Goal: Task Accomplishment & Management: Use online tool/utility

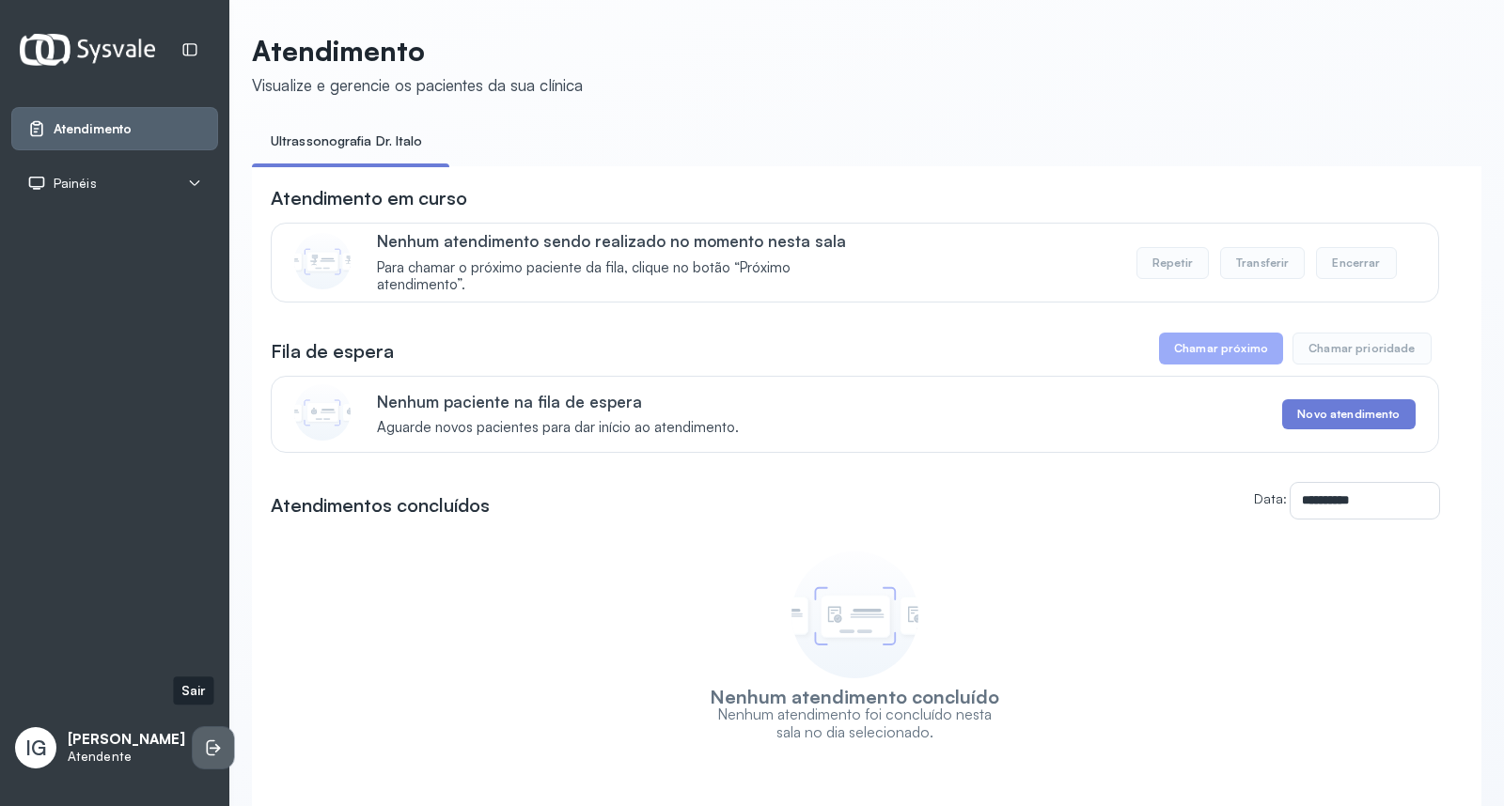
click at [204, 739] on icon at bounding box center [213, 748] width 19 height 19
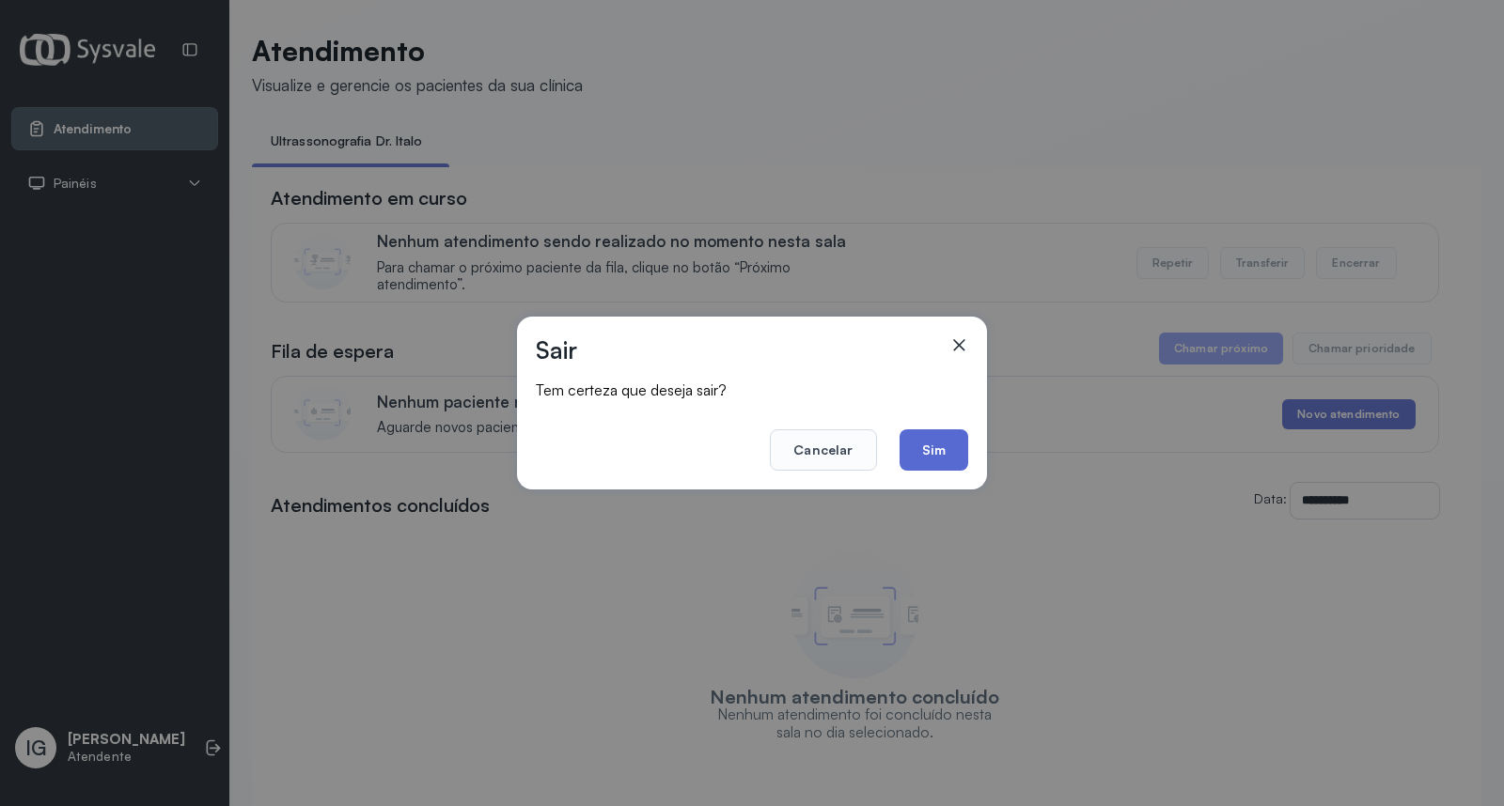
click at [926, 446] on button "Sim" at bounding box center [934, 450] width 69 height 41
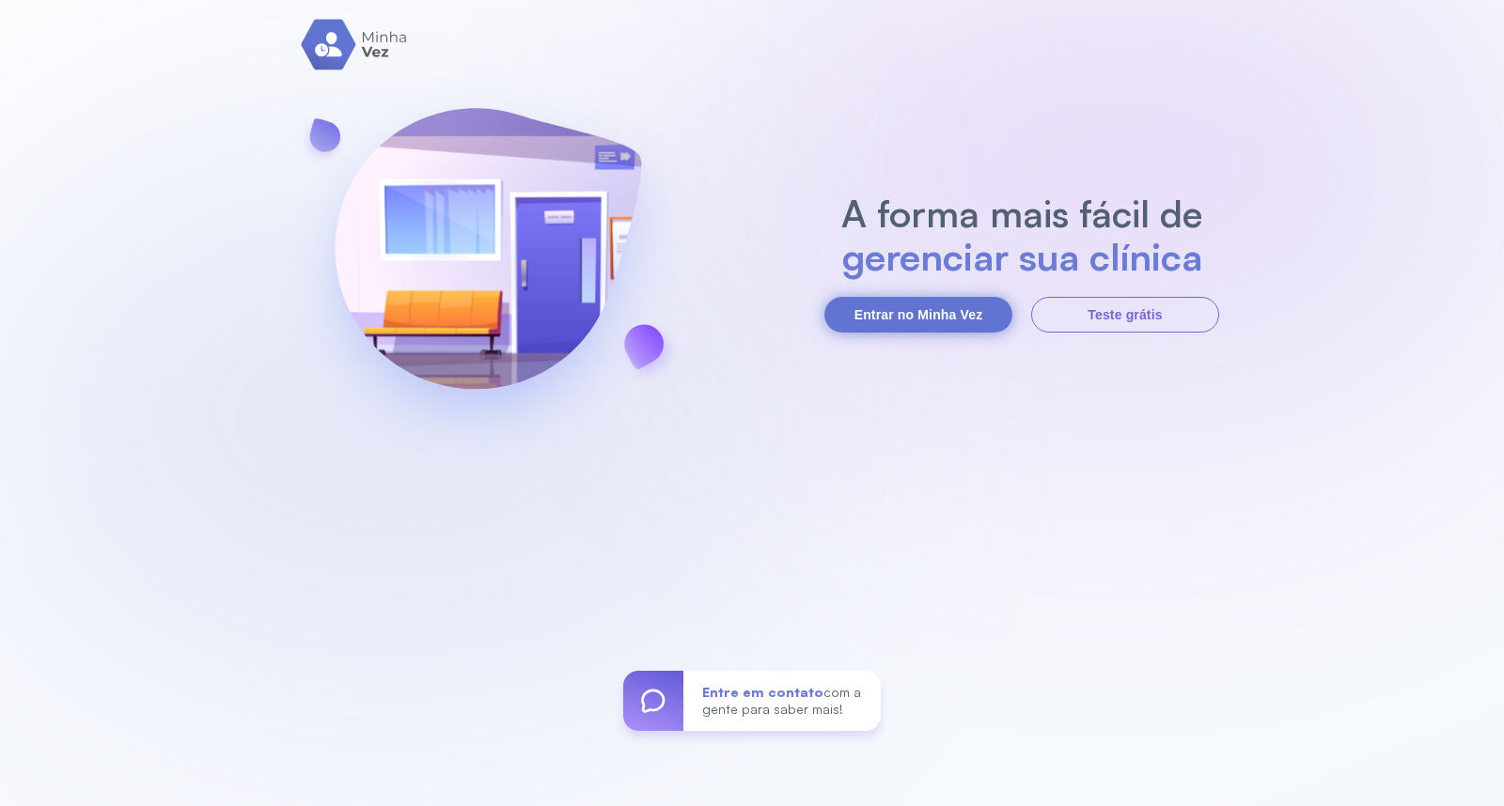
click at [963, 318] on button "Entrar no Minha Vez" at bounding box center [918, 315] width 188 height 36
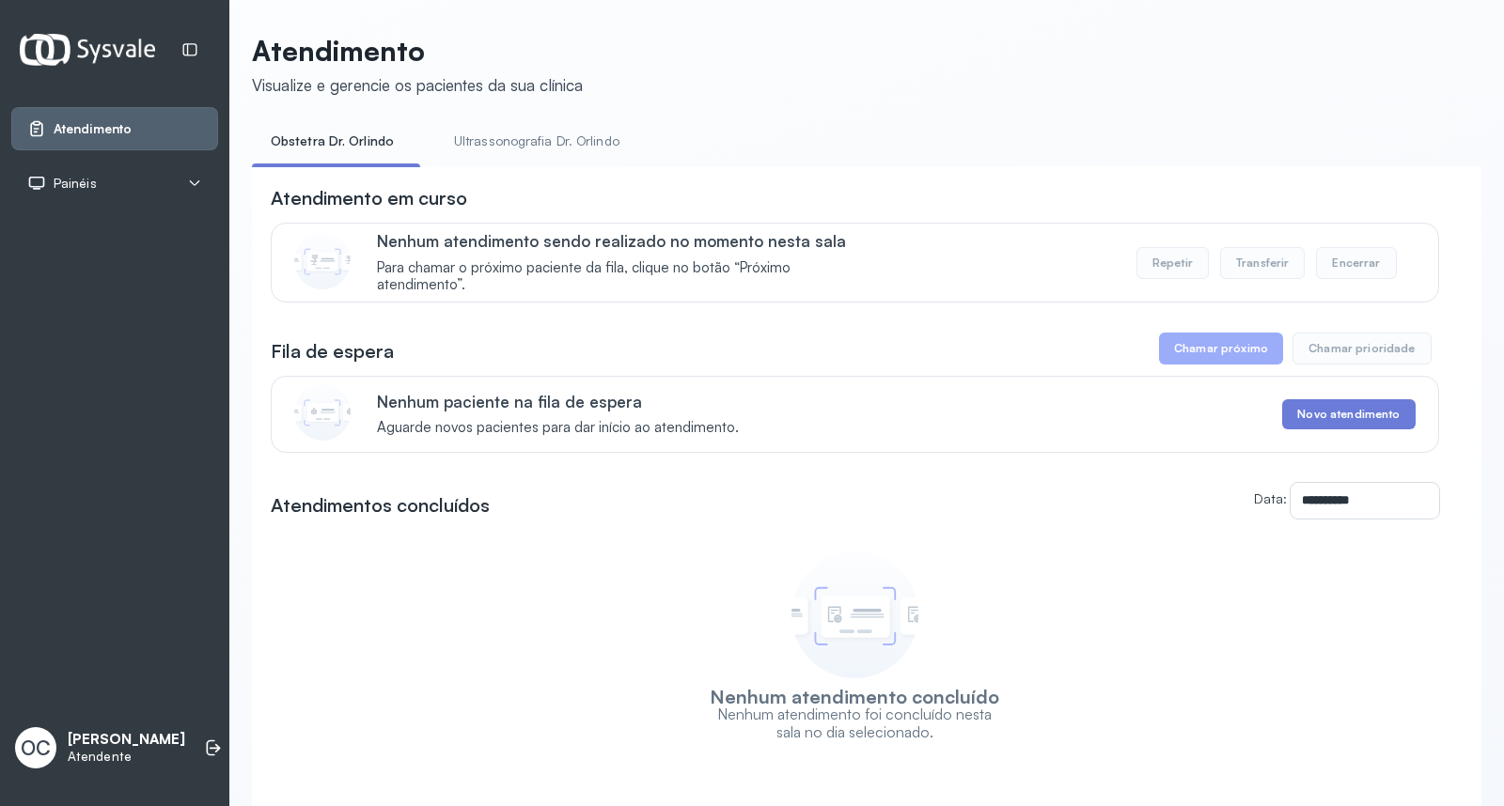
click at [525, 137] on link "Ultrassonografia Dr. Orlindo" at bounding box center [536, 141] width 203 height 31
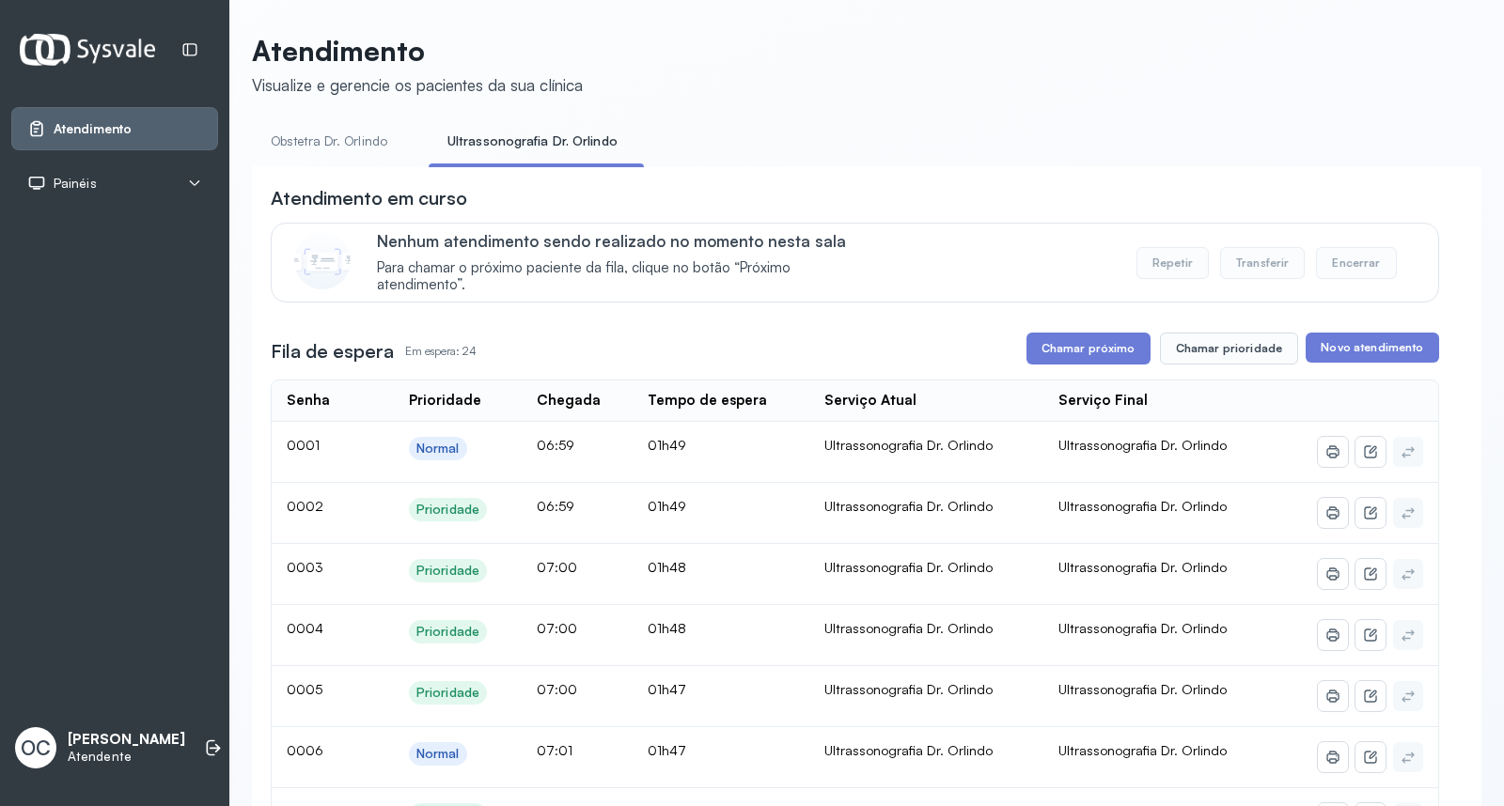
click at [305, 137] on link "Obstetra Dr. Orlindo" at bounding box center [329, 141] width 154 height 31
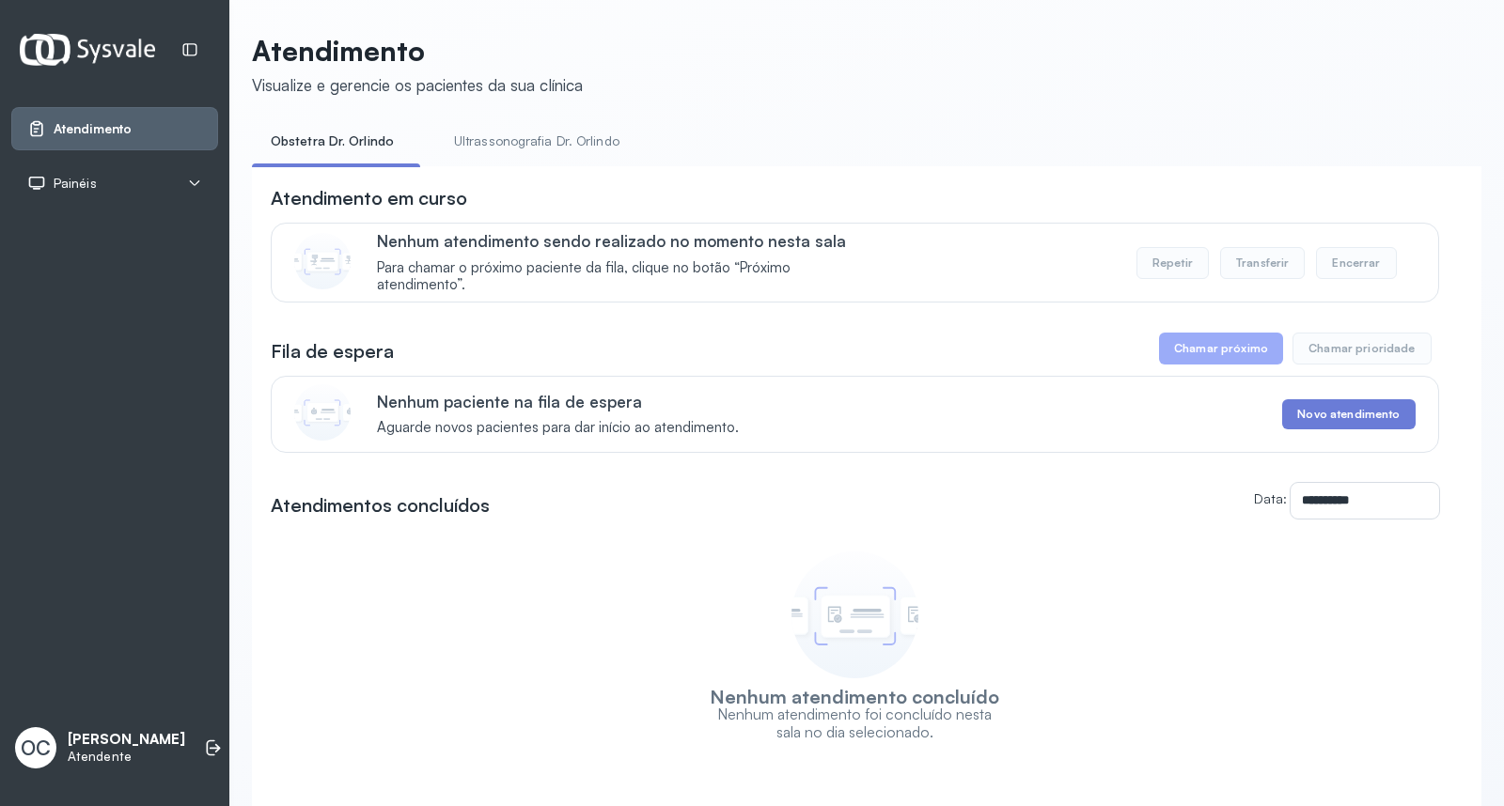
click at [491, 132] on link "Ultrassonografia Dr. Orlindo" at bounding box center [536, 141] width 203 height 31
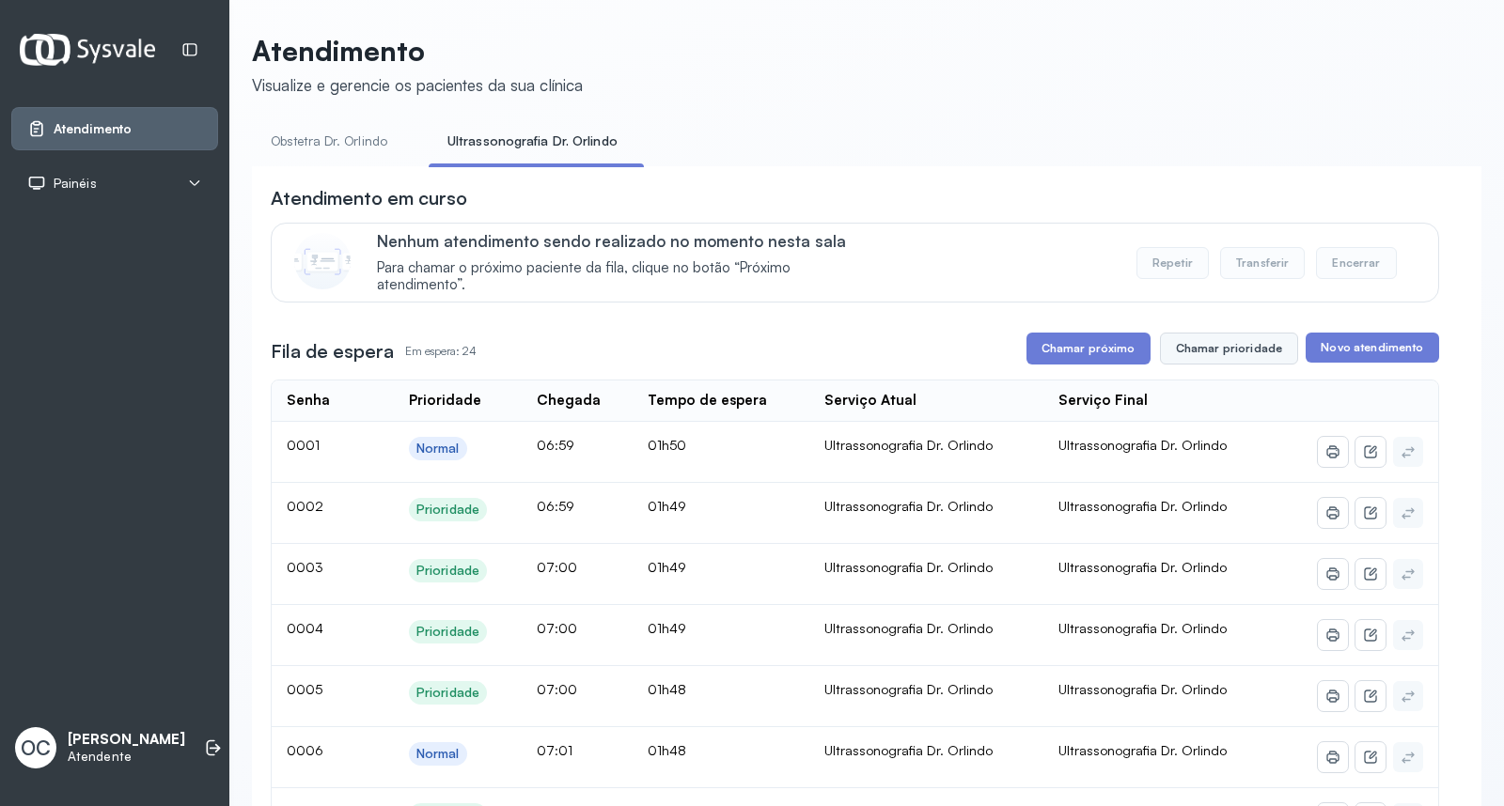
click at [1190, 349] on button "Chamar prioridade" at bounding box center [1229, 349] width 139 height 32
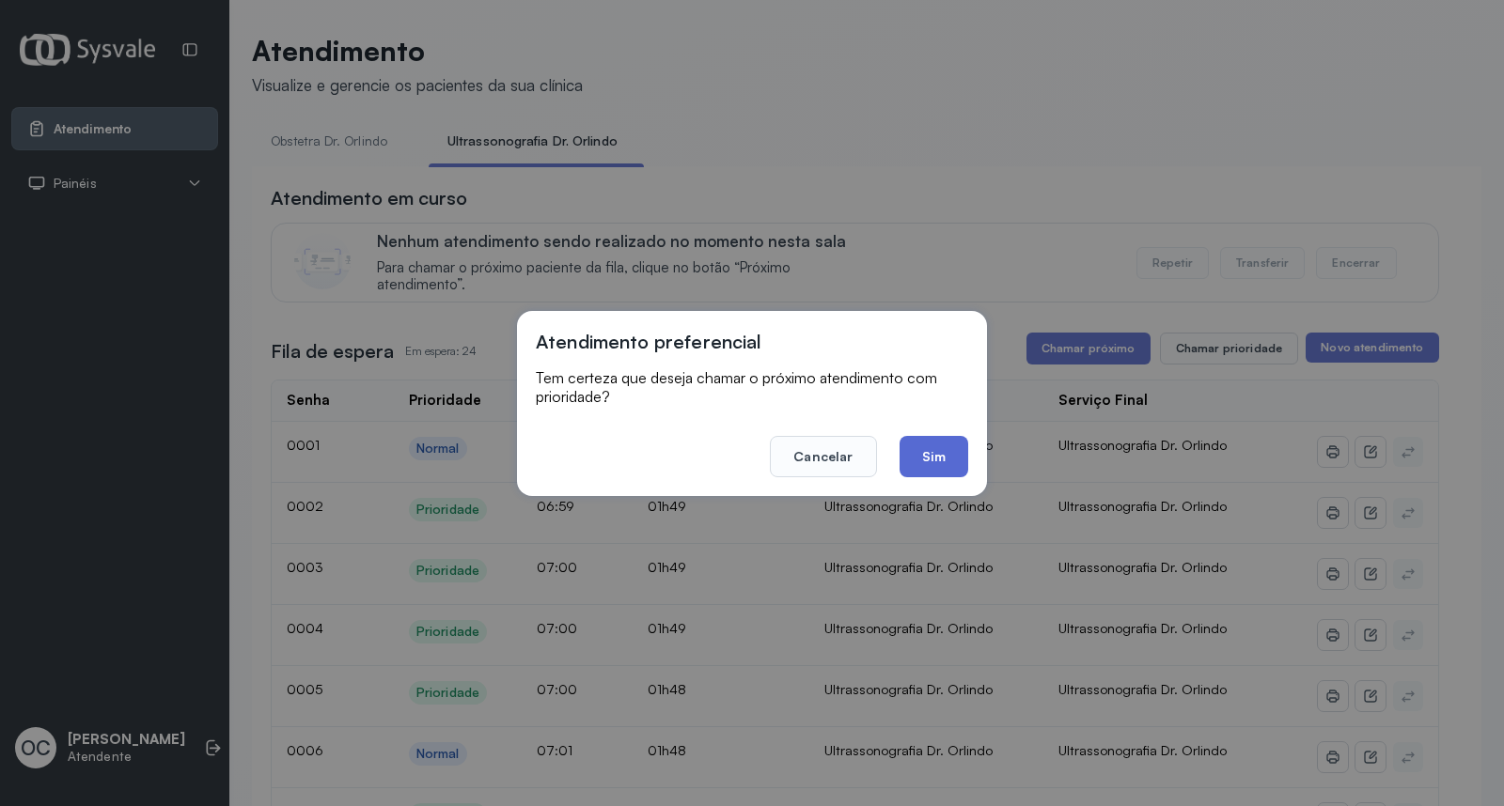
click at [944, 459] on button "Sim" at bounding box center [934, 456] width 69 height 41
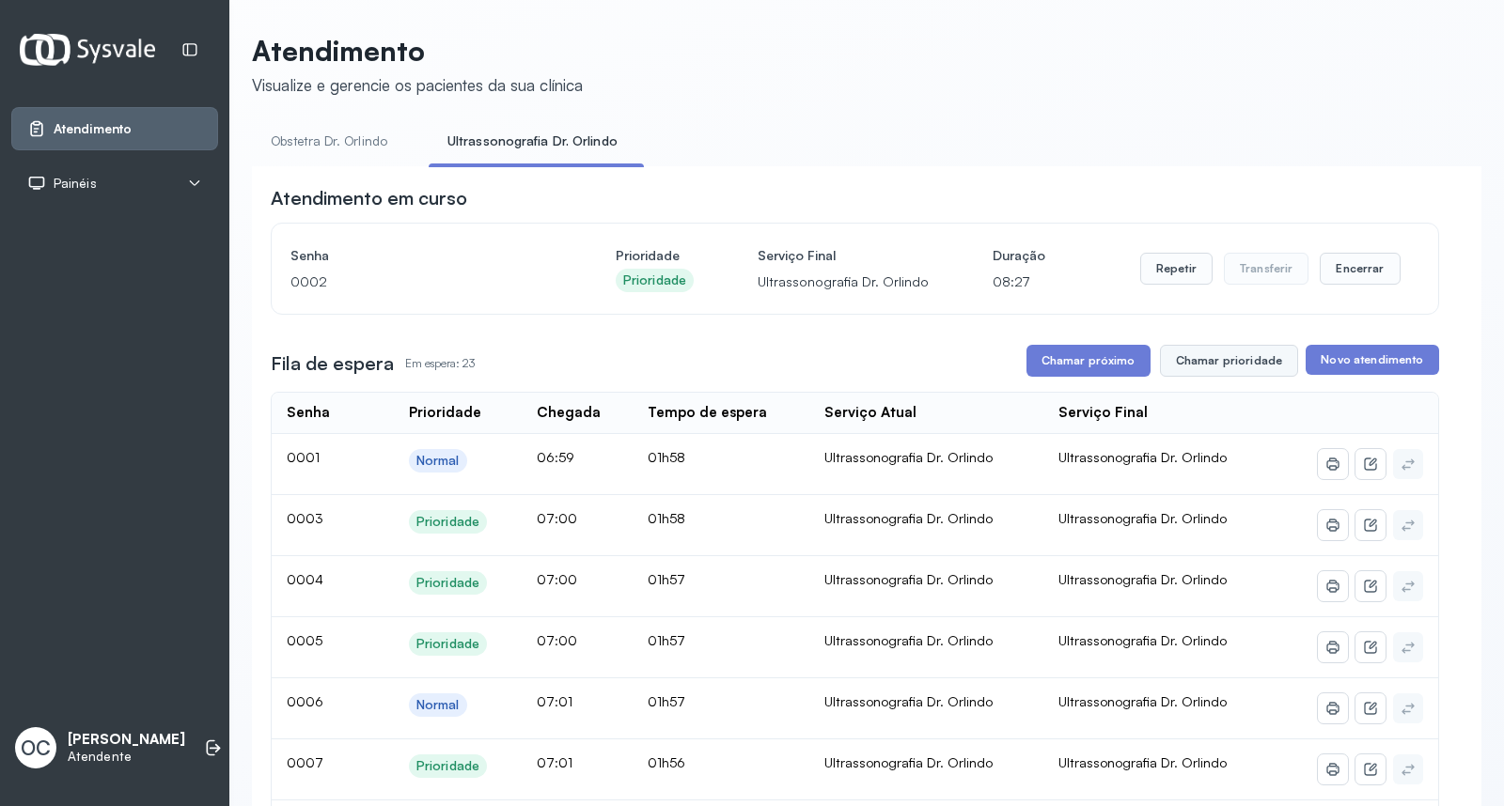
click at [1213, 369] on button "Chamar prioridade" at bounding box center [1229, 361] width 139 height 32
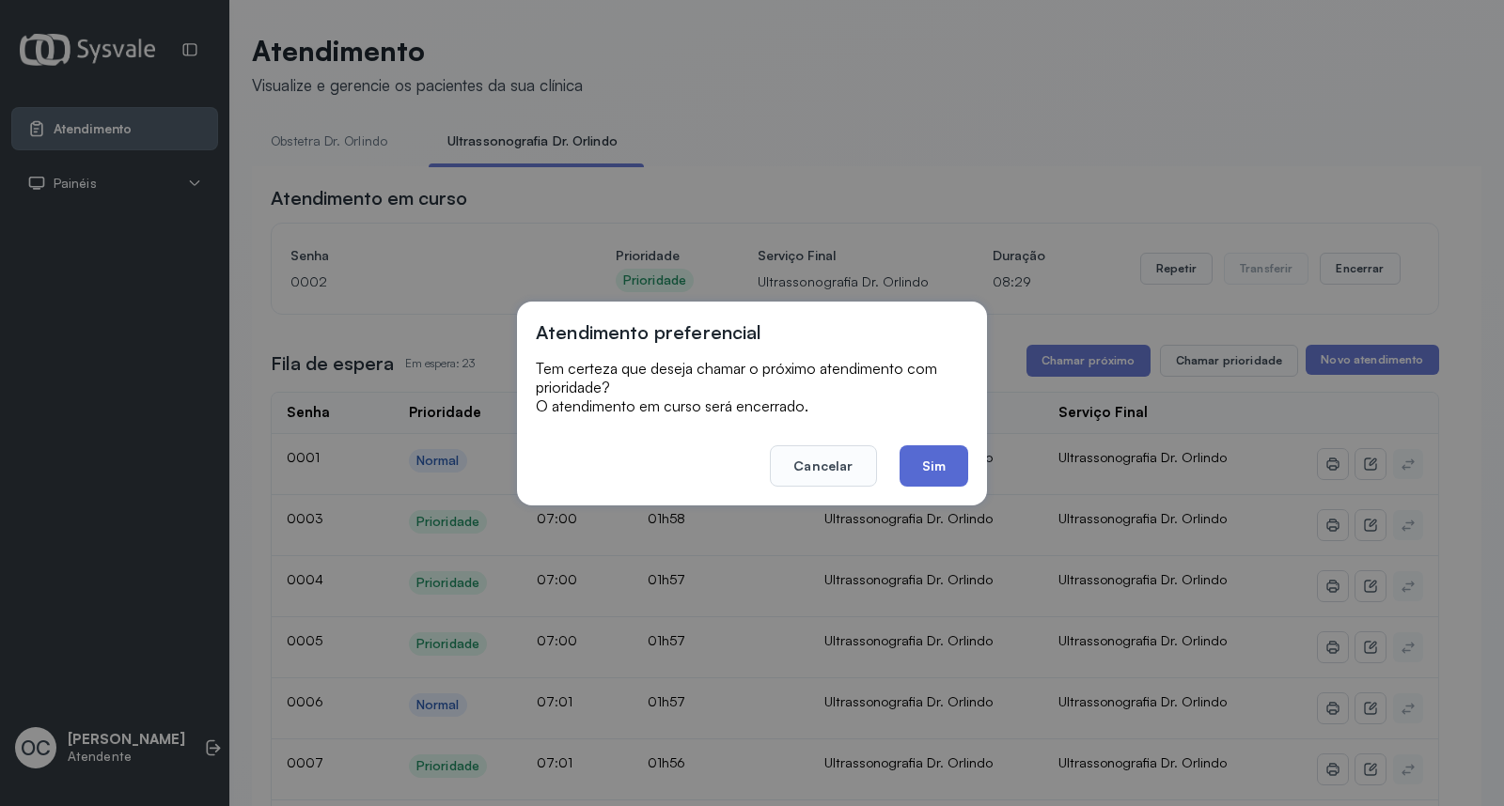
click at [937, 470] on button "Sim" at bounding box center [934, 466] width 69 height 41
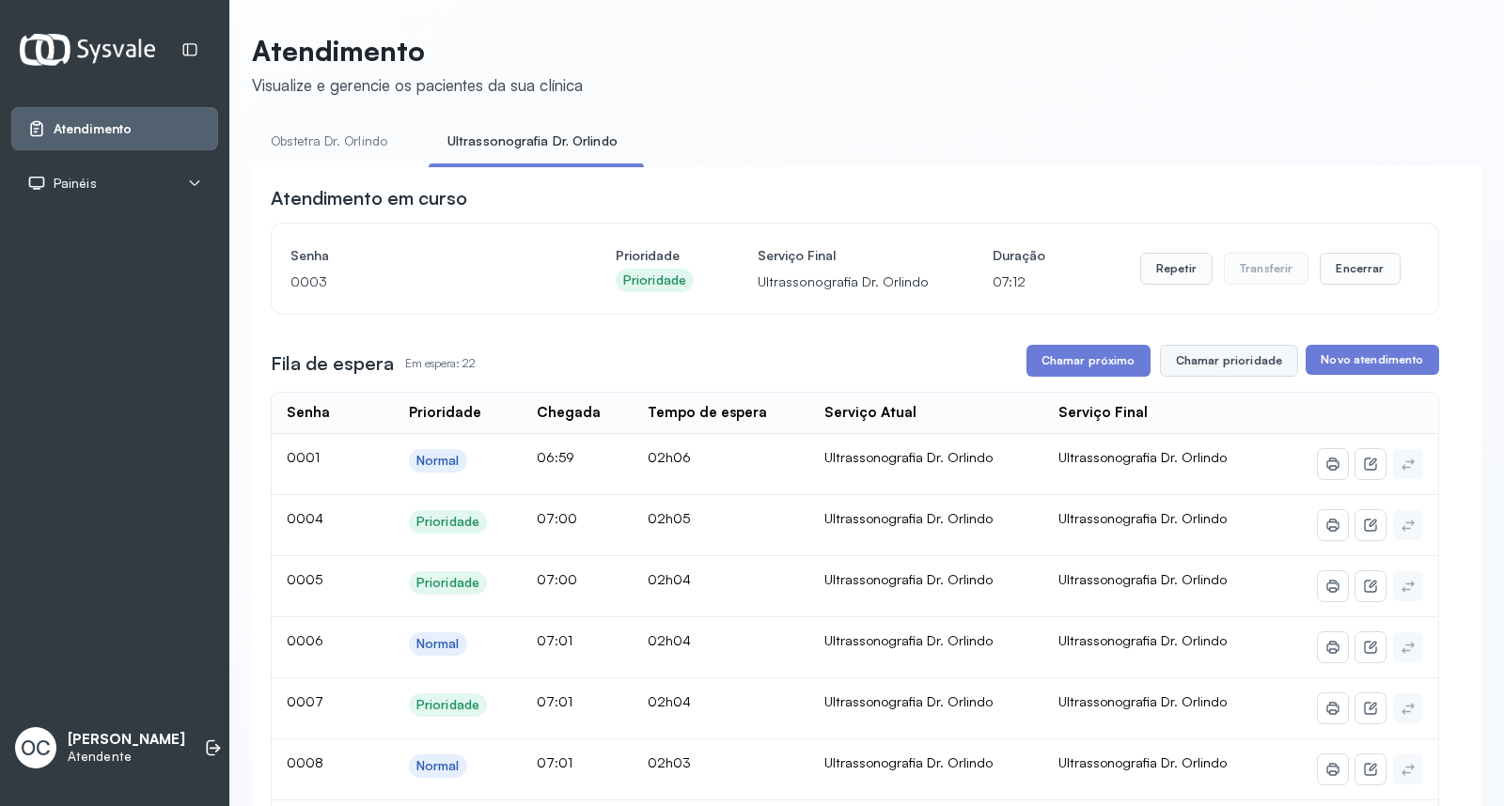
click at [1204, 368] on button "Chamar prioridade" at bounding box center [1229, 361] width 139 height 32
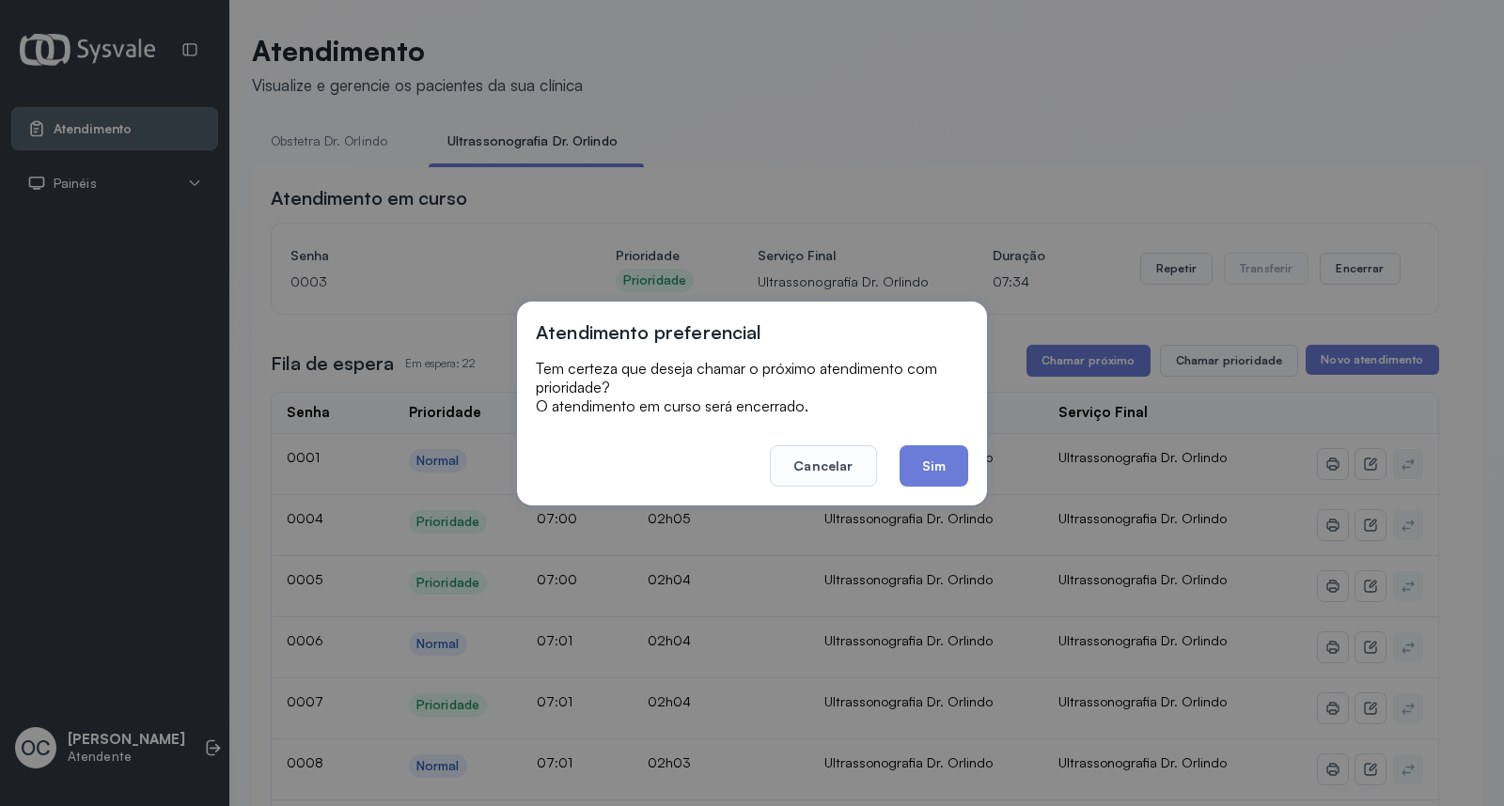
drag, startPoint x: 924, startPoint y: 467, endPoint x: 896, endPoint y: 512, distance: 53.2
click at [937, 504] on div "Atendimento preferencial Tem certeza que deseja chamar o próximo atendimento co…" at bounding box center [752, 404] width 470 height 204
click at [949, 464] on button "Sim" at bounding box center [934, 466] width 69 height 41
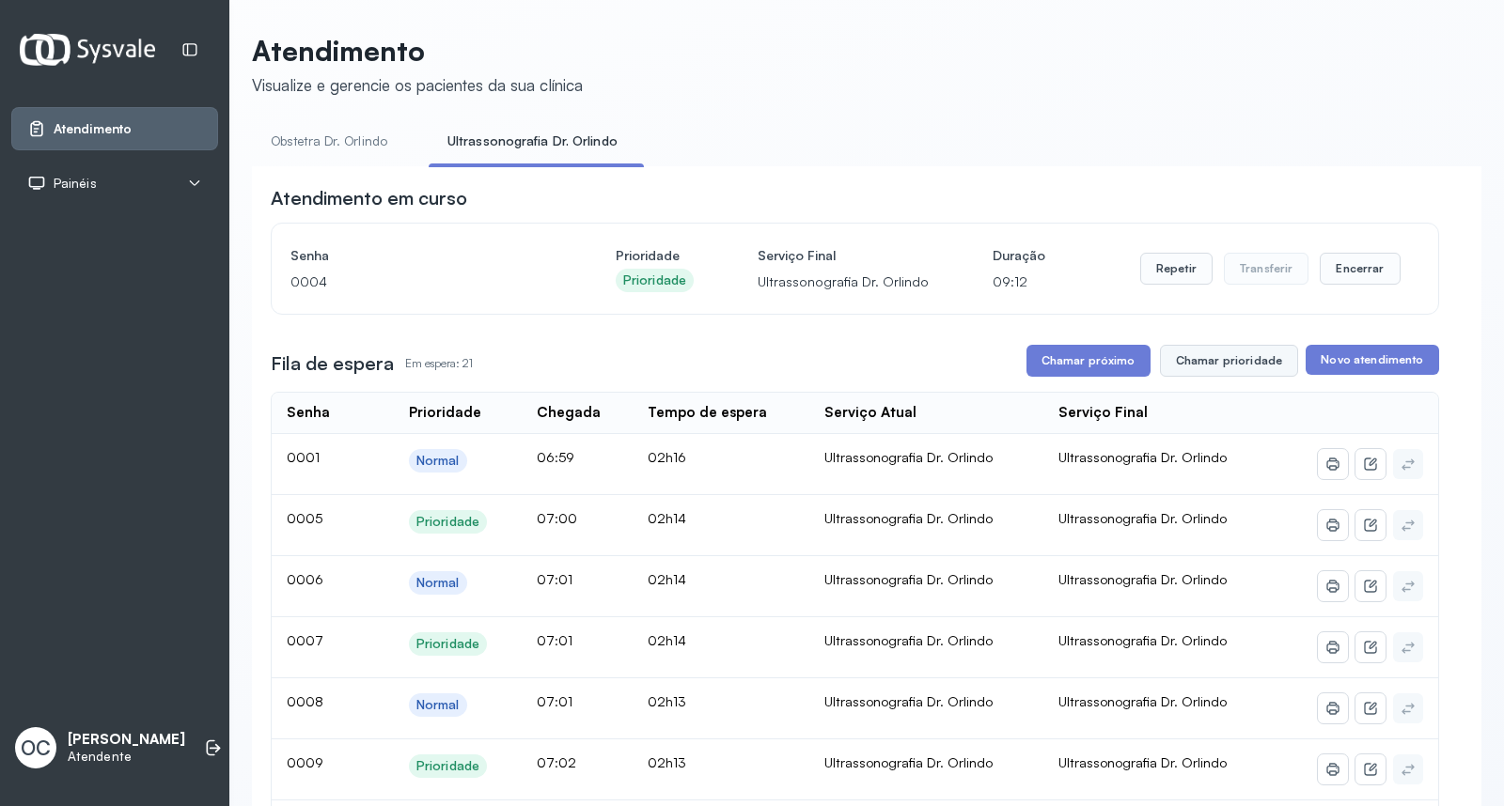
click at [1204, 361] on button "Chamar prioridade" at bounding box center [1229, 361] width 139 height 32
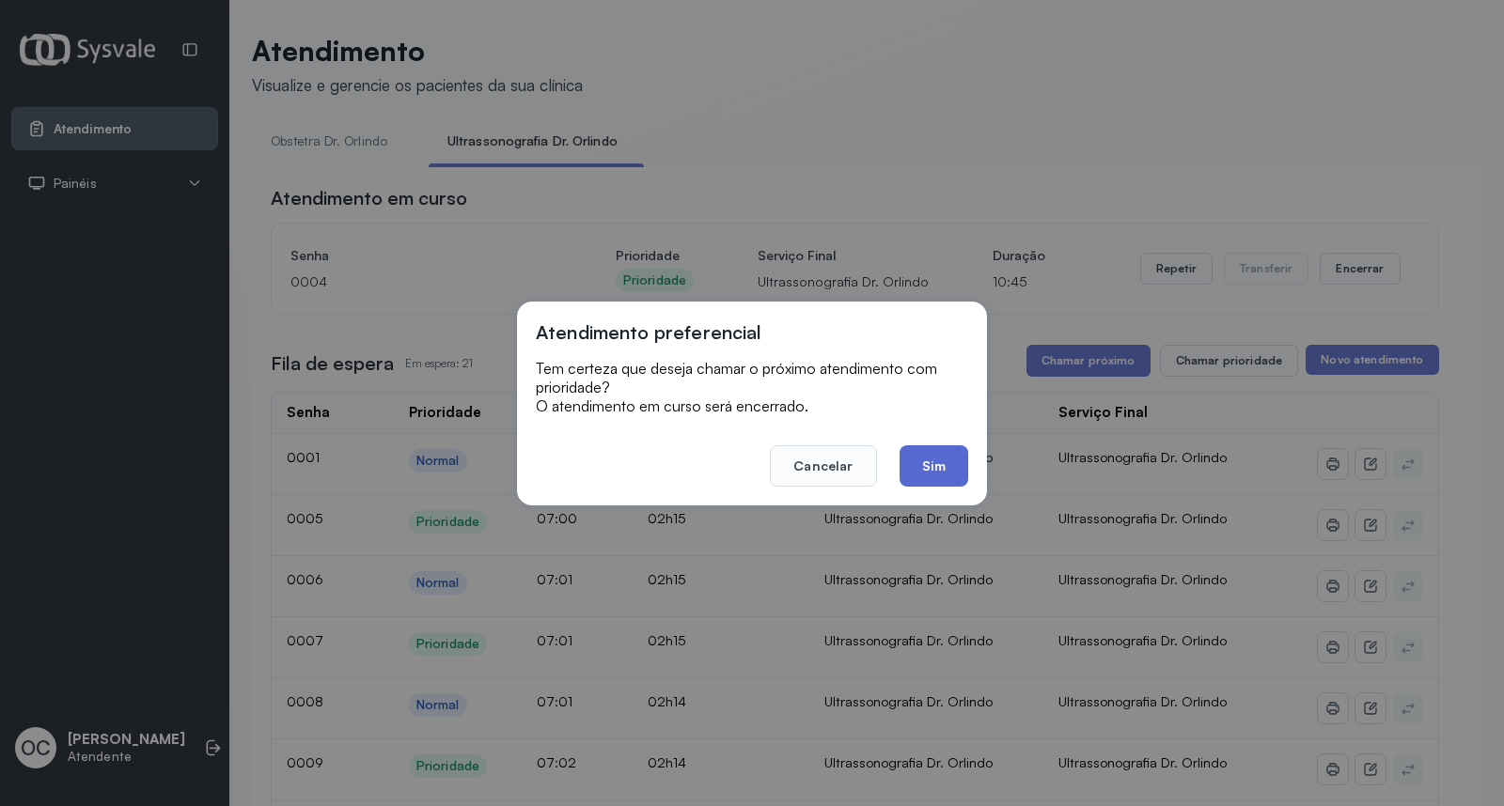
click at [935, 457] on button "Sim" at bounding box center [934, 466] width 69 height 41
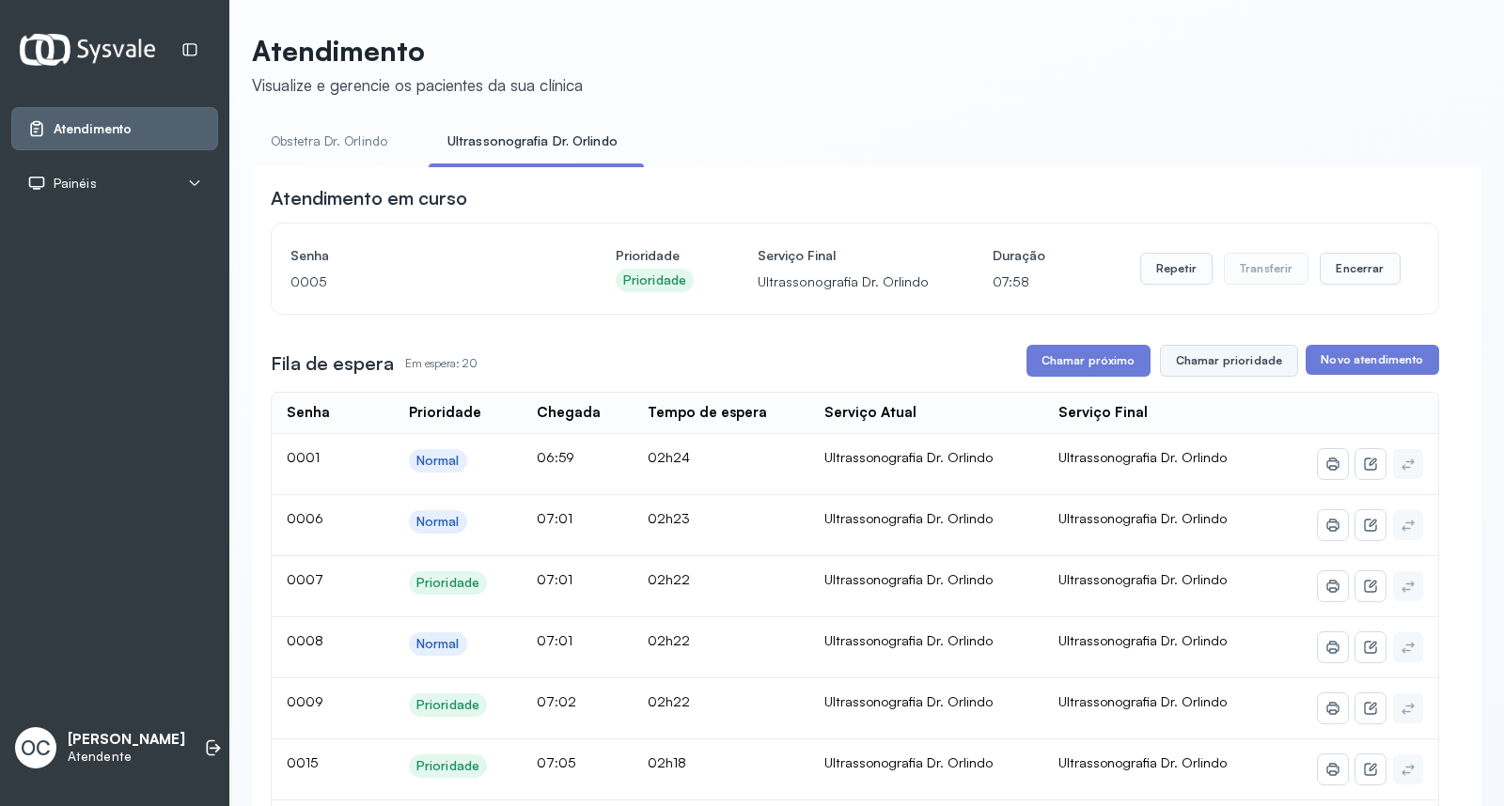
click at [1231, 370] on button "Chamar prioridade" at bounding box center [1229, 361] width 139 height 32
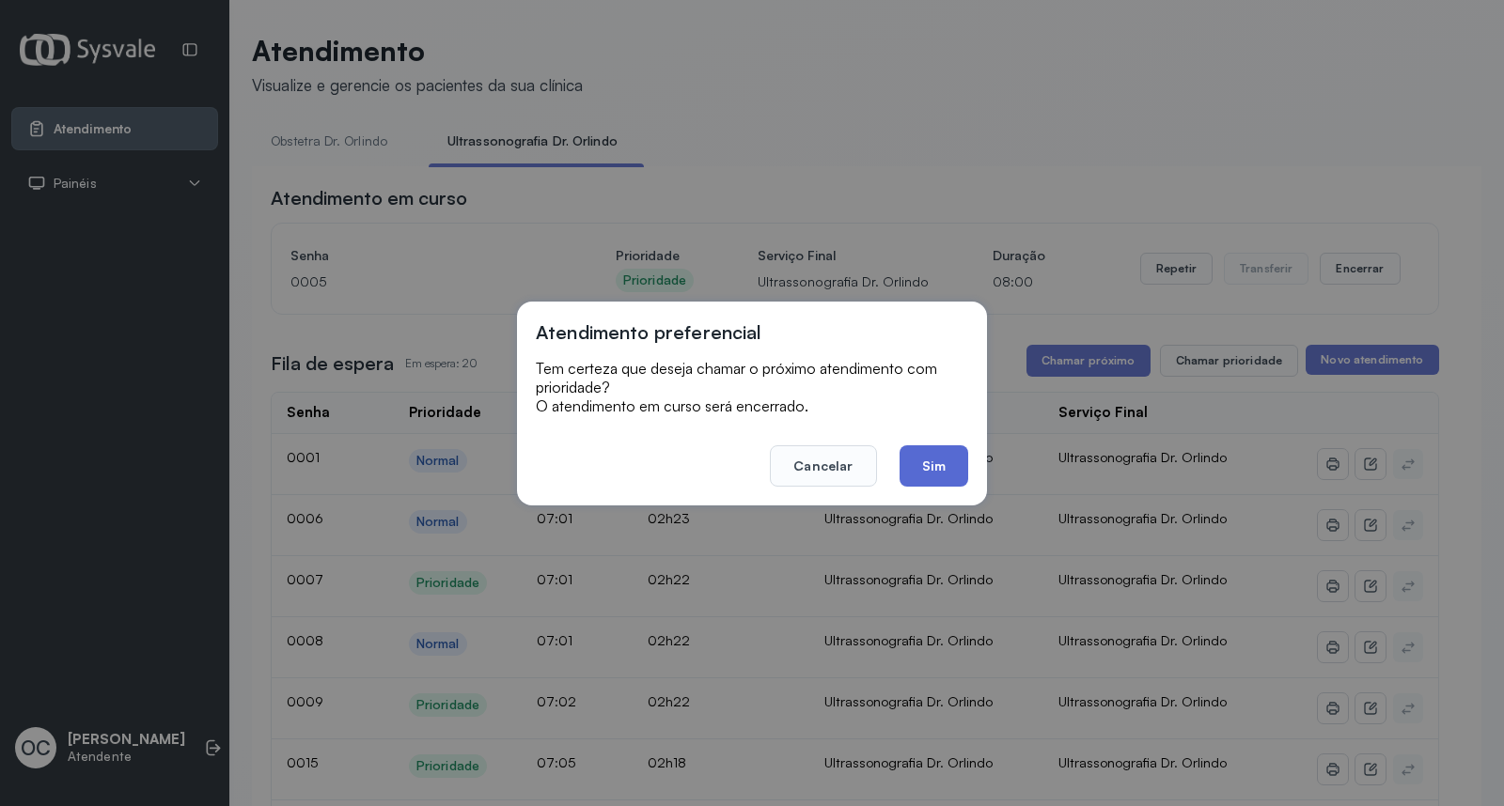
click at [941, 465] on button "Sim" at bounding box center [934, 466] width 69 height 41
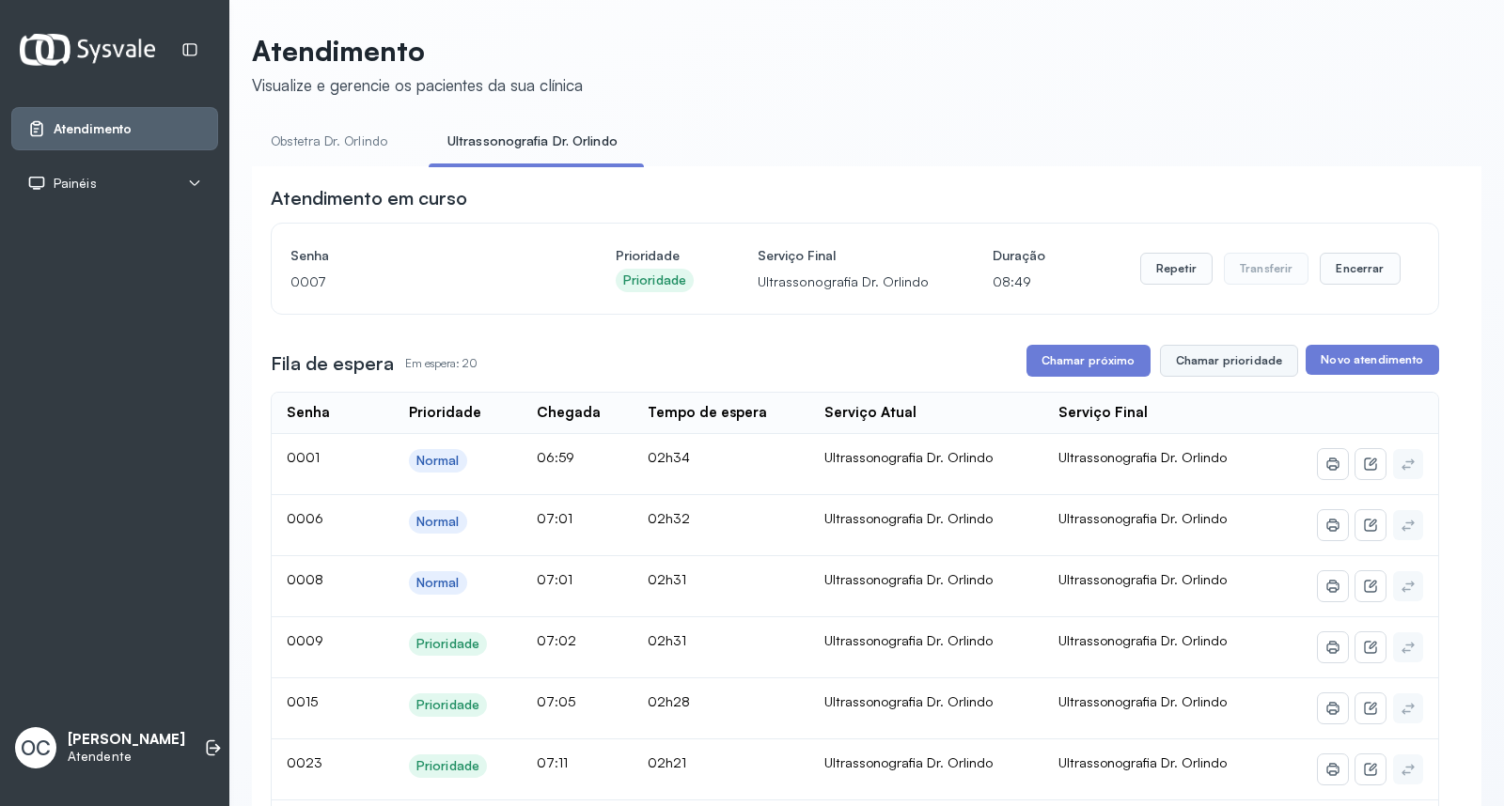
click at [1182, 351] on button "Chamar prioridade" at bounding box center [1229, 361] width 139 height 32
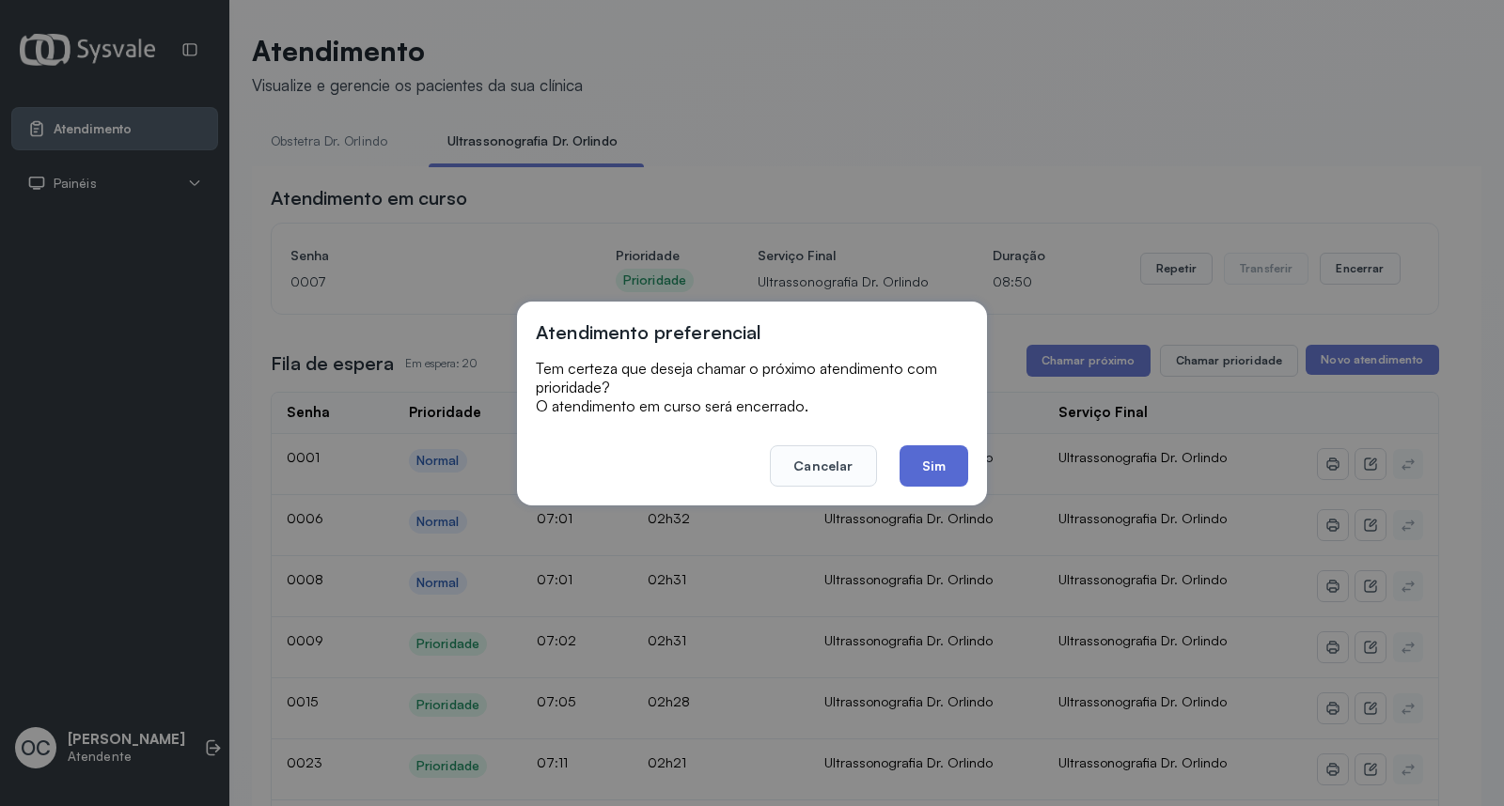
click at [940, 462] on button "Sim" at bounding box center [934, 466] width 69 height 41
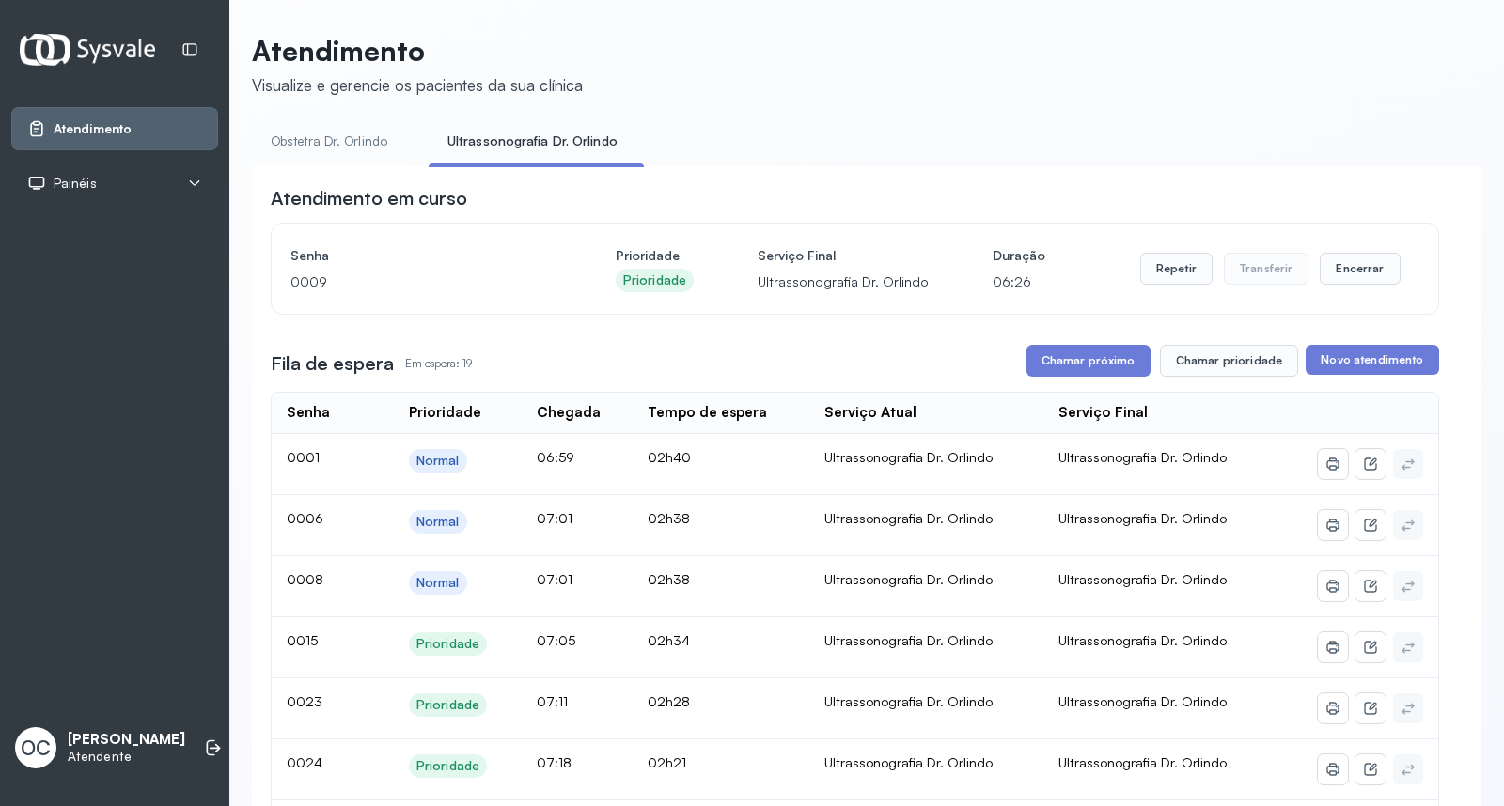
click at [302, 142] on link "Obstetra Dr. Orlindo" at bounding box center [329, 141] width 154 height 31
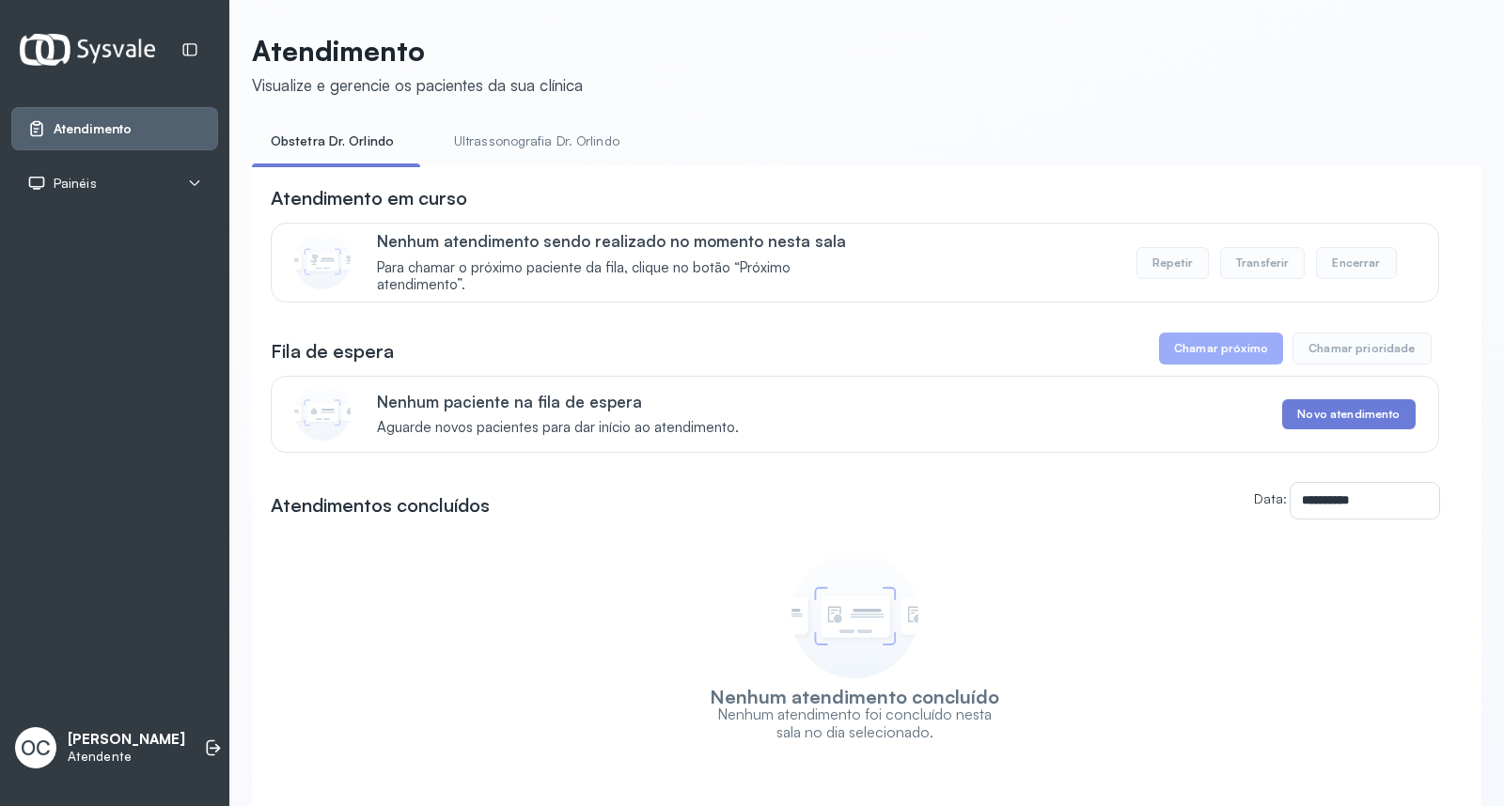
click at [534, 135] on link "Ultrassonografia Dr. Orlindo" at bounding box center [536, 141] width 203 height 31
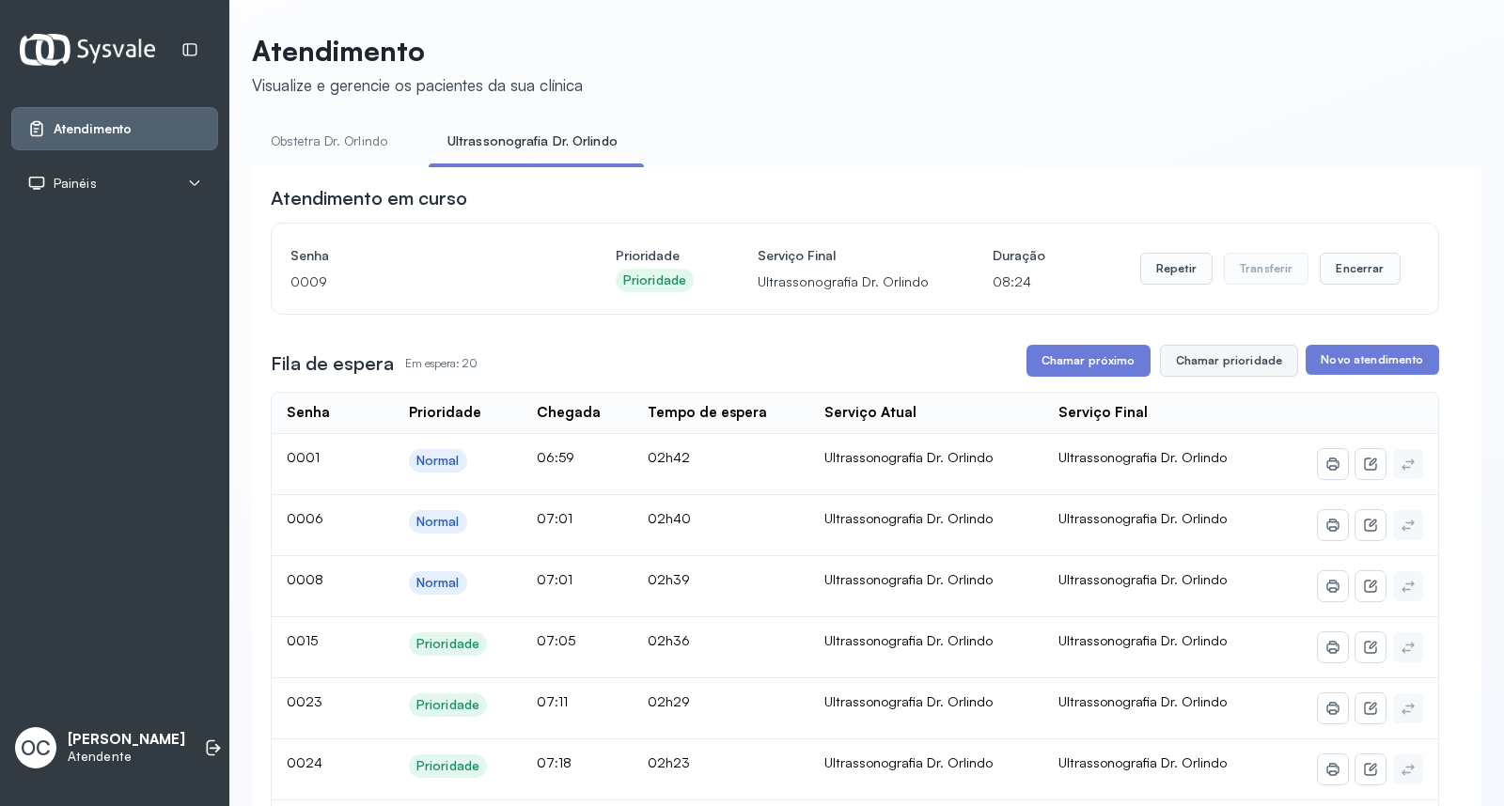
click at [1192, 361] on button "Chamar prioridade" at bounding box center [1229, 361] width 139 height 32
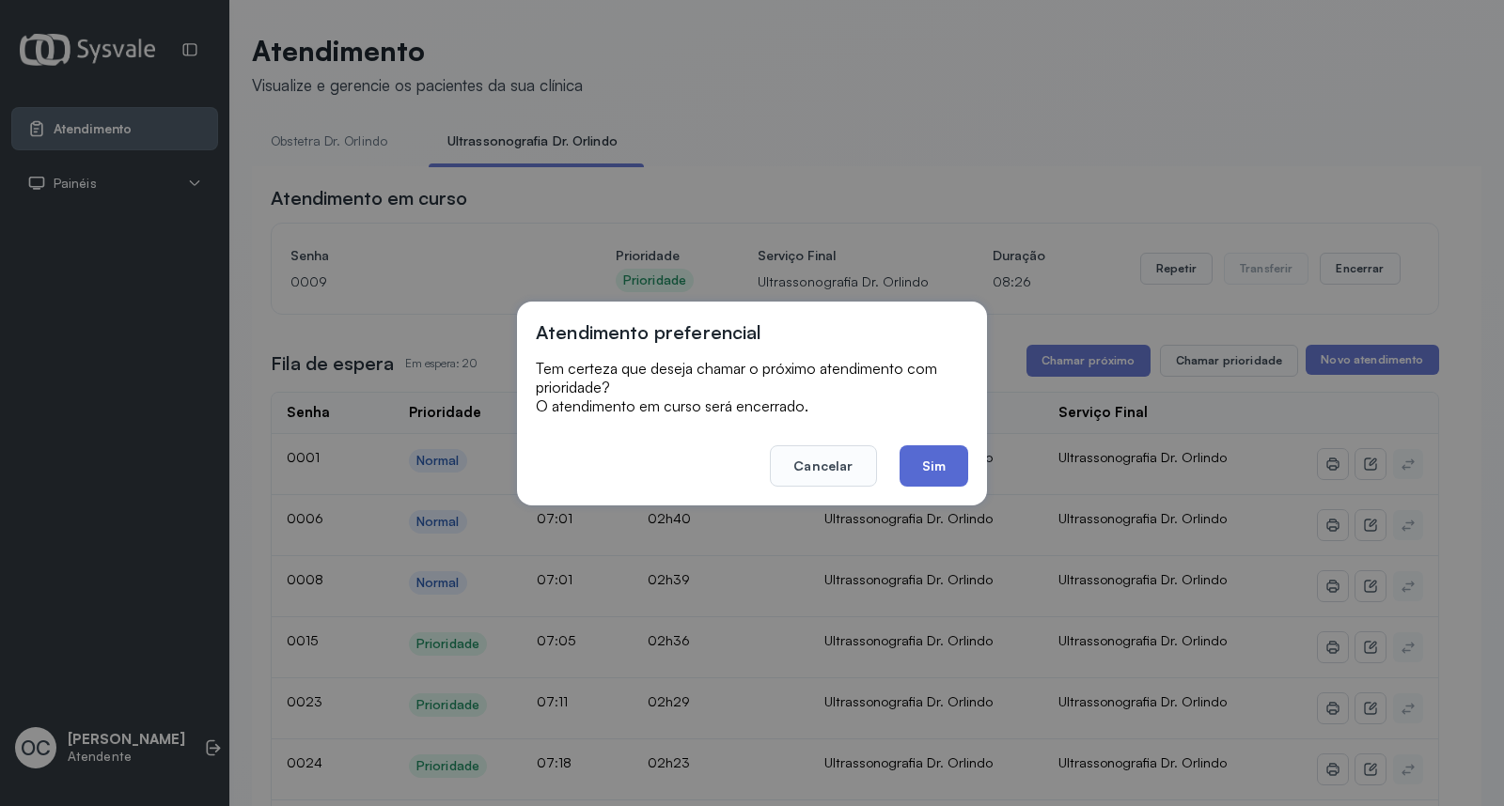
click at [935, 455] on button "Sim" at bounding box center [934, 466] width 69 height 41
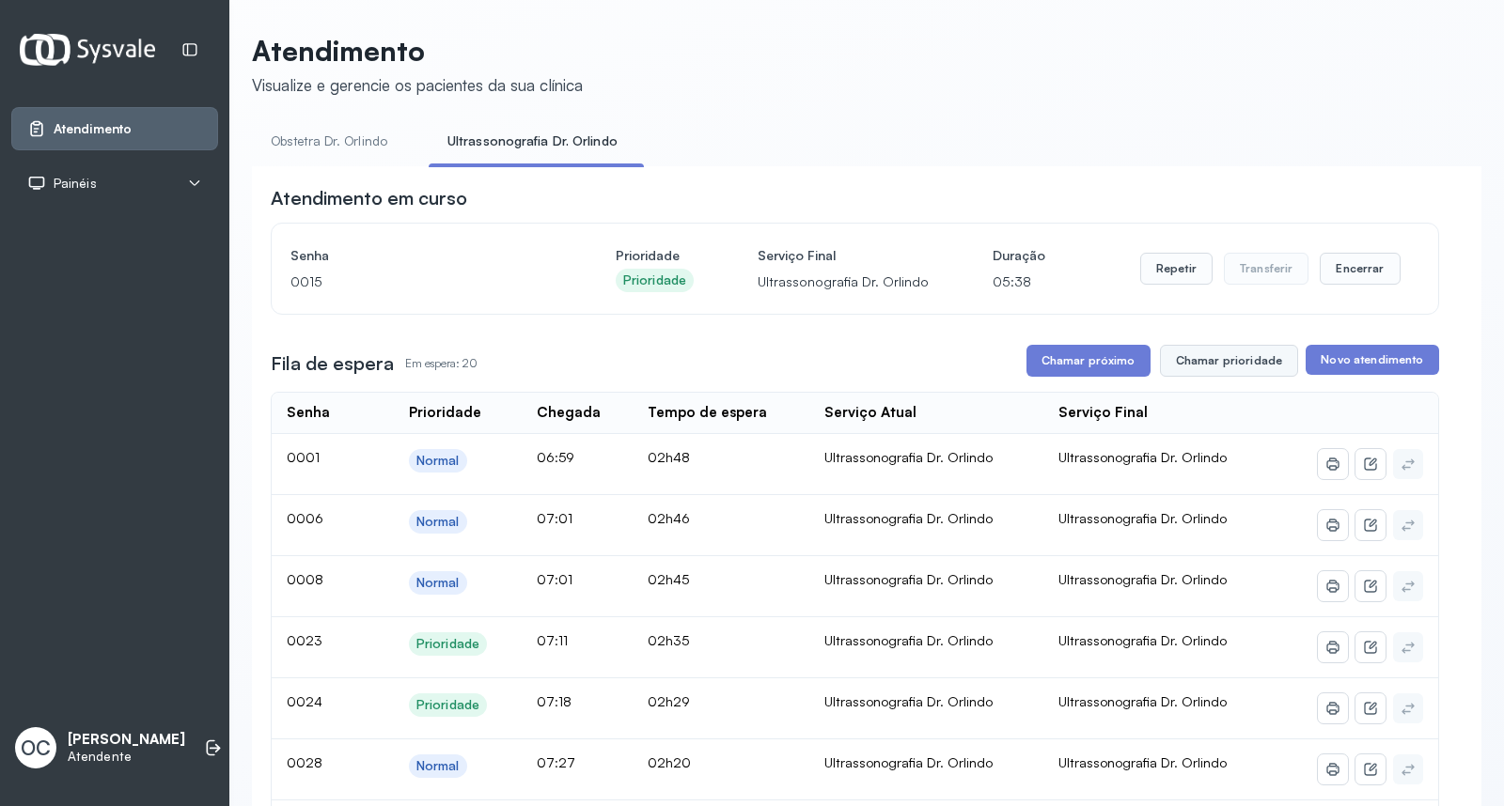
click at [1205, 362] on button "Chamar prioridade" at bounding box center [1229, 361] width 139 height 32
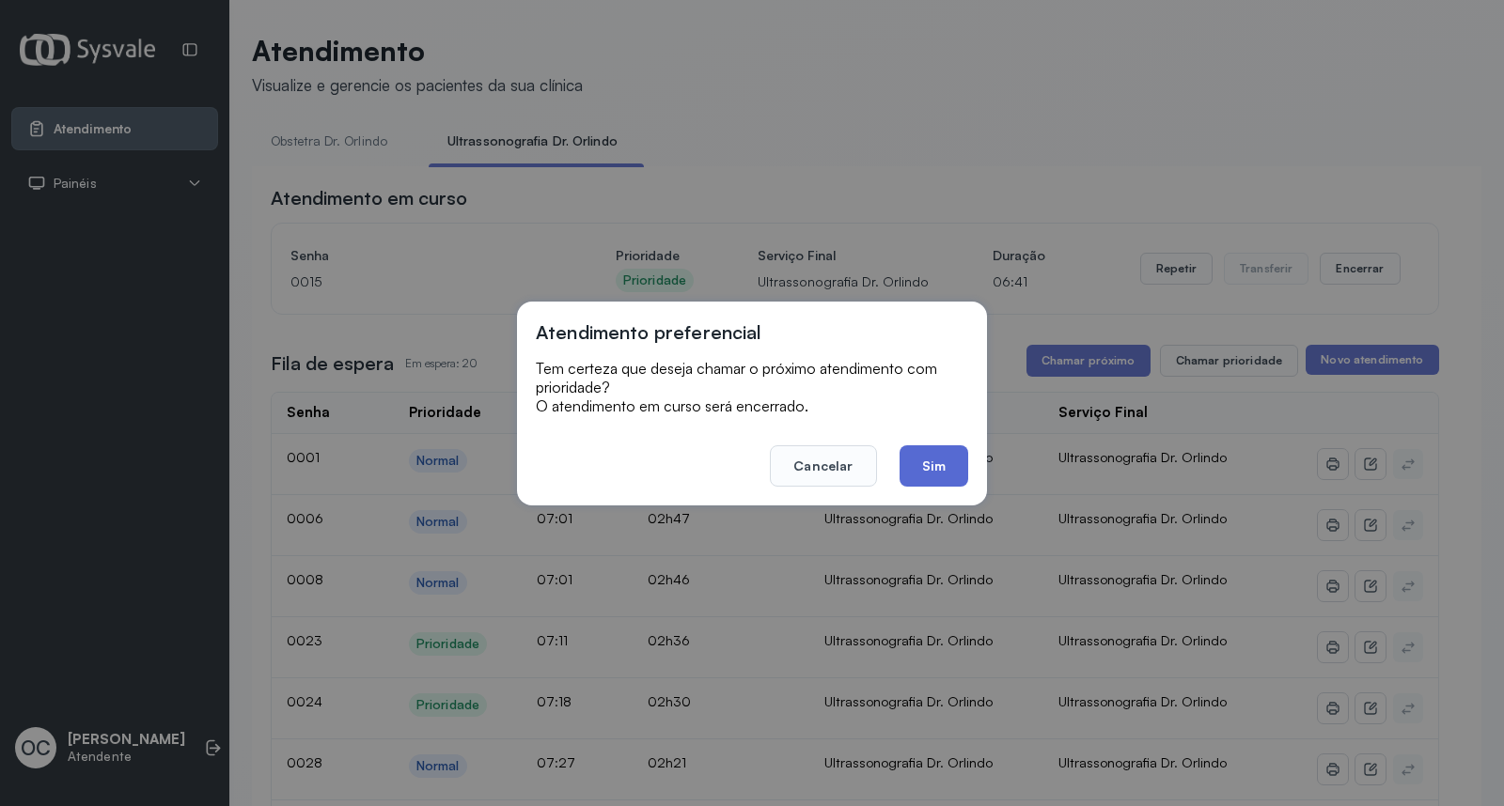
click at [926, 466] on button "Sim" at bounding box center [934, 466] width 69 height 41
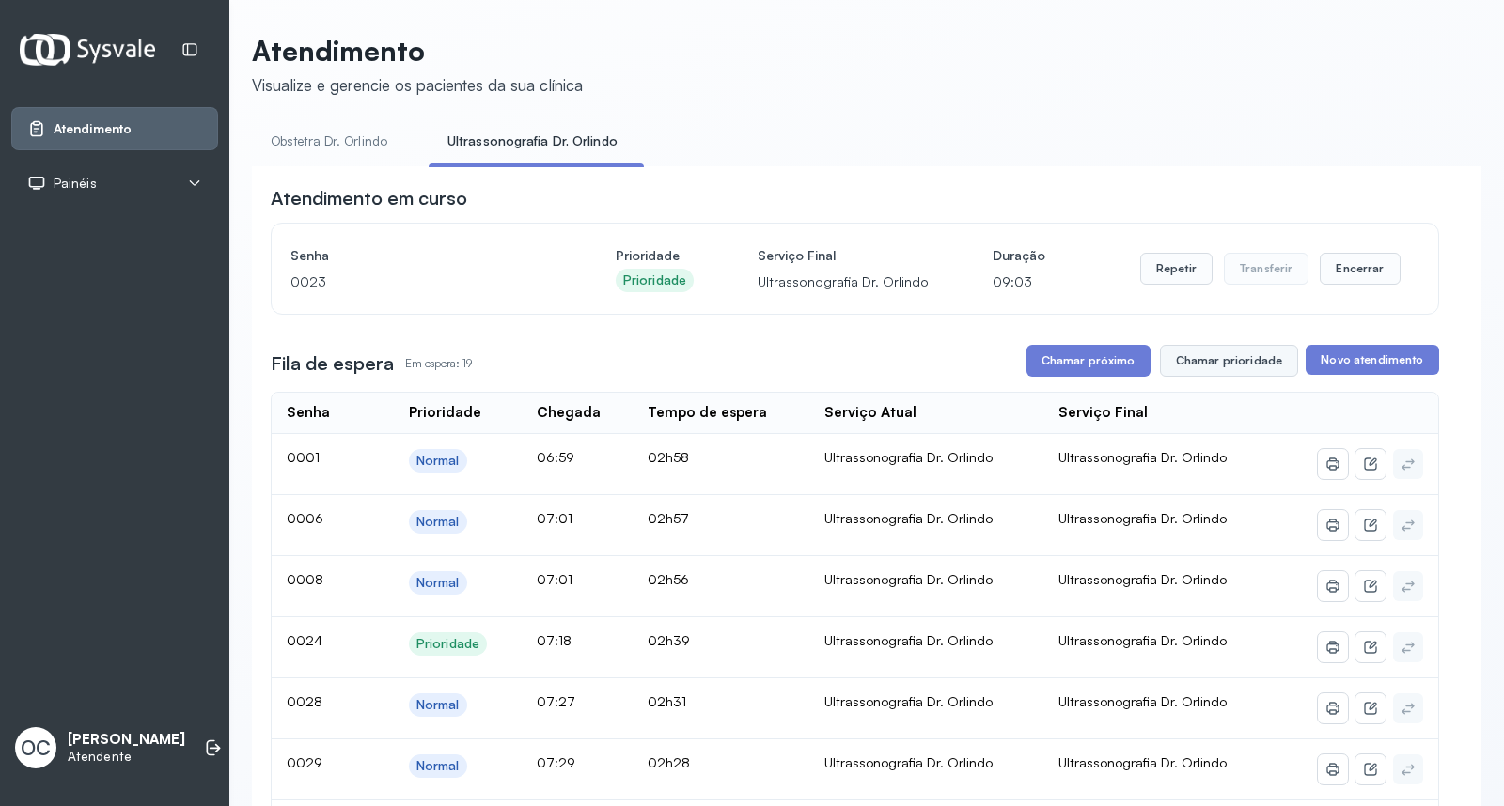
click at [1190, 363] on button "Chamar prioridade" at bounding box center [1229, 361] width 139 height 32
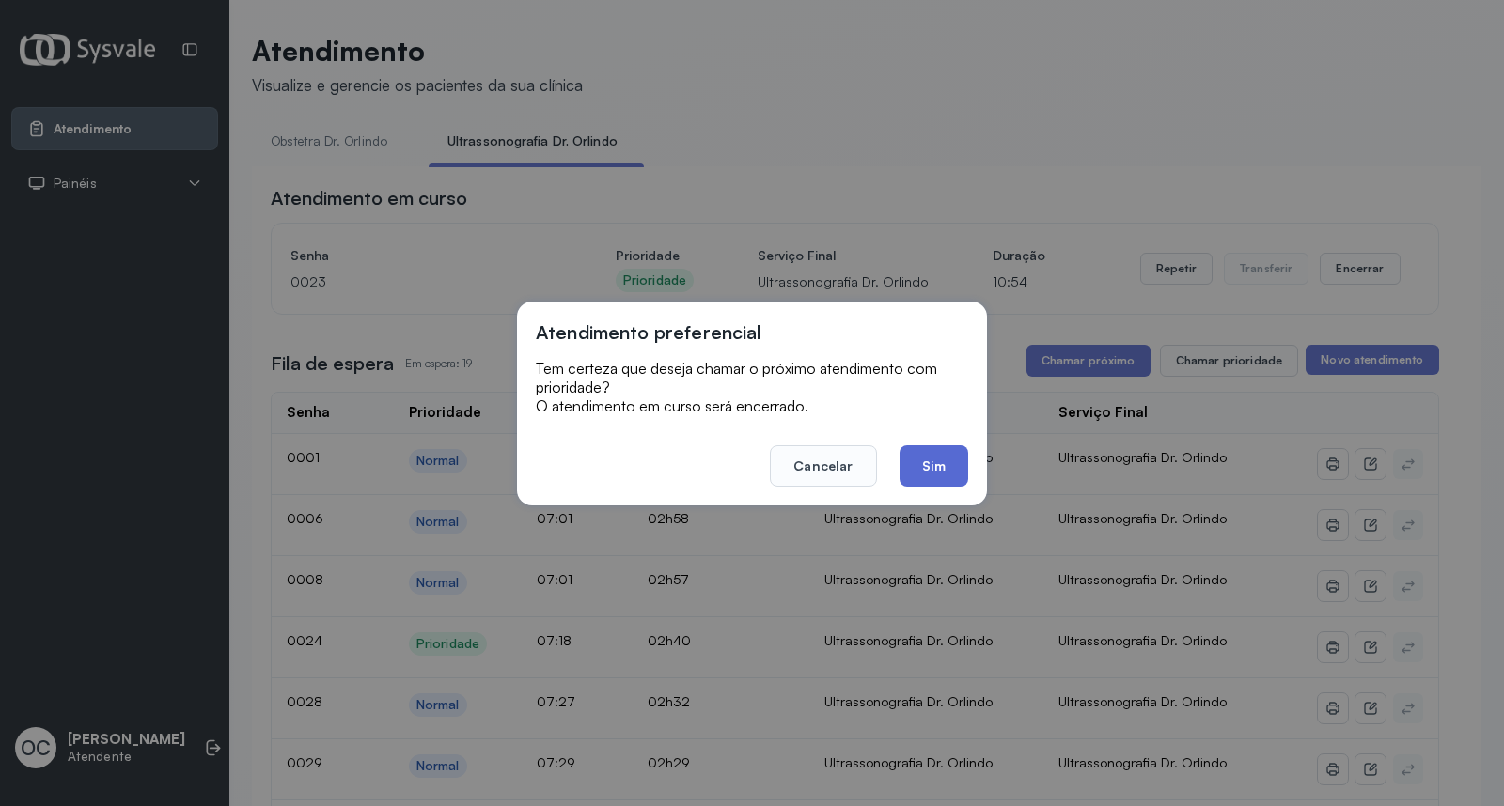
click at [943, 457] on button "Sim" at bounding box center [934, 466] width 69 height 41
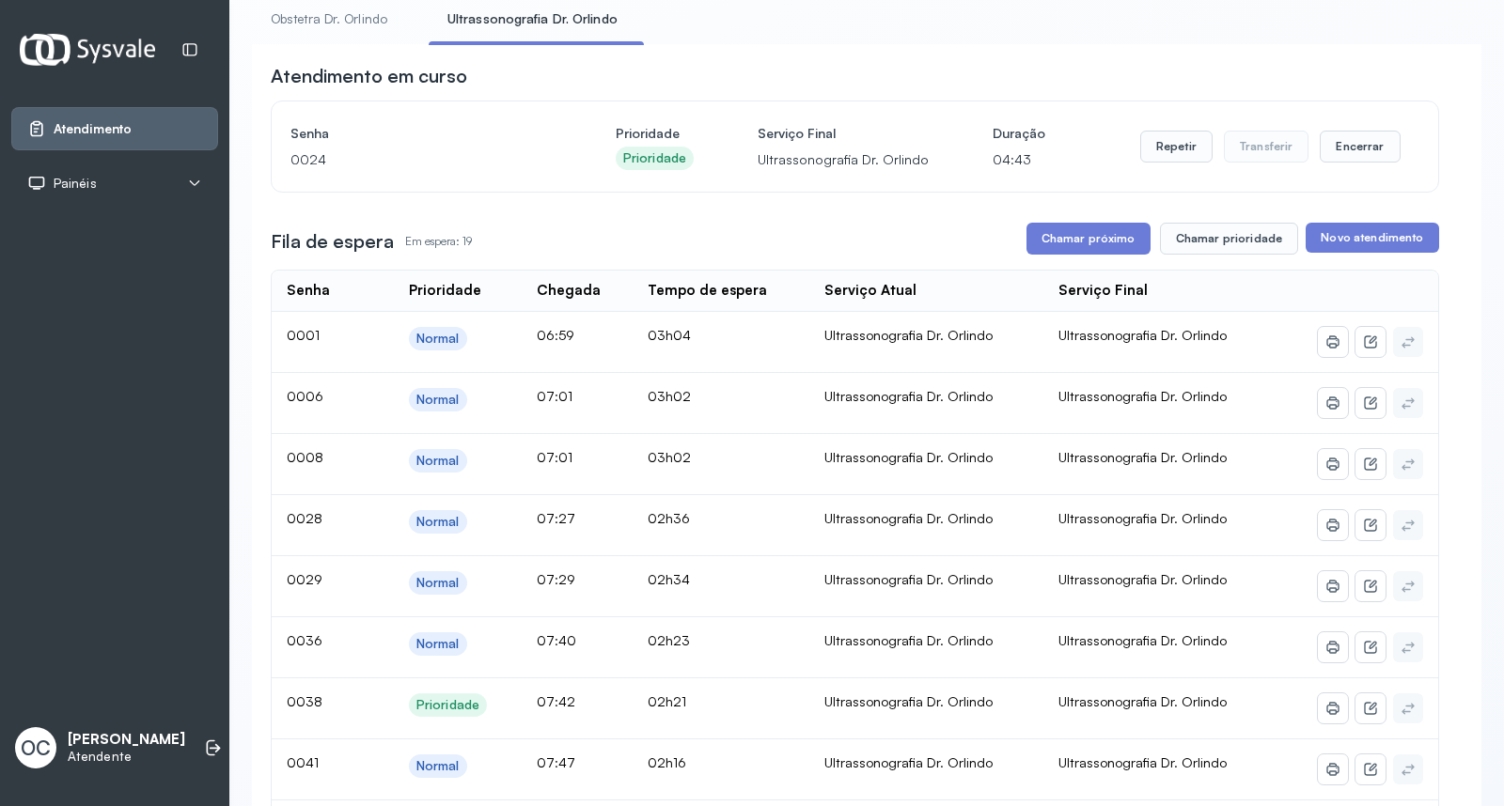
scroll to position [104, 0]
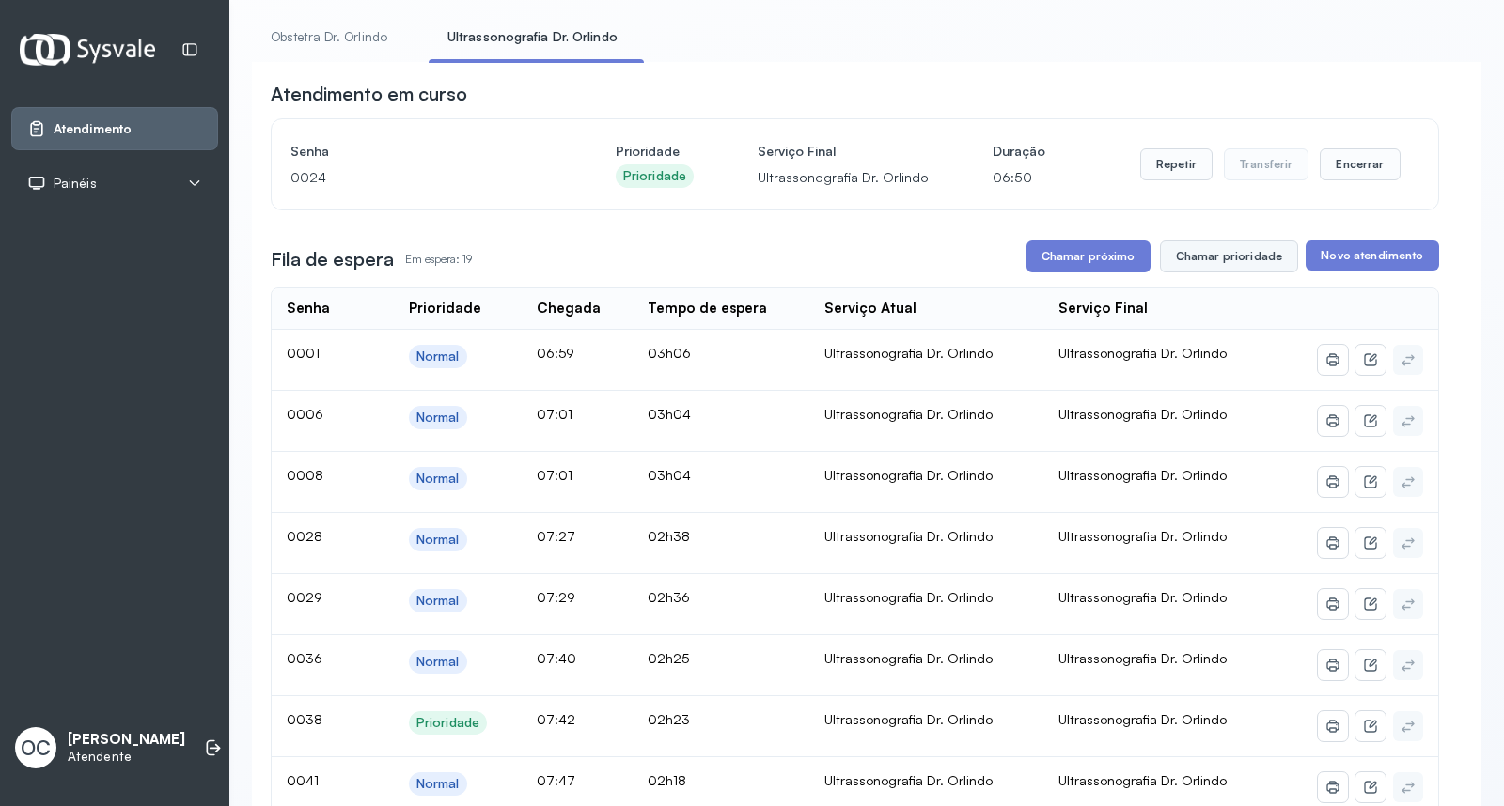
click at [1234, 248] on button "Chamar prioridade" at bounding box center [1229, 257] width 139 height 32
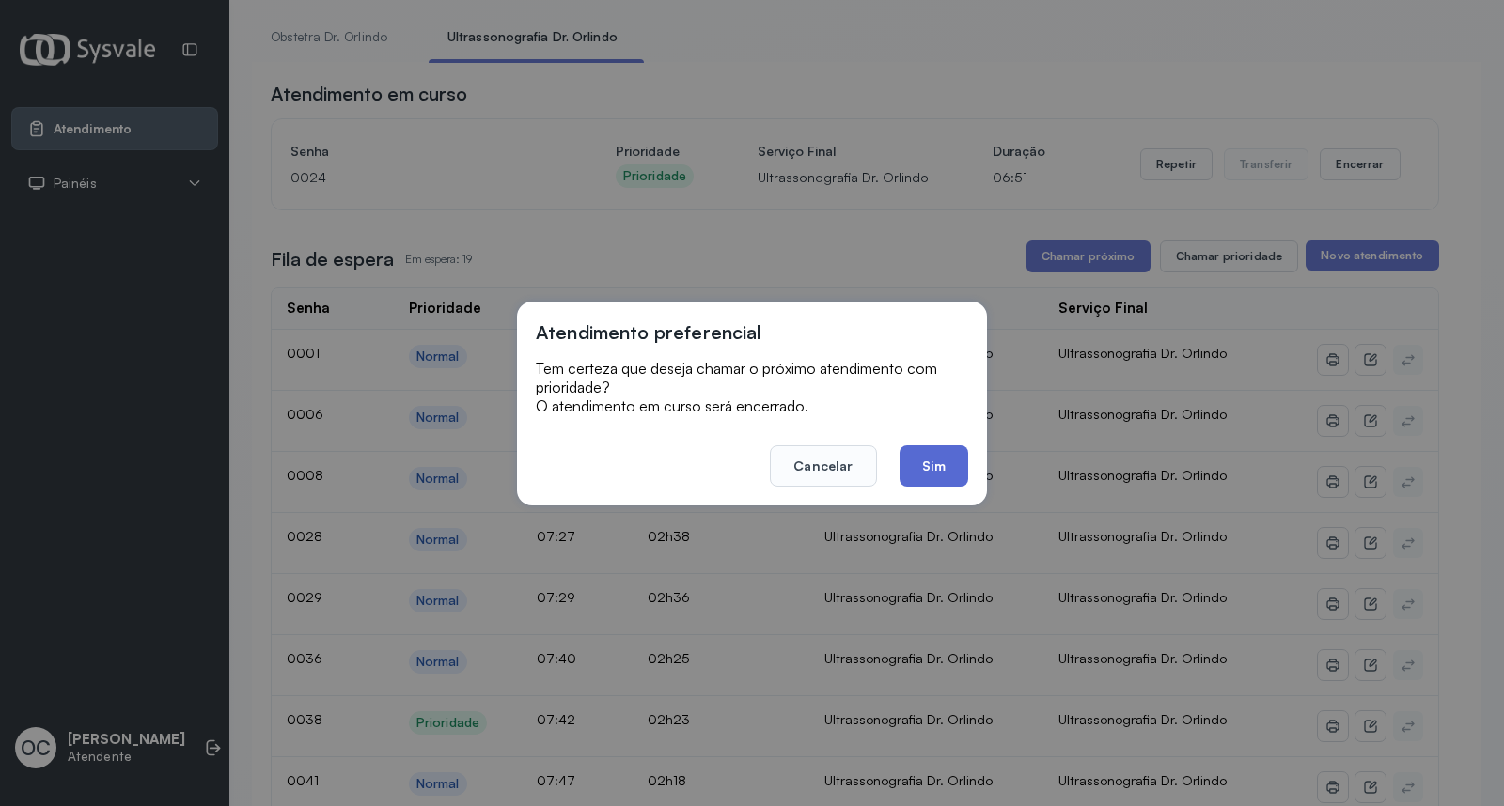
click at [950, 462] on button "Sim" at bounding box center [934, 466] width 69 height 41
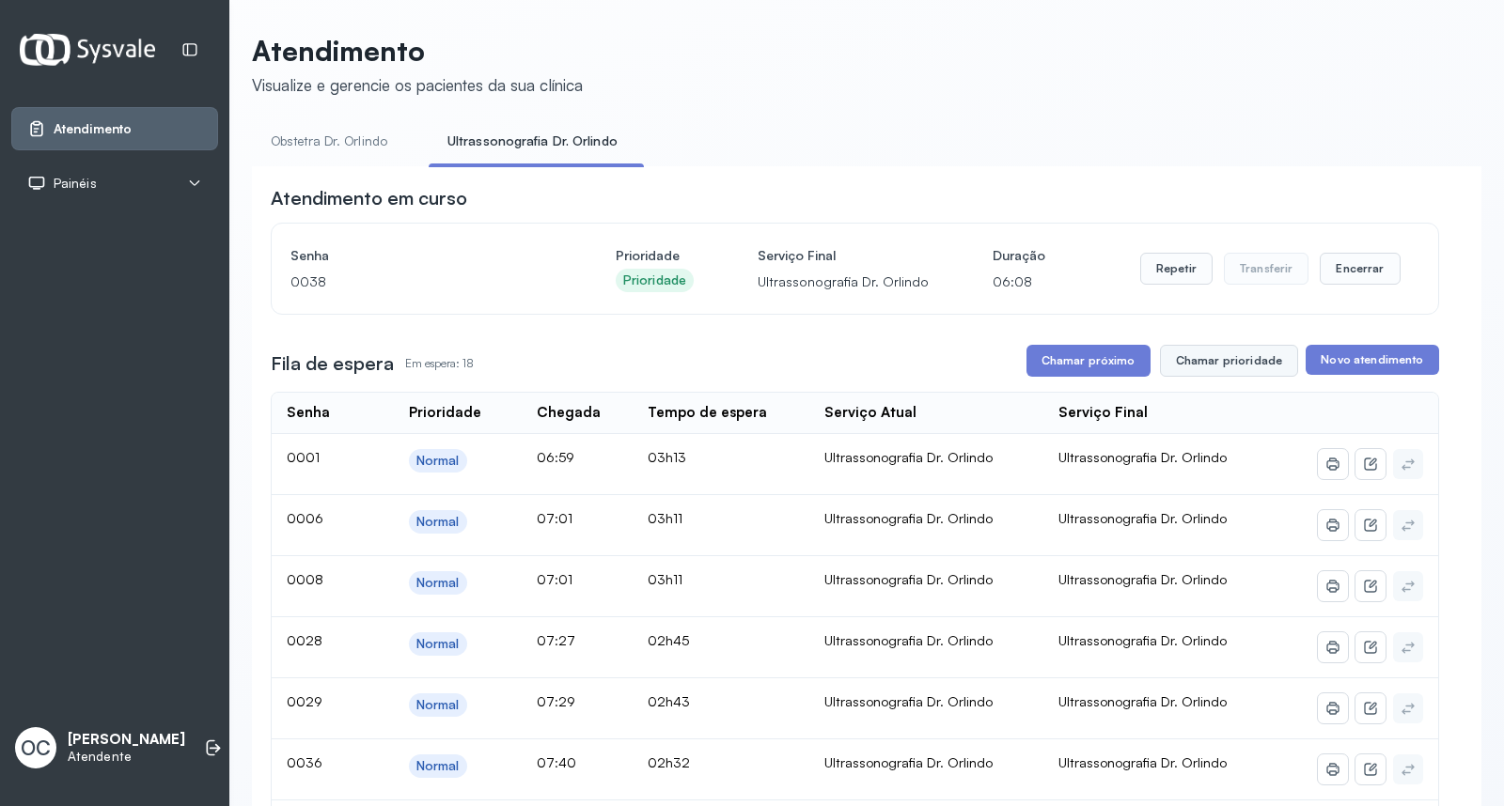
click at [1229, 358] on button "Chamar prioridade" at bounding box center [1229, 361] width 139 height 32
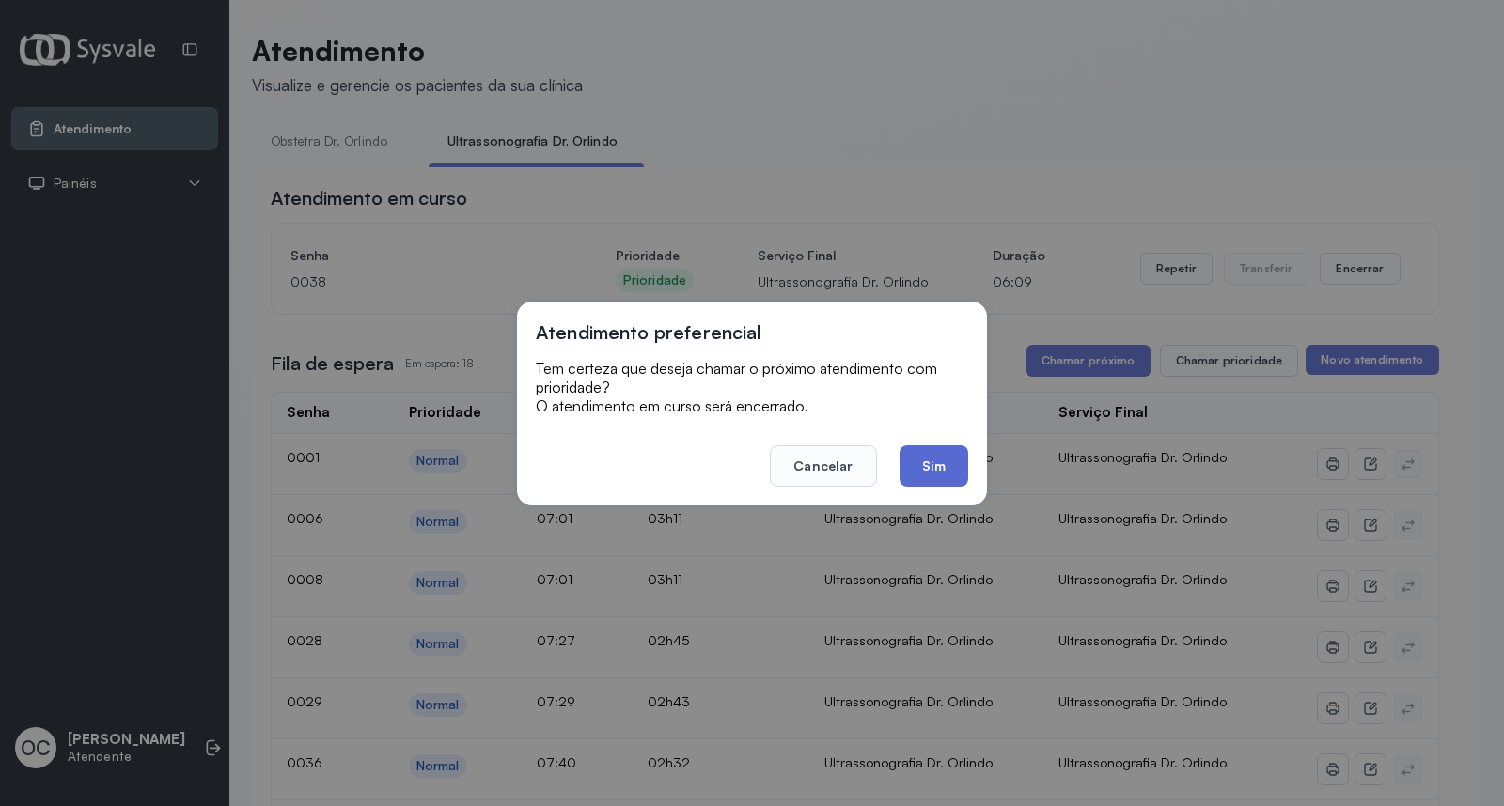
click at [915, 463] on button "Sim" at bounding box center [934, 466] width 69 height 41
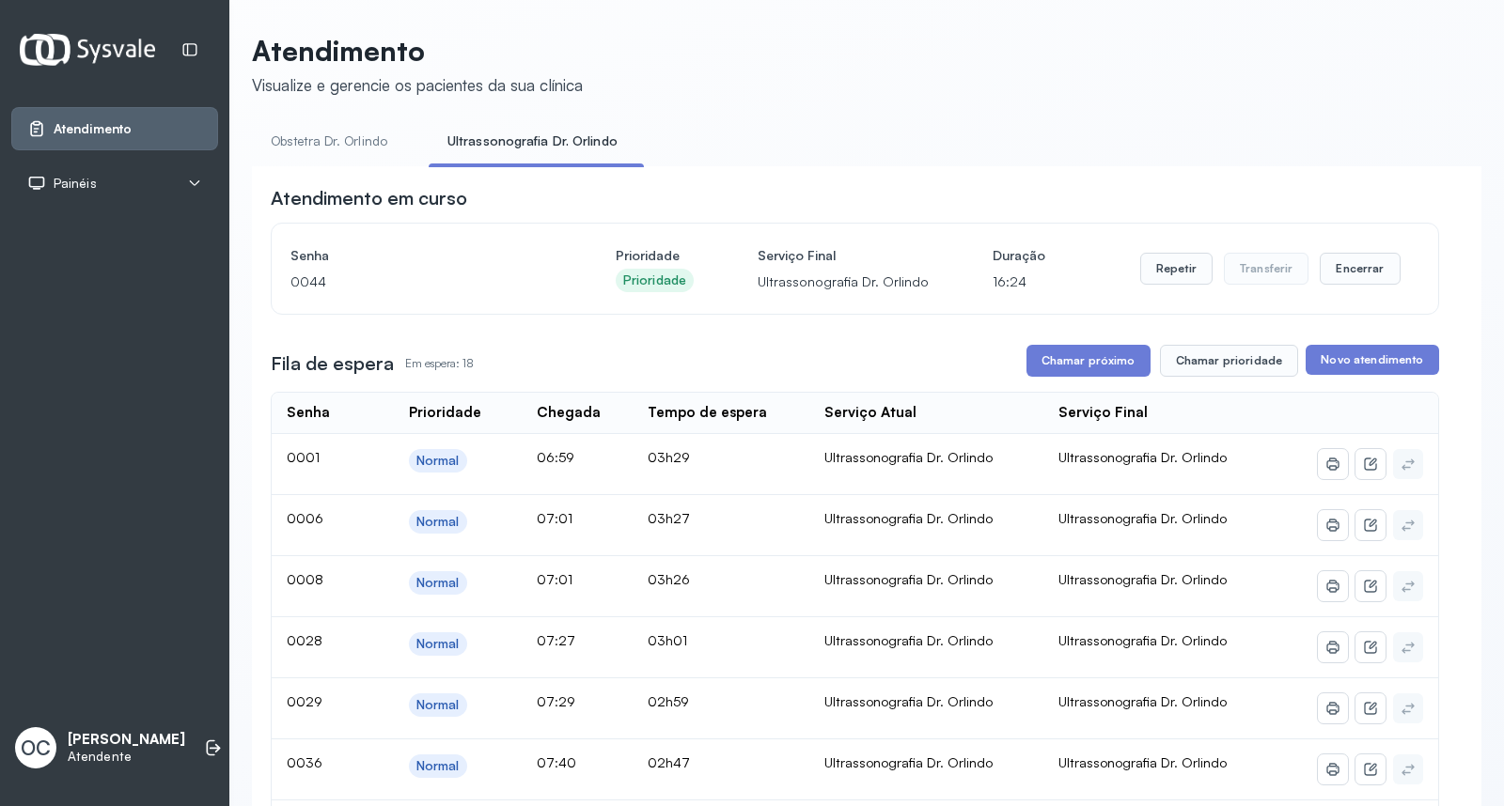
click at [367, 141] on link "Obstetra Dr. Orlindo" at bounding box center [329, 141] width 154 height 31
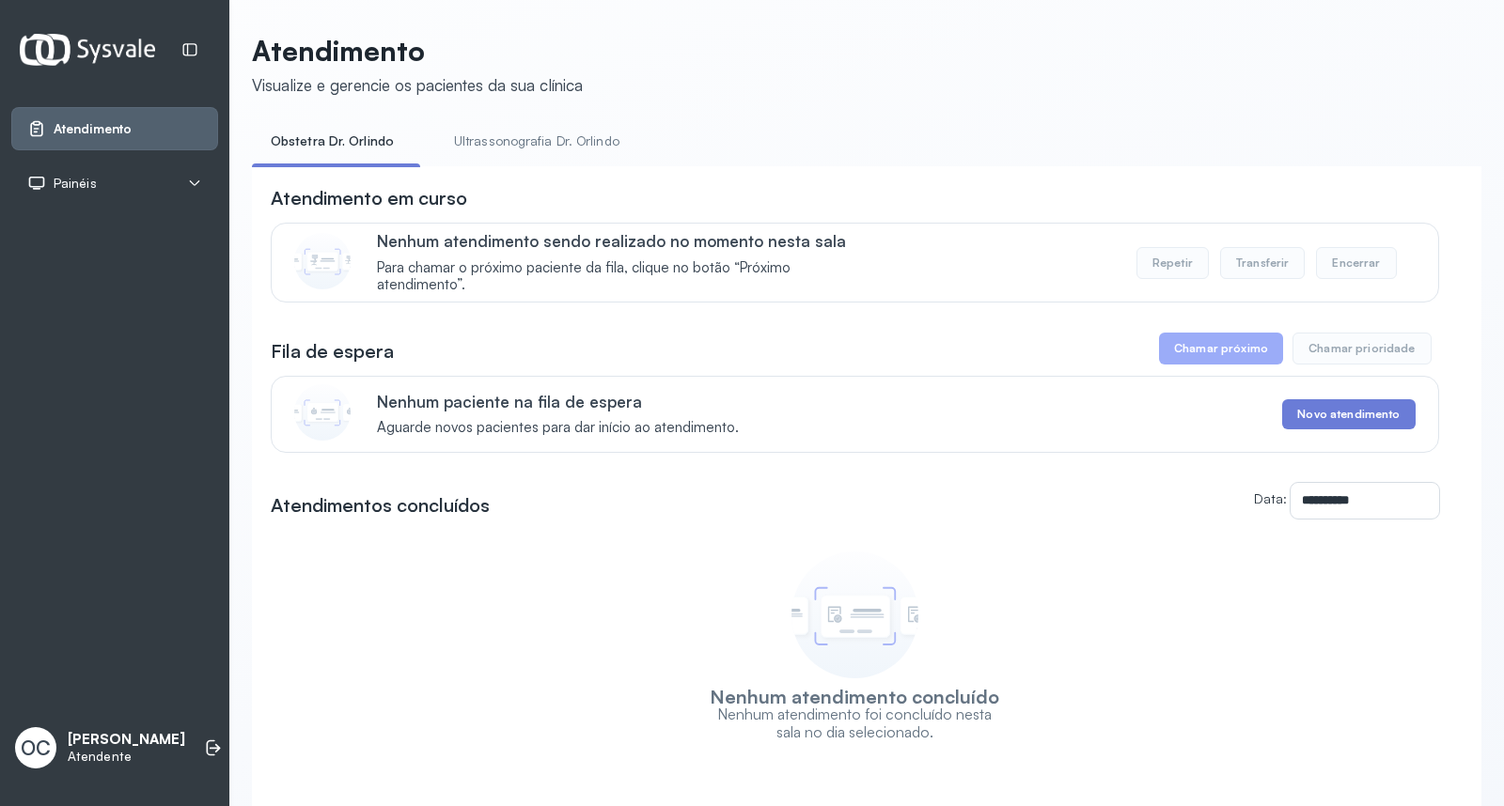
click at [480, 133] on link "Ultrassonografia Dr. Orlindo" at bounding box center [536, 141] width 203 height 31
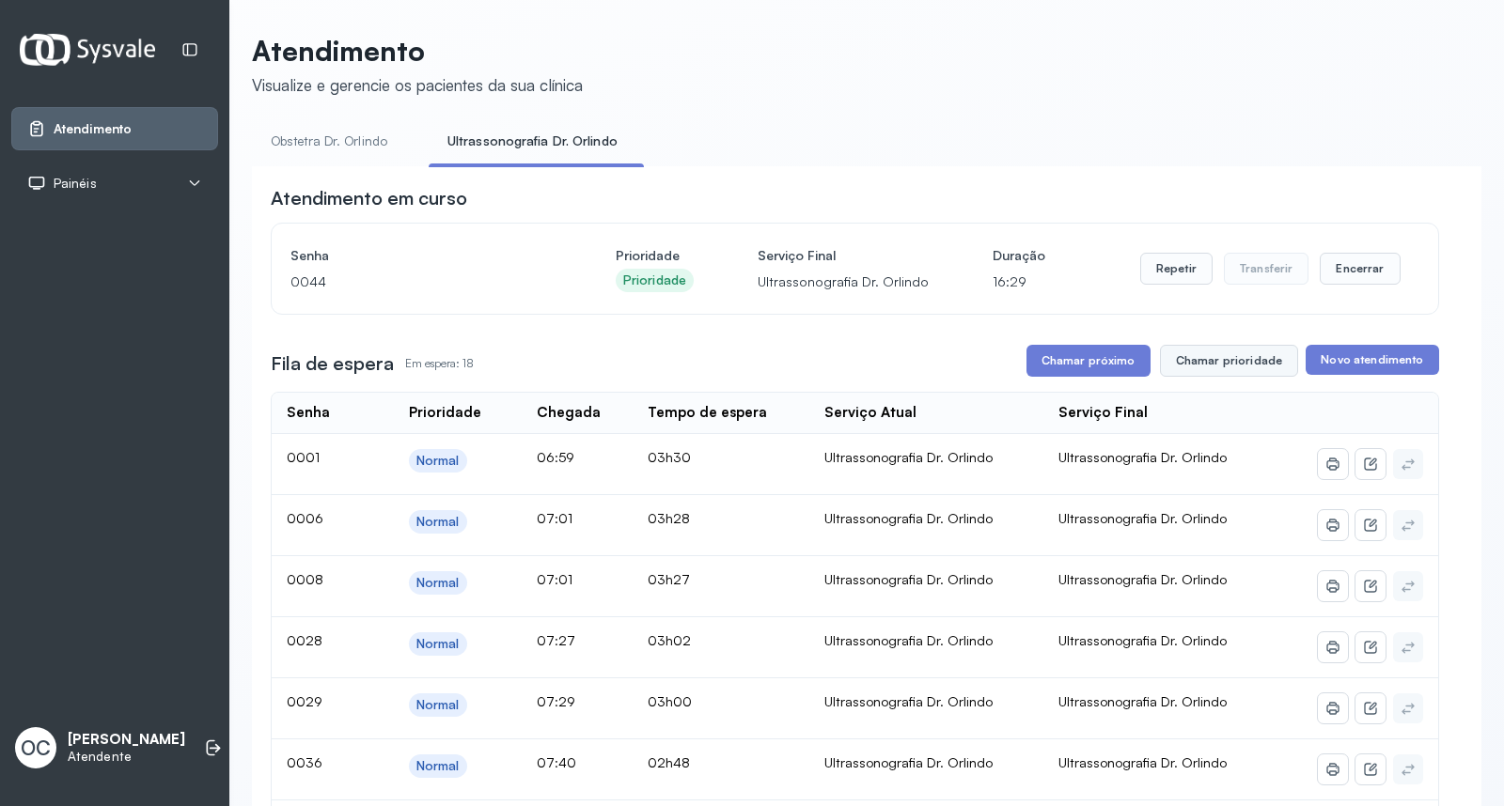
click at [1215, 360] on button "Chamar prioridade" at bounding box center [1229, 361] width 139 height 32
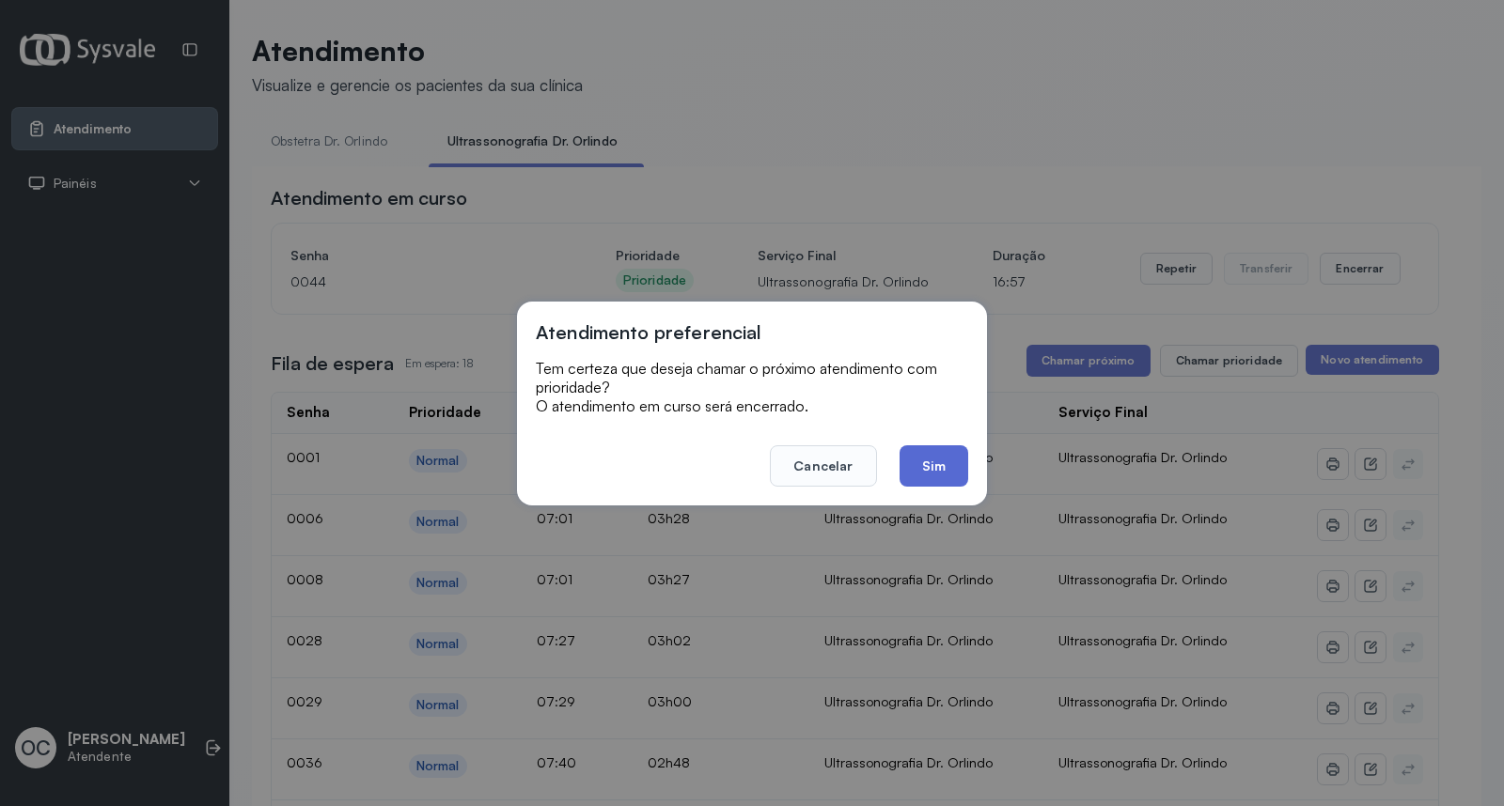
click at [924, 453] on button "Sim" at bounding box center [934, 466] width 69 height 41
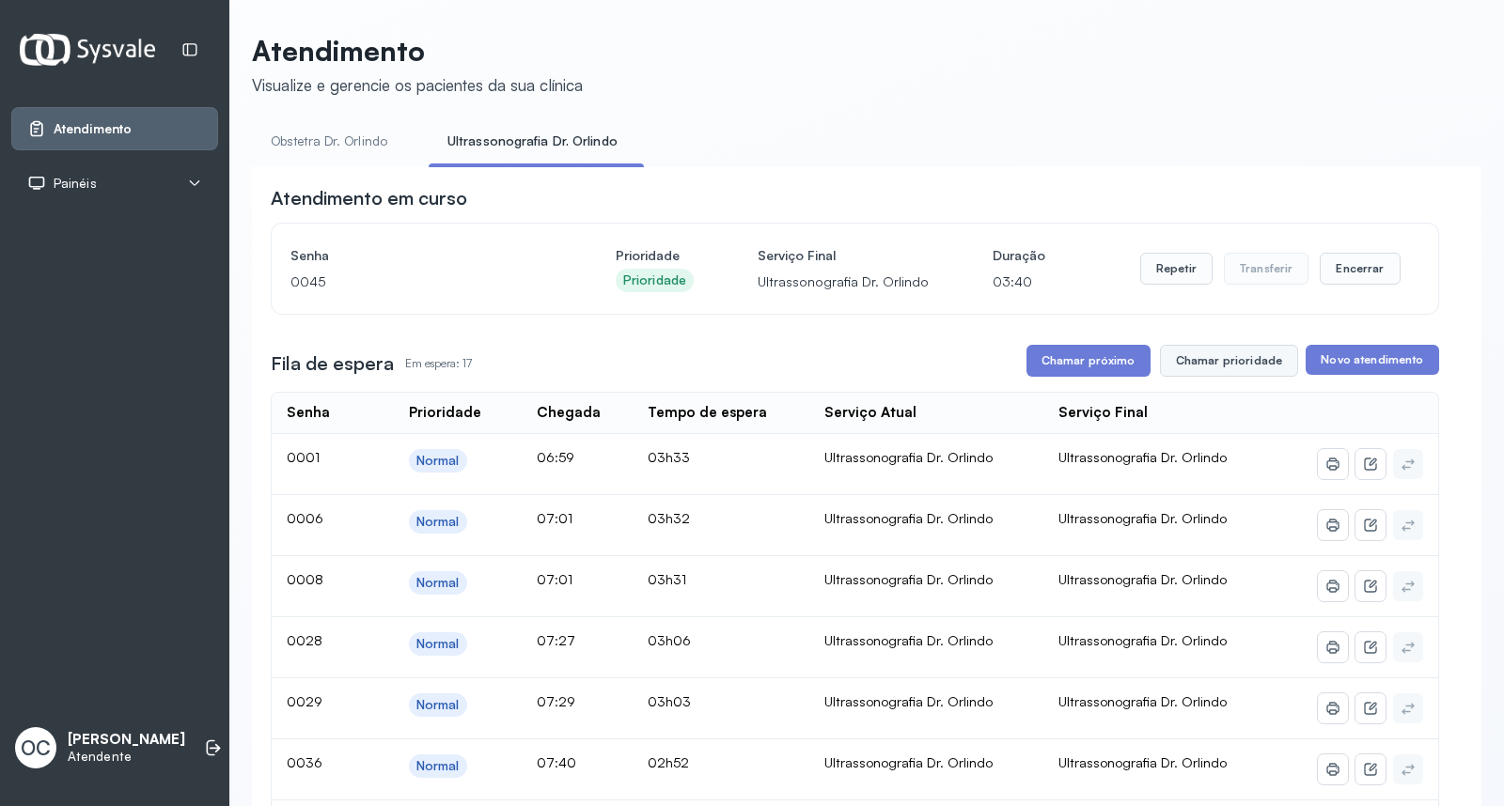
click at [1209, 376] on button "Chamar prioridade" at bounding box center [1229, 361] width 139 height 32
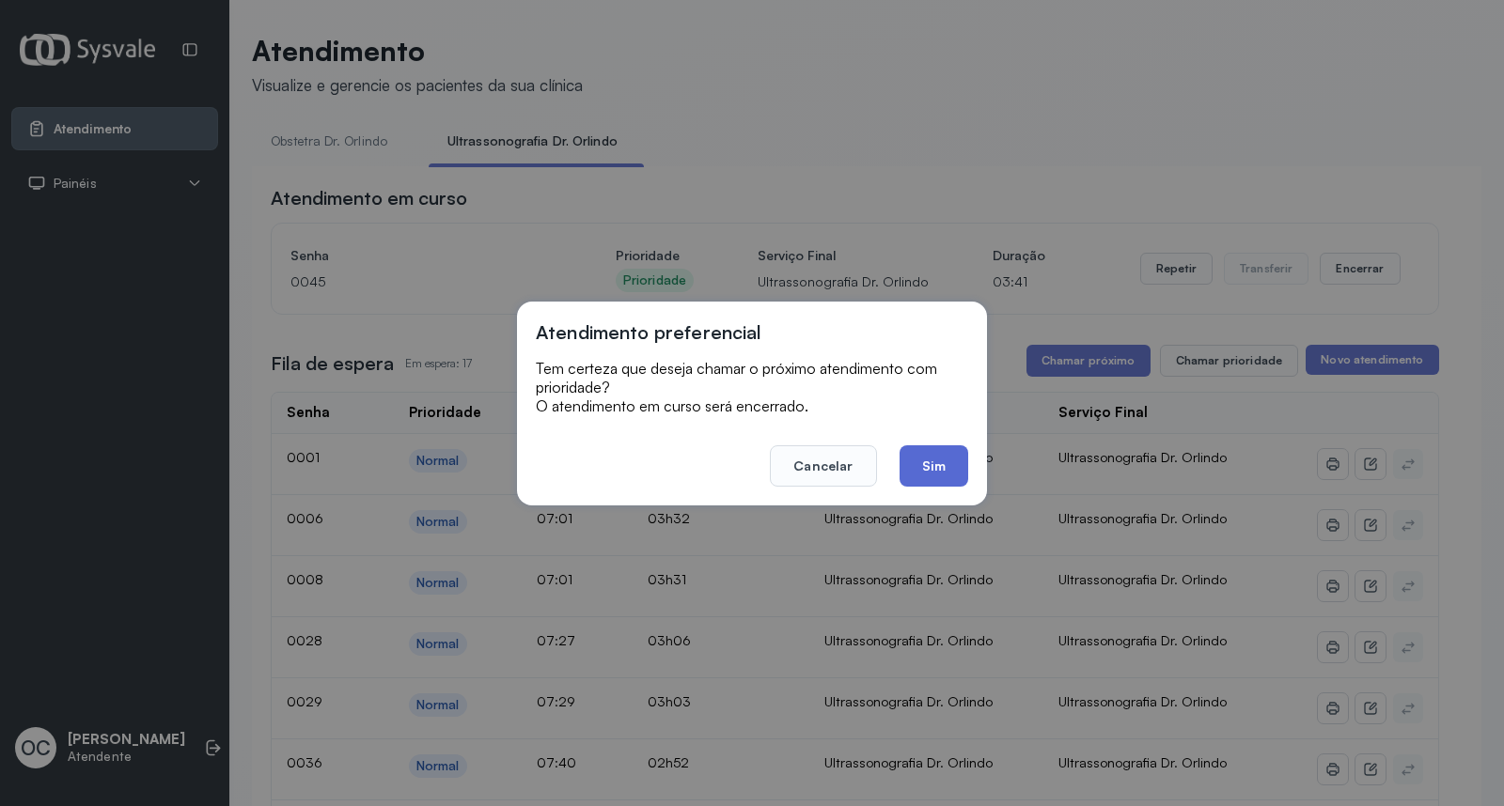
click at [932, 472] on button "Sim" at bounding box center [934, 466] width 69 height 41
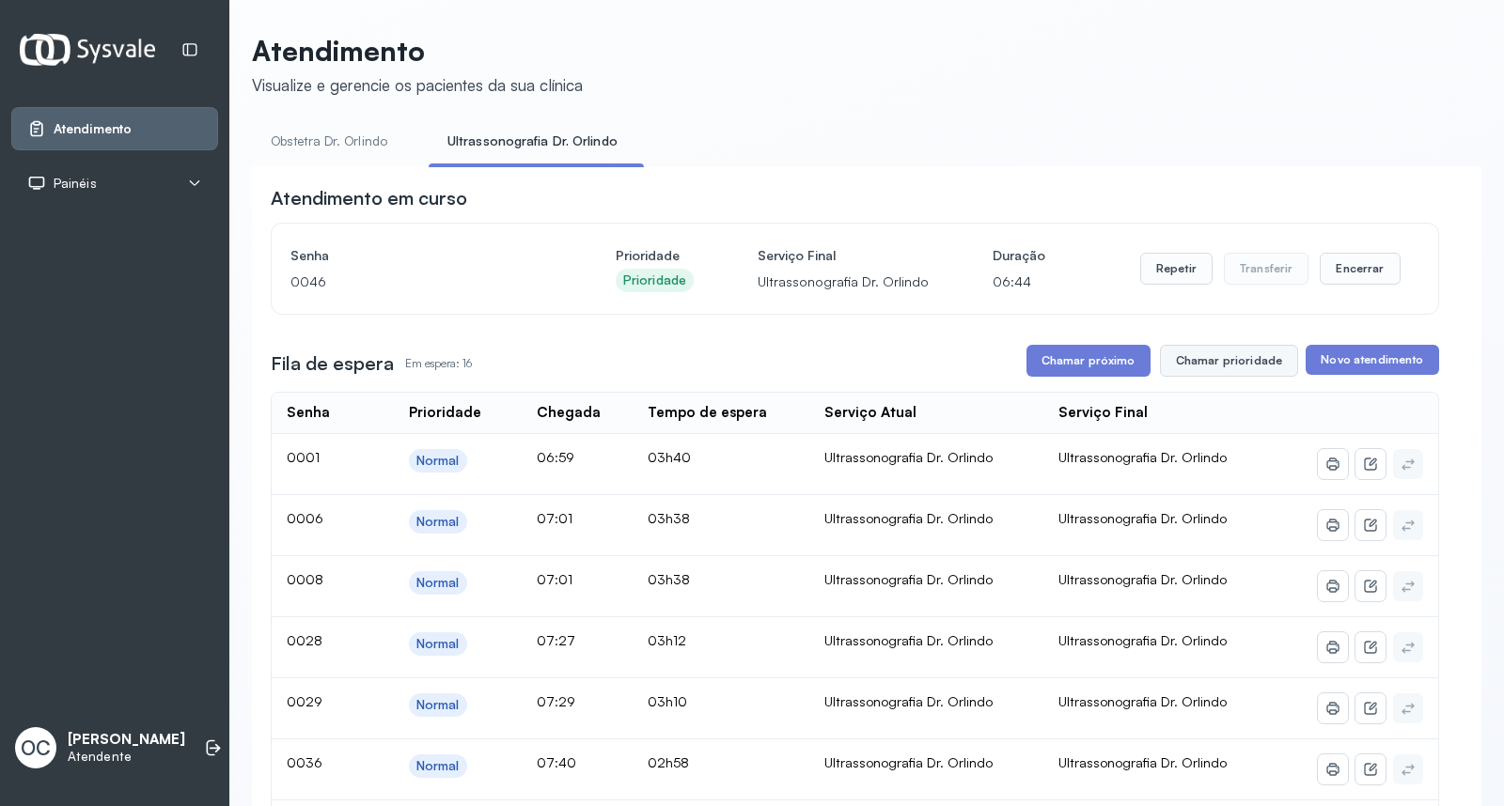
click at [1219, 355] on button "Chamar prioridade" at bounding box center [1229, 361] width 139 height 32
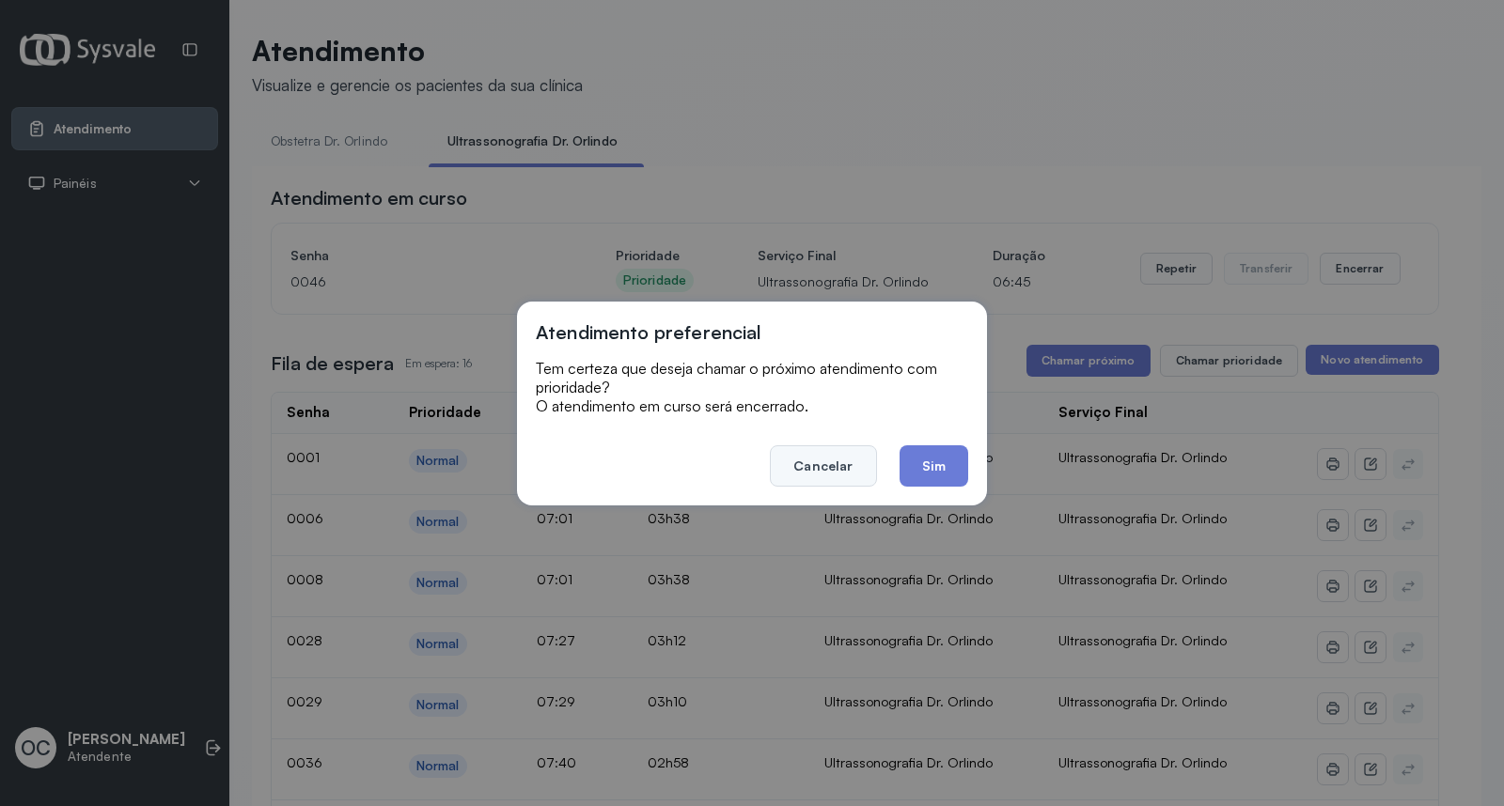
click at [796, 459] on button "Cancelar" at bounding box center [823, 466] width 106 height 41
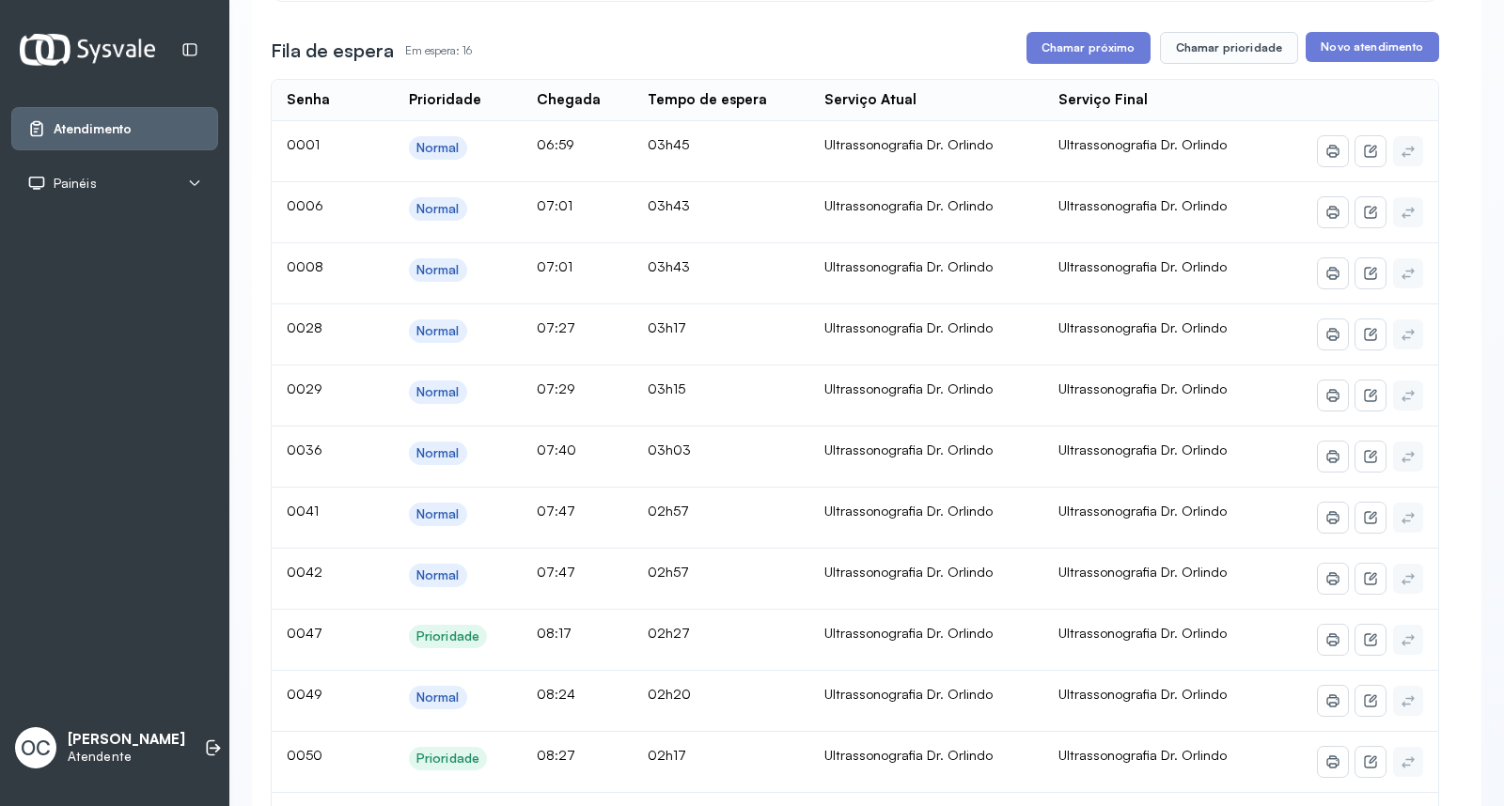
scroll to position [104, 0]
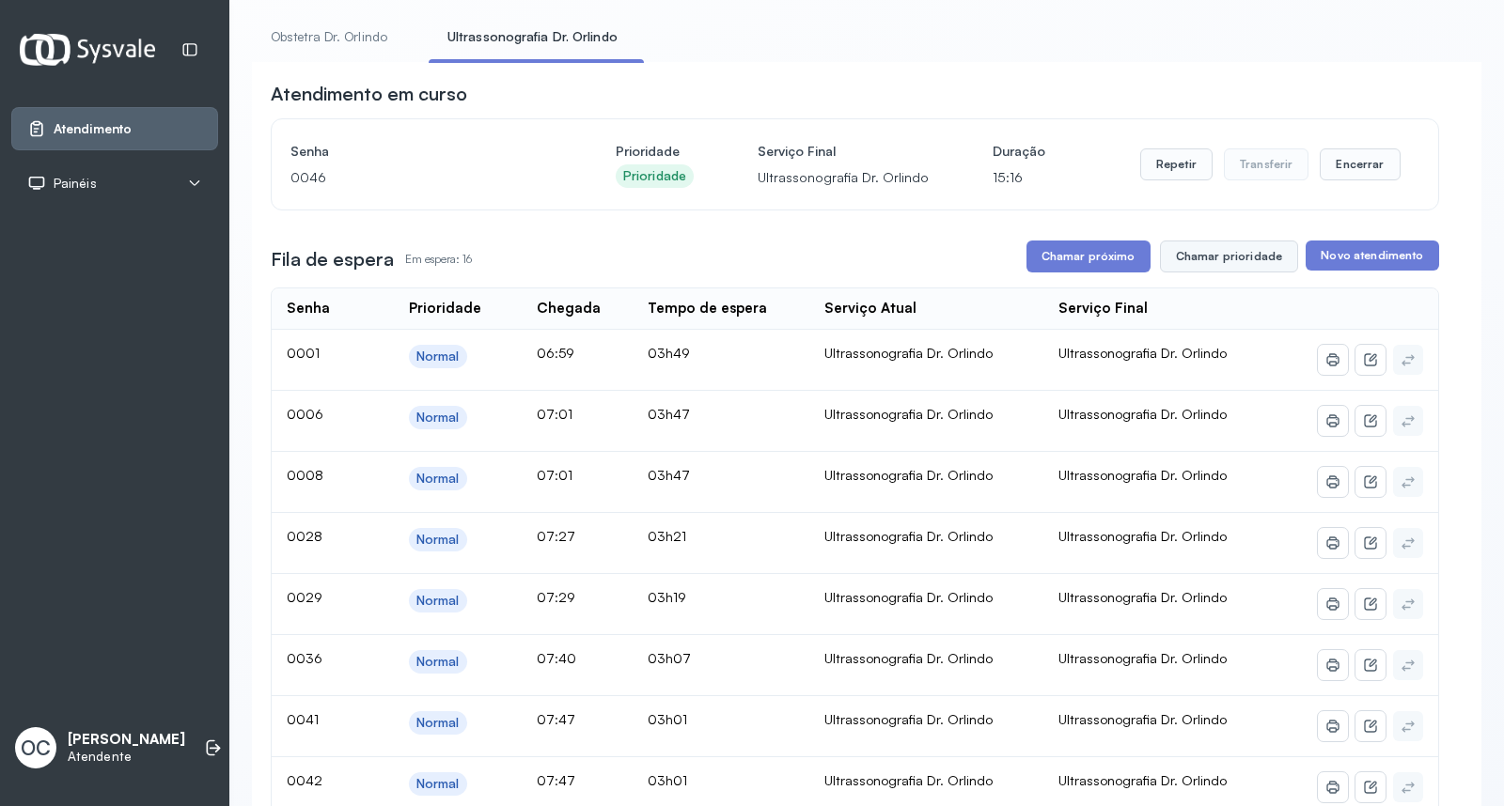
click at [1207, 260] on button "Chamar prioridade" at bounding box center [1229, 257] width 139 height 32
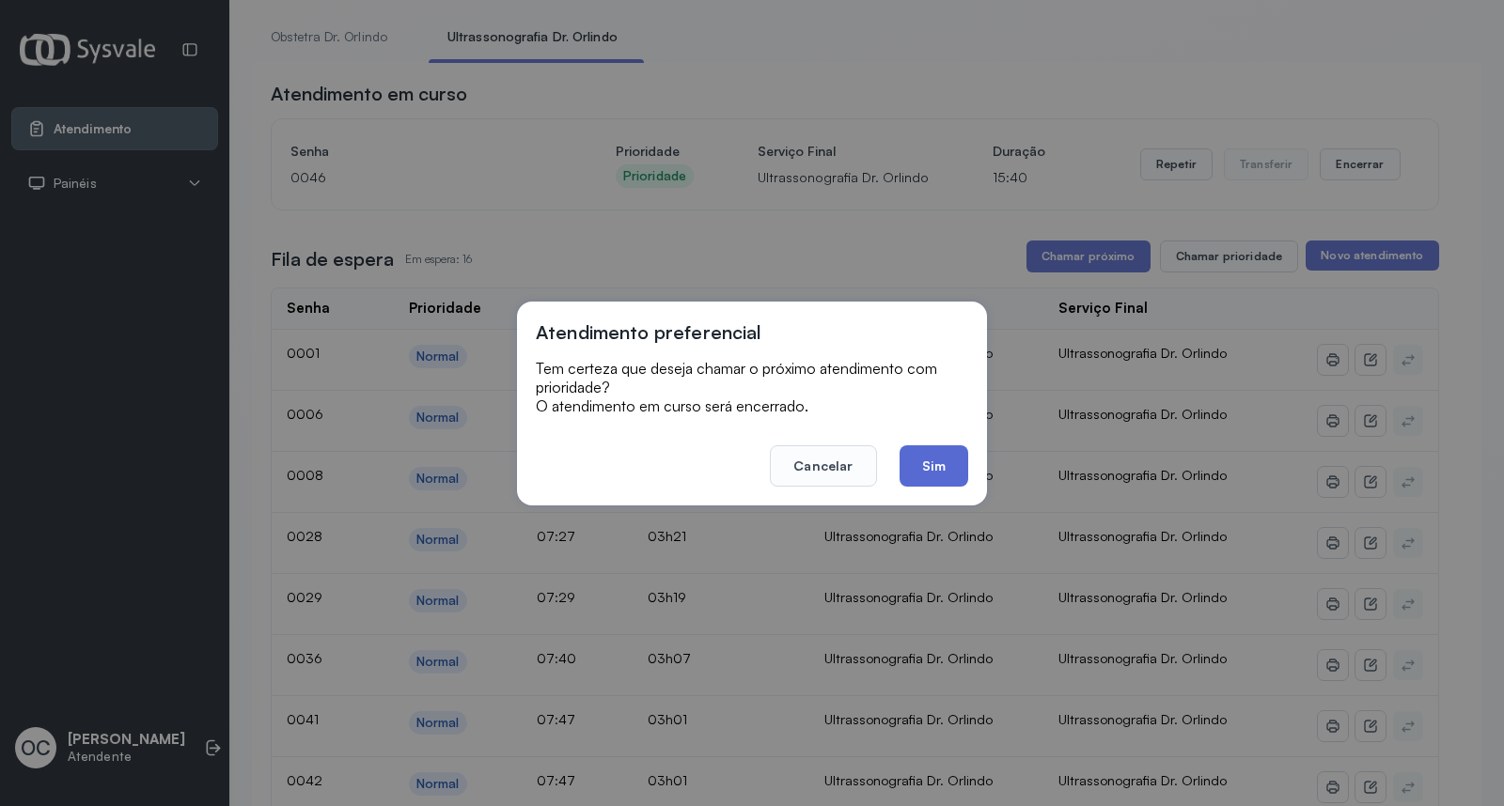
click at [932, 459] on button "Sim" at bounding box center [934, 466] width 69 height 41
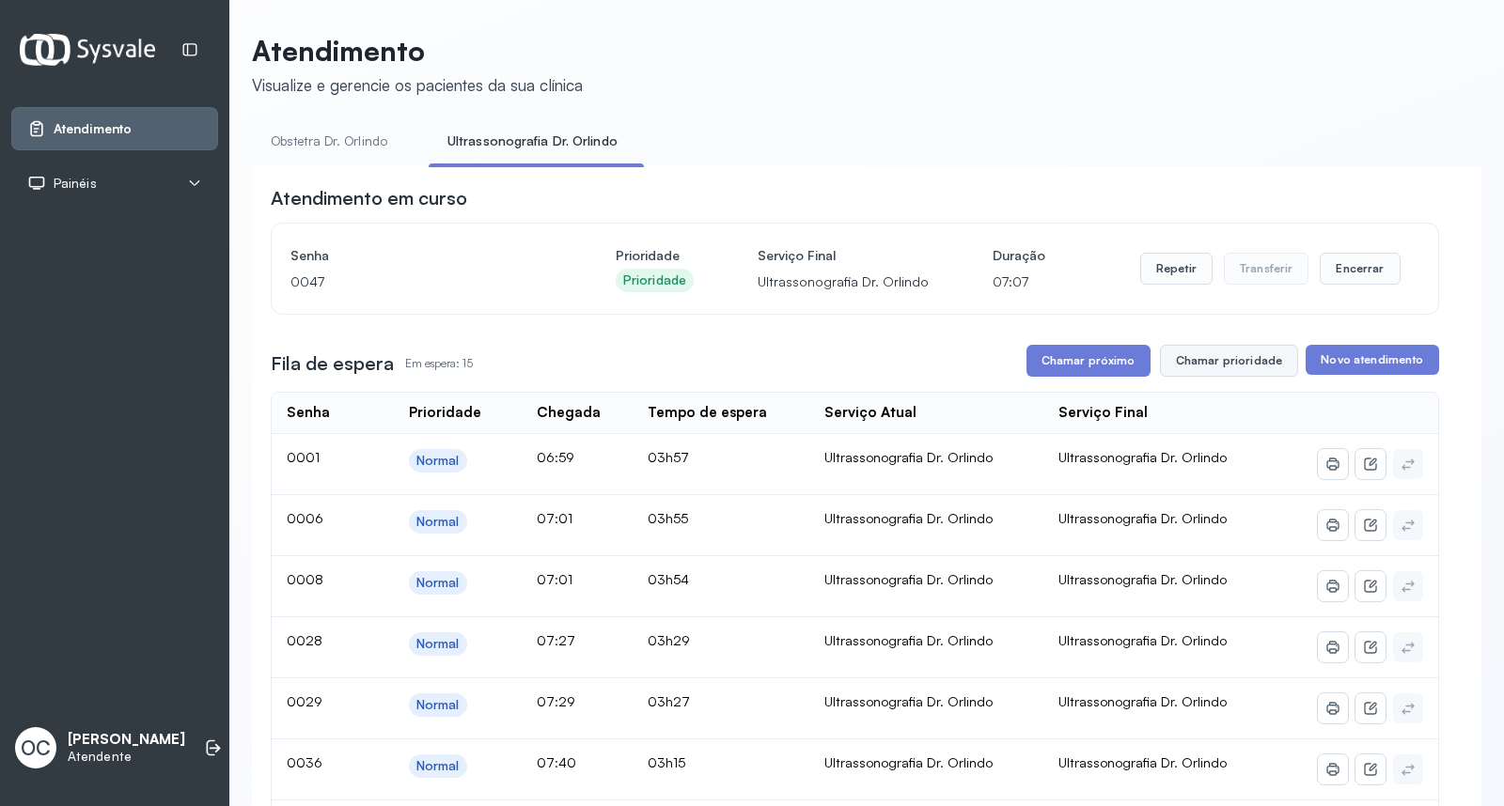
click at [1188, 354] on button "Chamar prioridade" at bounding box center [1229, 361] width 139 height 32
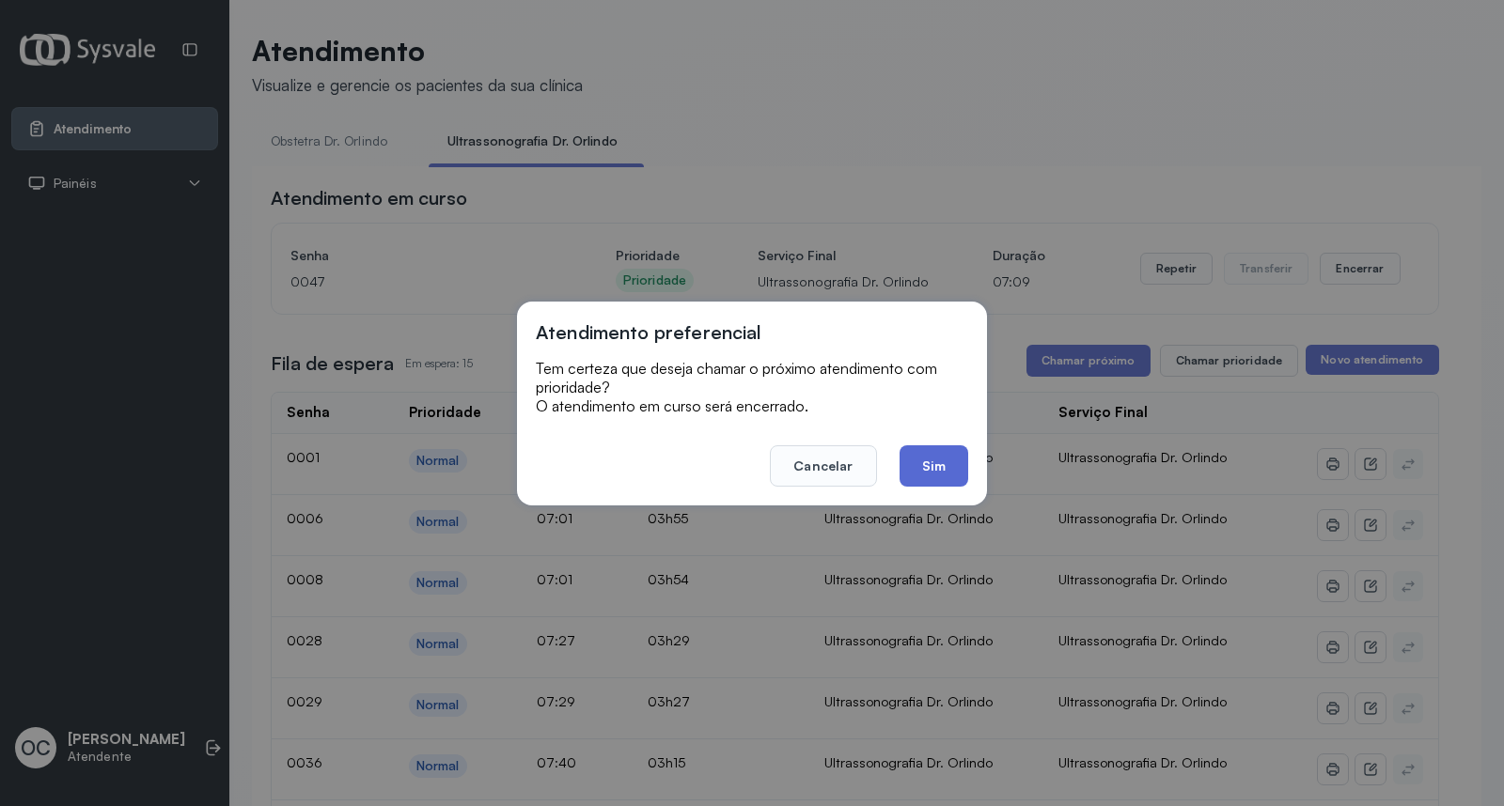
click at [943, 455] on button "Sim" at bounding box center [934, 466] width 69 height 41
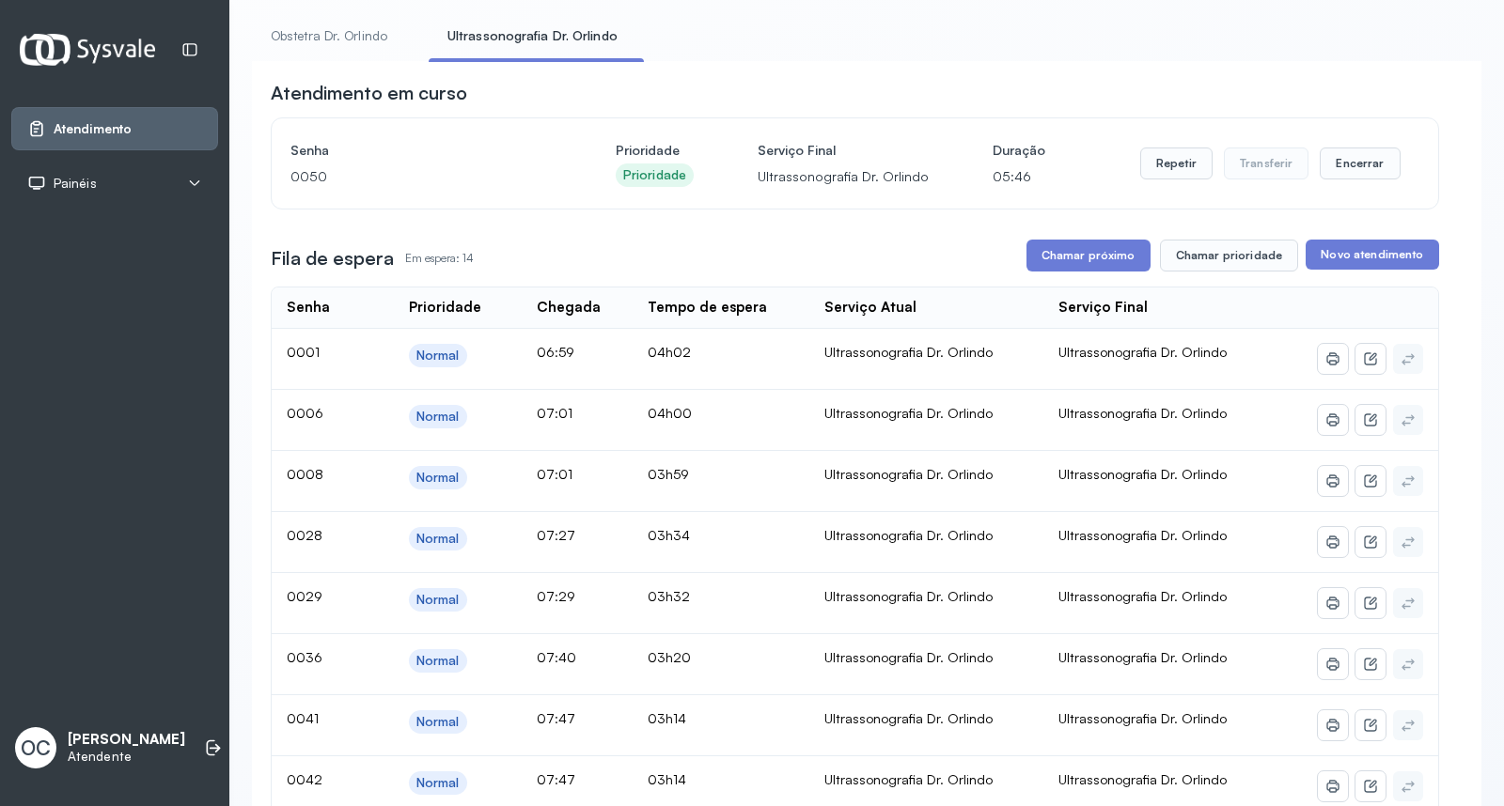
scroll to position [104, 0]
click at [1205, 265] on button "Chamar prioridade" at bounding box center [1229, 257] width 139 height 32
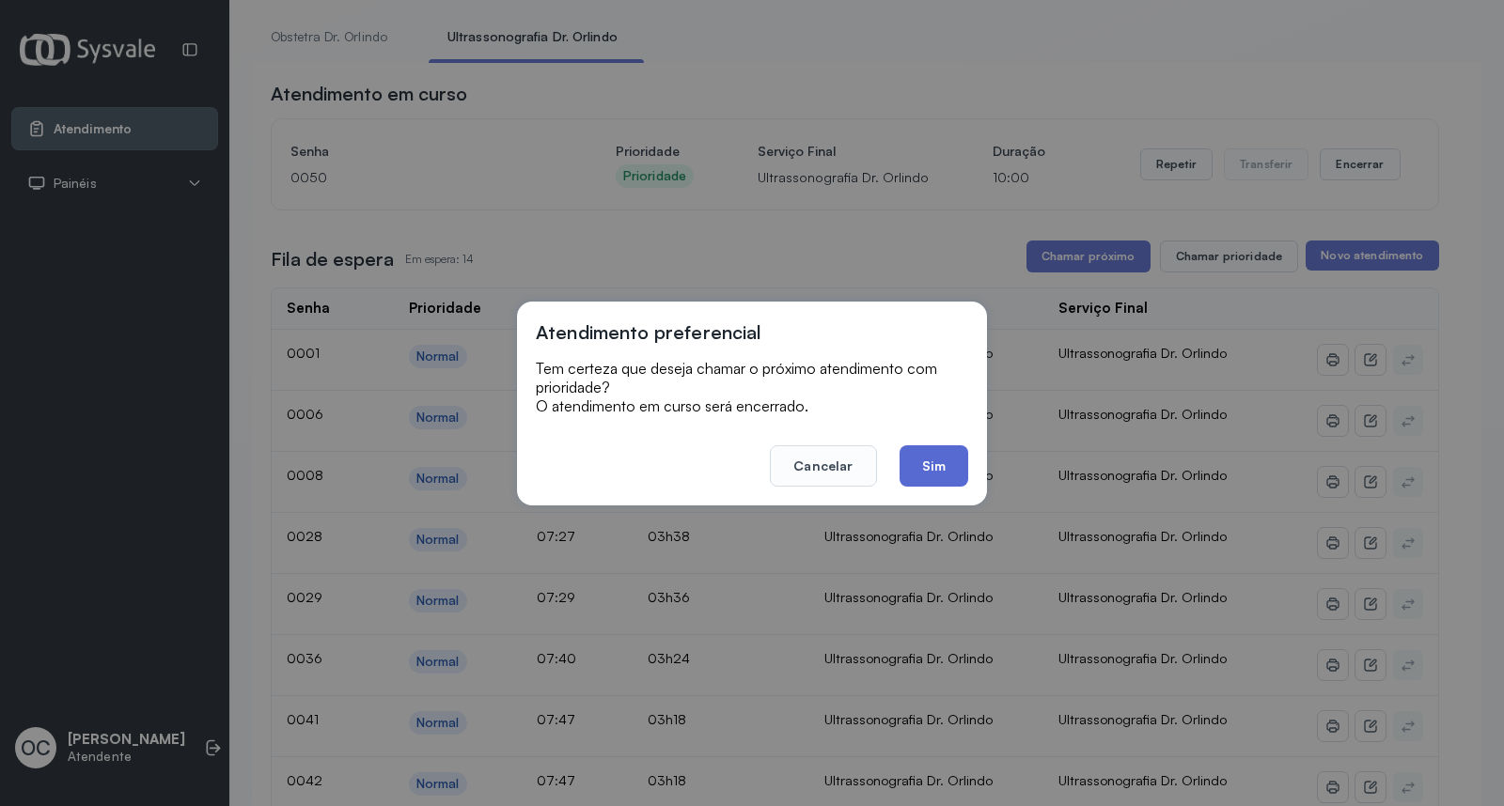
click at [916, 462] on button "Sim" at bounding box center [934, 466] width 69 height 41
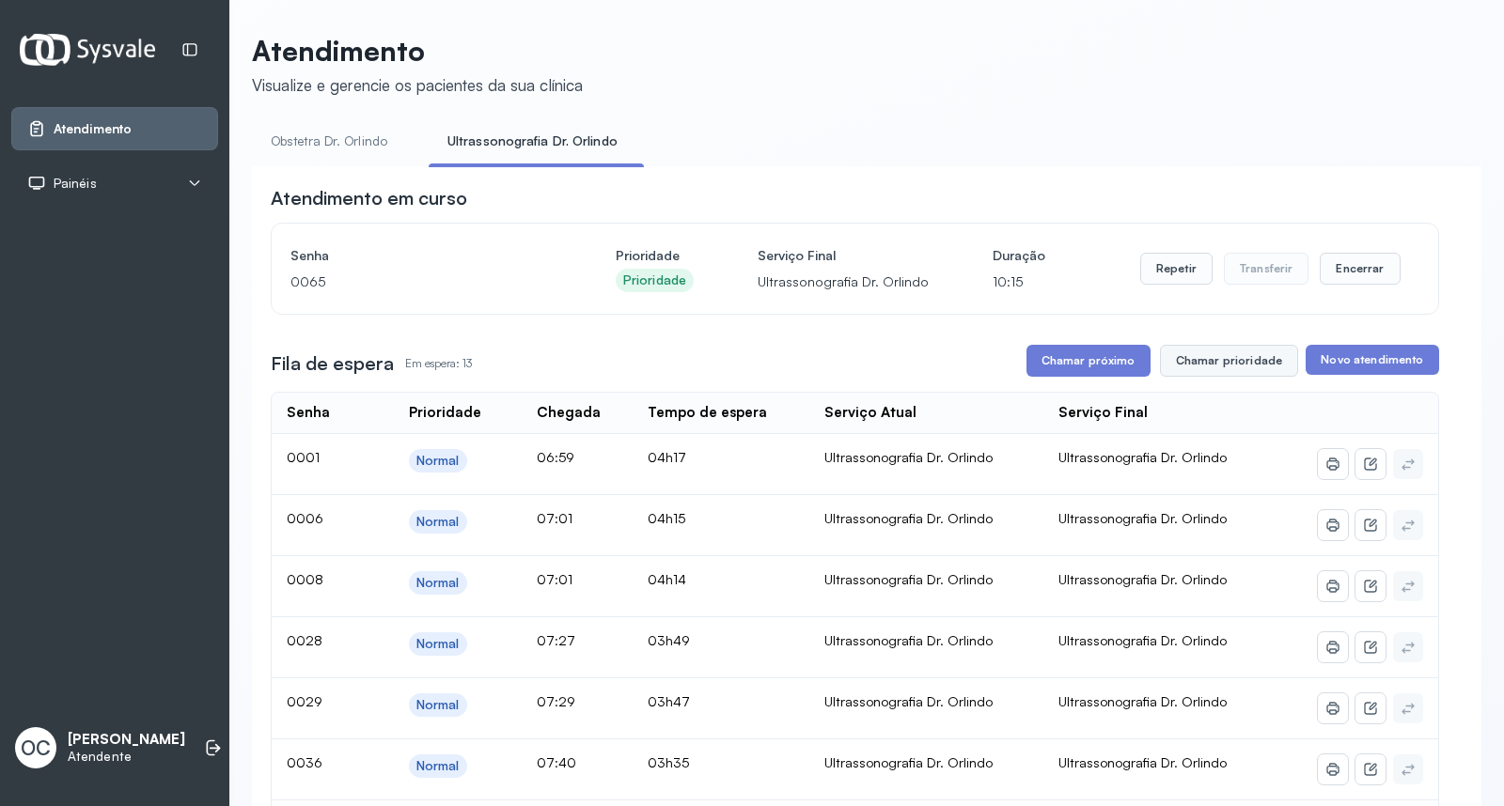
click at [1245, 364] on button "Chamar prioridade" at bounding box center [1229, 361] width 139 height 32
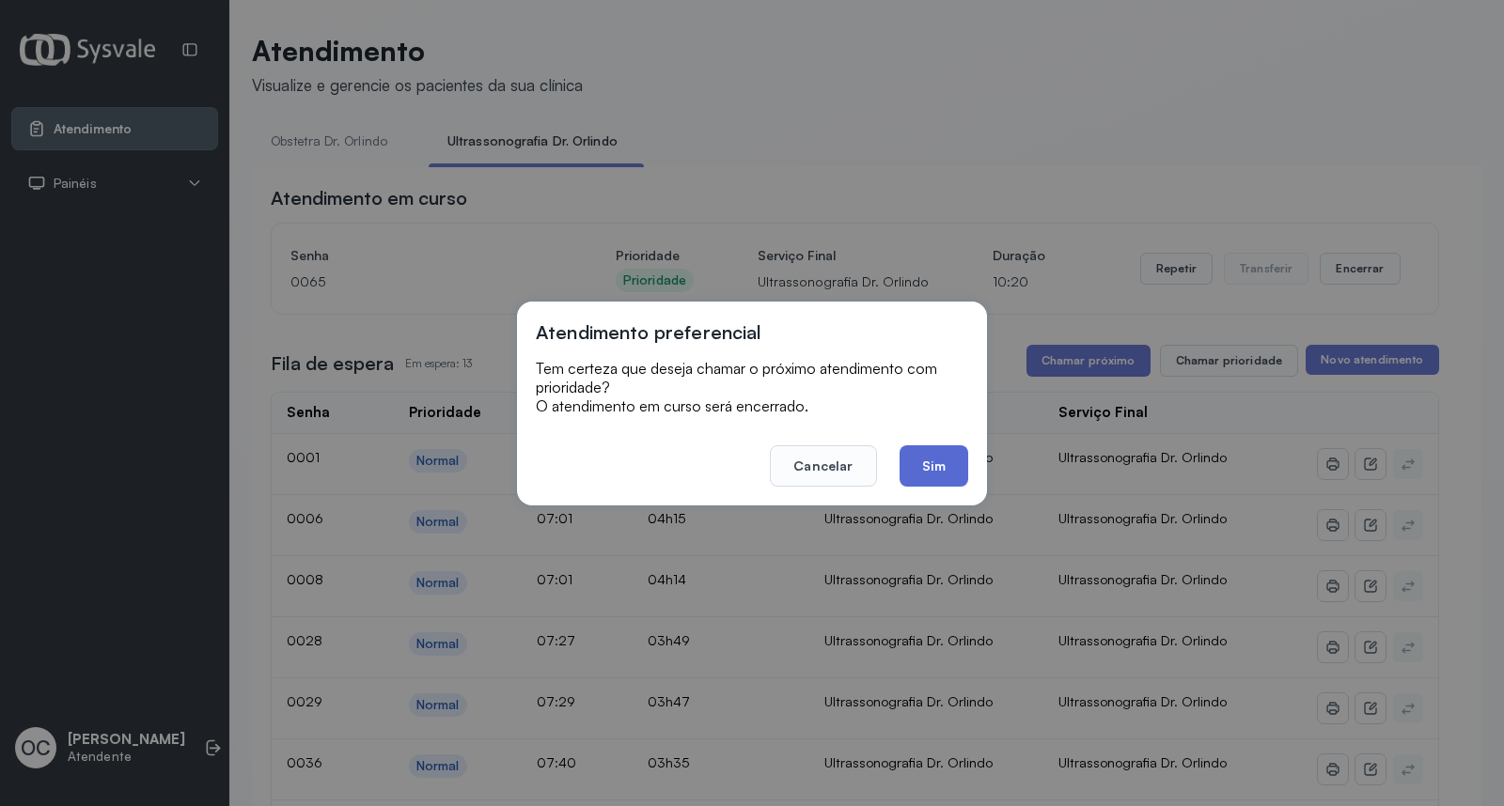
click at [932, 468] on button "Sim" at bounding box center [934, 466] width 69 height 41
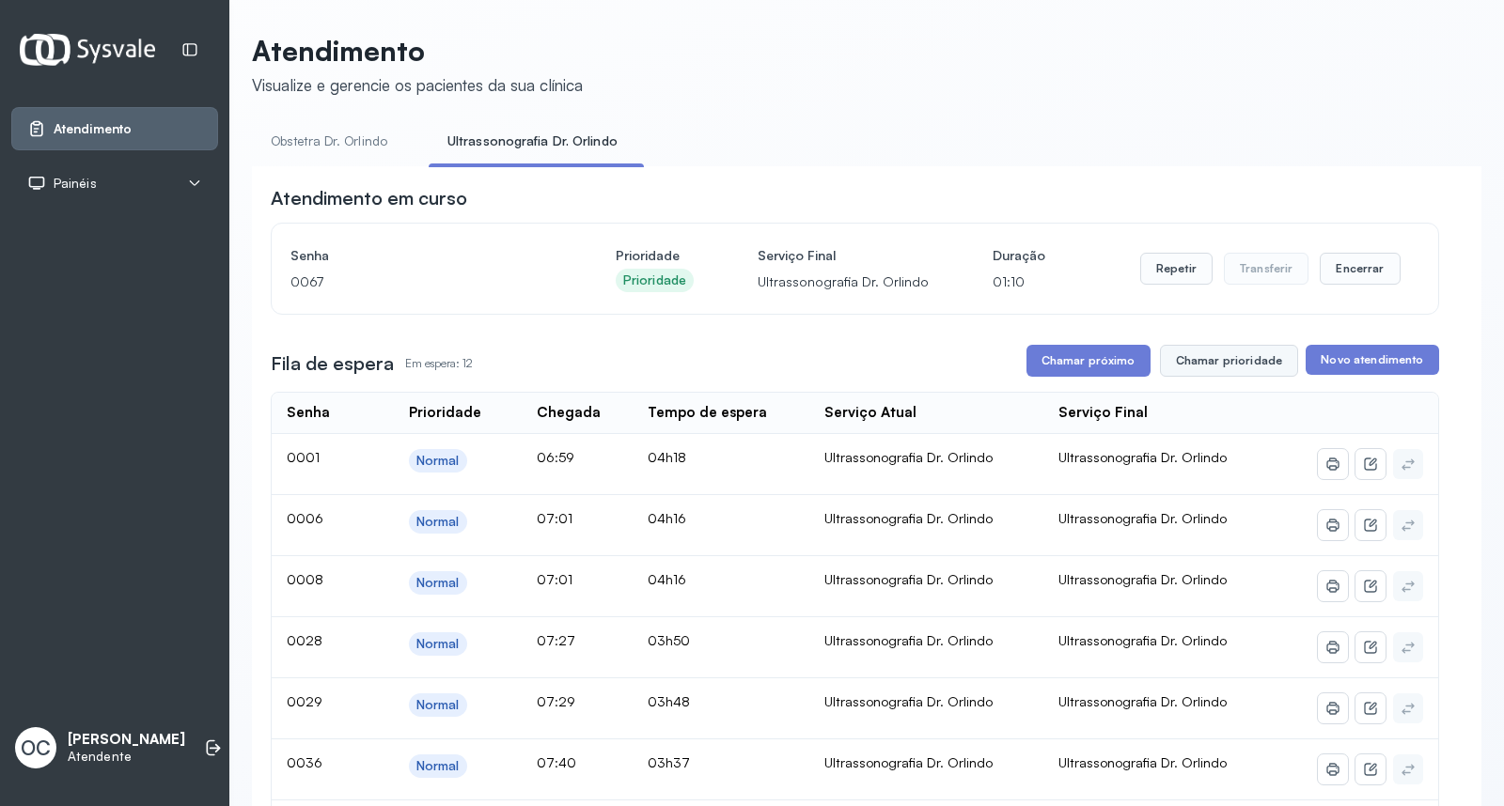
click at [1182, 365] on button "Chamar prioridade" at bounding box center [1229, 361] width 139 height 32
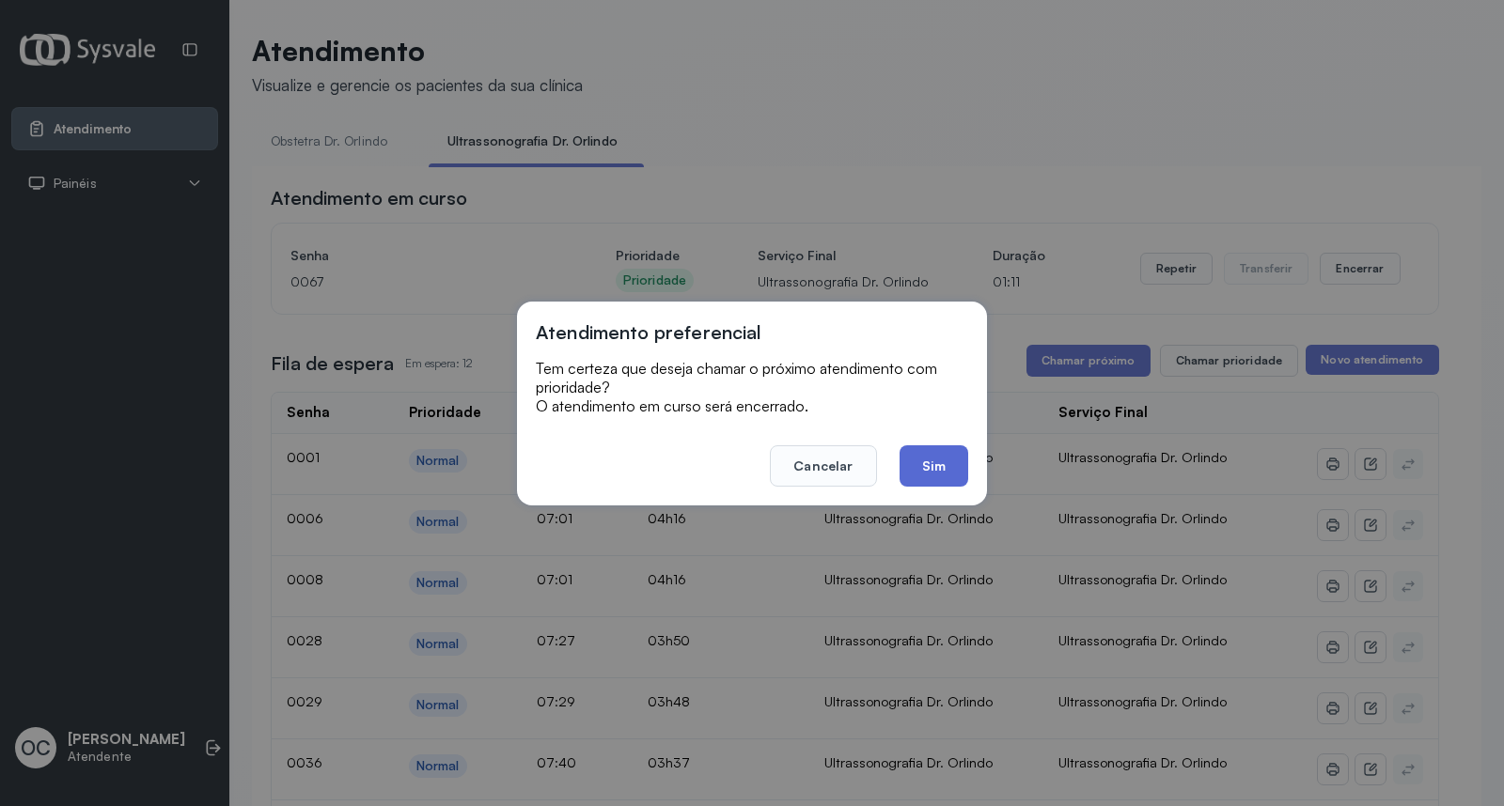
click at [936, 453] on button "Sim" at bounding box center [934, 466] width 69 height 41
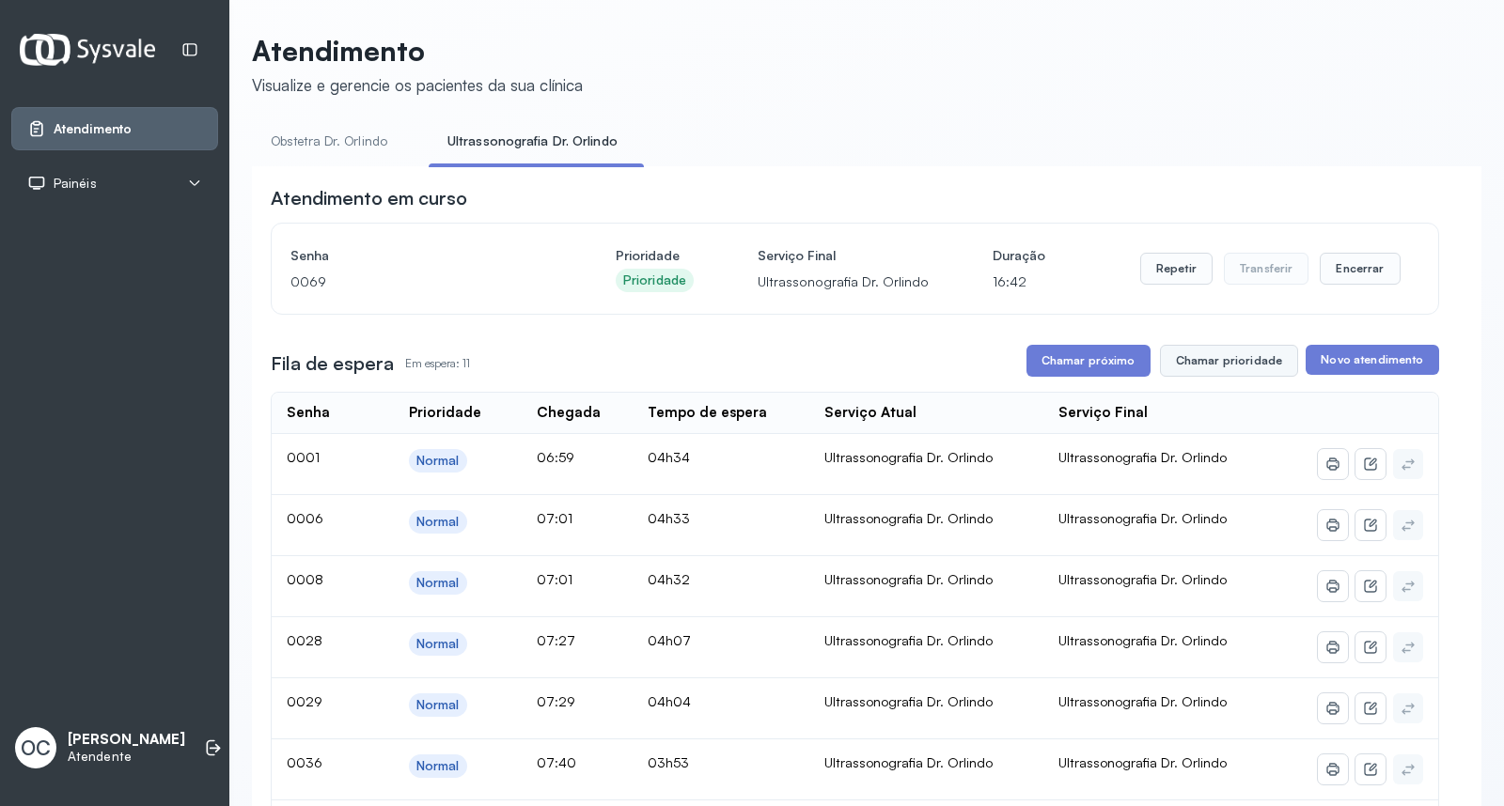
click at [1217, 365] on button "Chamar prioridade" at bounding box center [1229, 361] width 139 height 32
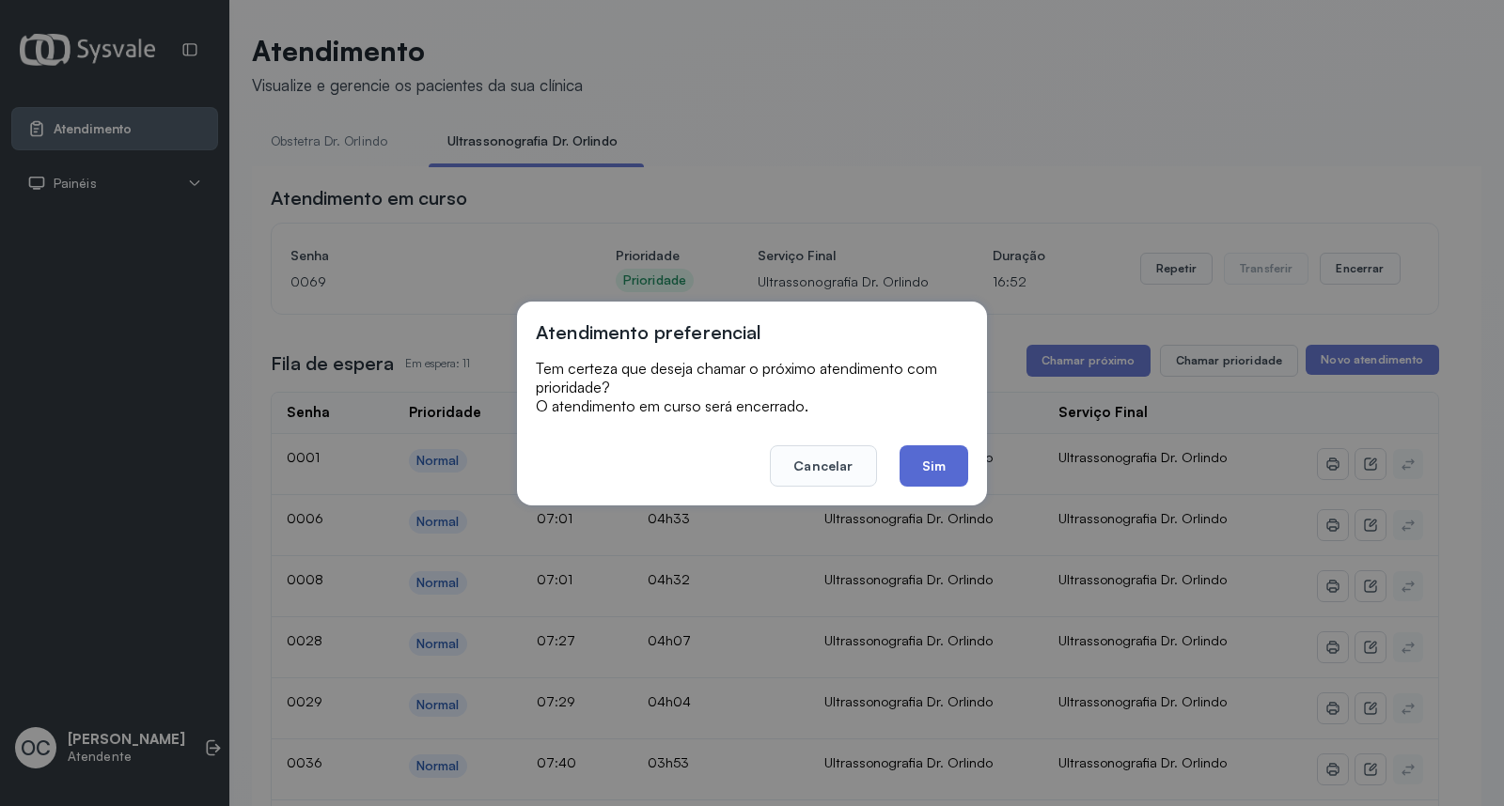
click at [940, 464] on button "Sim" at bounding box center [934, 466] width 69 height 41
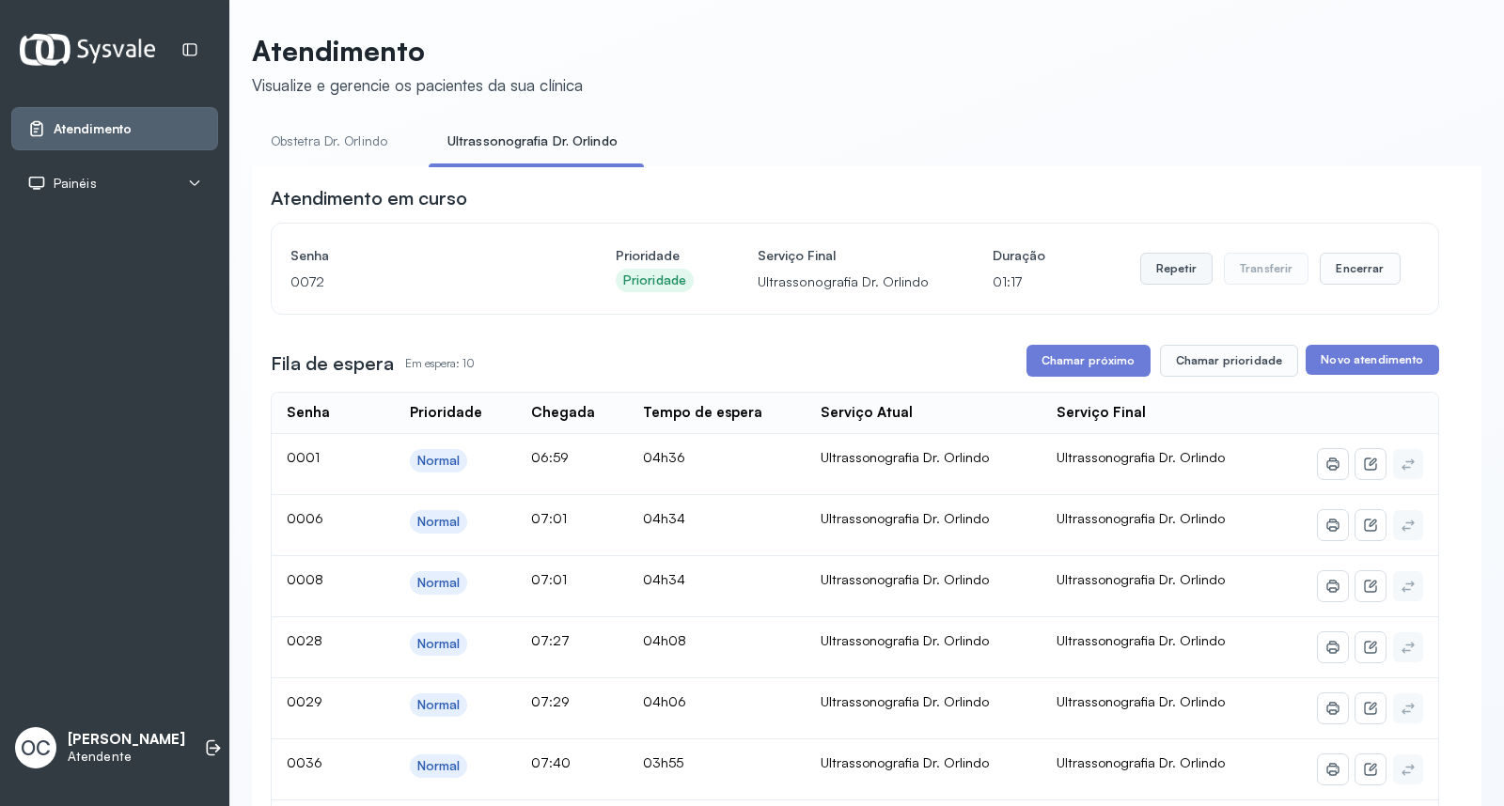
click at [1151, 268] on button "Repetir" at bounding box center [1176, 269] width 72 height 32
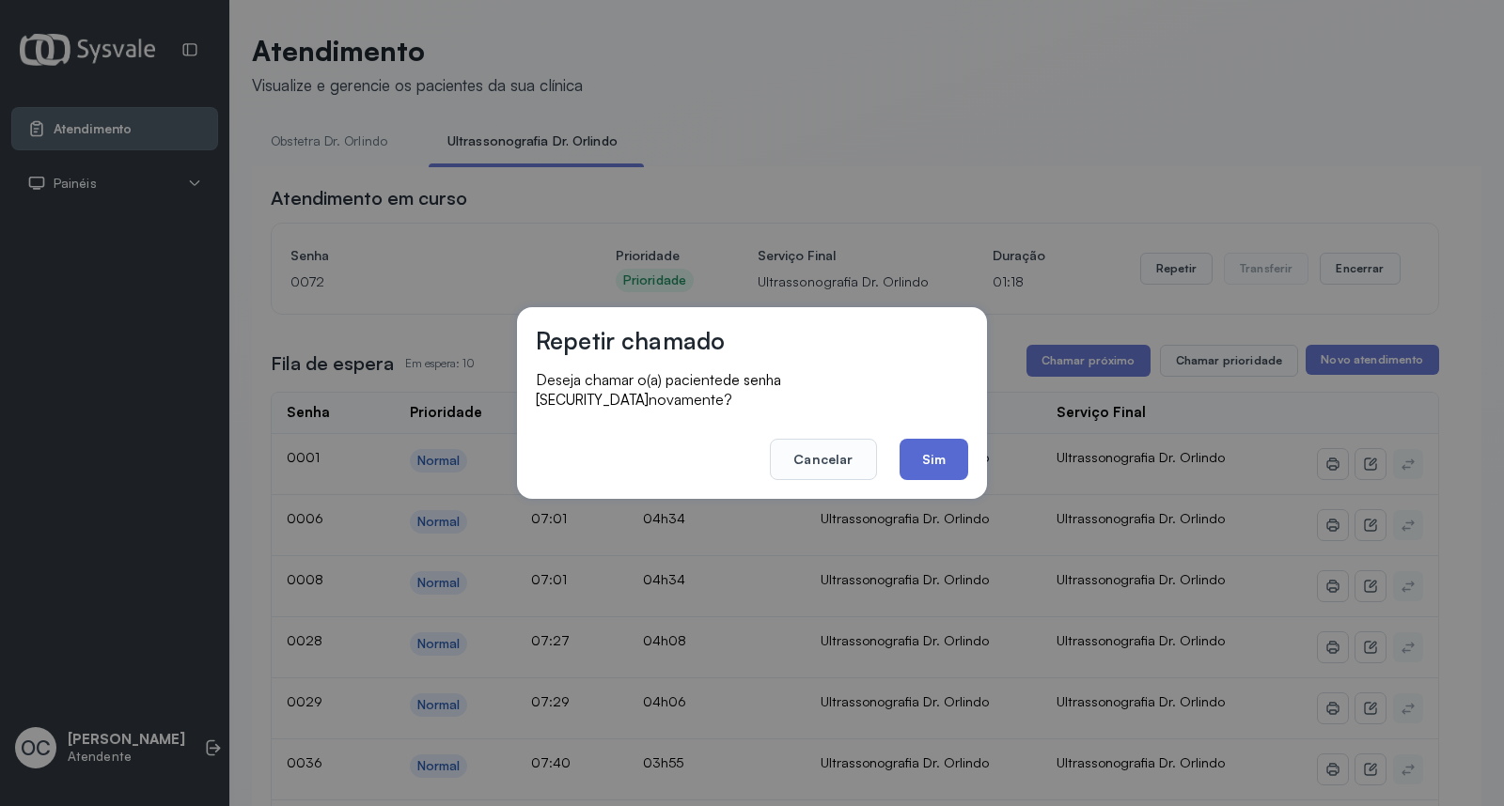
click at [947, 446] on button "Sim" at bounding box center [934, 459] width 69 height 41
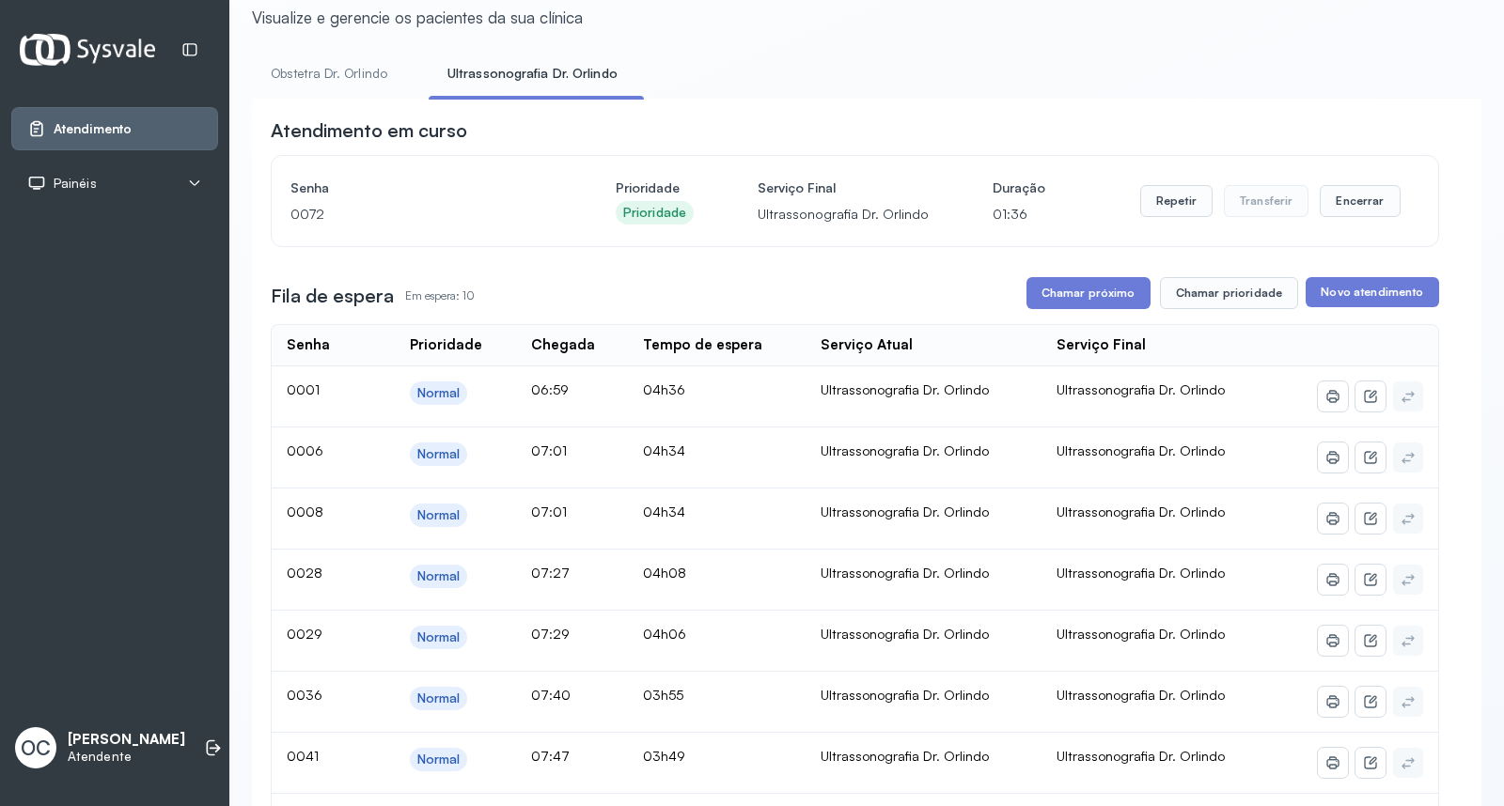
scroll to position [104, 0]
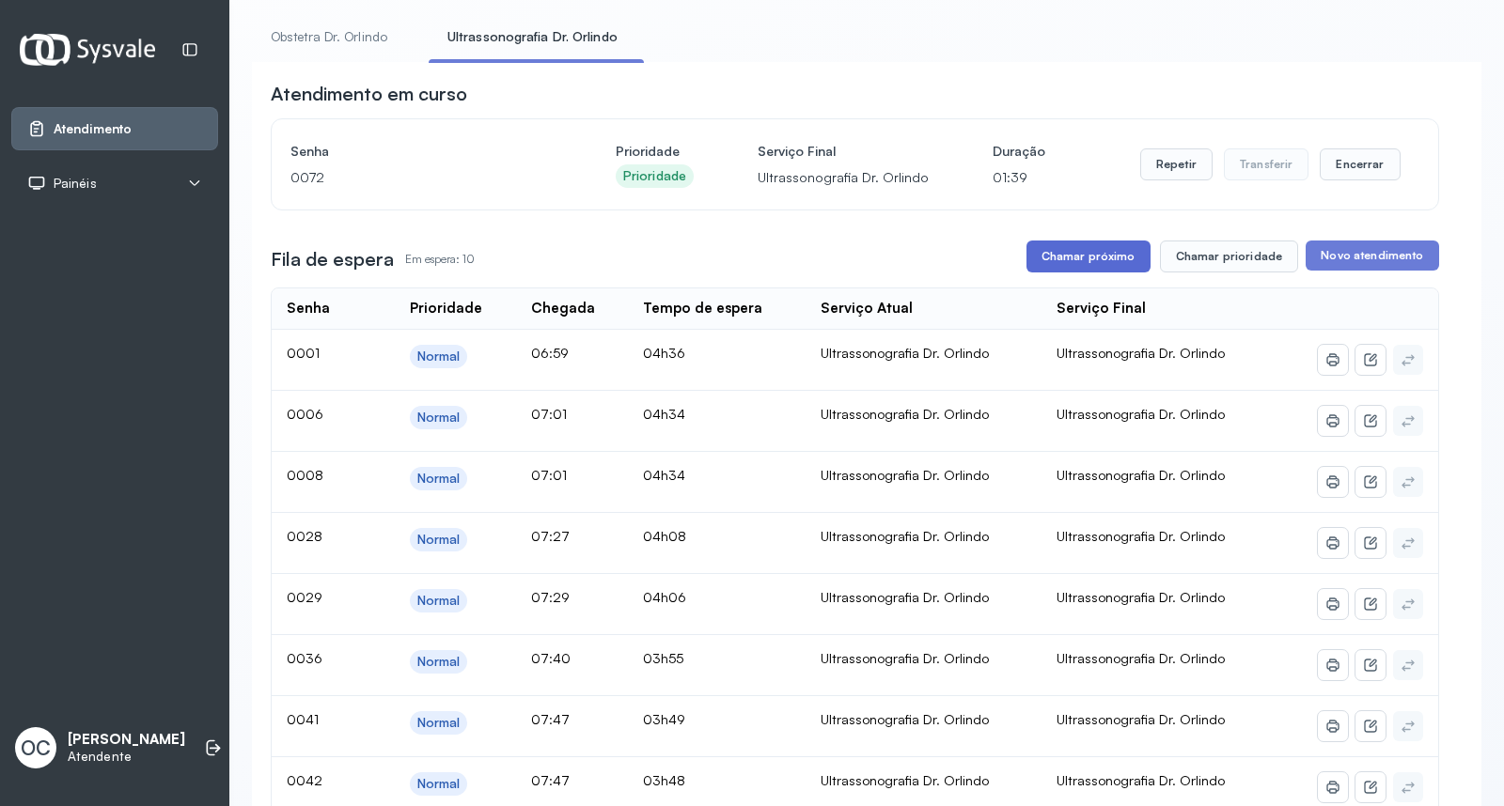
click at [1101, 264] on button "Chamar próximo" at bounding box center [1088, 257] width 124 height 32
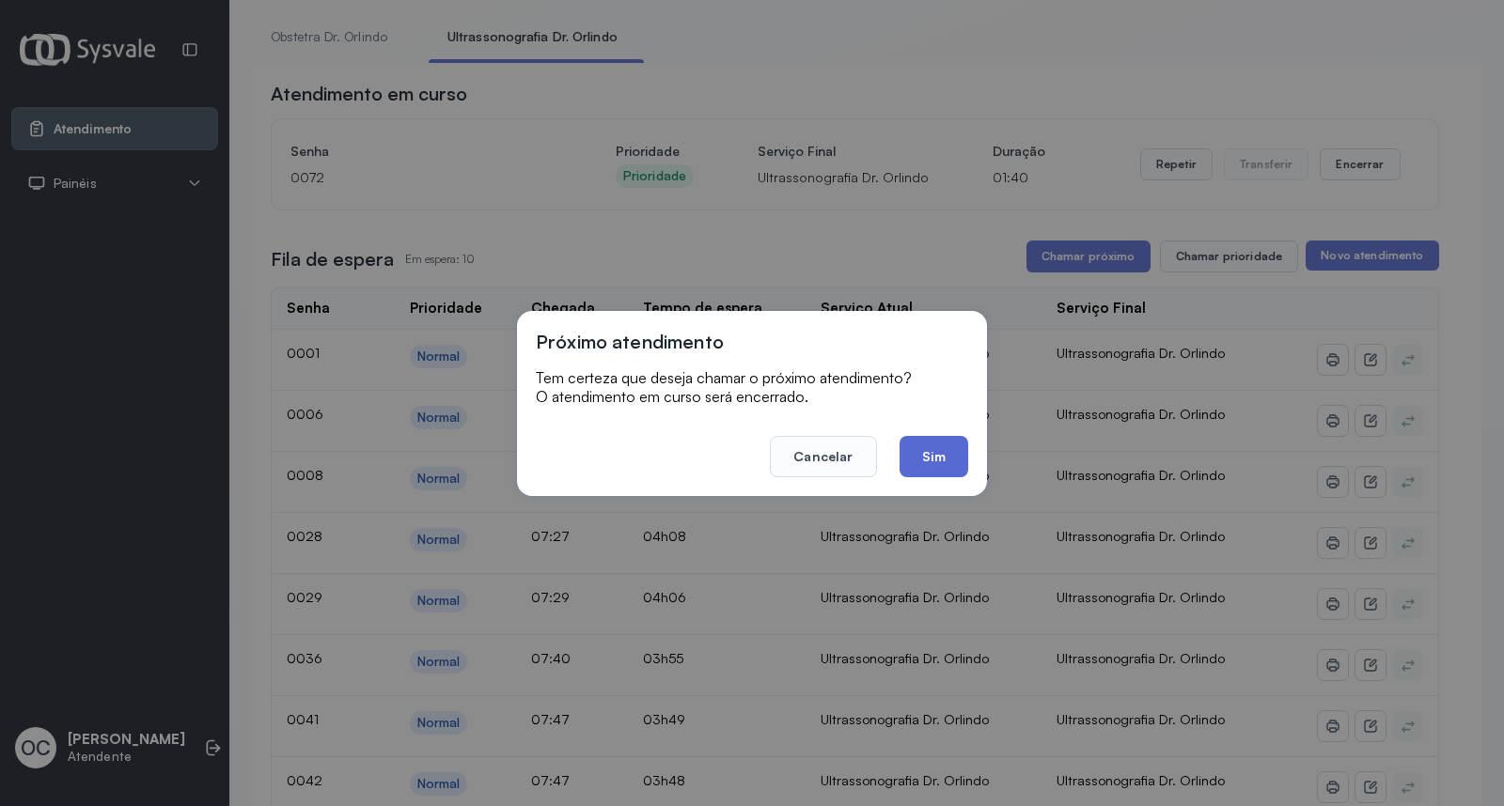
click at [943, 446] on button "Sim" at bounding box center [934, 456] width 69 height 41
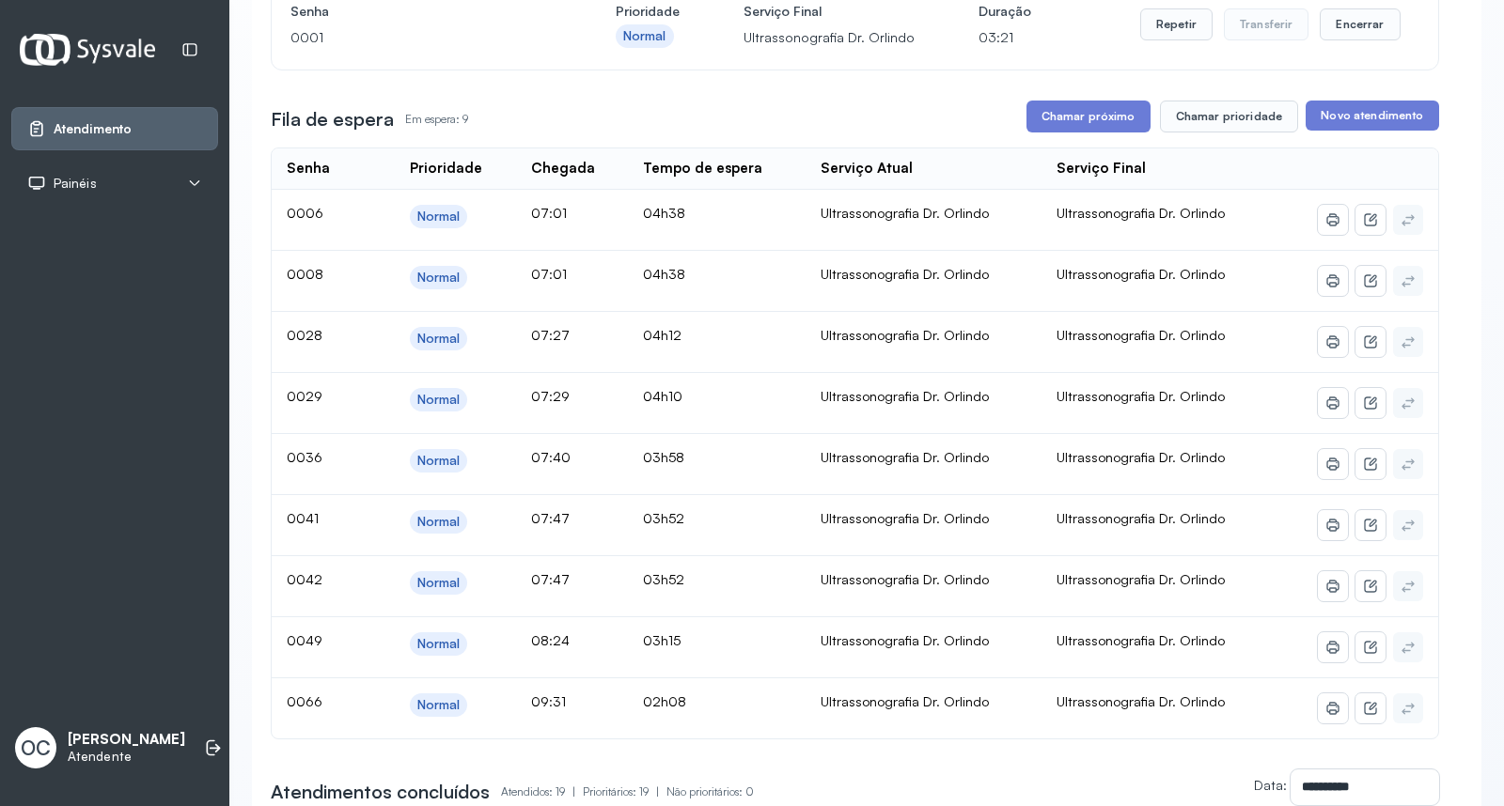
scroll to position [209, 0]
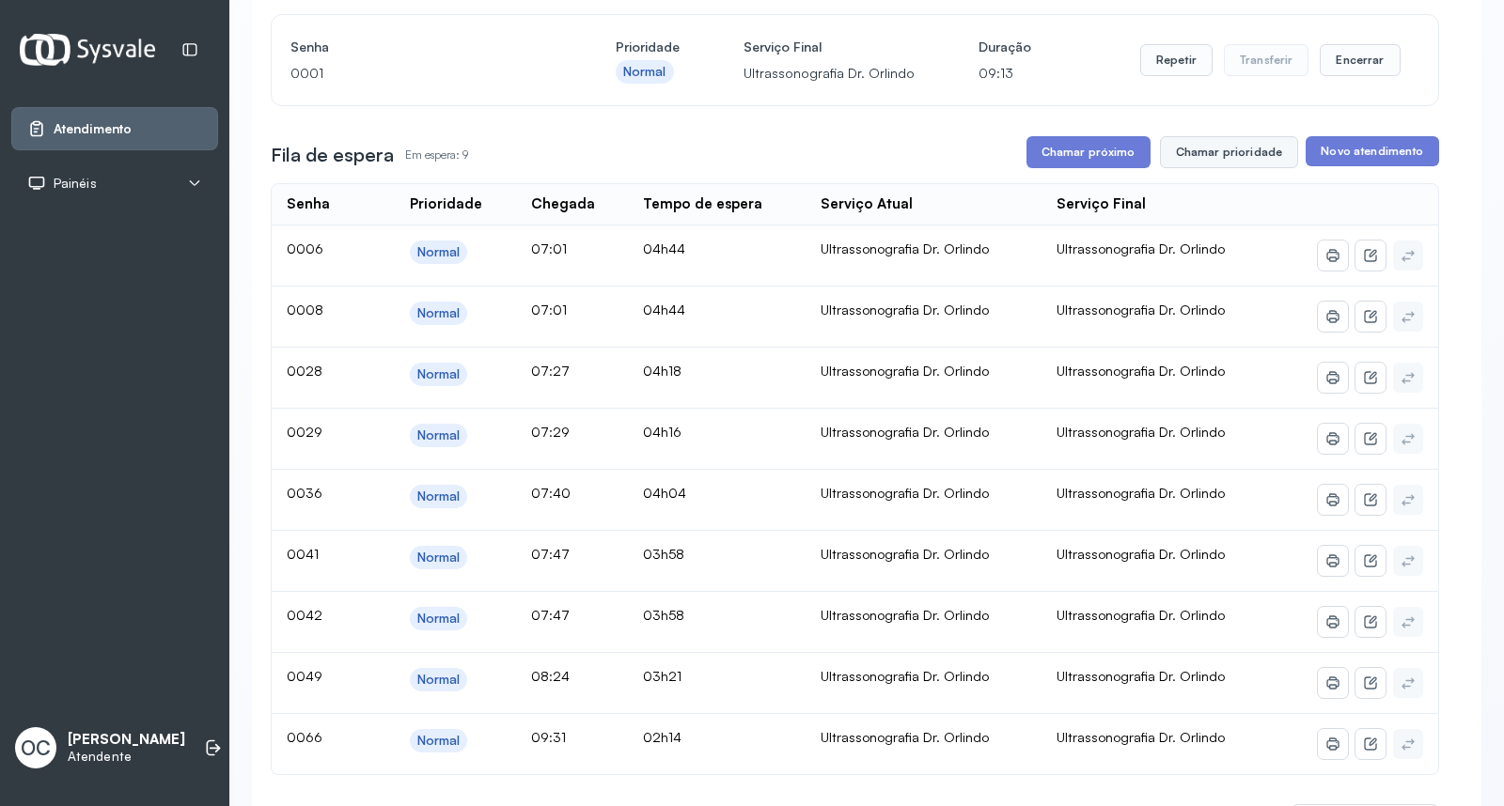
click at [1199, 145] on button "Chamar prioridade" at bounding box center [1229, 152] width 139 height 32
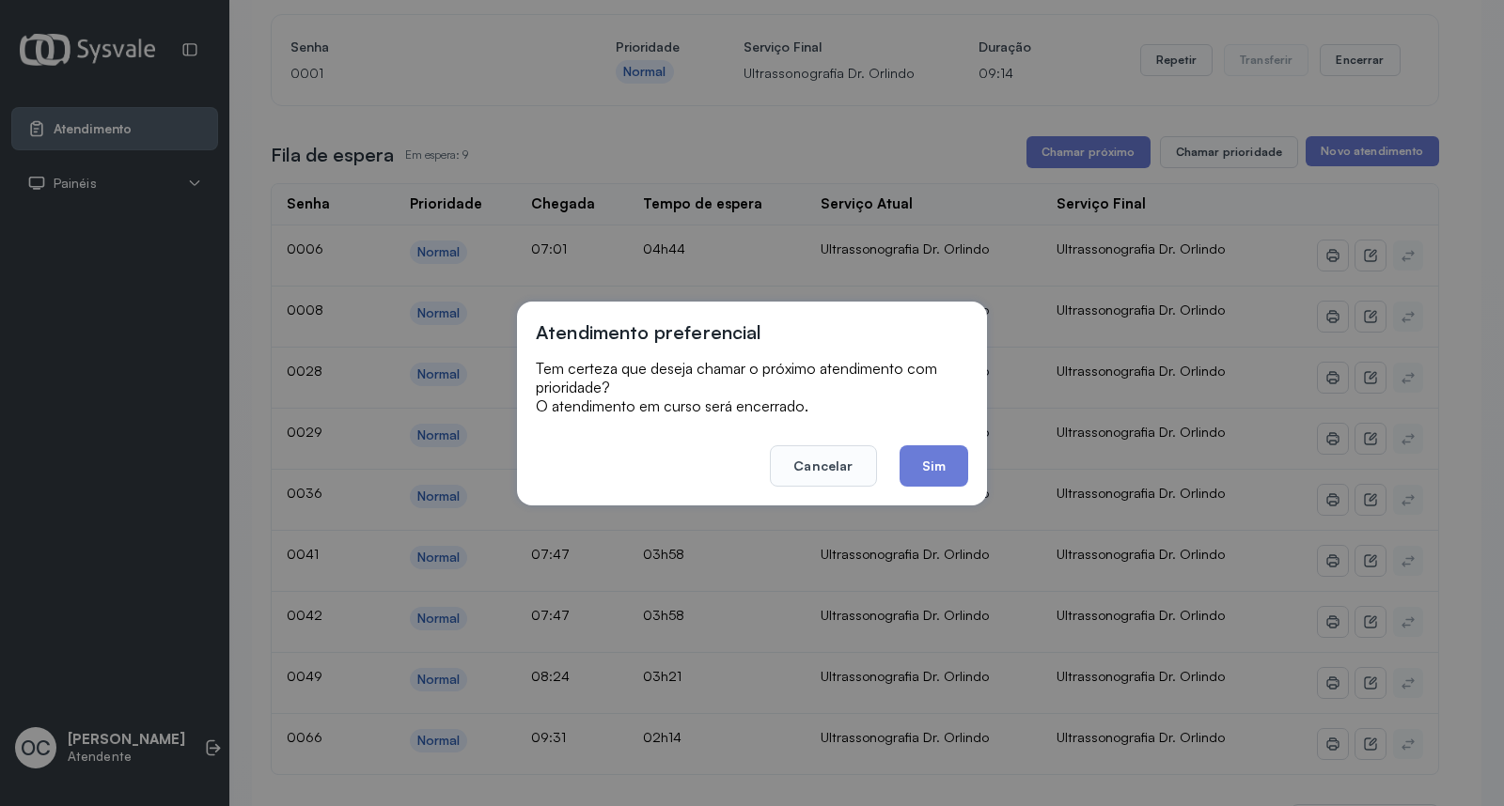
click at [1039, 129] on div "Atendimento preferencial Tem certeza que deseja chamar o próximo atendimento co…" at bounding box center [752, 403] width 1504 height 806
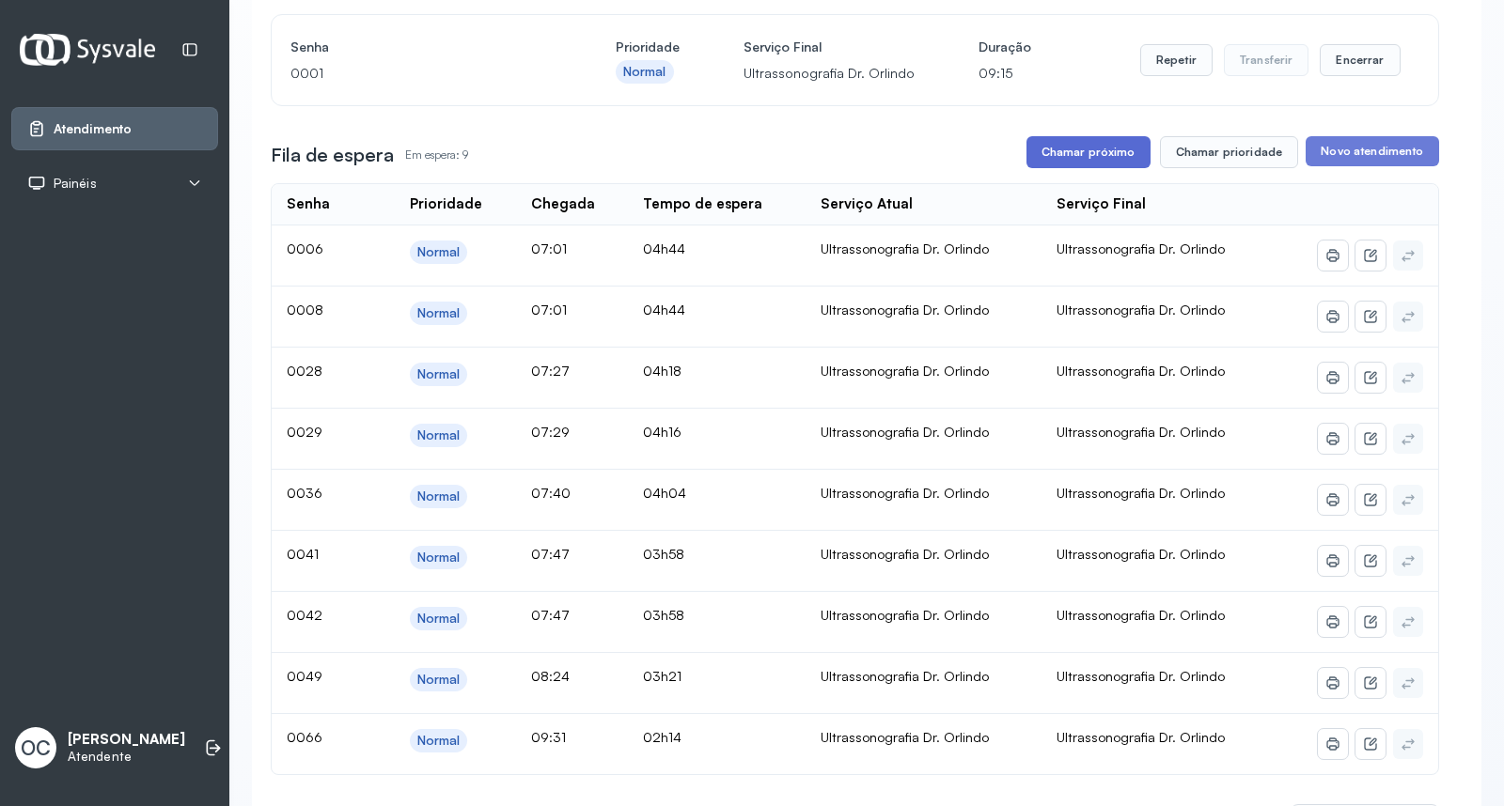
click at [1063, 154] on button "Chamar próximo" at bounding box center [1088, 152] width 124 height 32
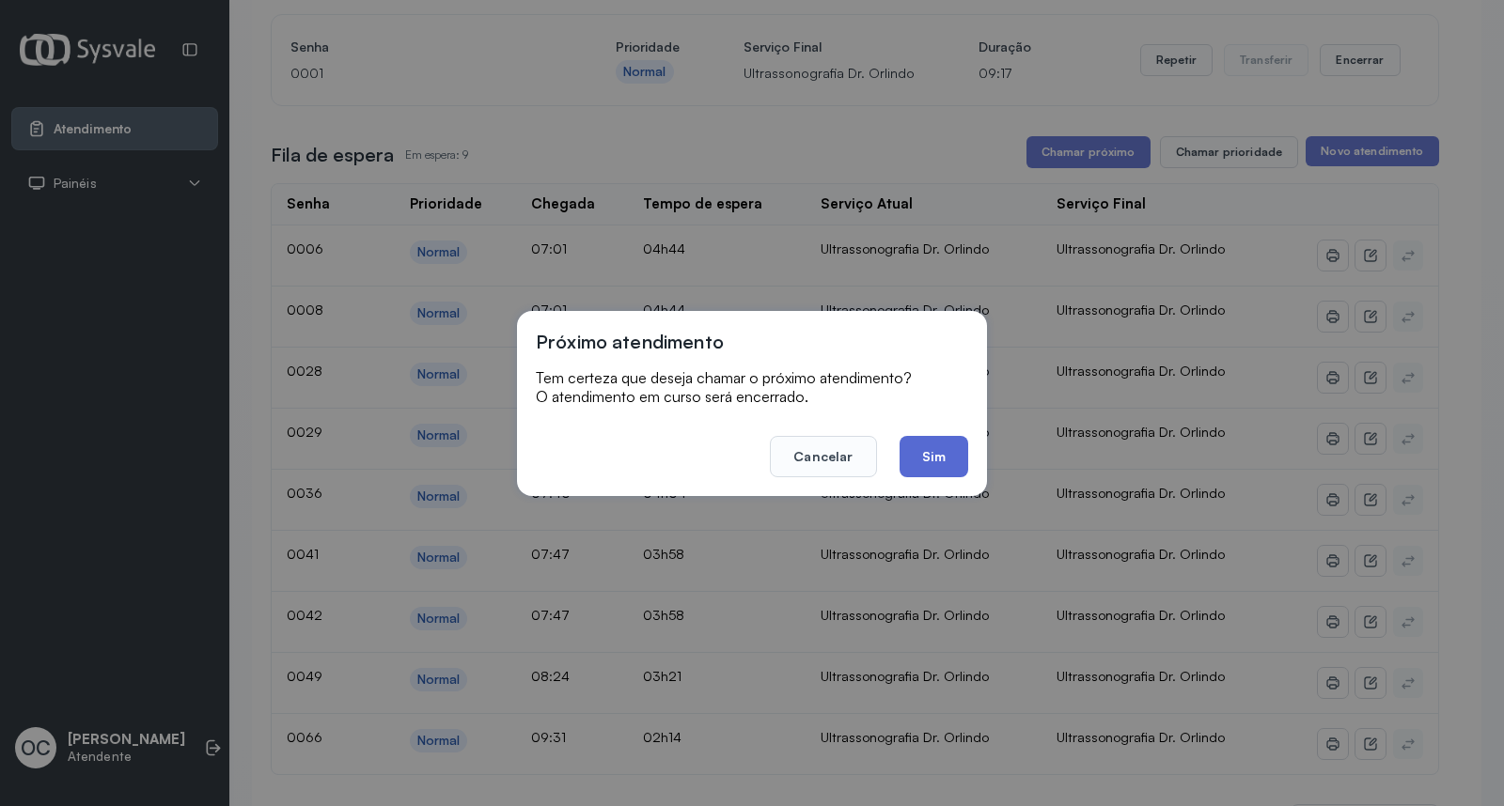
click at [924, 449] on button "Sim" at bounding box center [934, 456] width 69 height 41
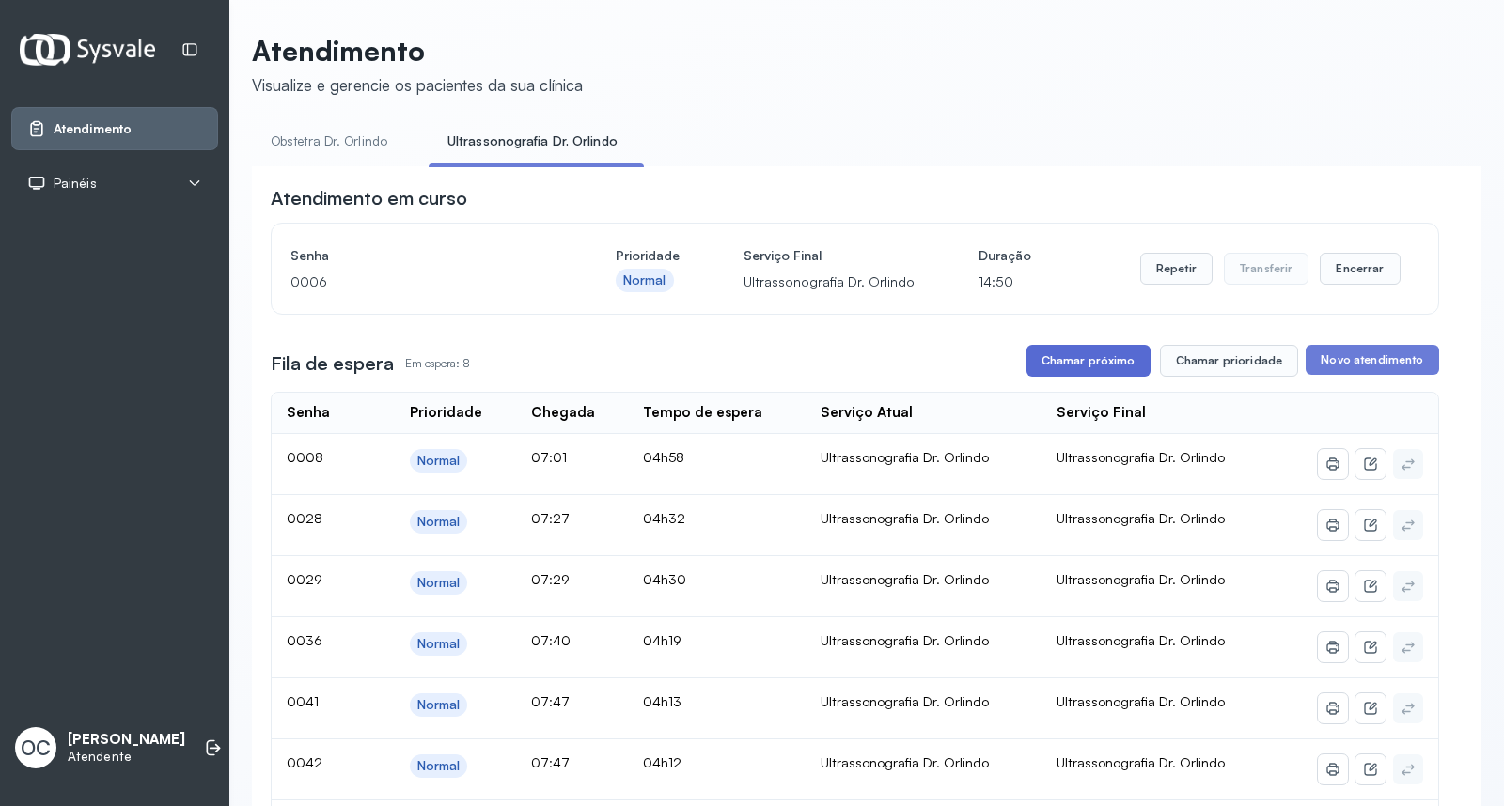
click at [1092, 357] on button "Chamar próximo" at bounding box center [1088, 361] width 124 height 32
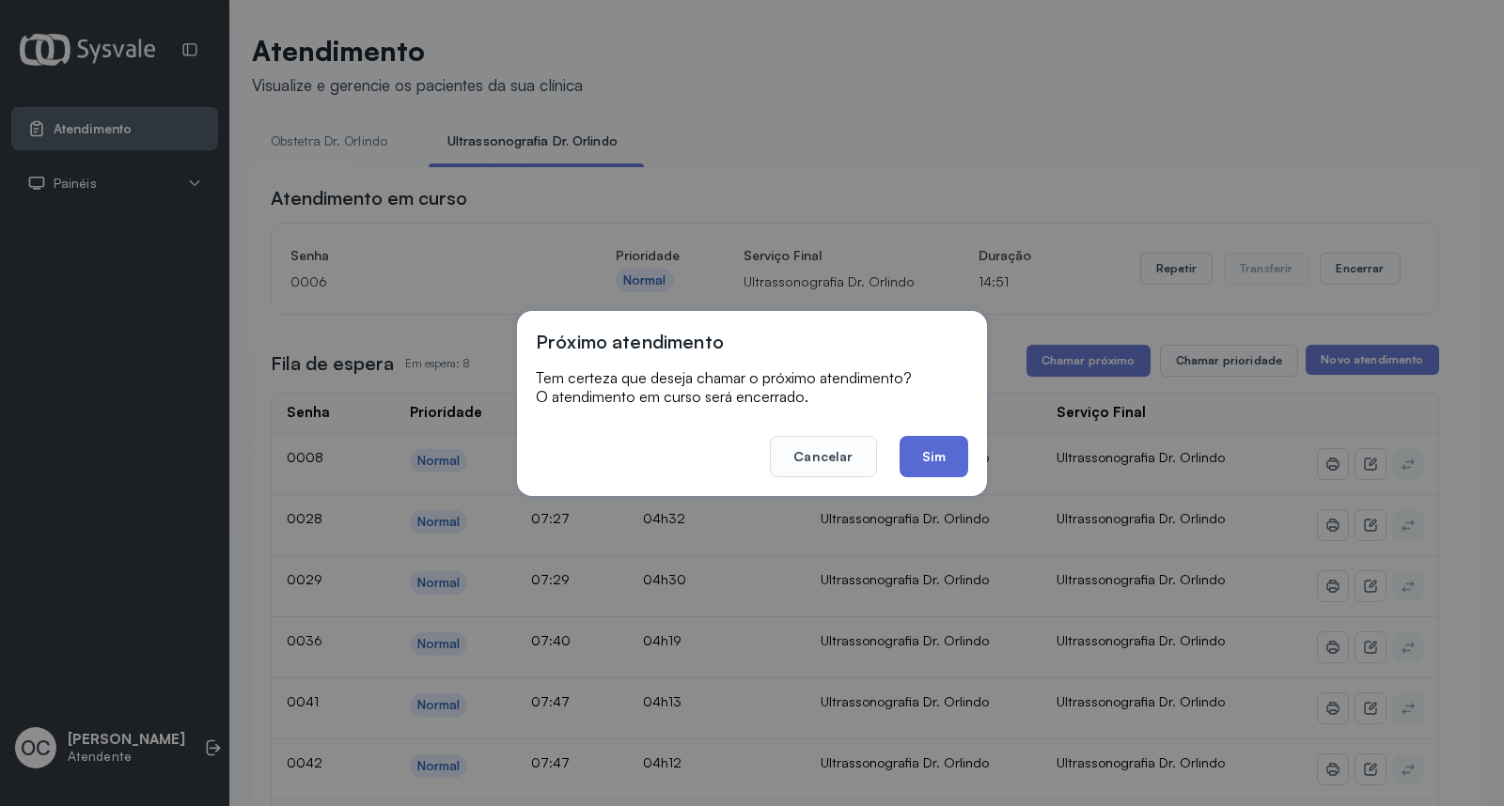
click at [937, 452] on button "Sim" at bounding box center [934, 456] width 69 height 41
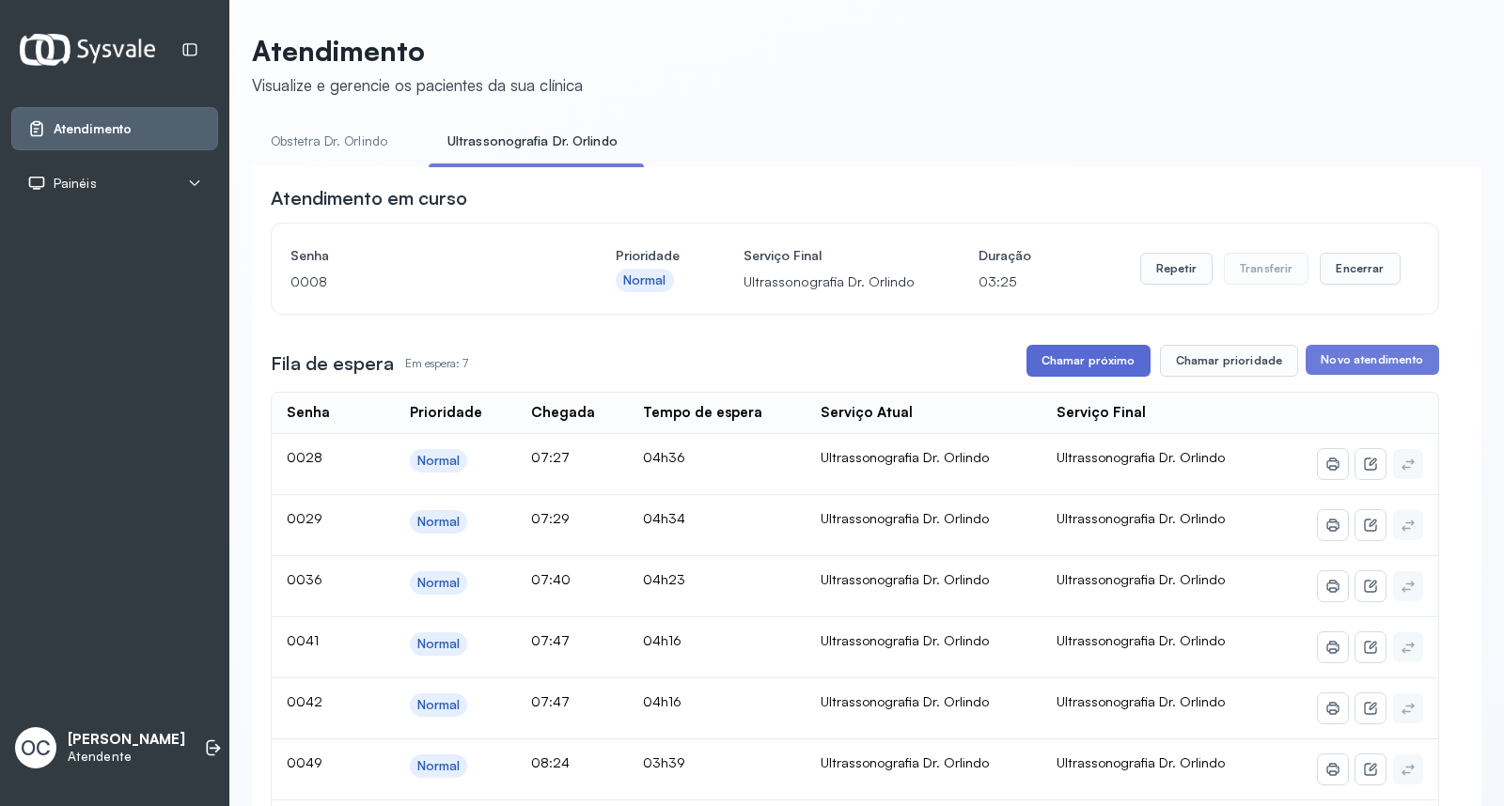
click at [1087, 359] on button "Chamar próximo" at bounding box center [1088, 361] width 124 height 32
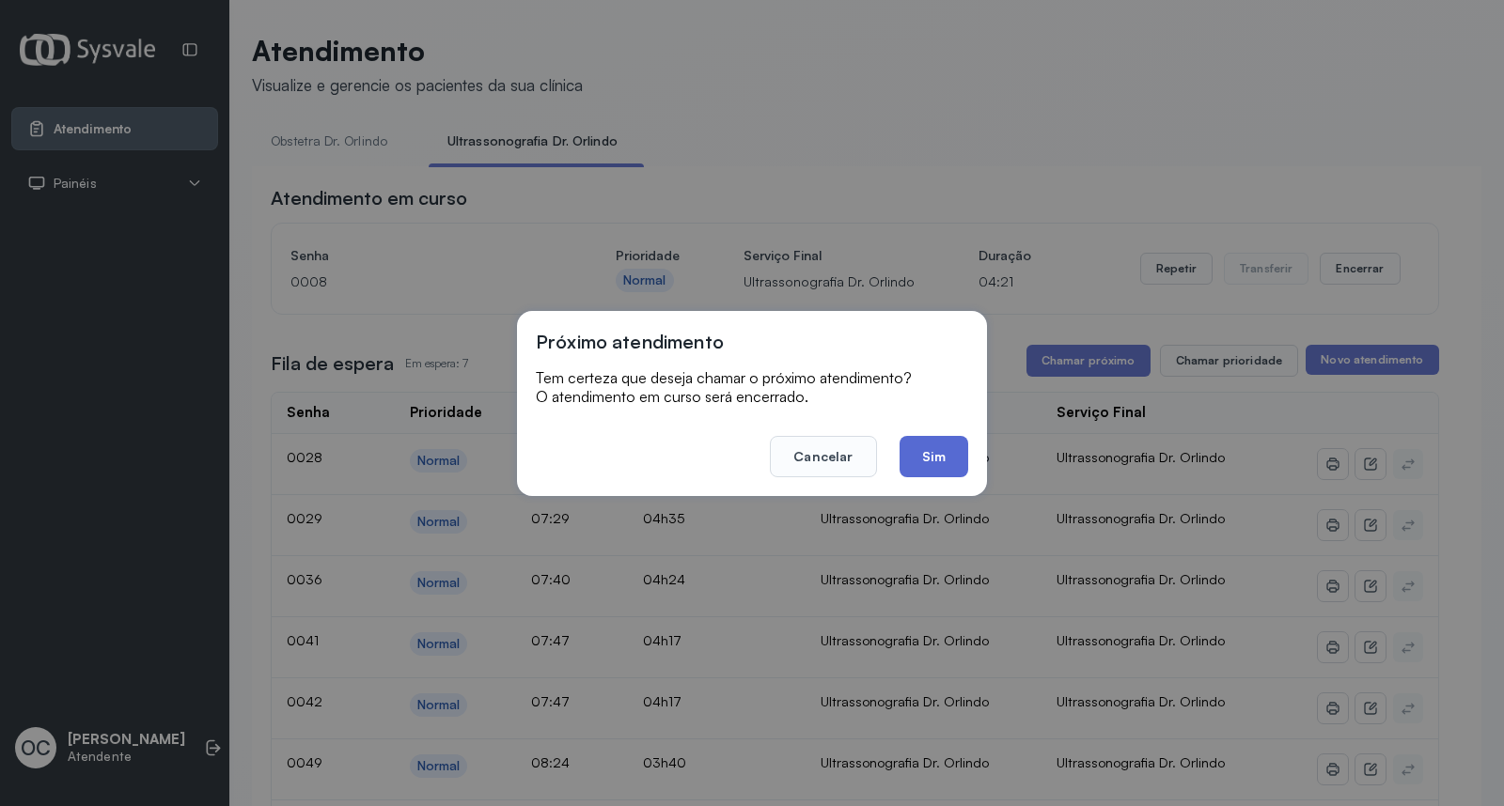
click at [945, 454] on button "Sim" at bounding box center [934, 456] width 69 height 41
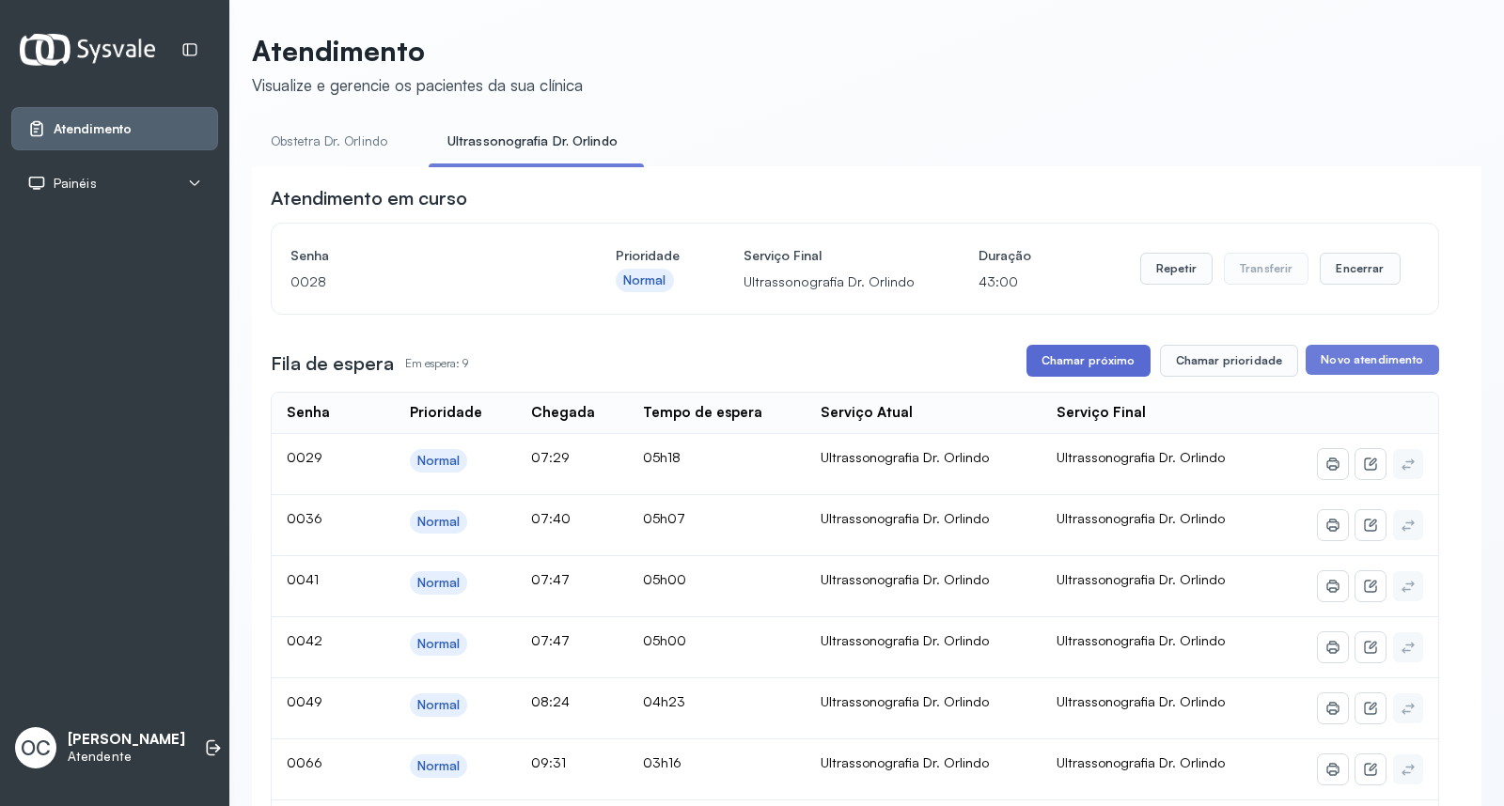
click at [1084, 359] on button "Chamar próximo" at bounding box center [1088, 361] width 124 height 32
click at [1095, 363] on button "Chamar próximo" at bounding box center [1088, 361] width 124 height 32
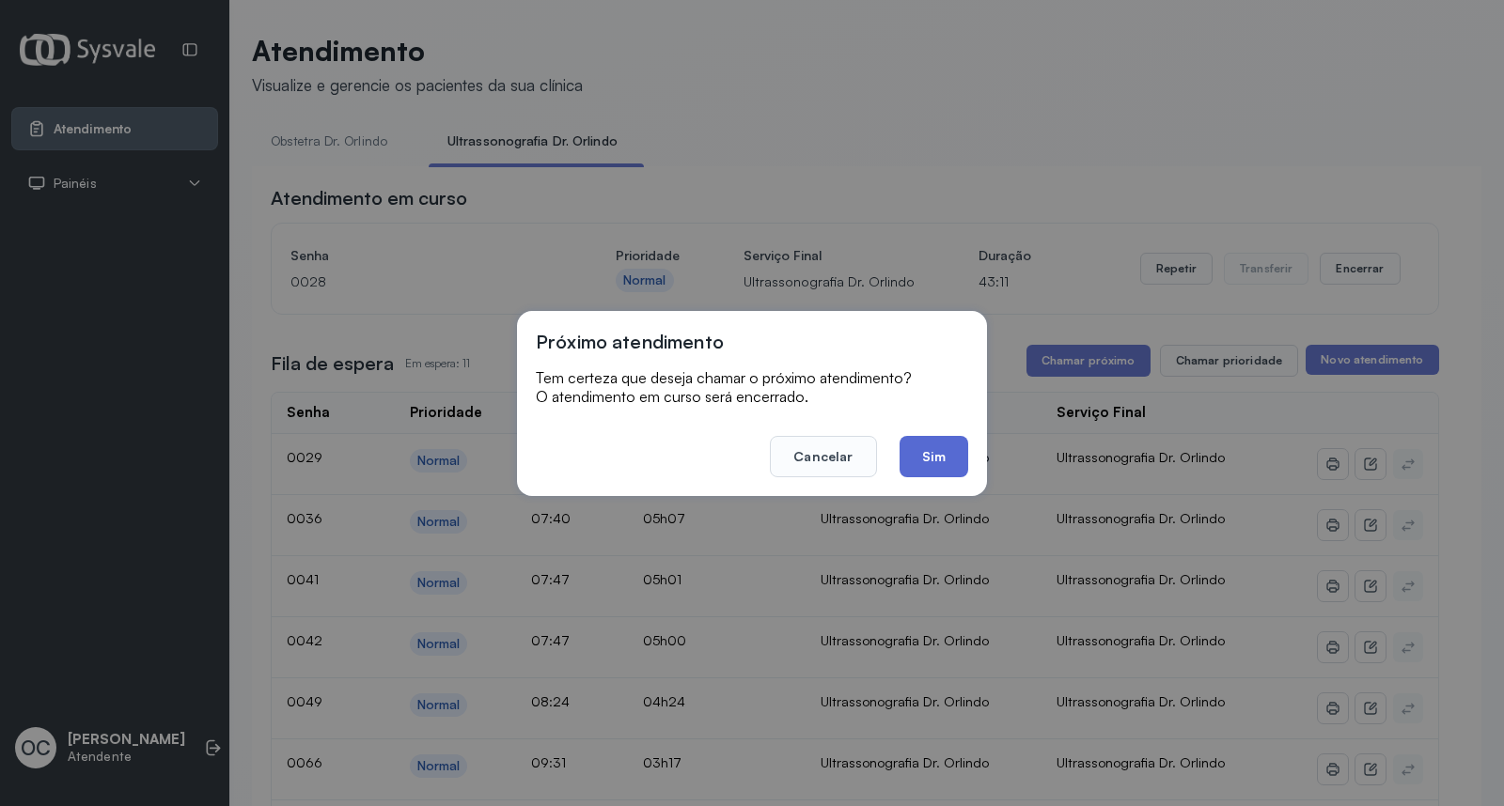
click at [952, 456] on button "Sim" at bounding box center [934, 456] width 69 height 41
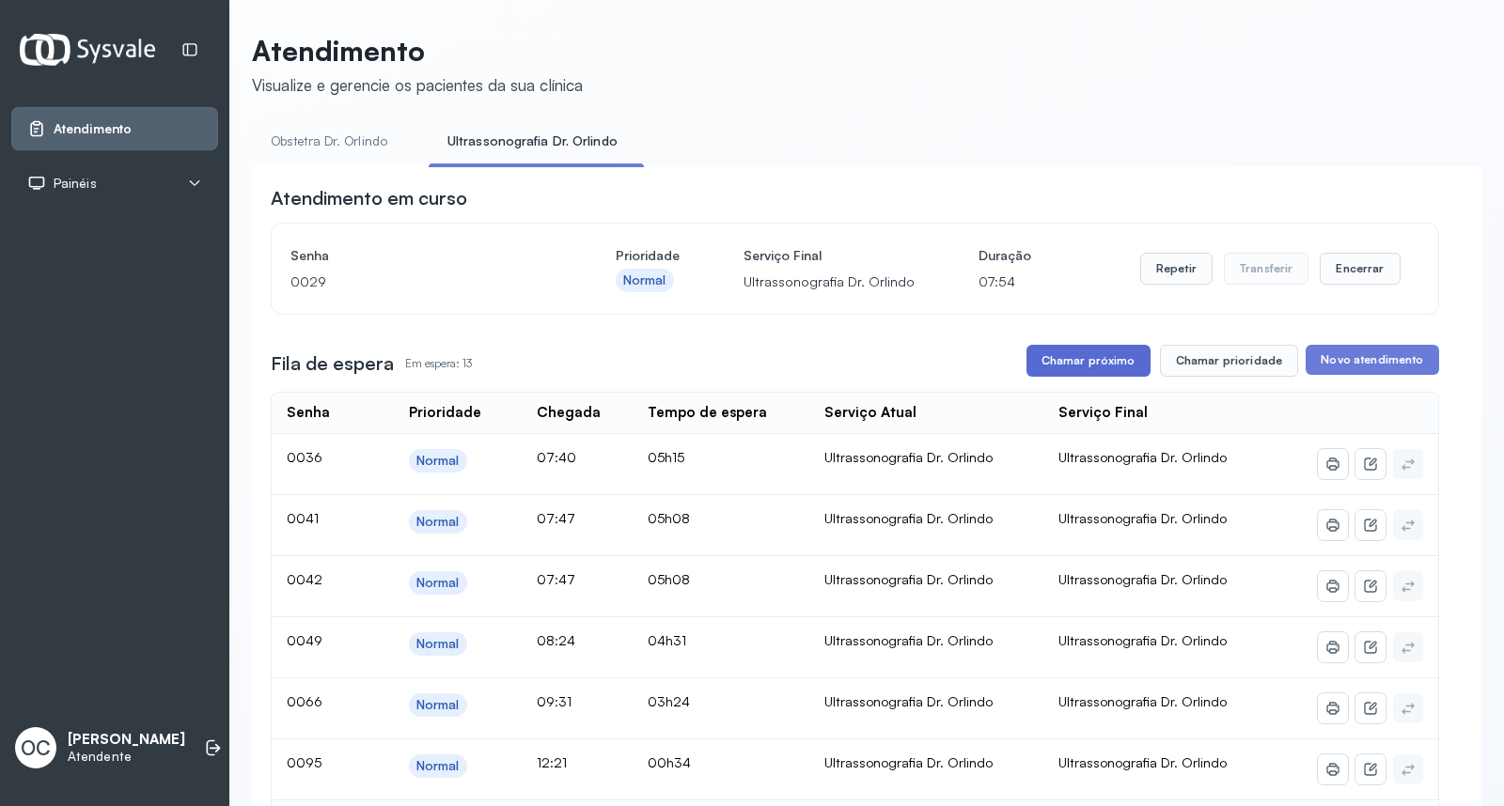
click at [1086, 364] on button "Chamar próximo" at bounding box center [1088, 361] width 124 height 32
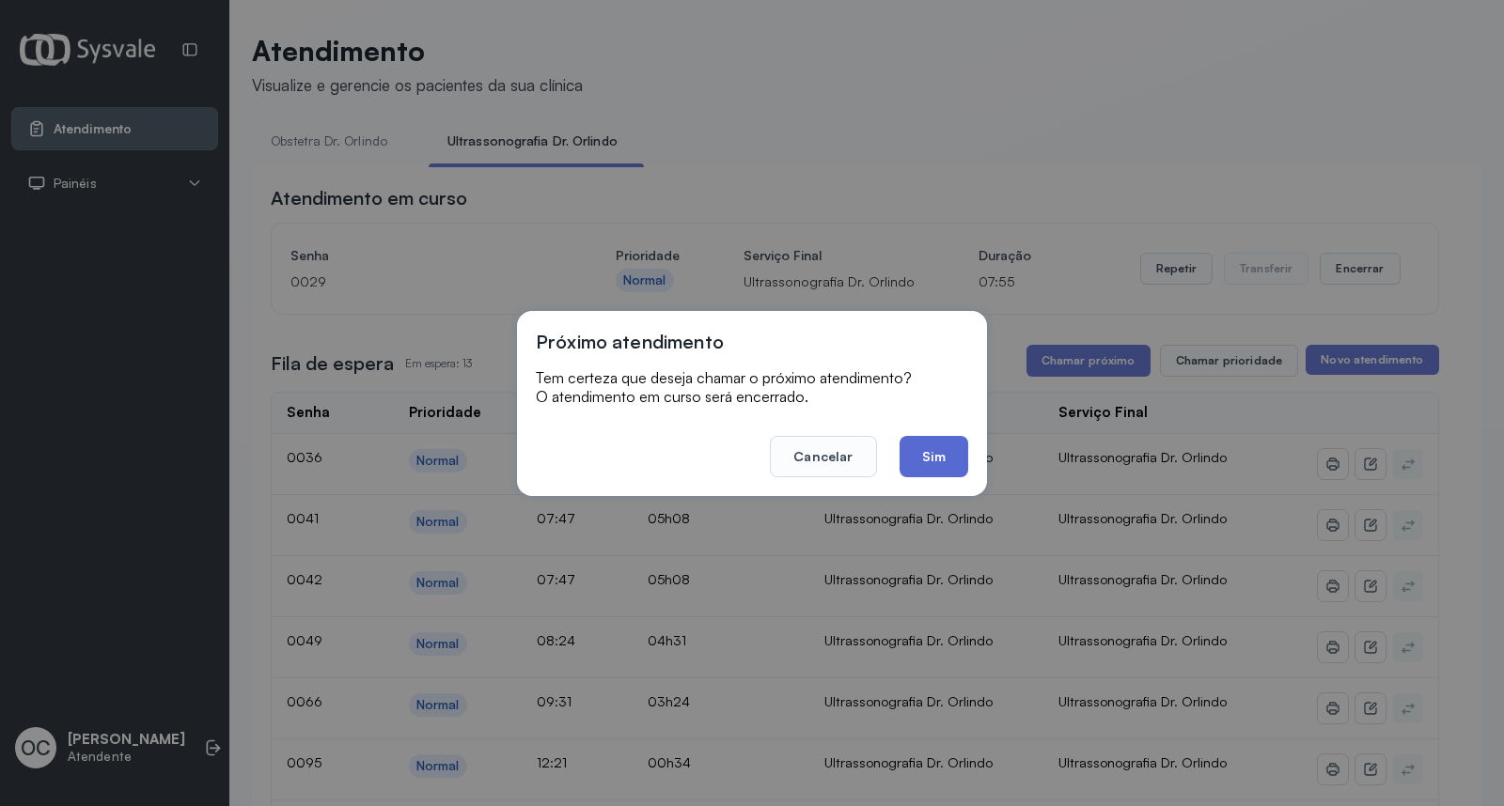
click at [935, 457] on button "Sim" at bounding box center [934, 456] width 69 height 41
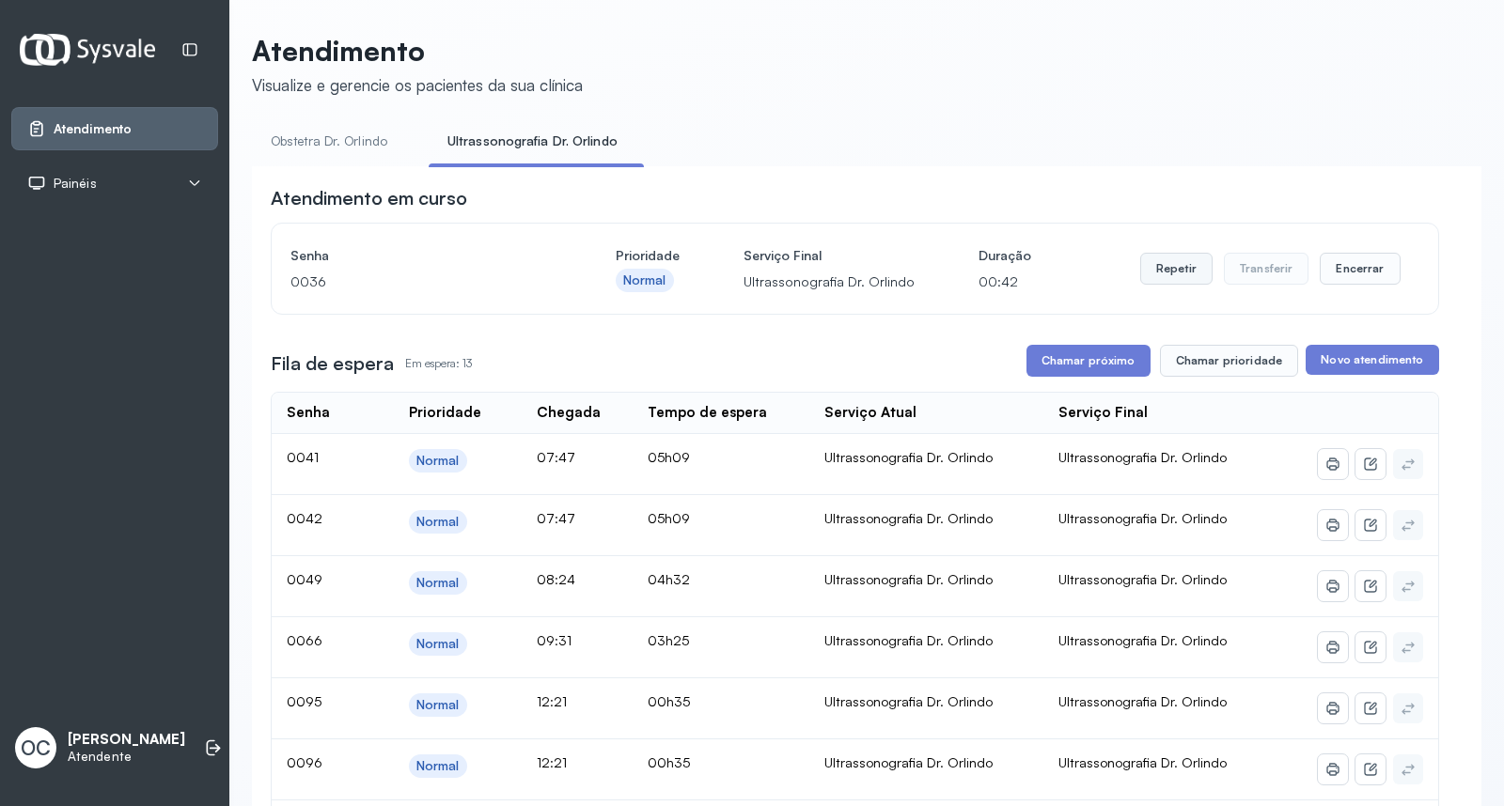
click at [1186, 277] on button "Repetir" at bounding box center [1176, 269] width 72 height 32
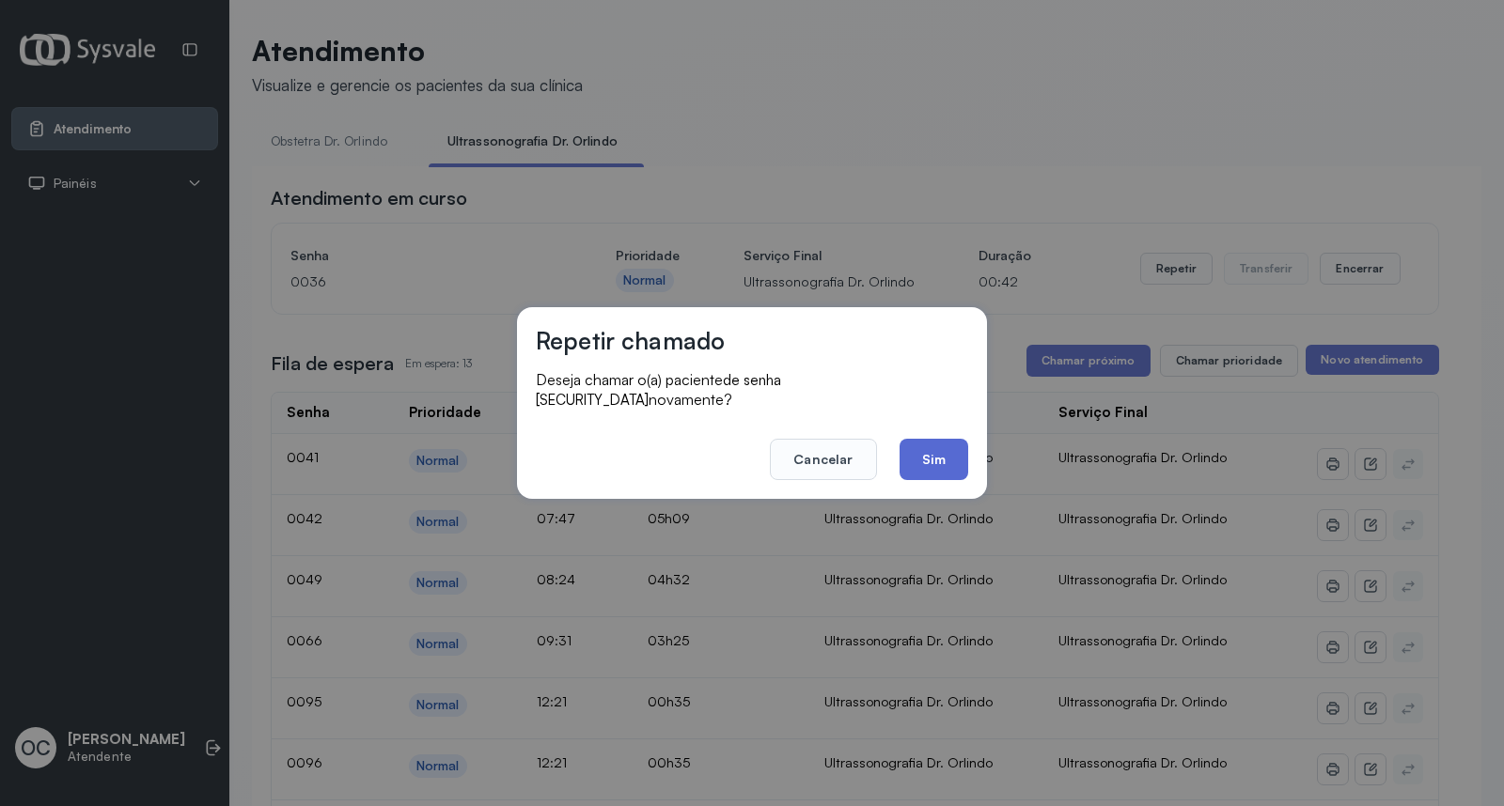
click at [931, 452] on button "Sim" at bounding box center [934, 459] width 69 height 41
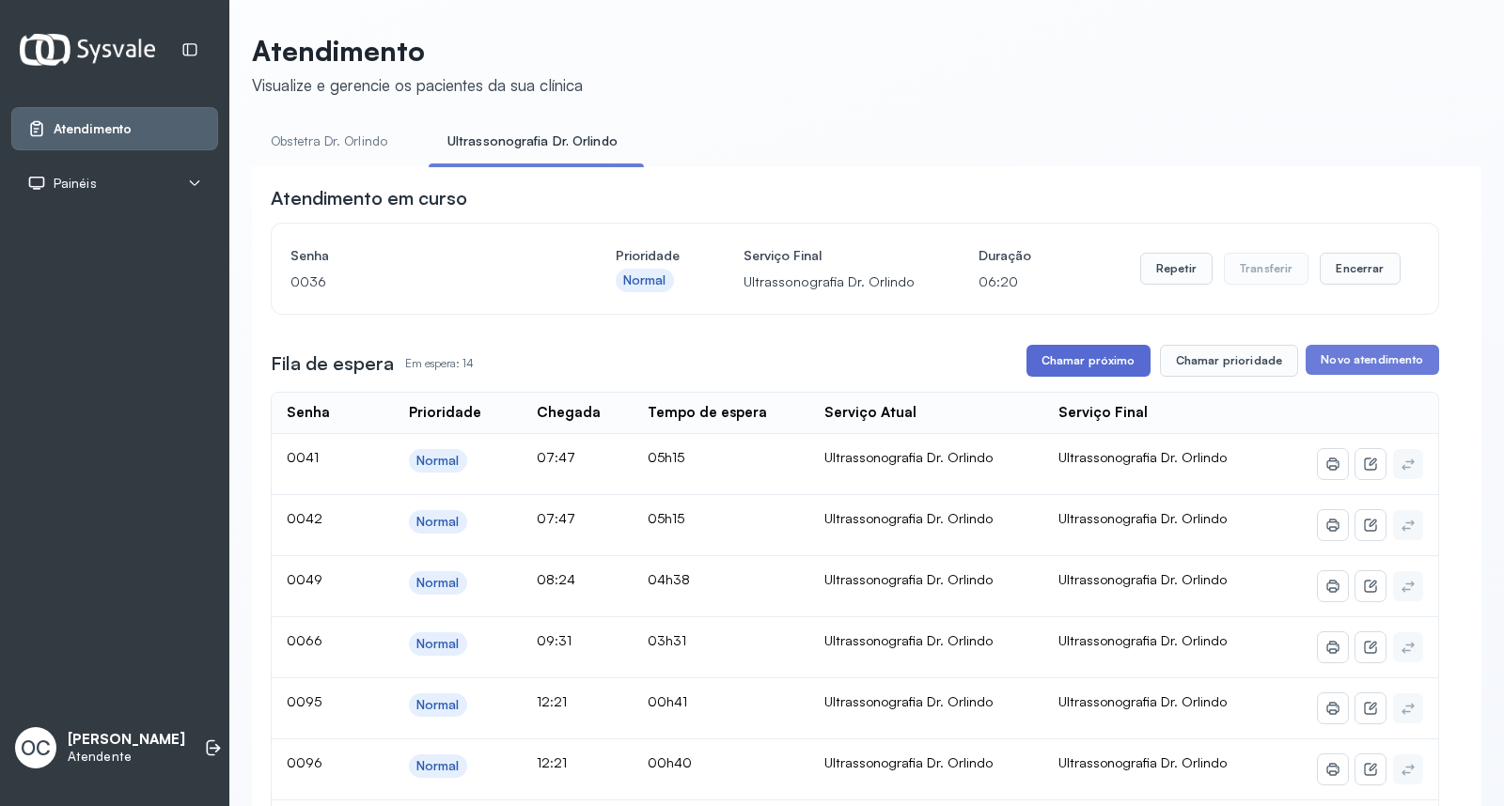
click at [1064, 370] on button "Chamar próximo" at bounding box center [1088, 361] width 124 height 32
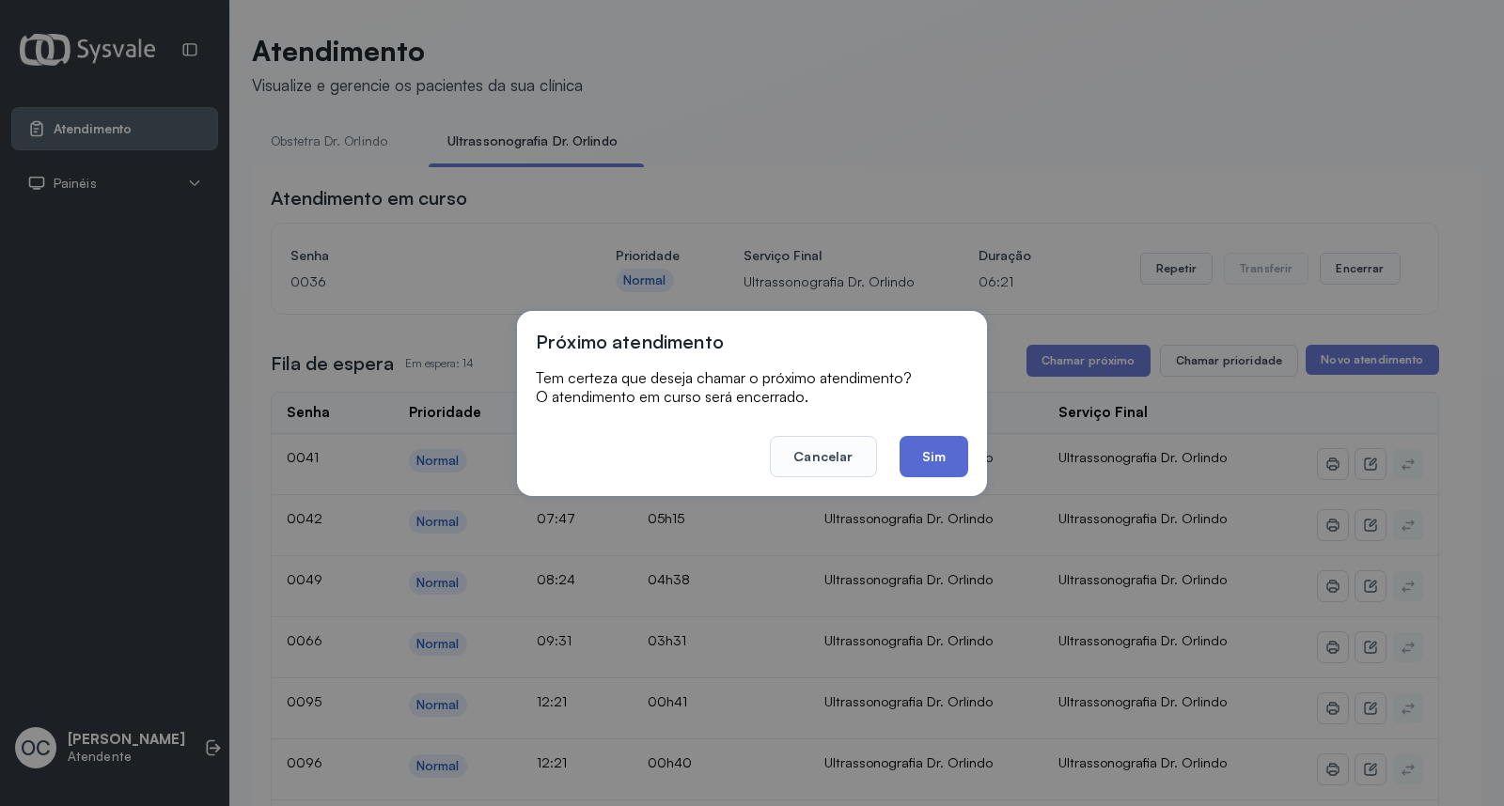
click at [932, 446] on button "Sim" at bounding box center [934, 456] width 69 height 41
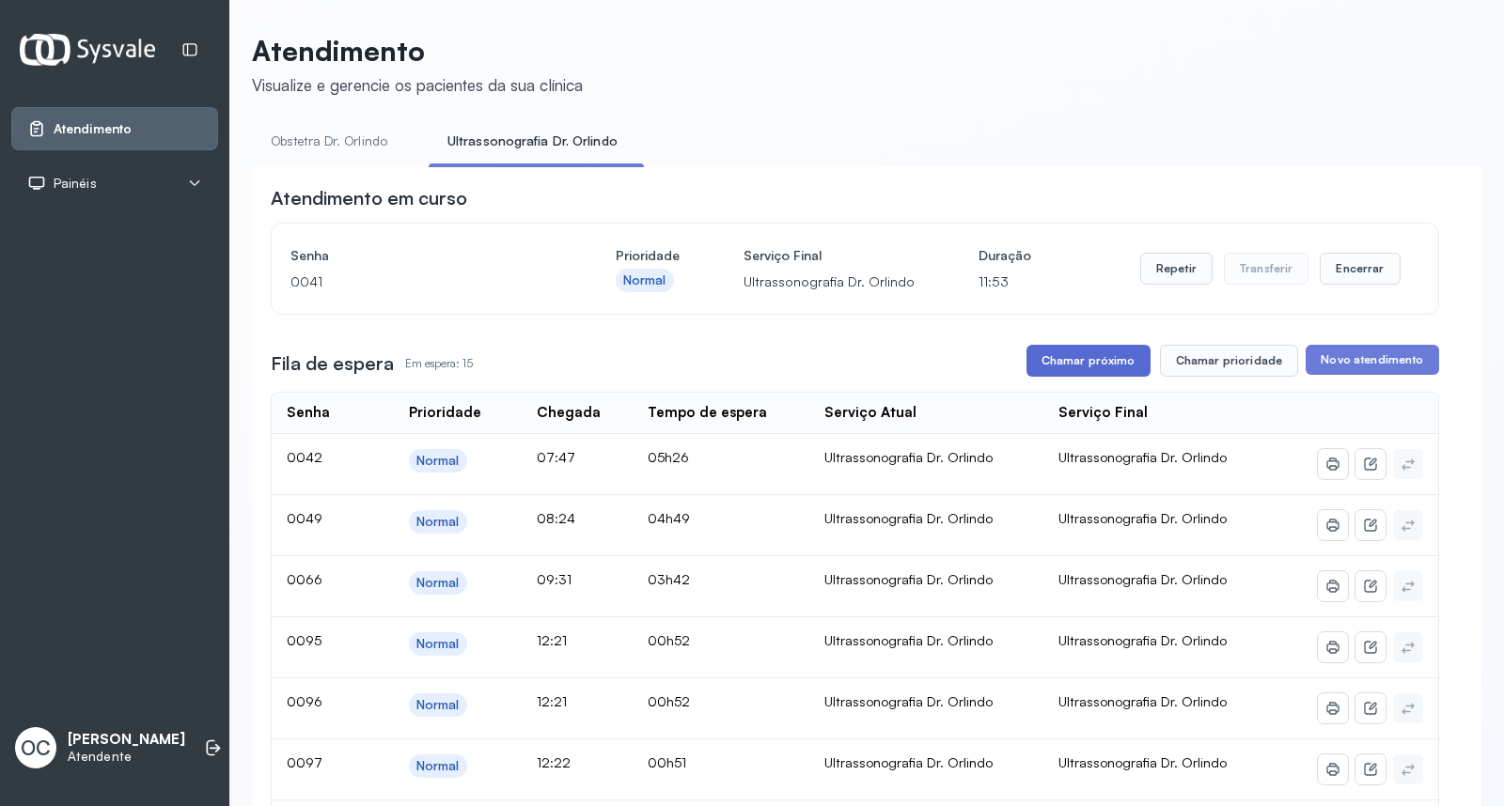
click at [1074, 376] on button "Chamar próximo" at bounding box center [1088, 361] width 124 height 32
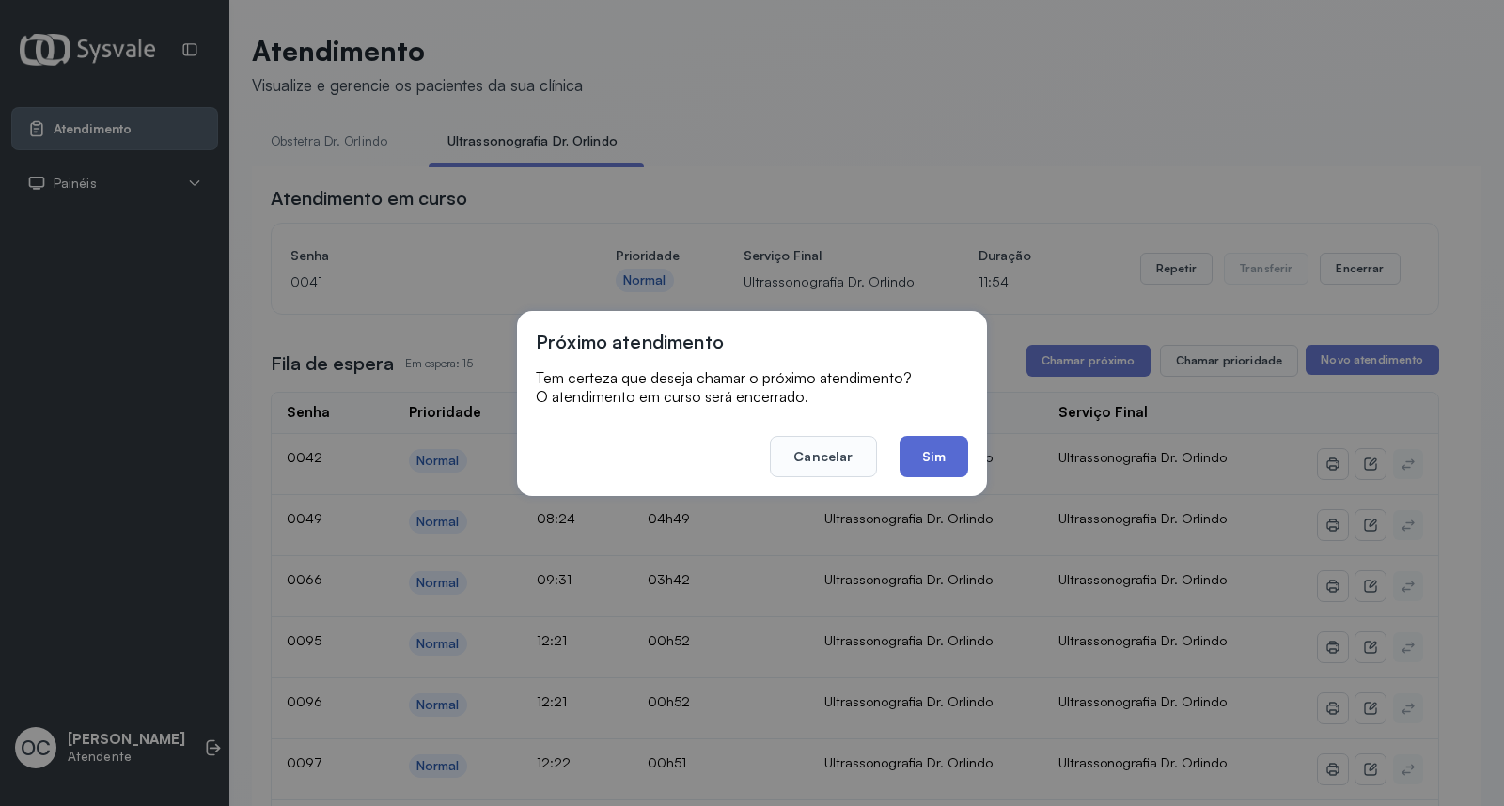
click at [966, 449] on button "Sim" at bounding box center [934, 456] width 69 height 41
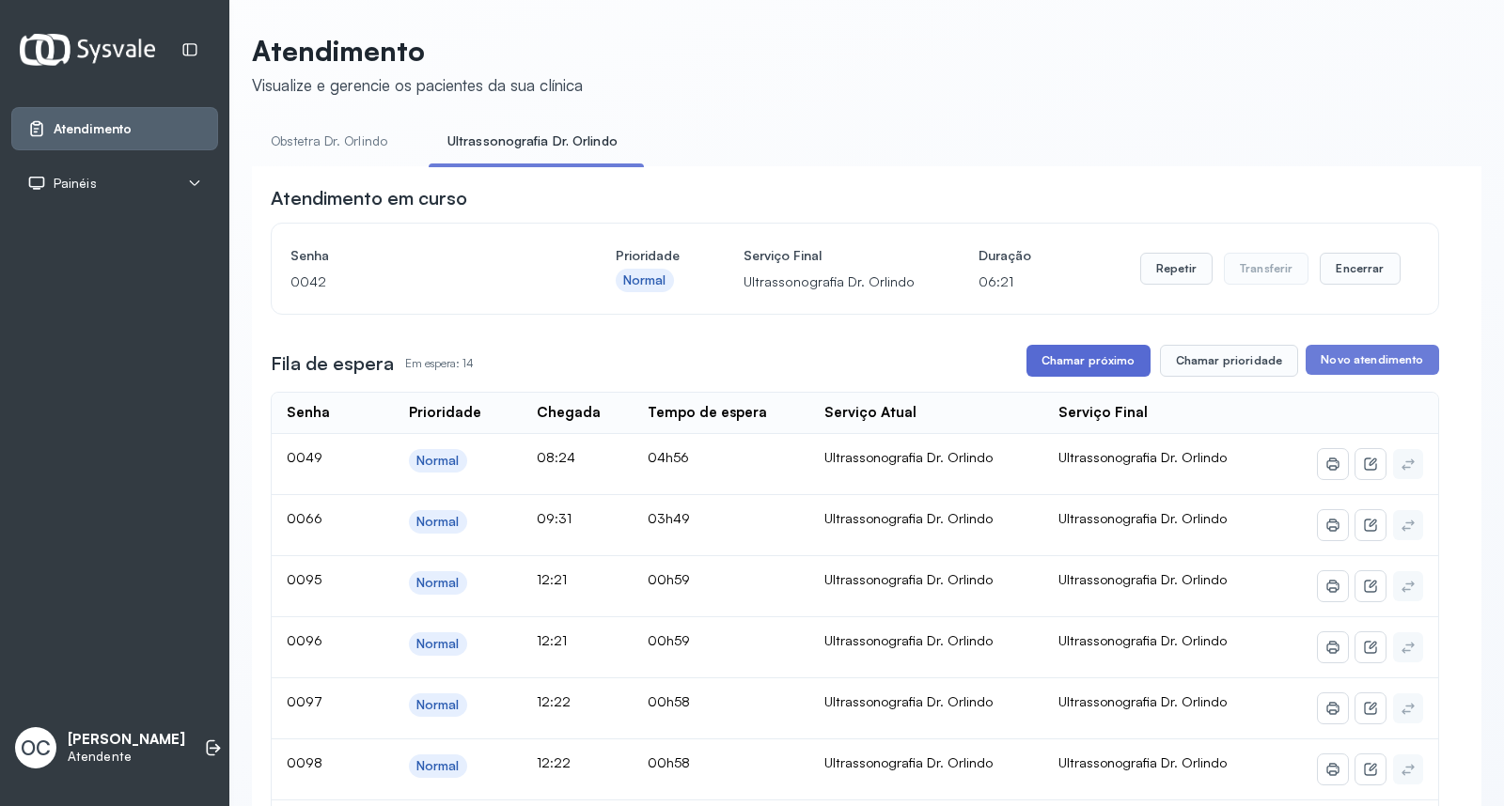
click at [1063, 365] on button "Chamar próximo" at bounding box center [1088, 361] width 124 height 32
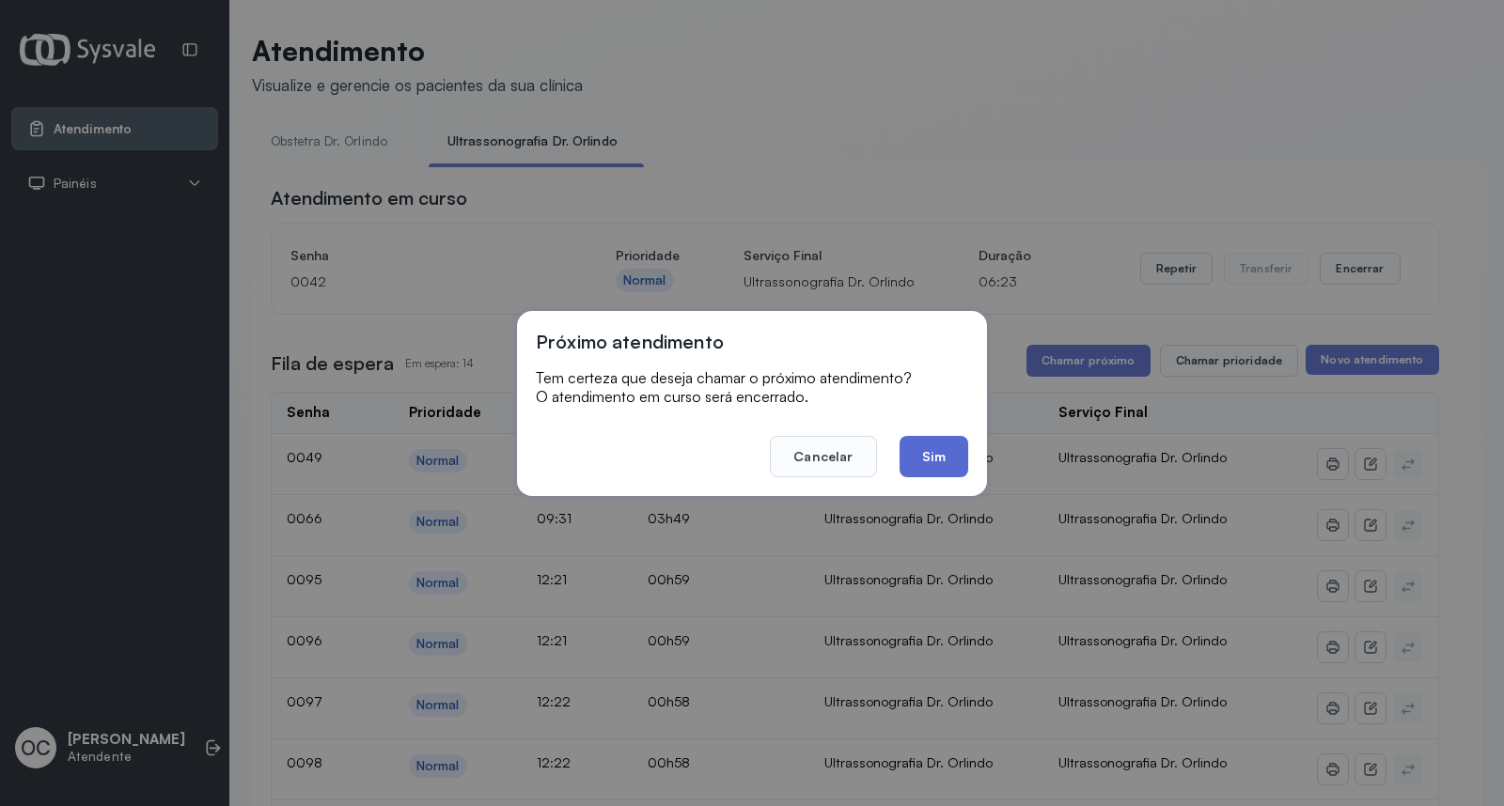
click at [937, 458] on button "Sim" at bounding box center [934, 456] width 69 height 41
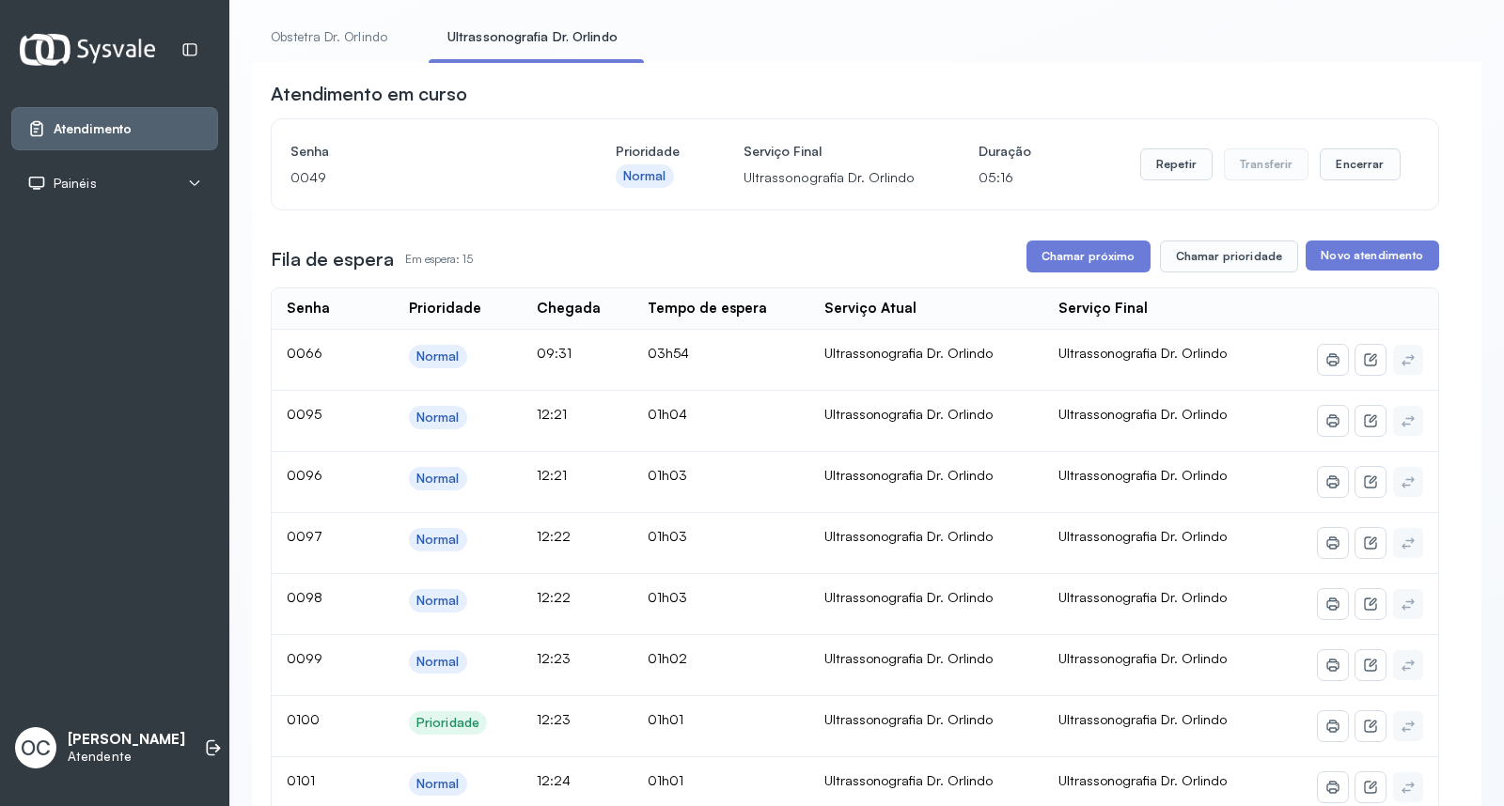
scroll to position [209, 0]
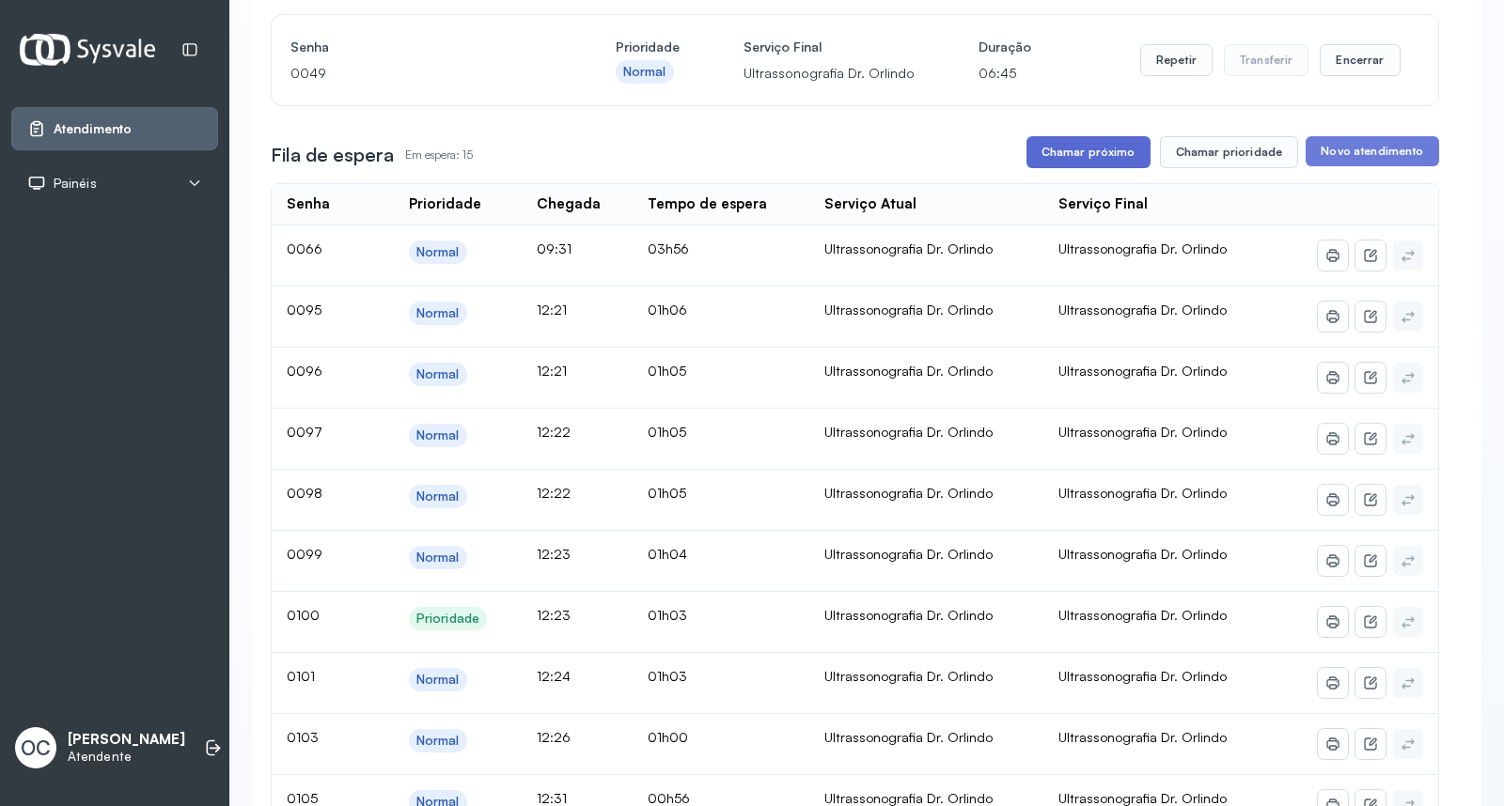
click at [1057, 150] on button "Chamar próximo" at bounding box center [1088, 152] width 124 height 32
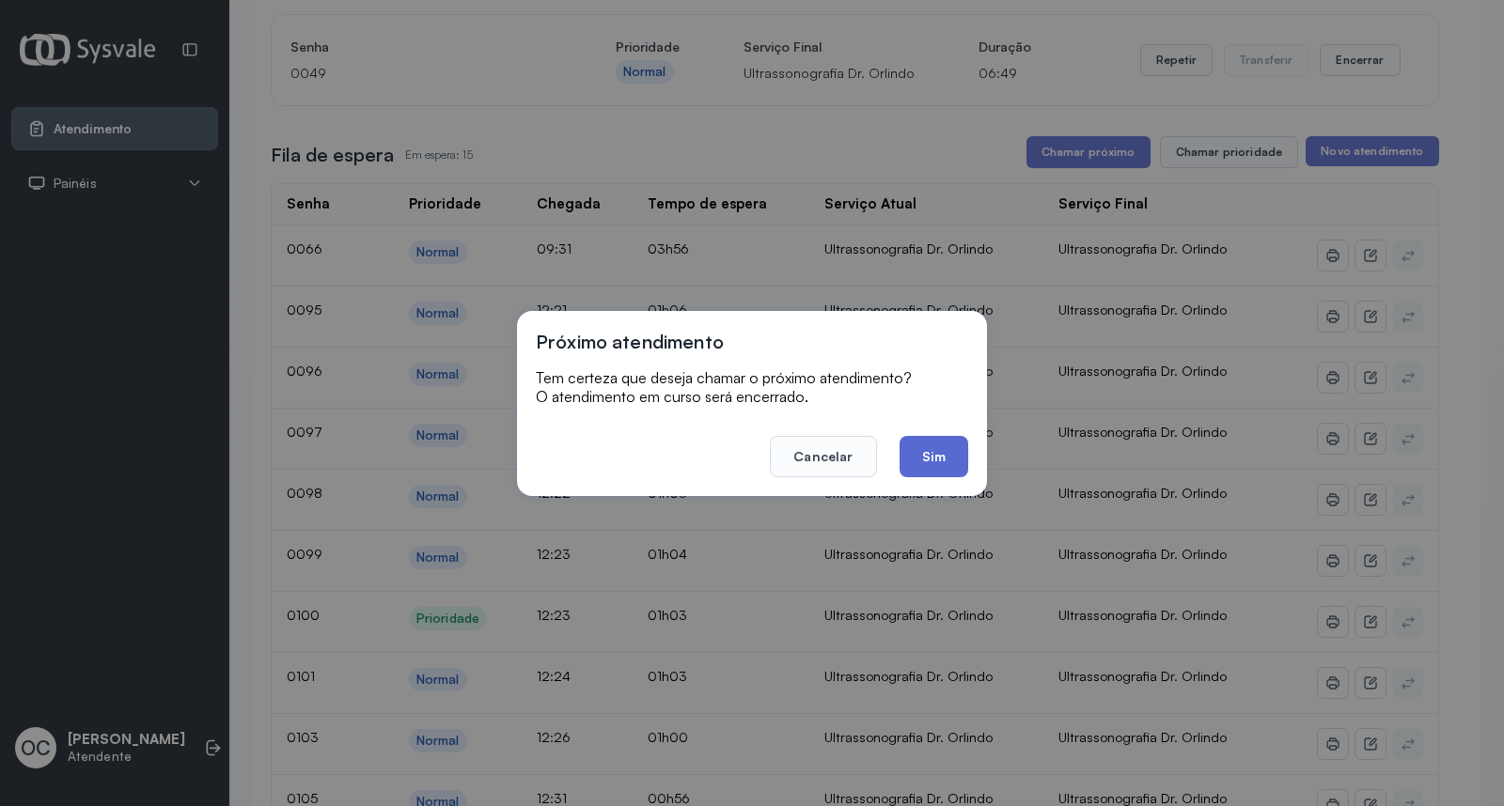
click at [946, 446] on button "Sim" at bounding box center [934, 456] width 69 height 41
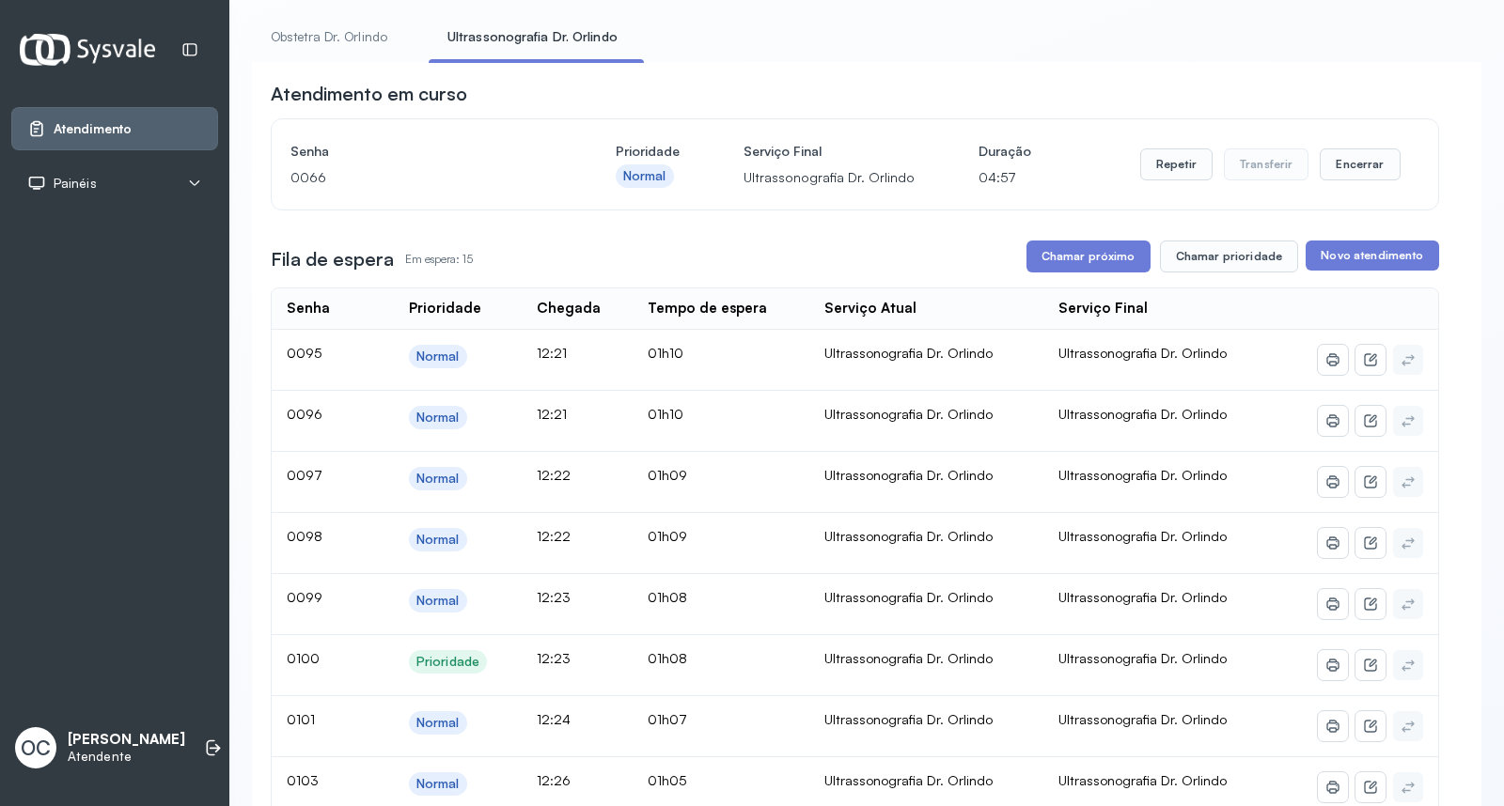
scroll to position [0, 0]
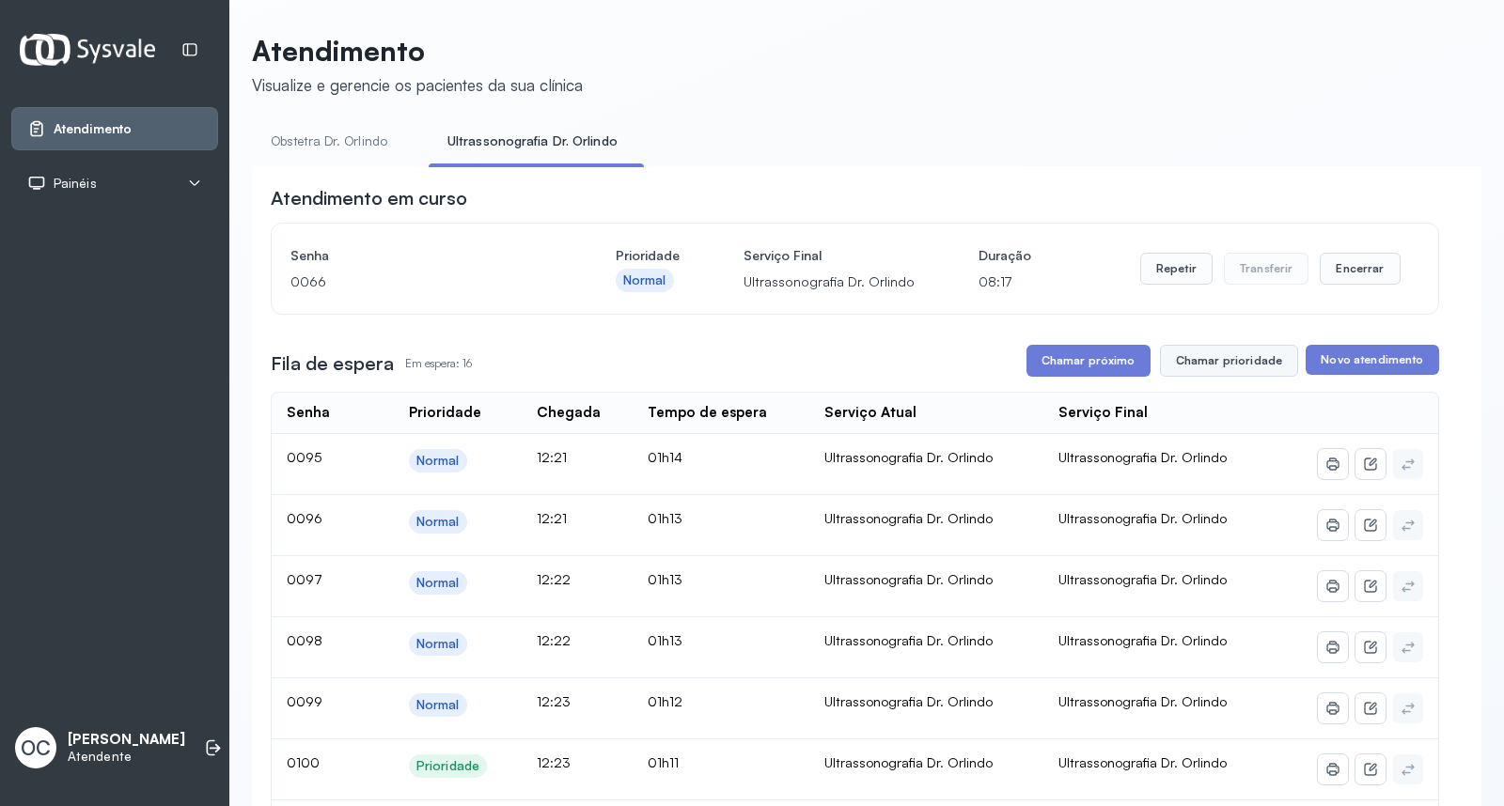
click at [1209, 368] on button "Chamar prioridade" at bounding box center [1229, 361] width 139 height 32
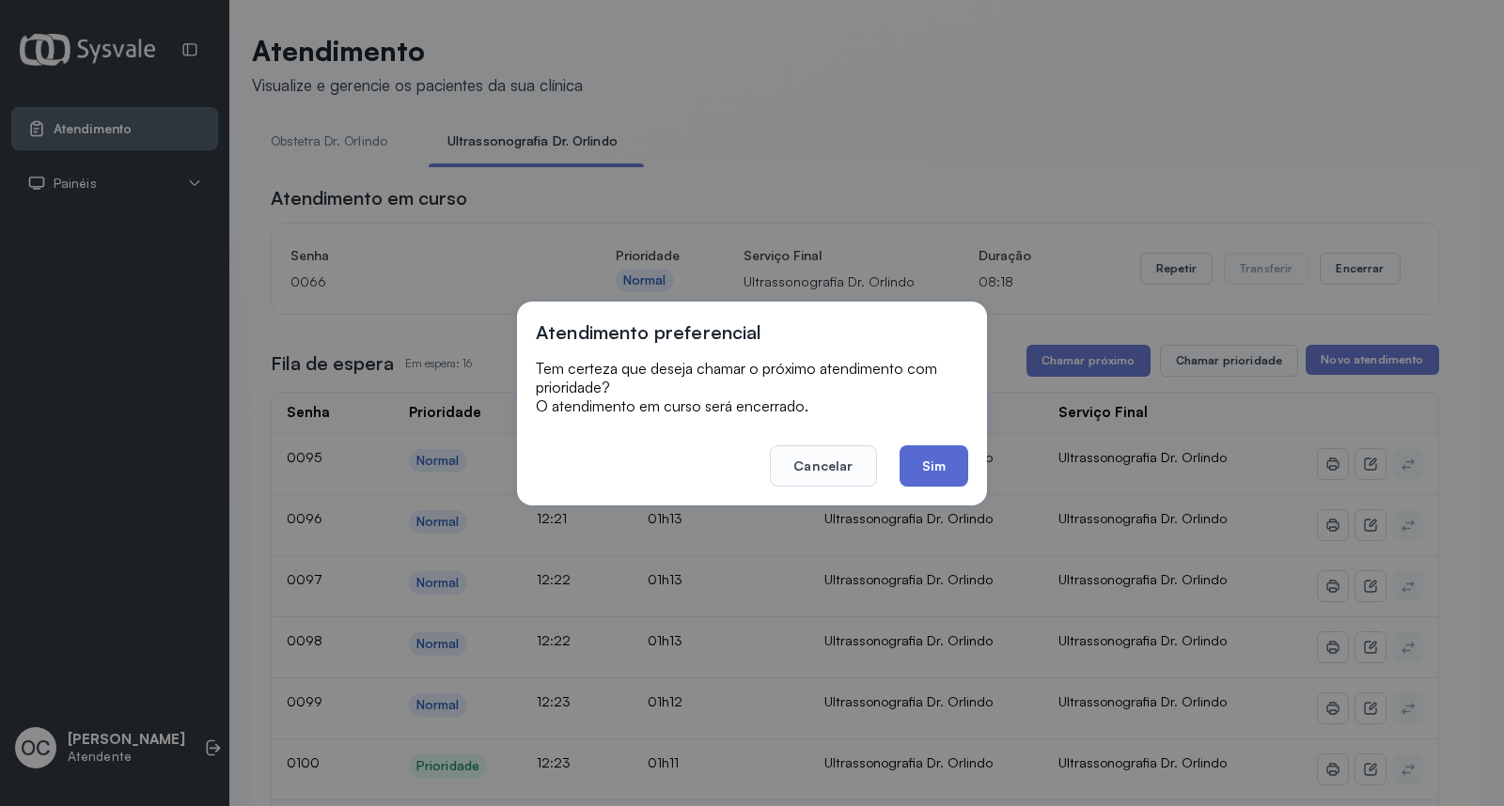
click at [936, 470] on button "Sim" at bounding box center [934, 466] width 69 height 41
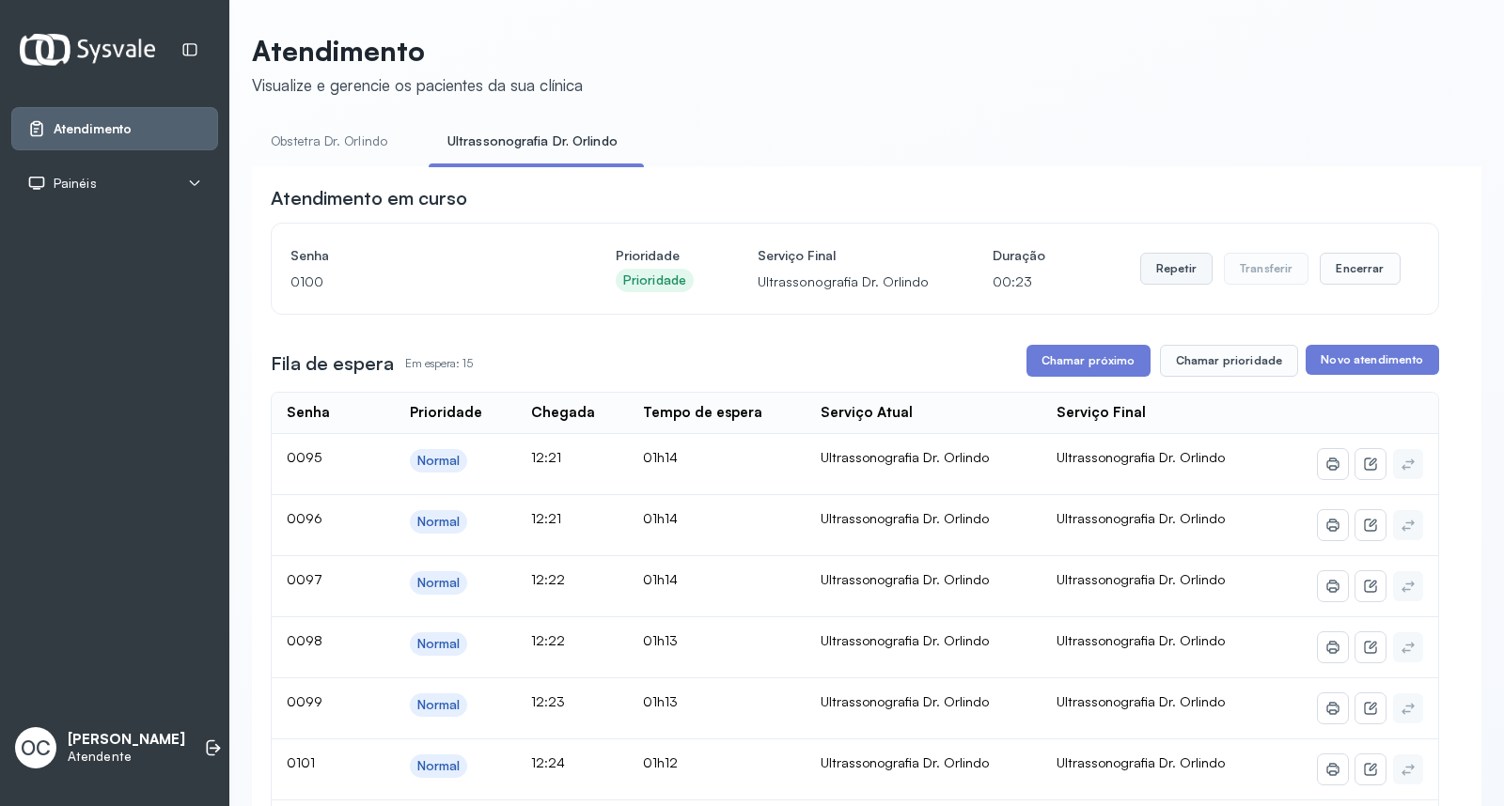
click at [1162, 279] on button "Repetir" at bounding box center [1176, 269] width 72 height 32
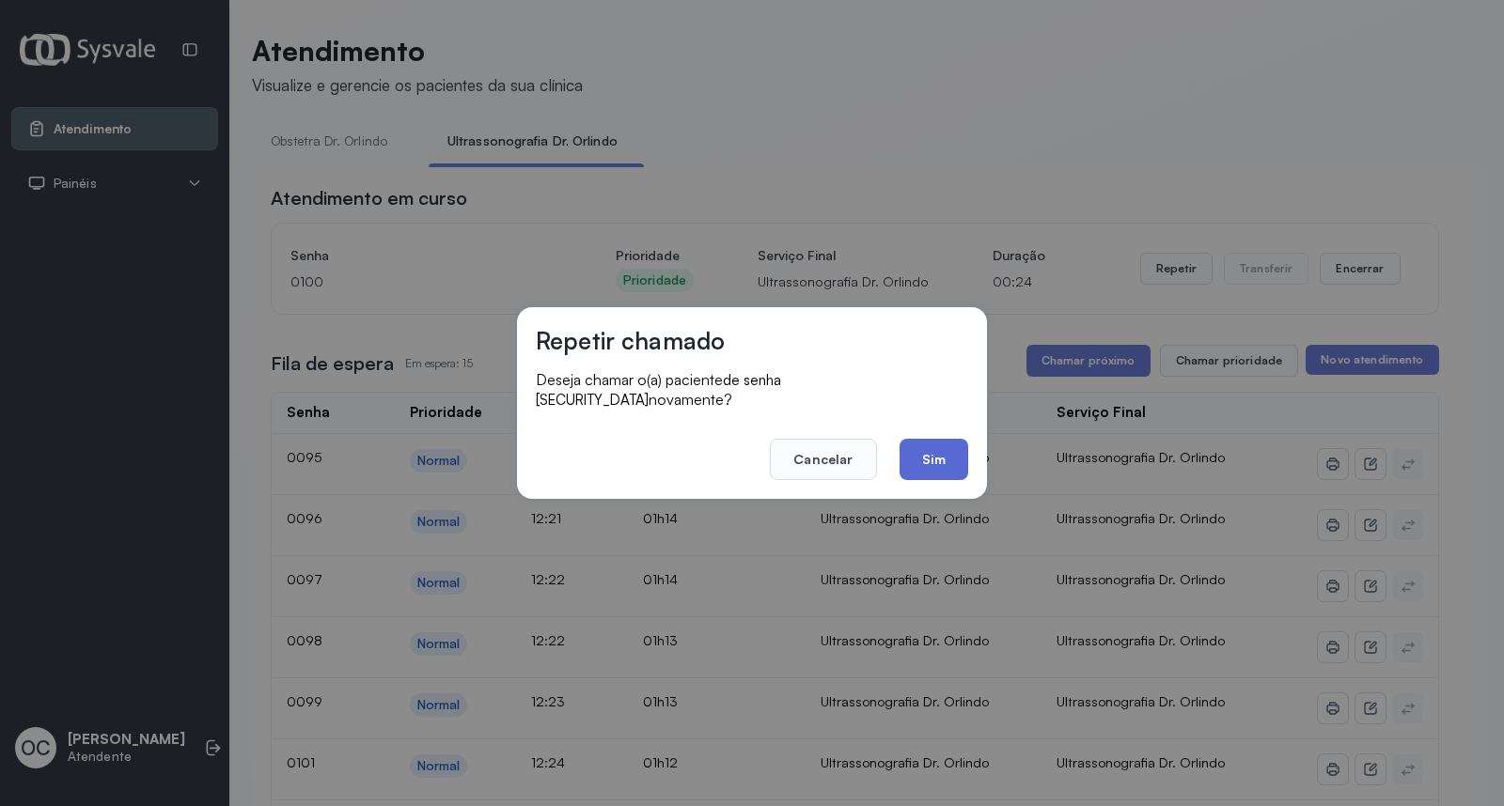
click at [935, 449] on button "Sim" at bounding box center [934, 459] width 69 height 41
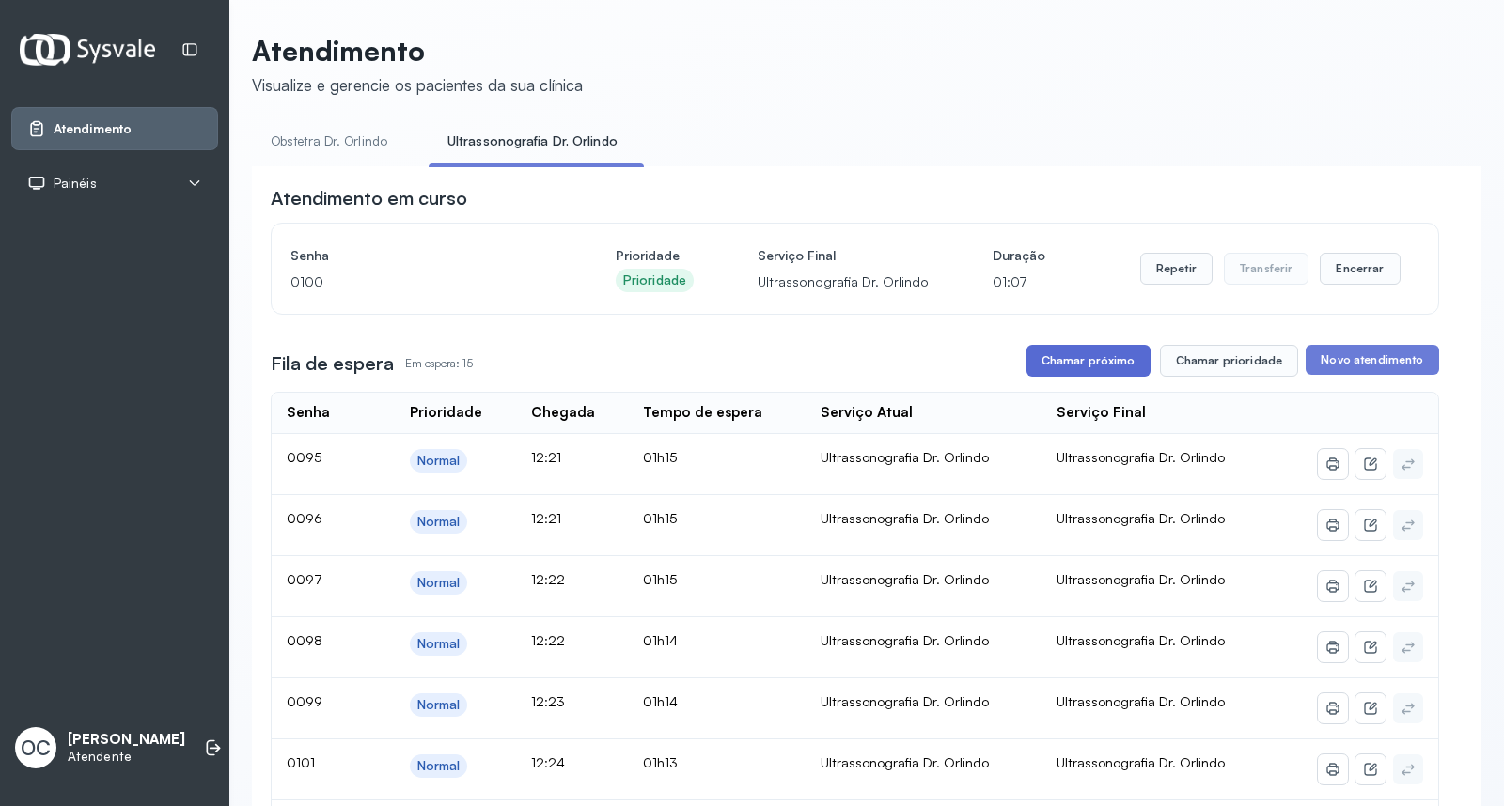
click at [1084, 371] on button "Chamar próximo" at bounding box center [1088, 361] width 124 height 32
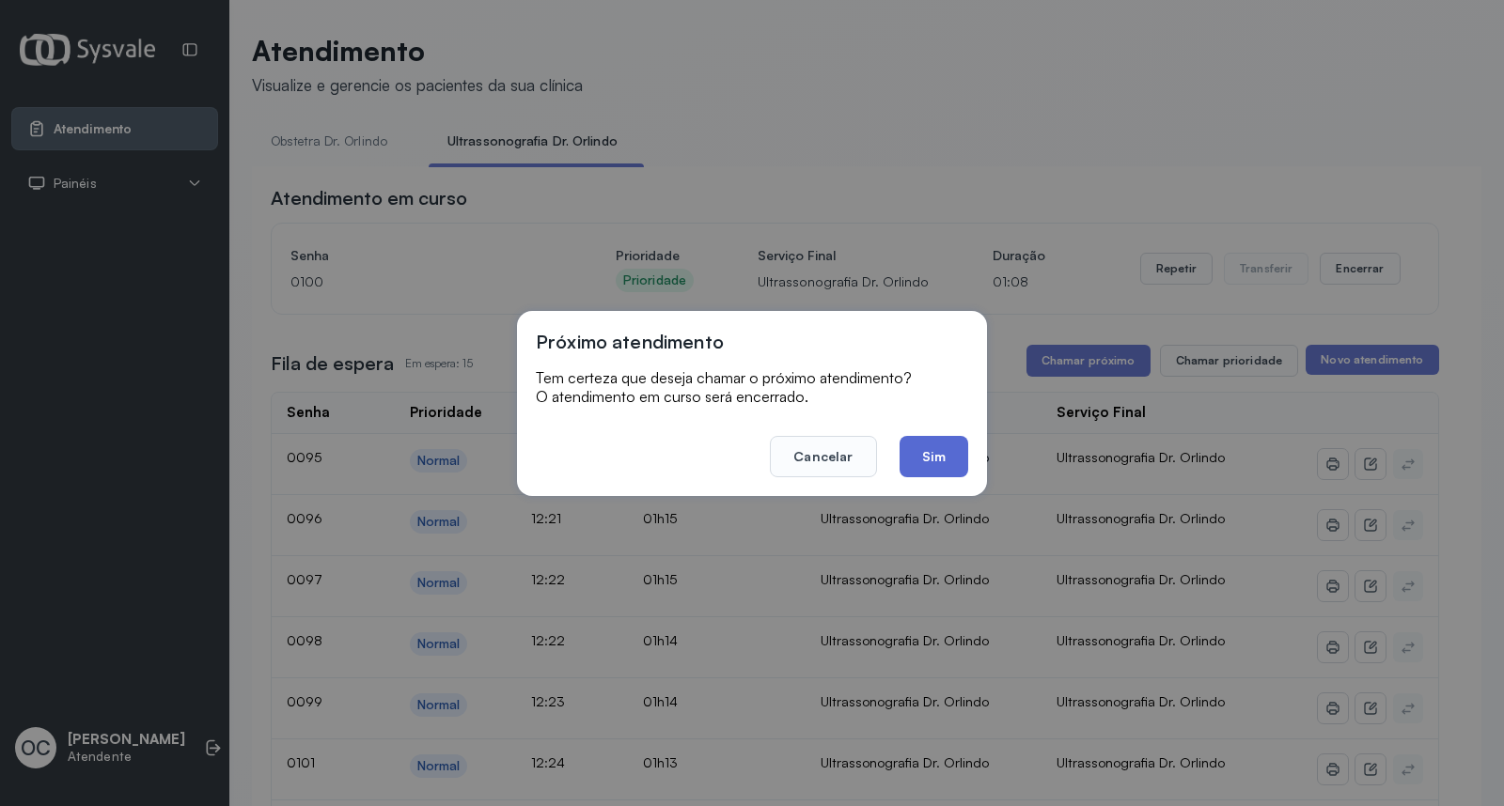
click at [931, 444] on button "Sim" at bounding box center [934, 456] width 69 height 41
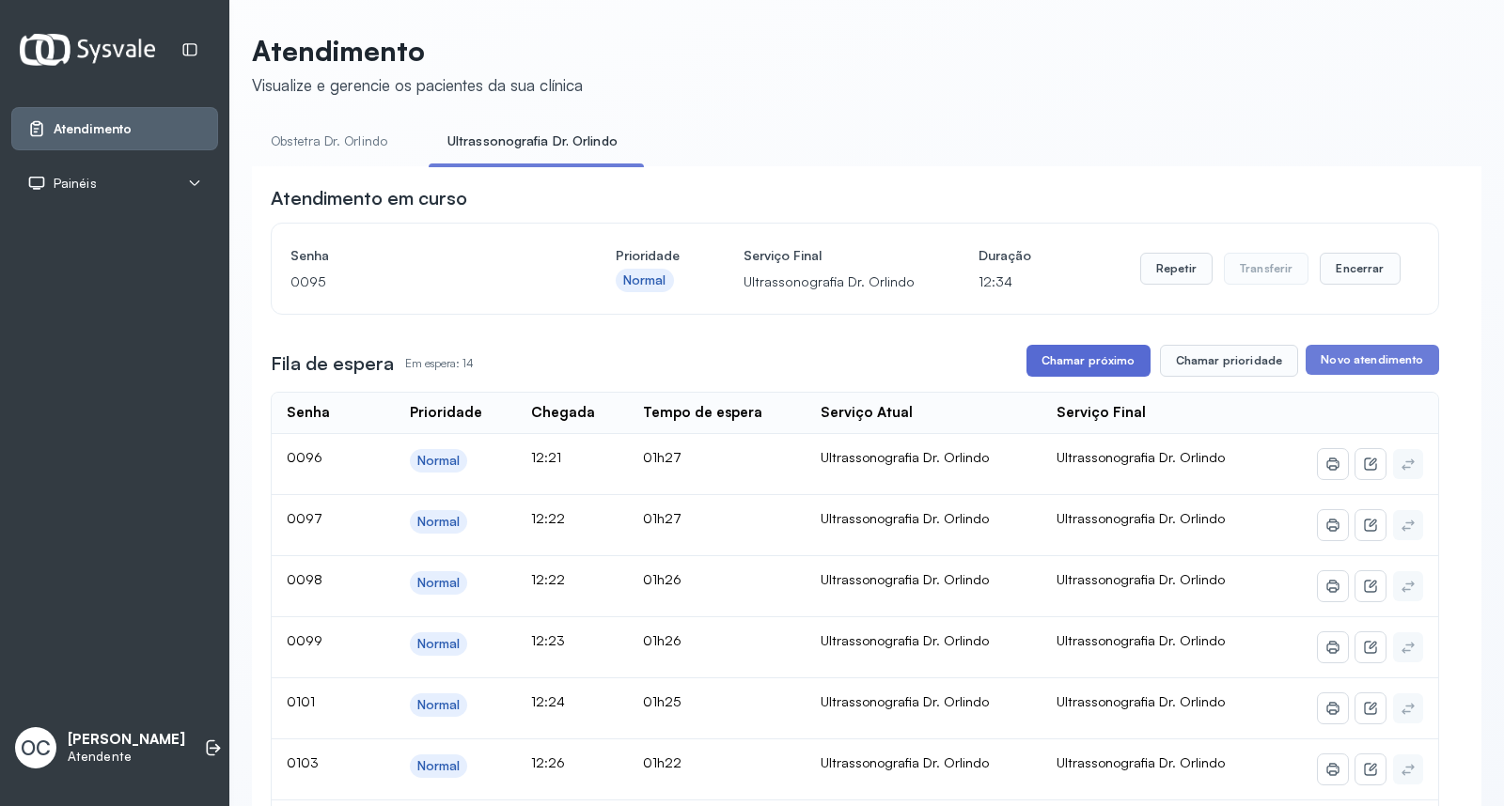
click at [1041, 361] on button "Chamar próximo" at bounding box center [1088, 361] width 124 height 32
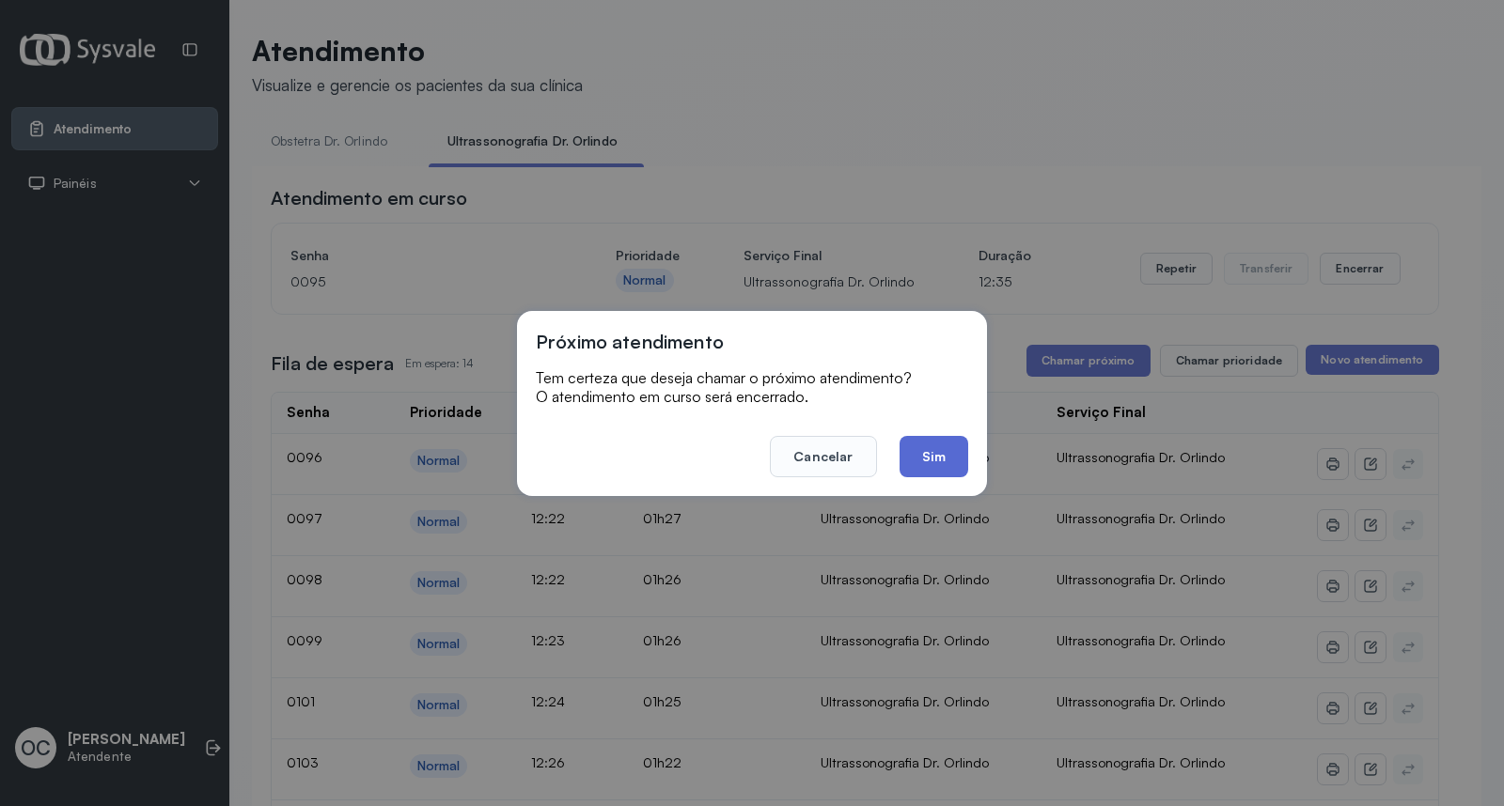
click at [949, 462] on button "Sim" at bounding box center [934, 456] width 69 height 41
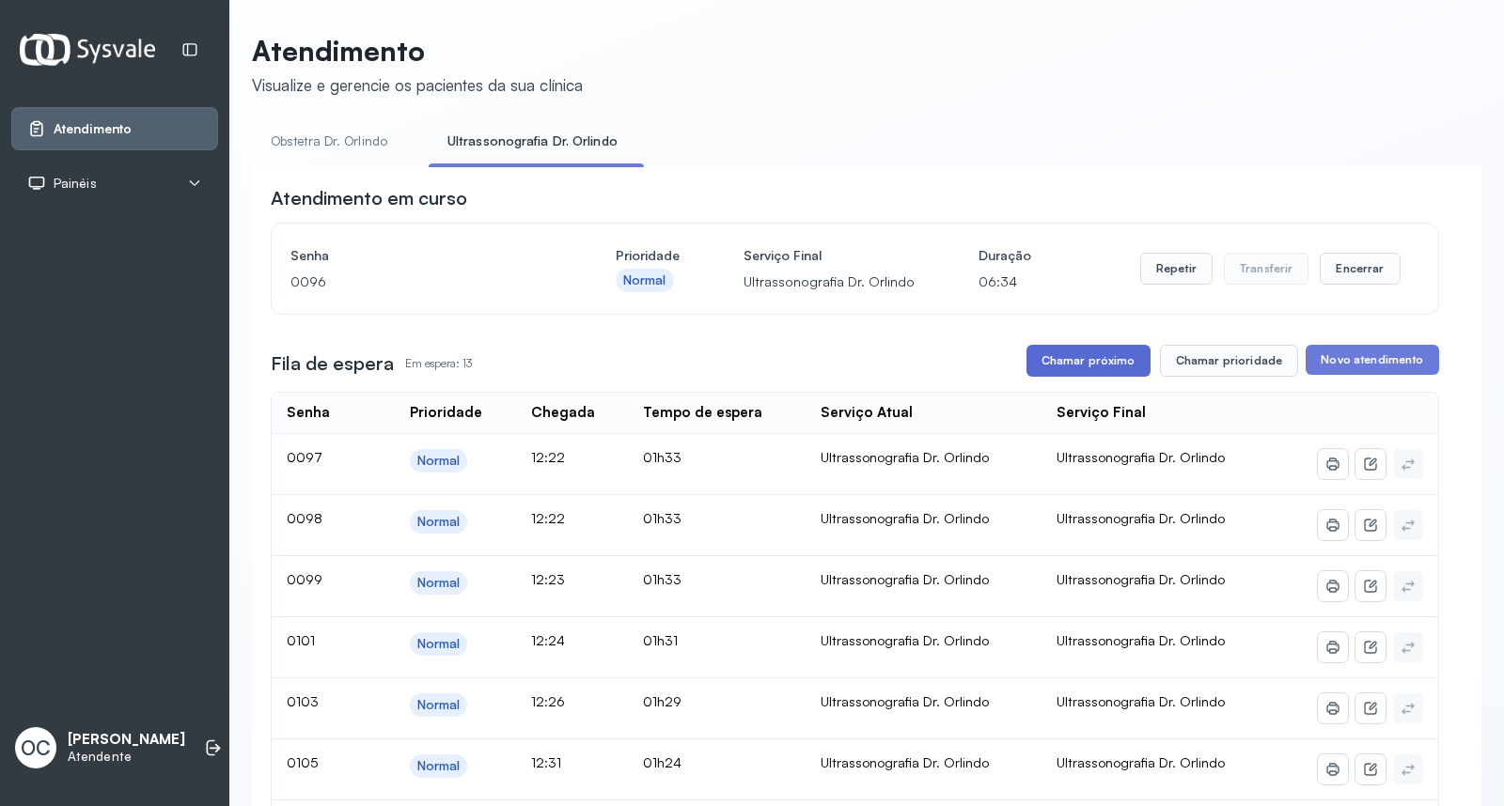
click at [1106, 361] on button "Chamar próximo" at bounding box center [1088, 361] width 124 height 32
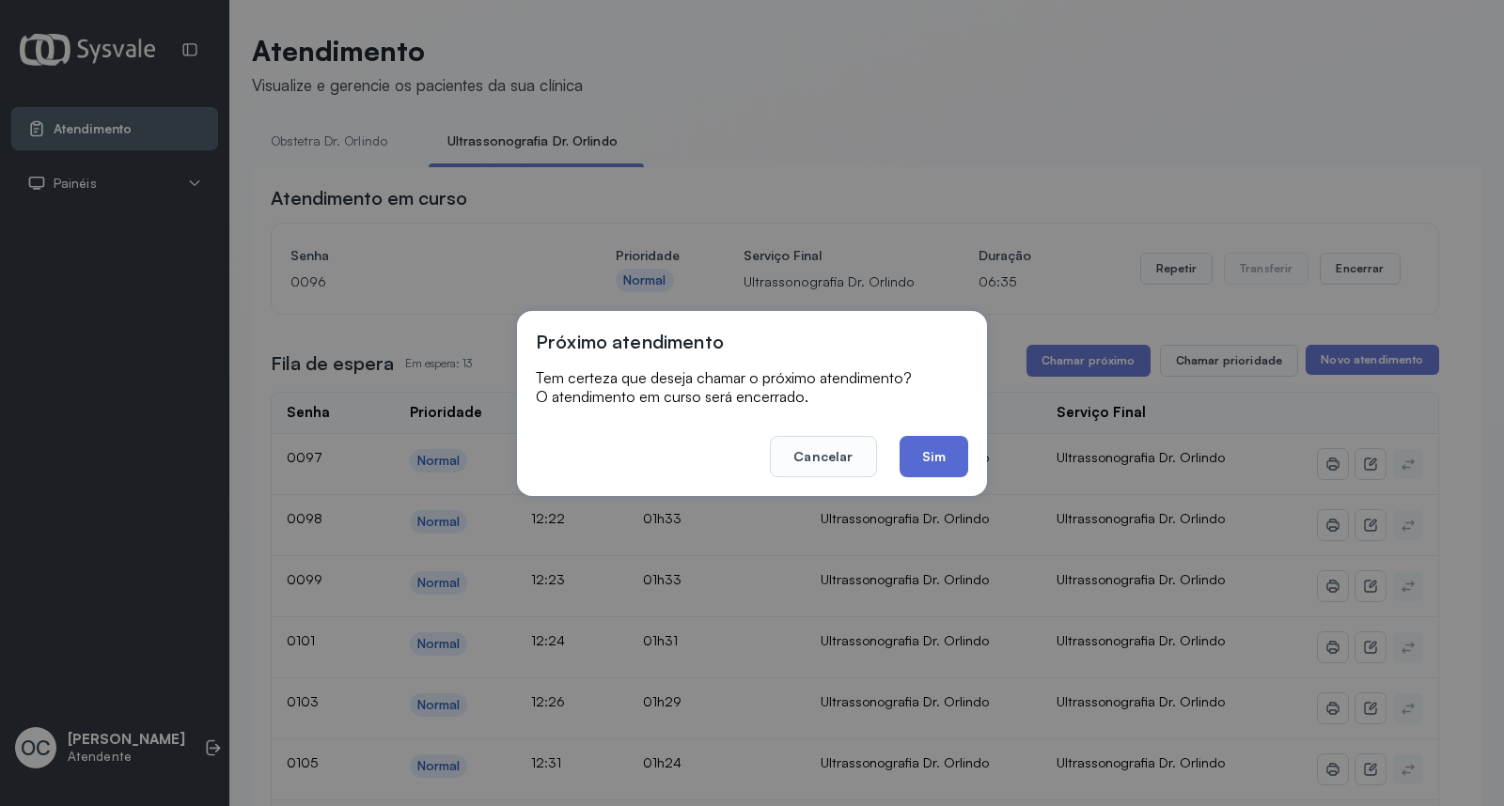
click at [938, 462] on button "Sim" at bounding box center [934, 456] width 69 height 41
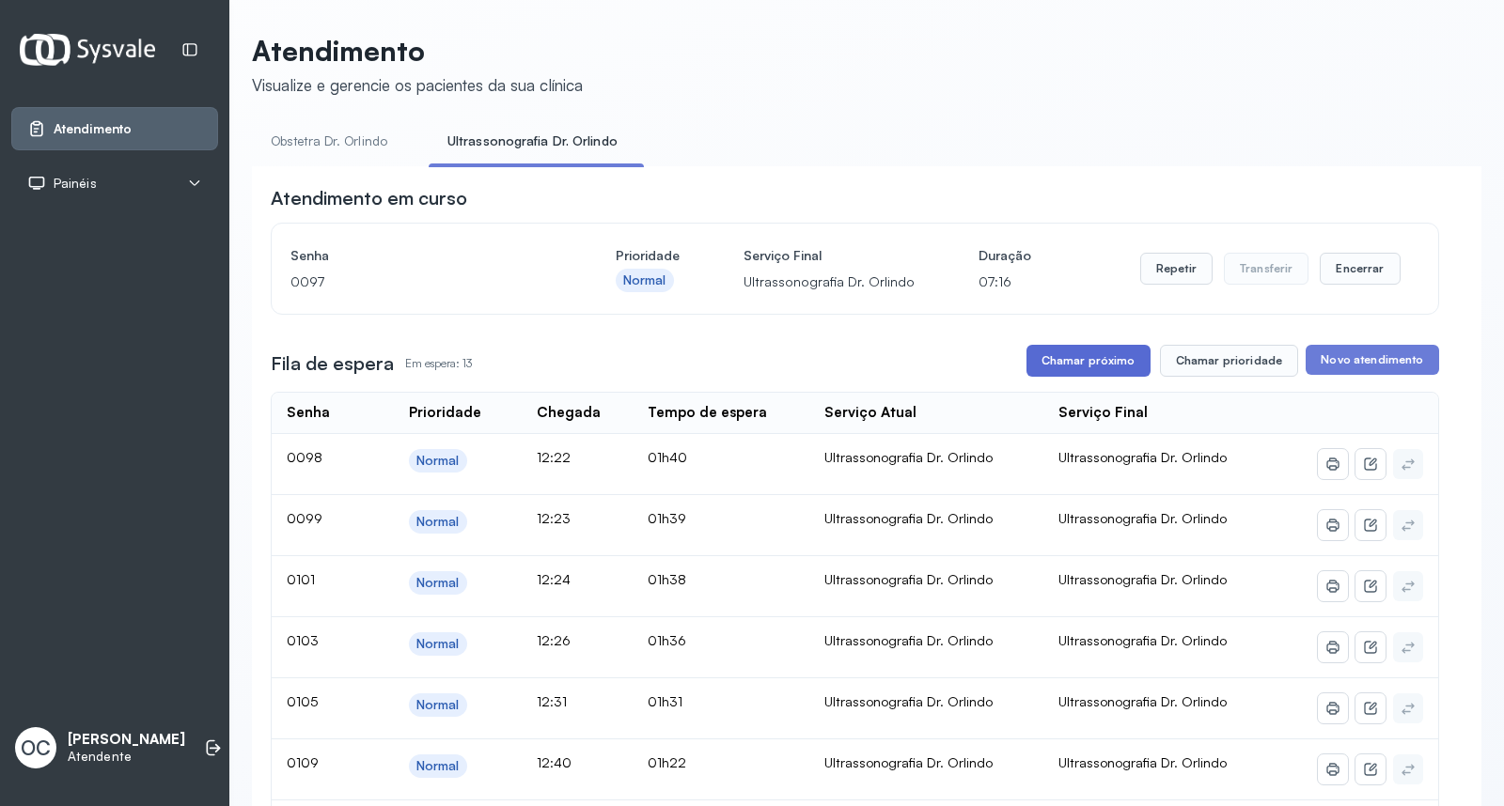
click at [1084, 361] on button "Chamar próximo" at bounding box center [1088, 361] width 124 height 32
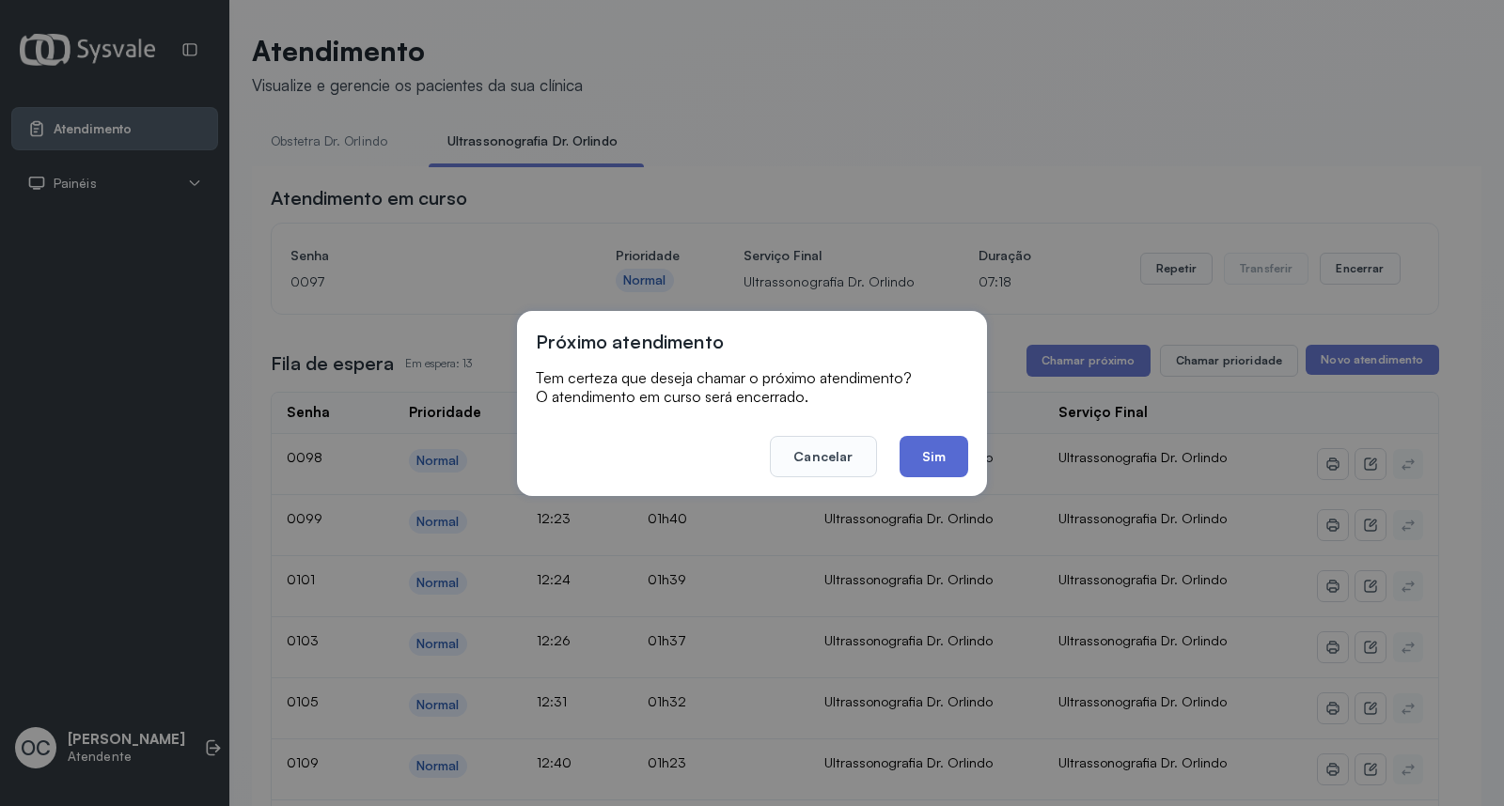
click at [919, 453] on button "Sim" at bounding box center [934, 456] width 69 height 41
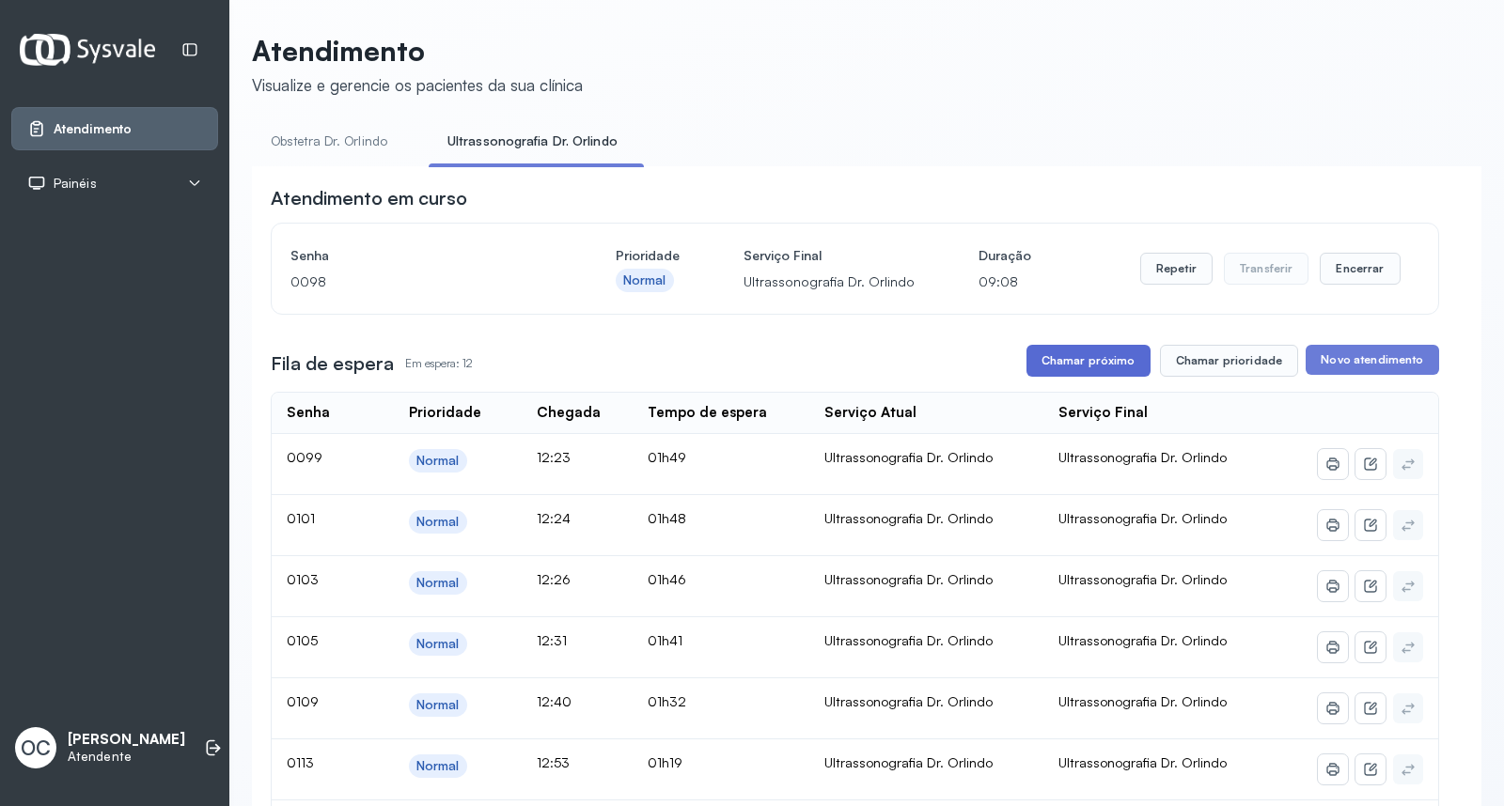
click at [1050, 357] on button "Chamar próximo" at bounding box center [1088, 361] width 124 height 32
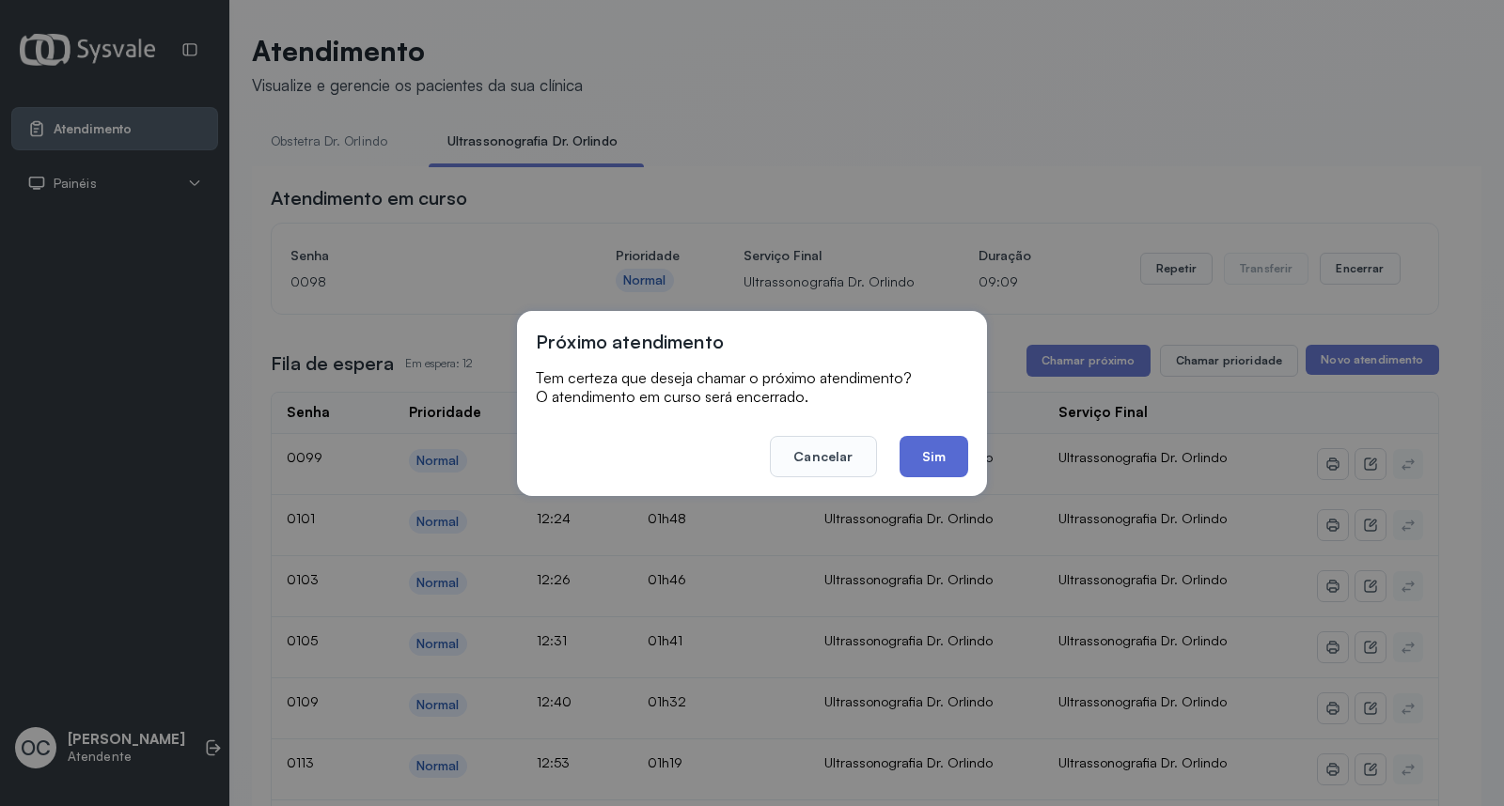
click at [944, 447] on button "Sim" at bounding box center [934, 456] width 69 height 41
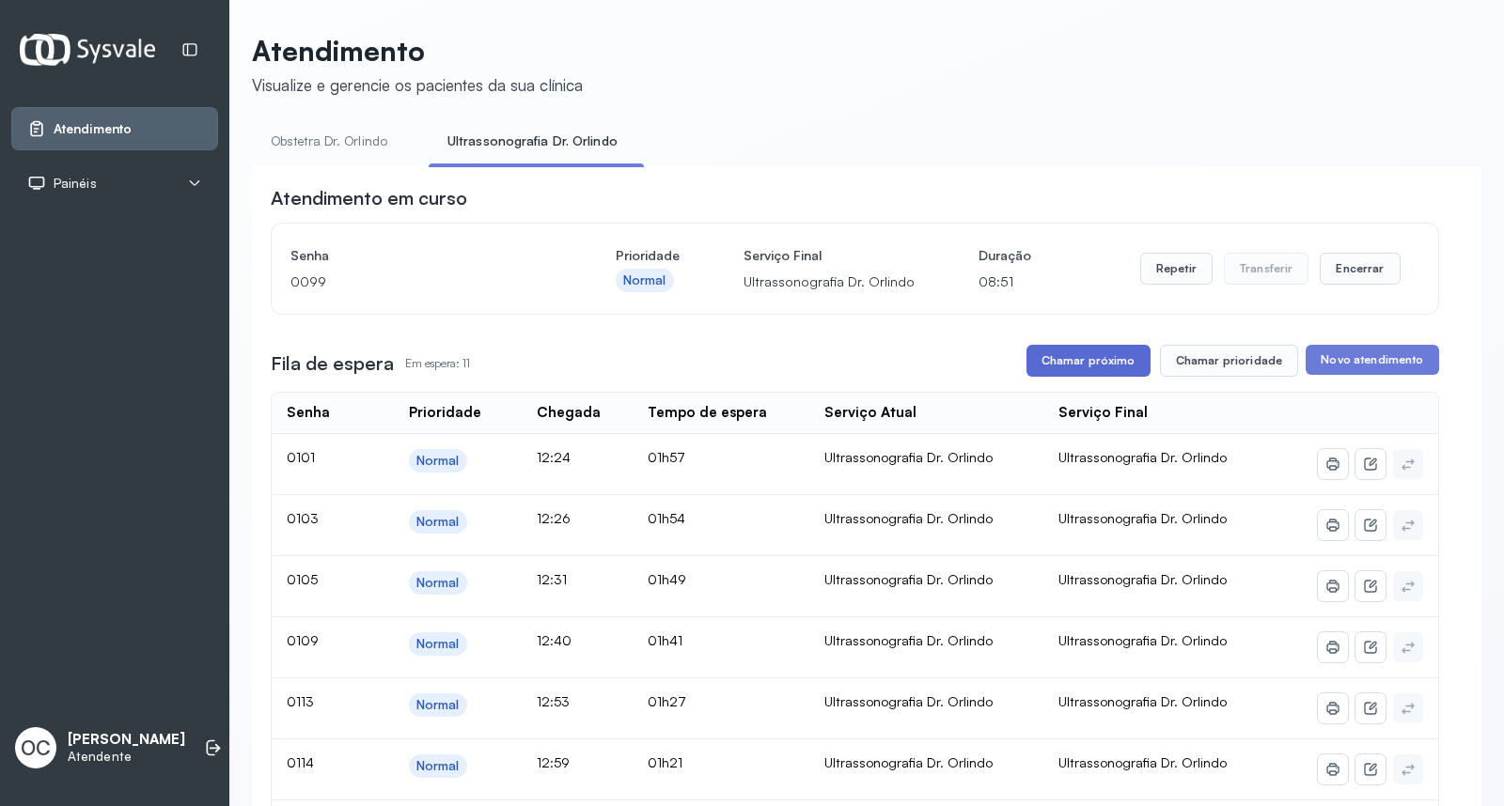
click at [1067, 355] on button "Chamar próximo" at bounding box center [1088, 361] width 124 height 32
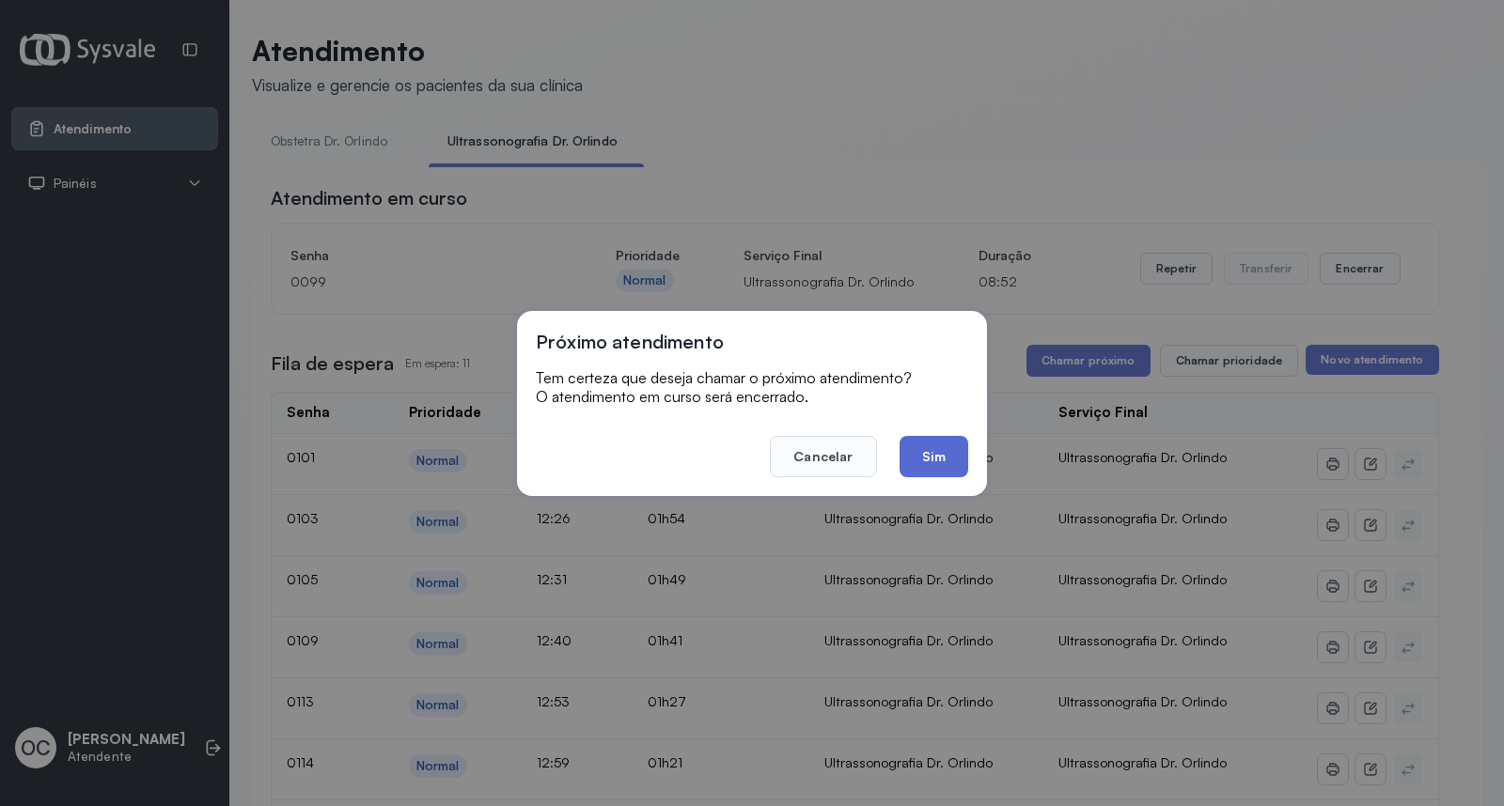
click at [954, 451] on button "Sim" at bounding box center [934, 456] width 69 height 41
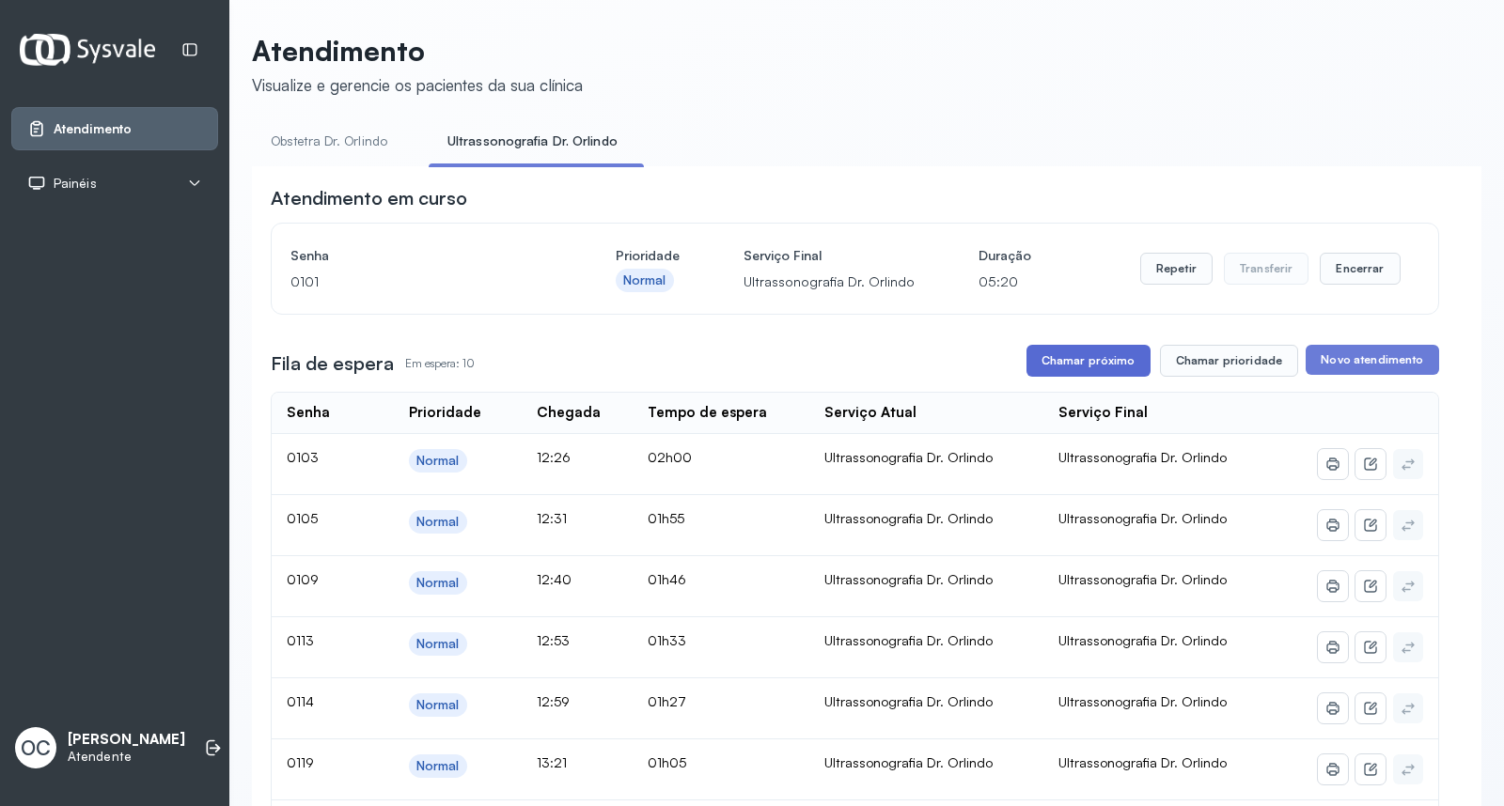
click at [1078, 359] on button "Chamar próximo" at bounding box center [1088, 361] width 124 height 32
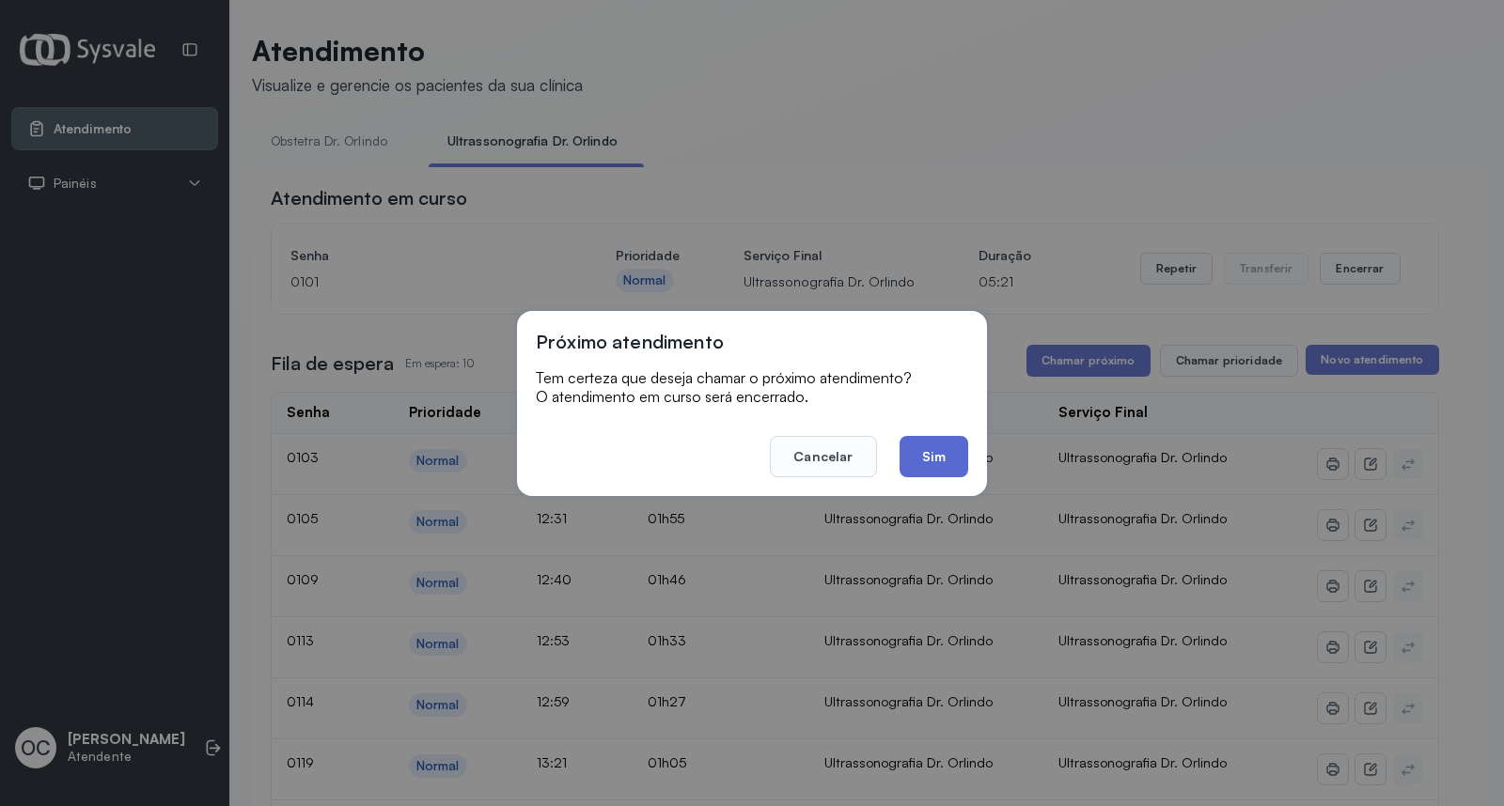
click at [931, 472] on button "Sim" at bounding box center [934, 456] width 69 height 41
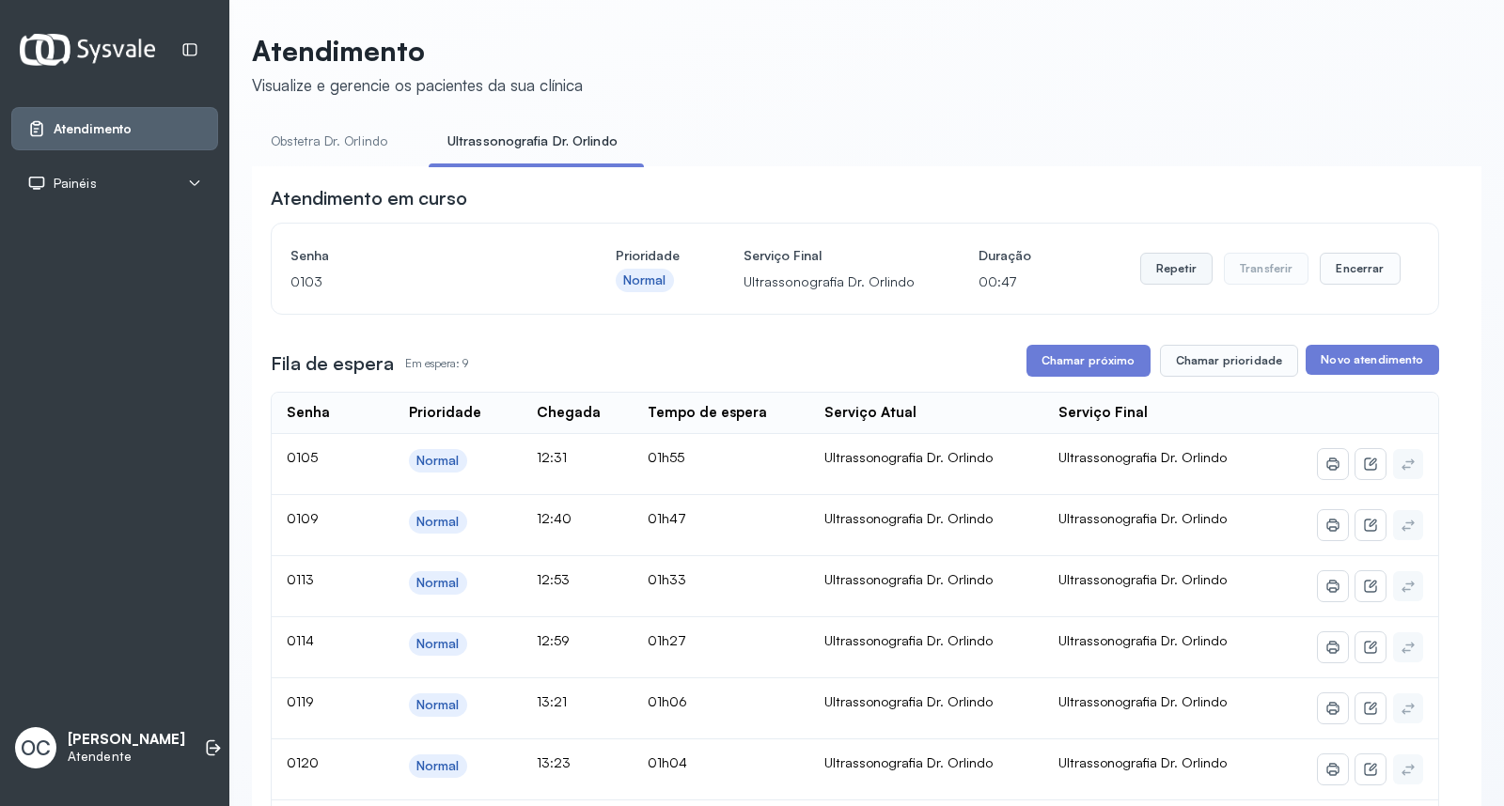
click at [1179, 276] on button "Repetir" at bounding box center [1176, 269] width 72 height 32
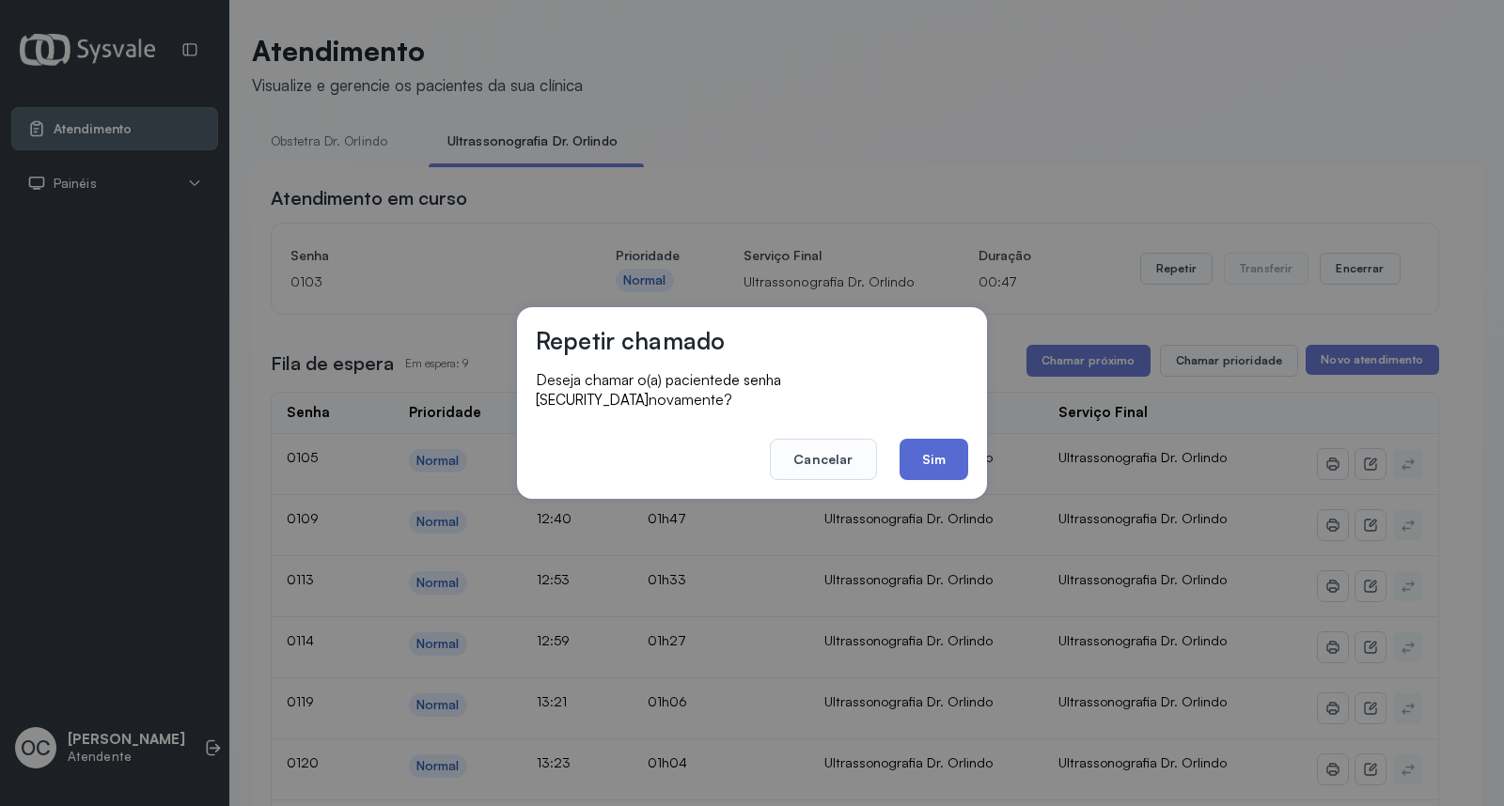
click at [949, 439] on button "Sim" at bounding box center [934, 459] width 69 height 41
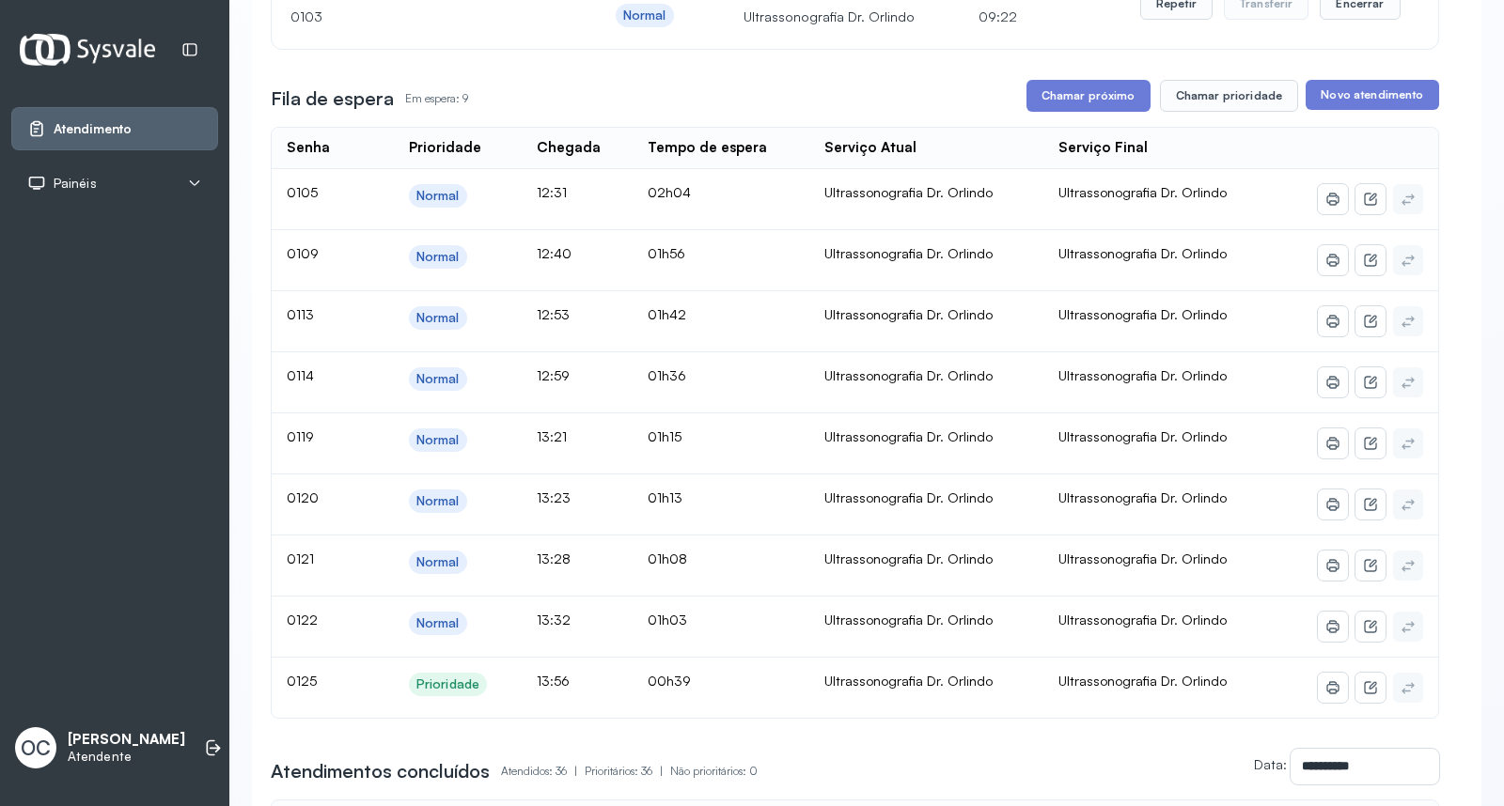
scroll to position [313, 0]
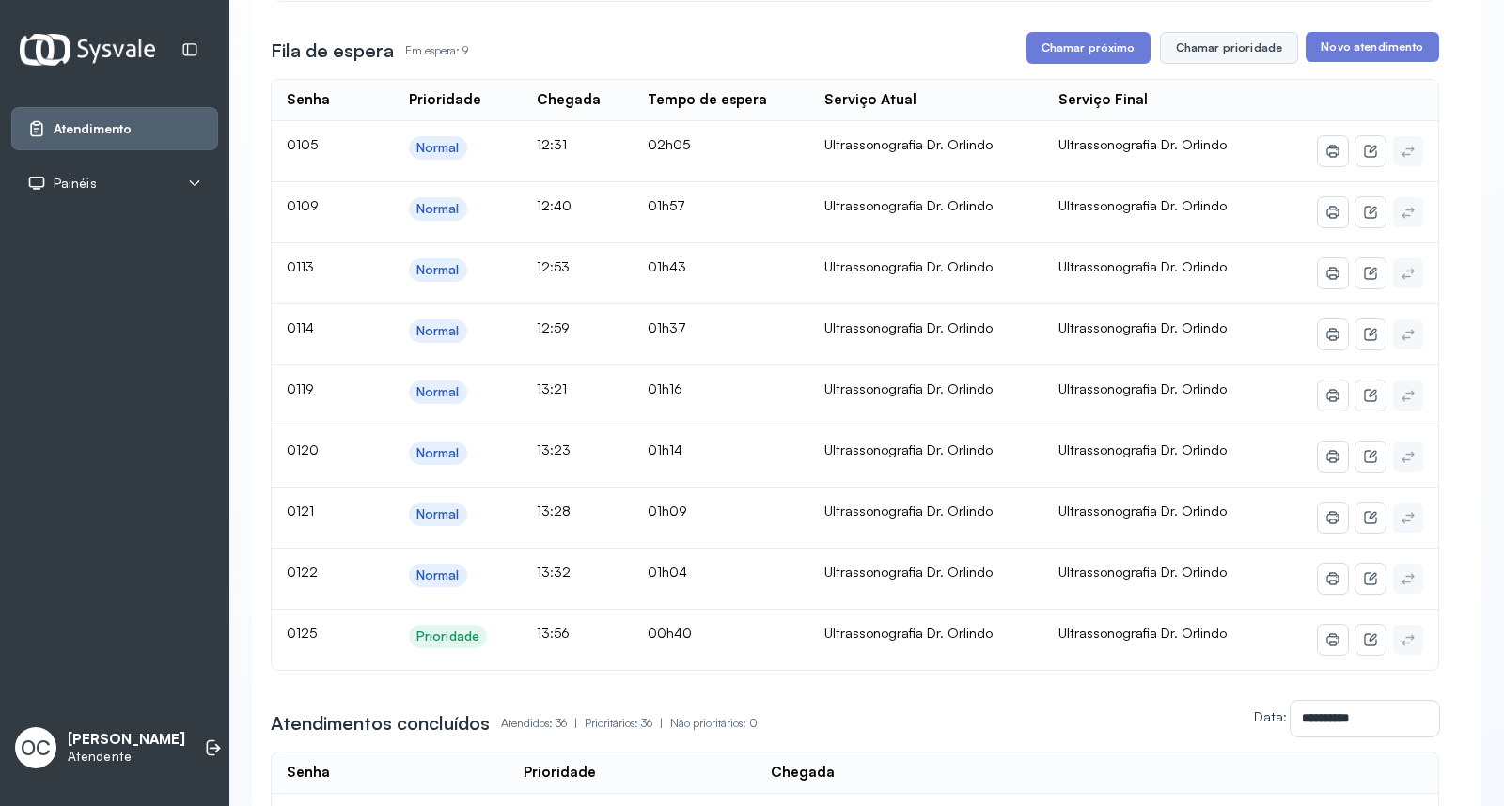
click at [1261, 53] on button "Chamar prioridade" at bounding box center [1229, 48] width 139 height 32
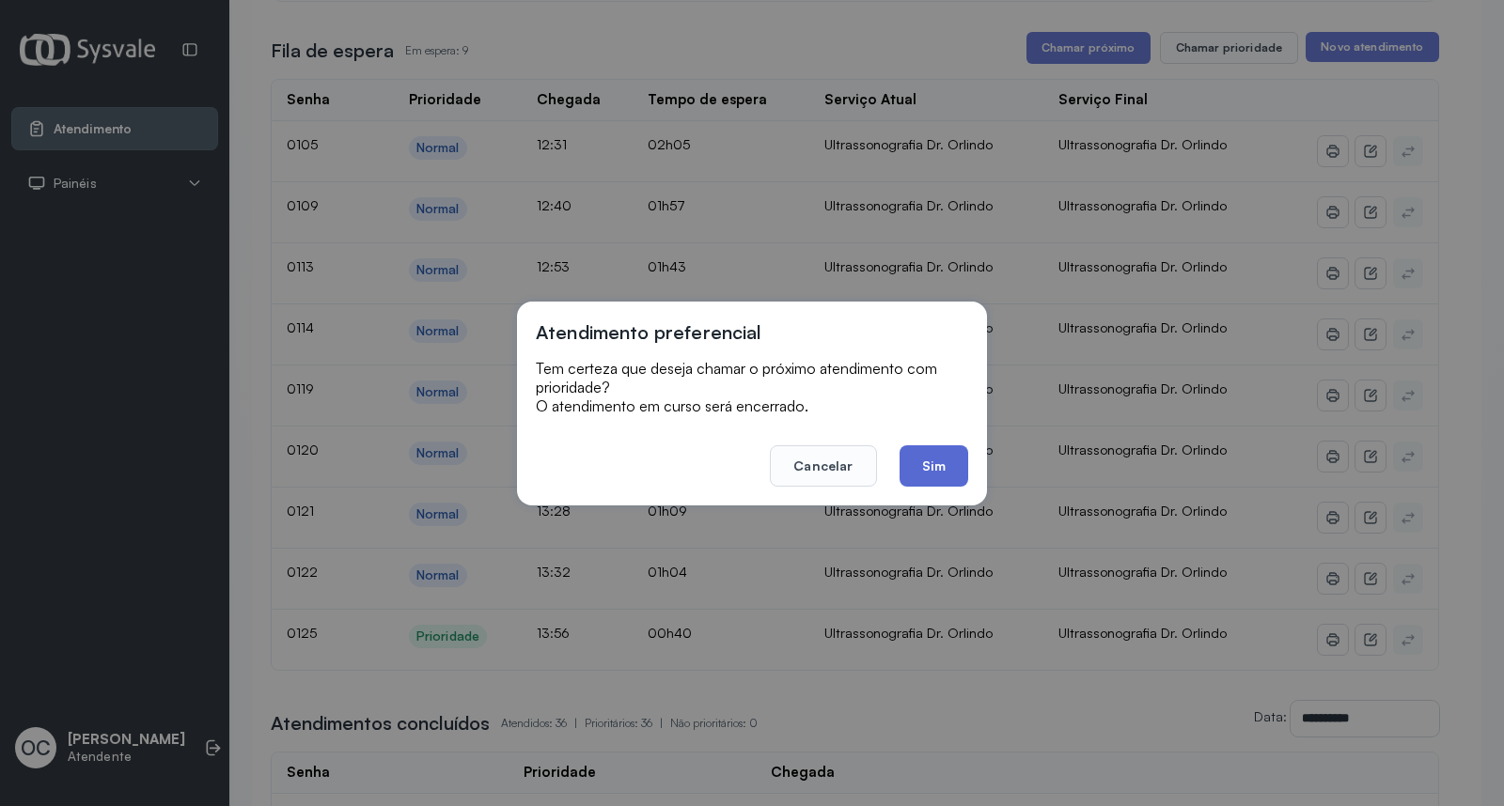
click at [946, 468] on button "Sim" at bounding box center [934, 466] width 69 height 41
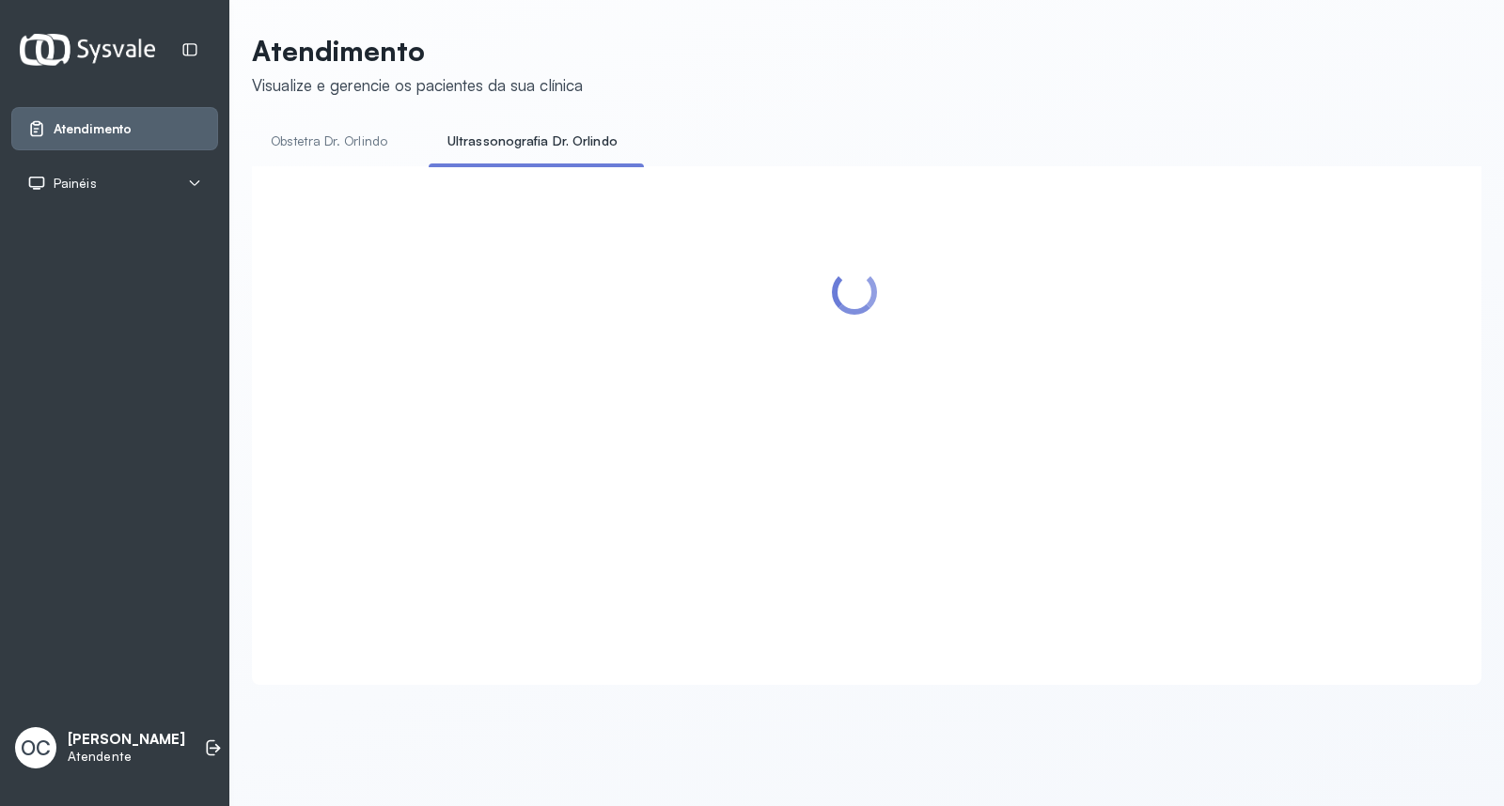
scroll to position [0, 0]
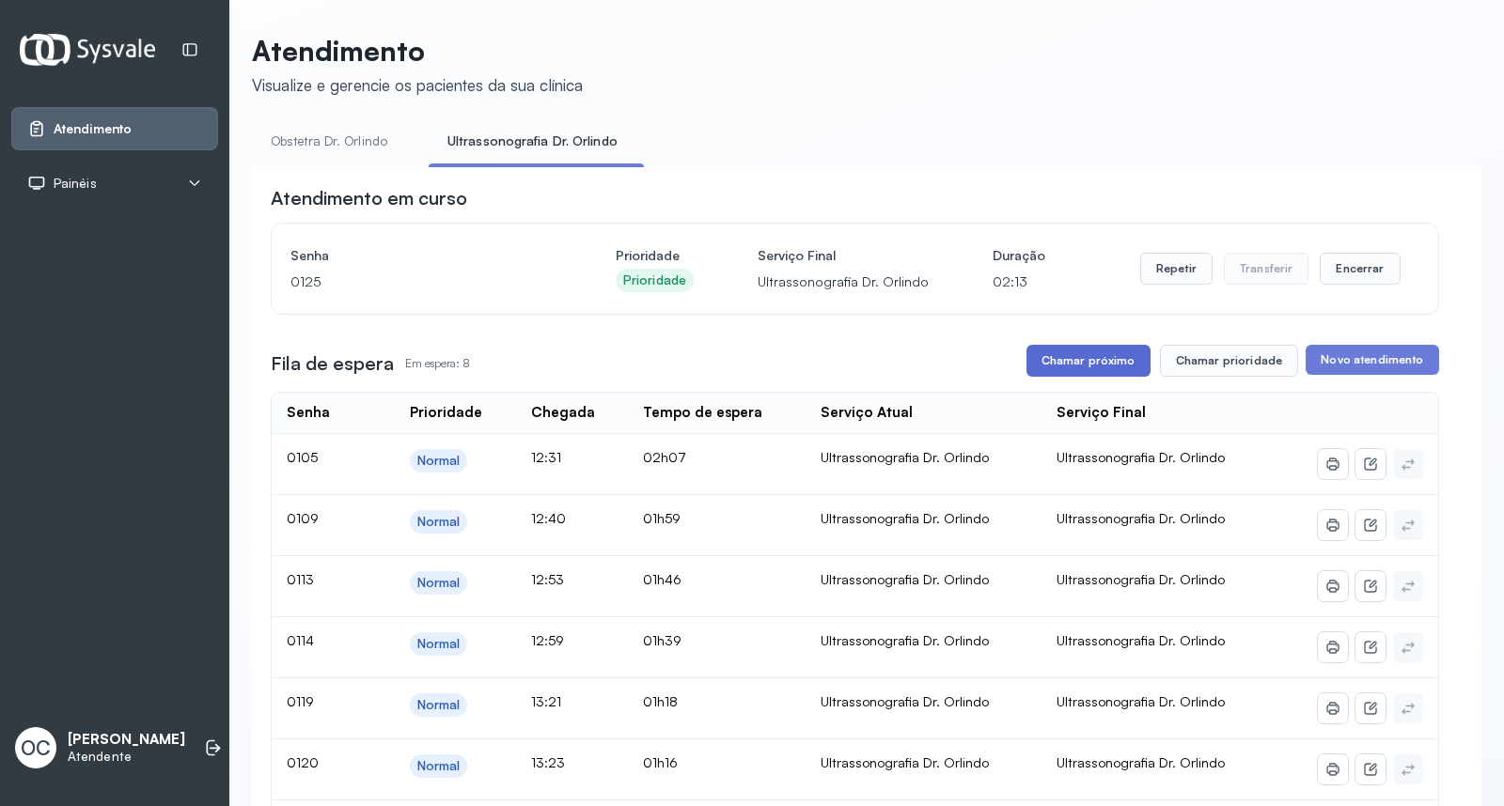
click at [1105, 358] on button "Chamar próximo" at bounding box center [1088, 361] width 124 height 32
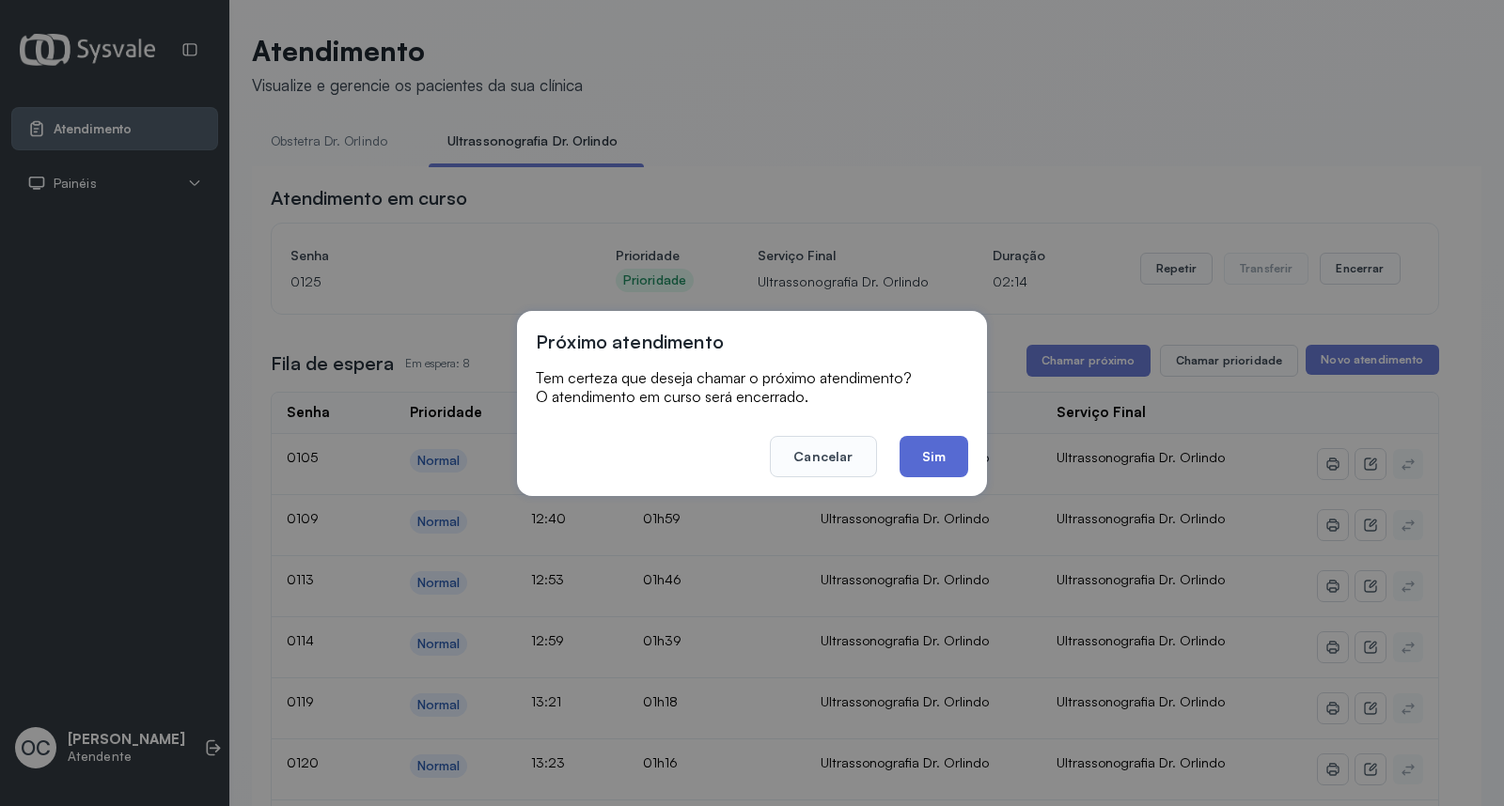
click at [924, 448] on button "Sim" at bounding box center [934, 456] width 69 height 41
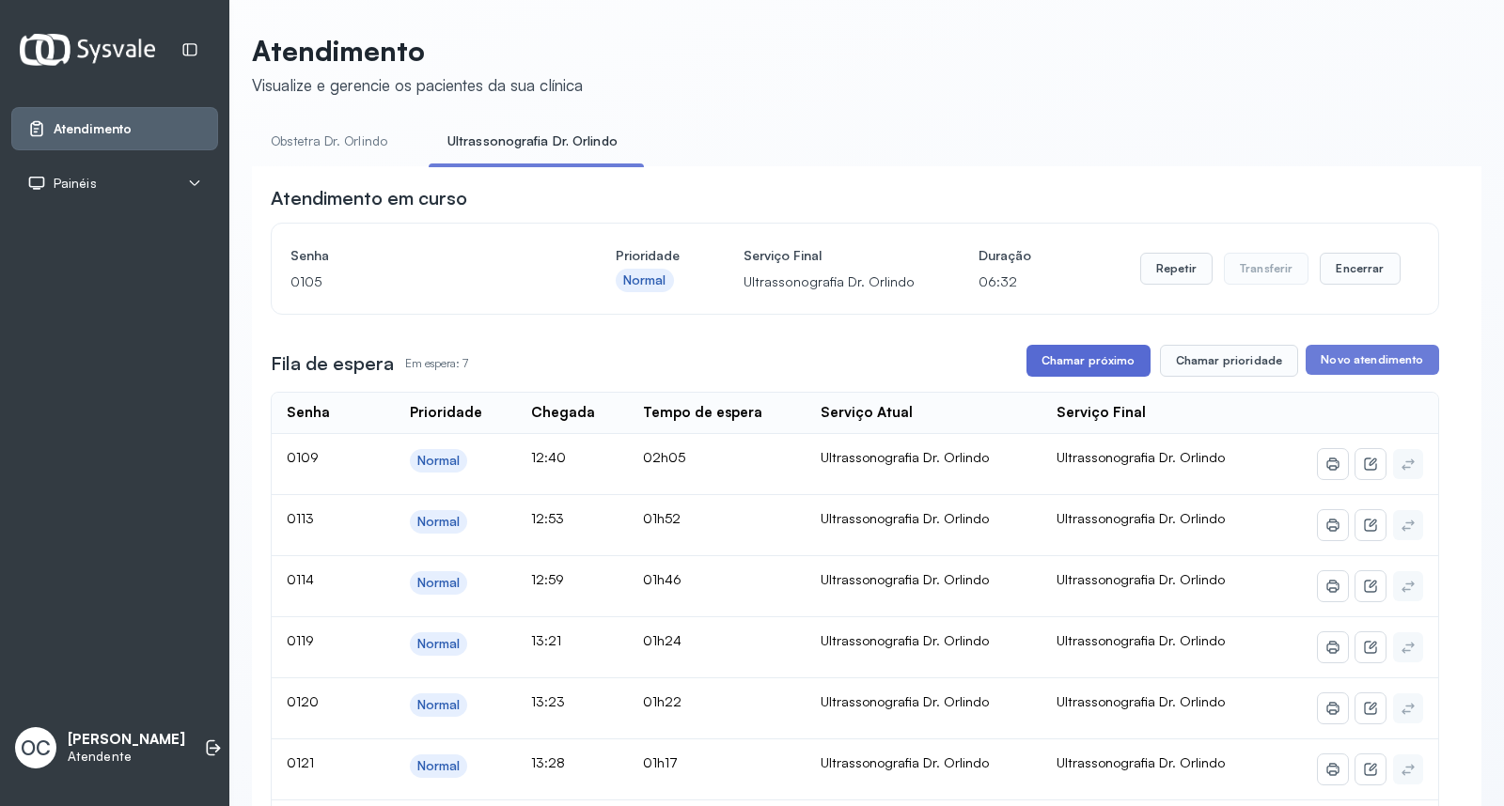
click at [1076, 360] on button "Chamar próximo" at bounding box center [1088, 361] width 124 height 32
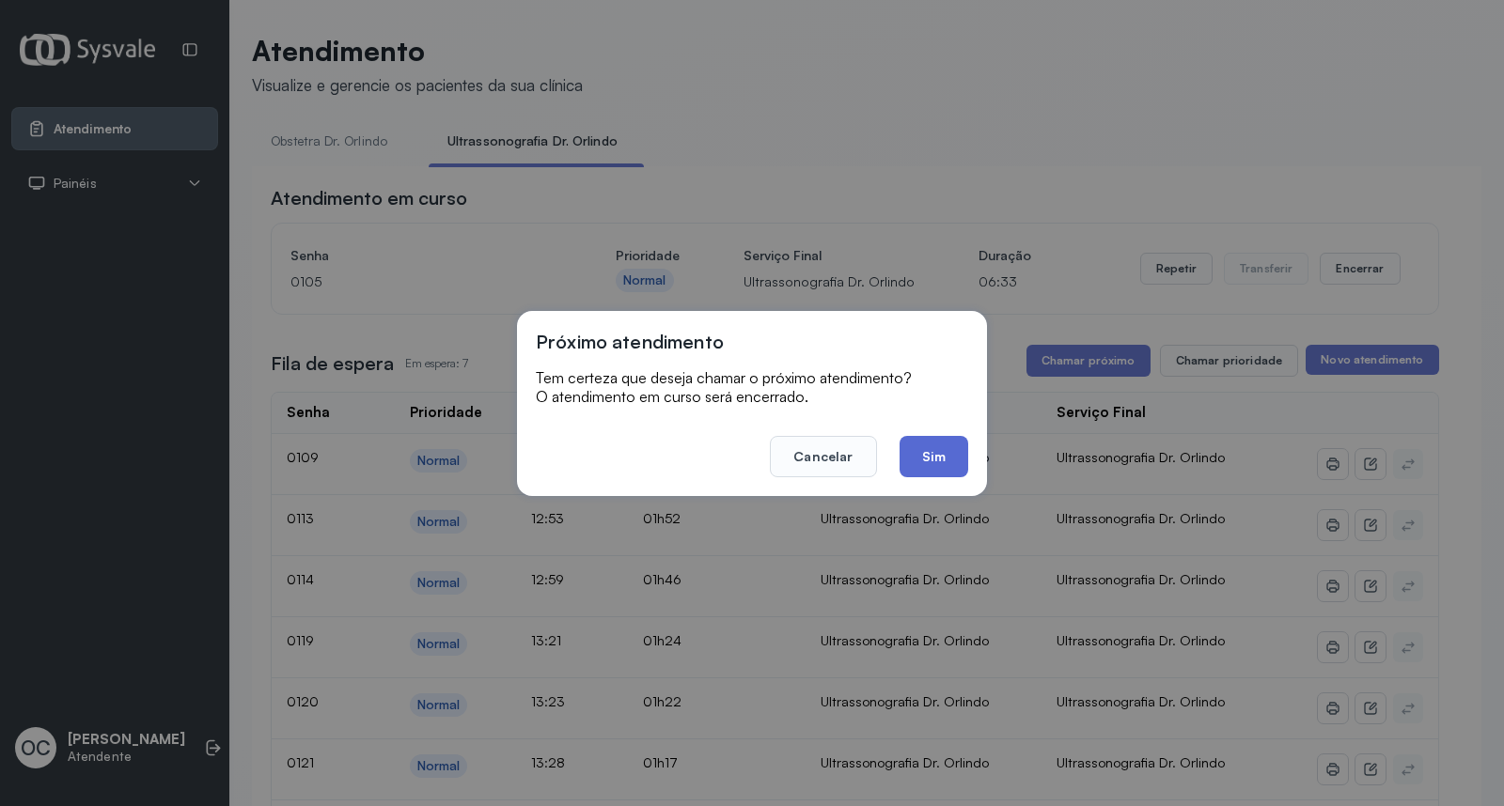
click at [932, 447] on button "Sim" at bounding box center [934, 456] width 69 height 41
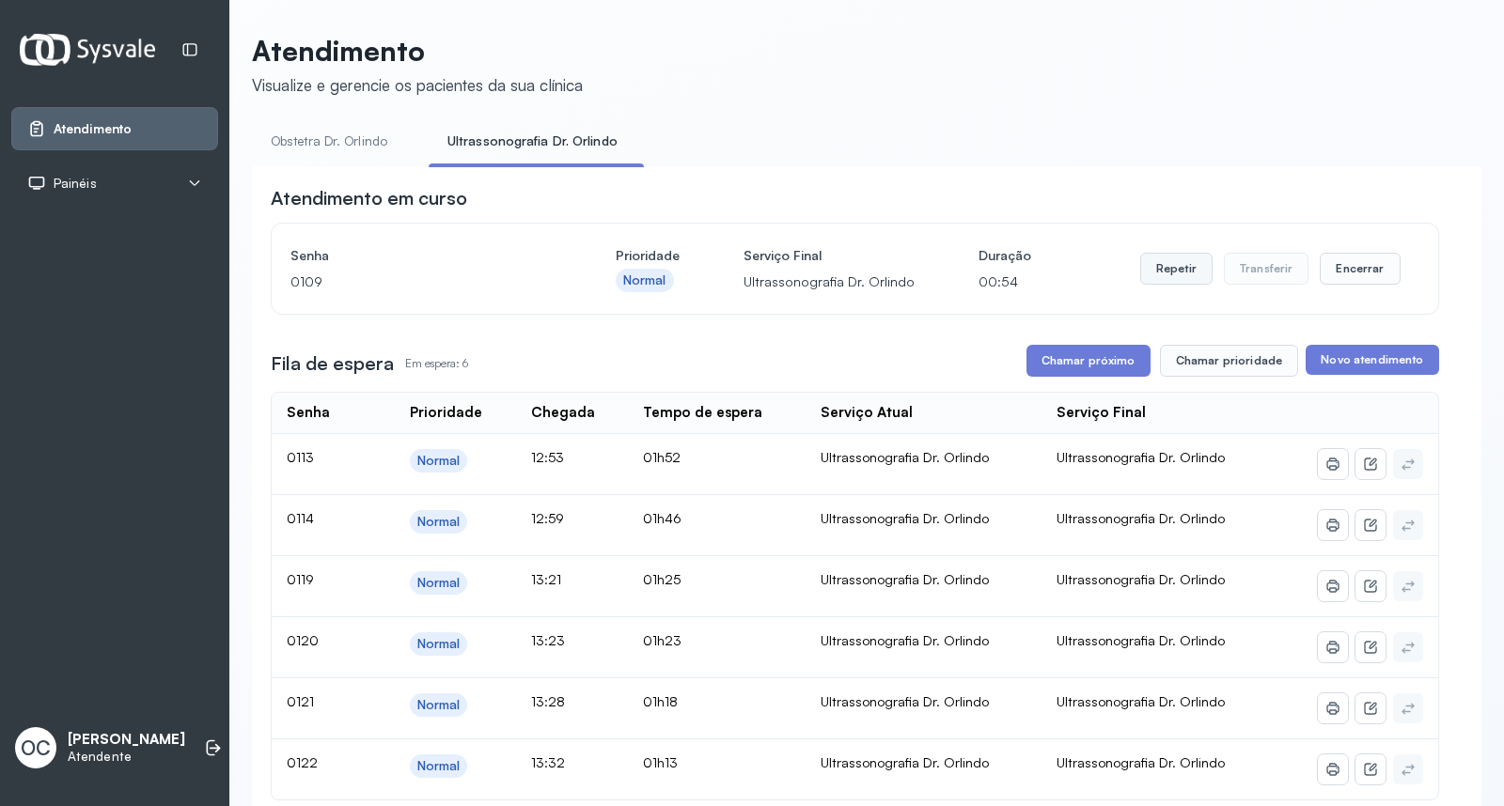
click at [1182, 268] on button "Repetir" at bounding box center [1176, 269] width 72 height 32
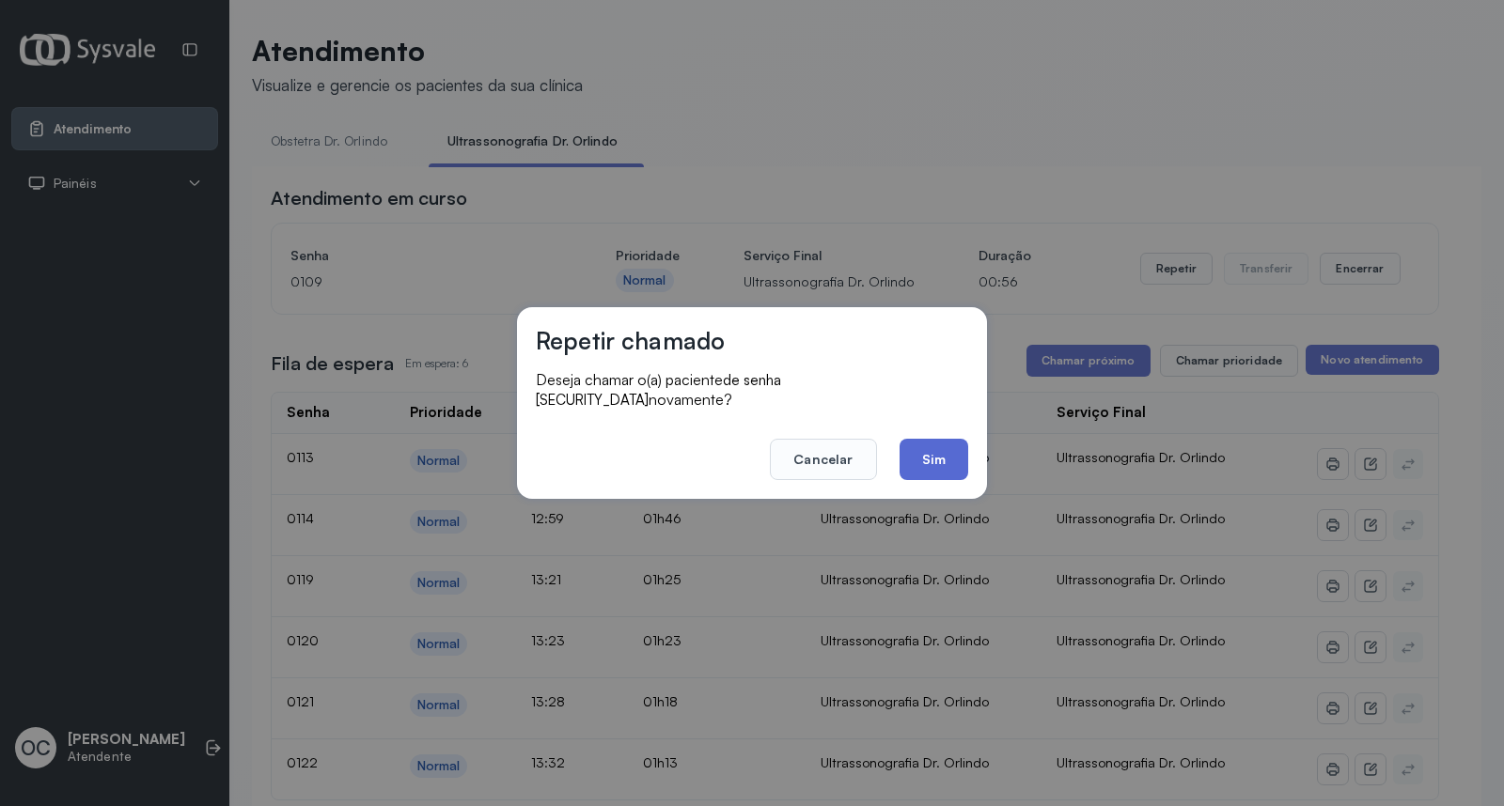
click at [947, 455] on button "Sim" at bounding box center [934, 459] width 69 height 41
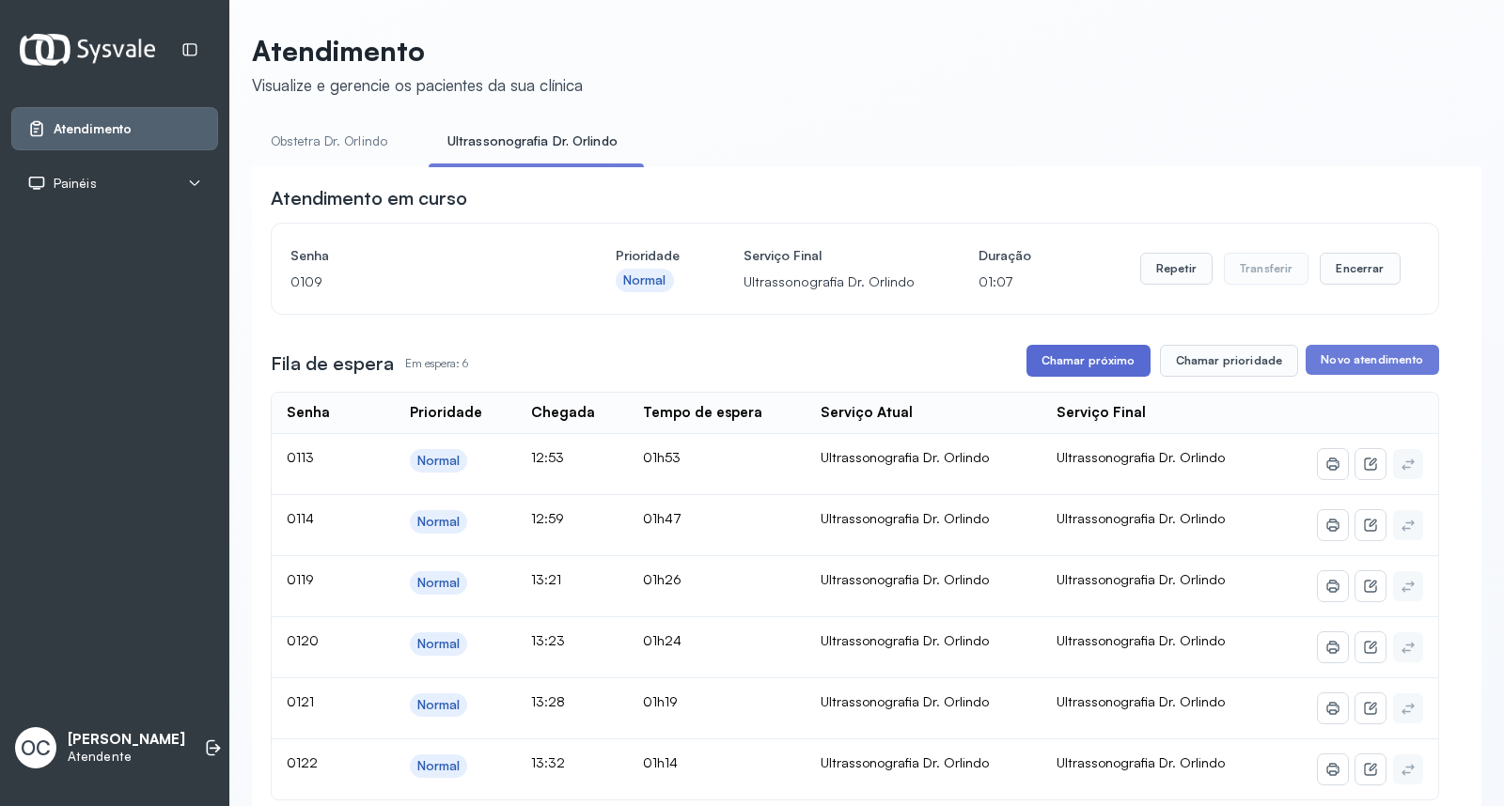
click at [1091, 360] on button "Chamar próximo" at bounding box center [1088, 361] width 124 height 32
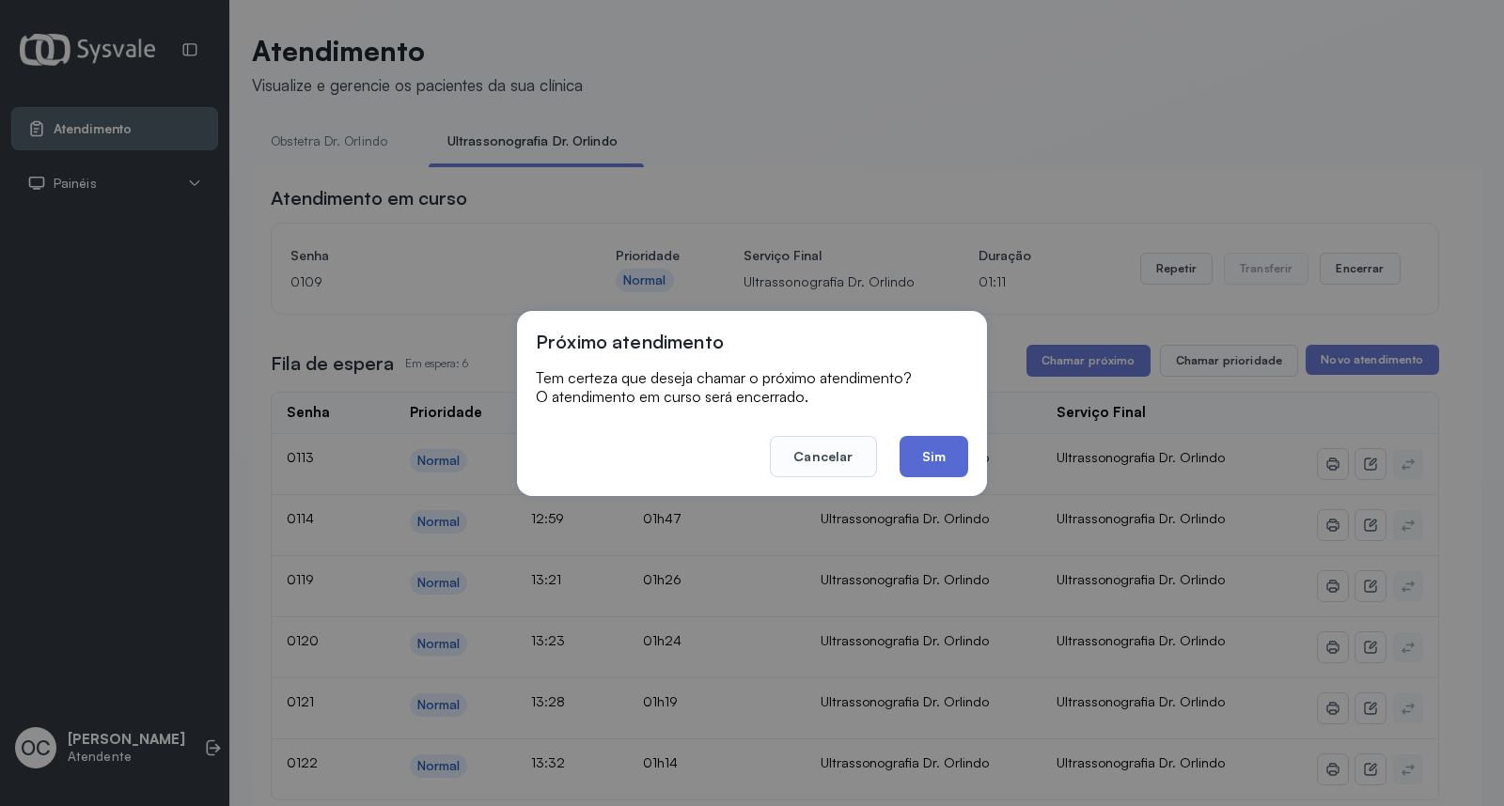
click at [950, 454] on button "Sim" at bounding box center [934, 456] width 69 height 41
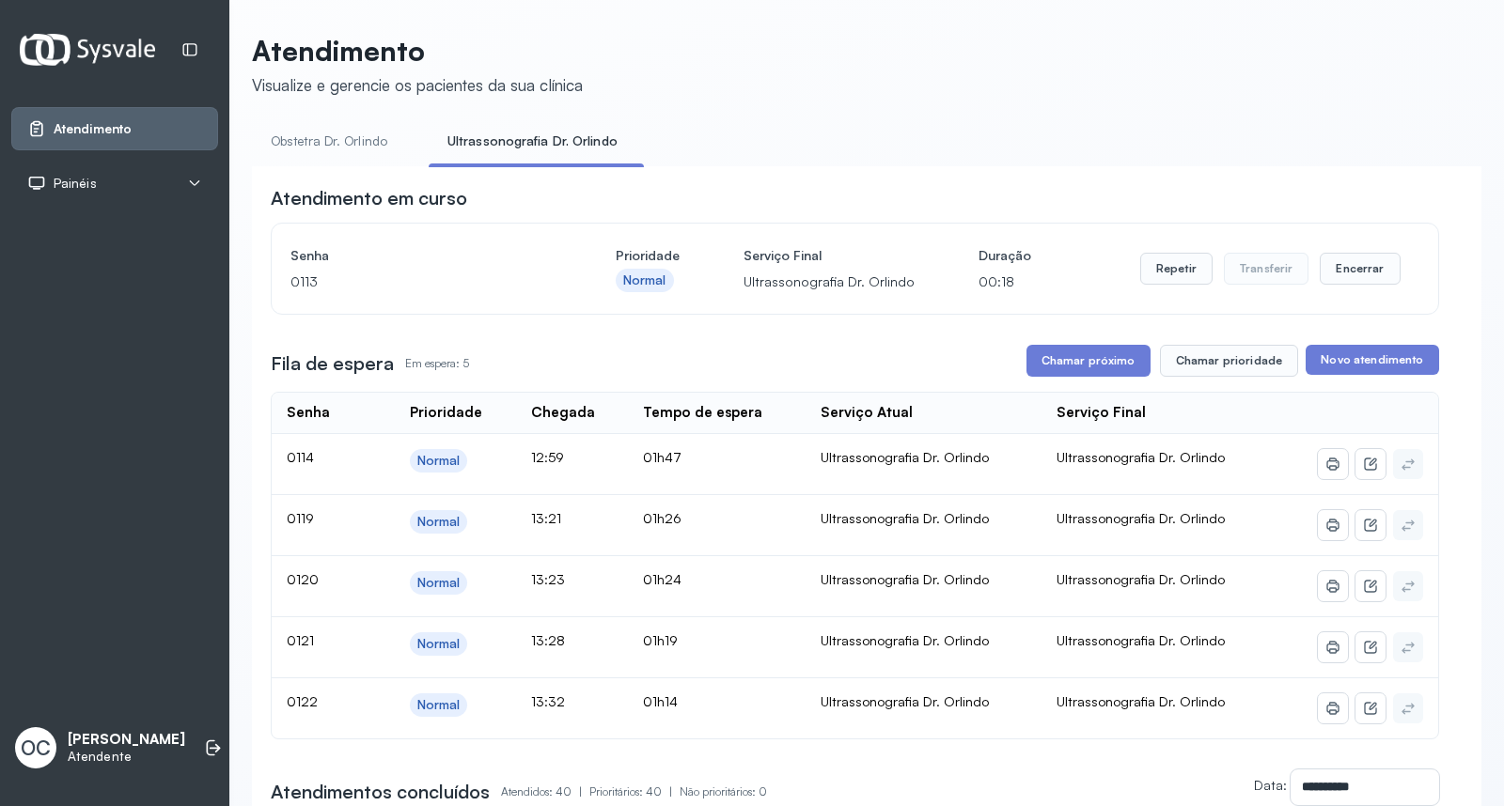
scroll to position [104, 0]
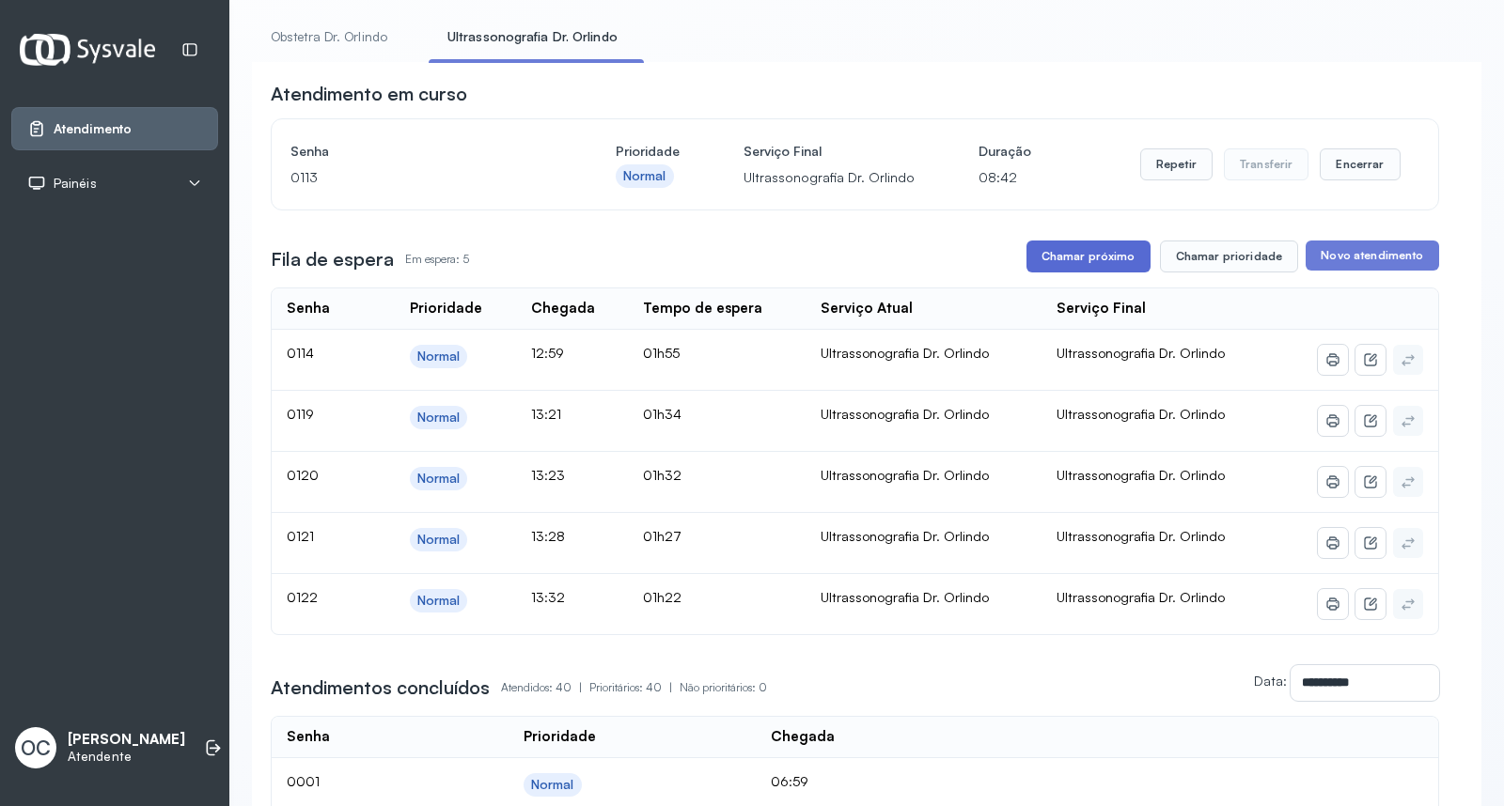
click at [1086, 252] on button "Chamar próximo" at bounding box center [1088, 257] width 124 height 32
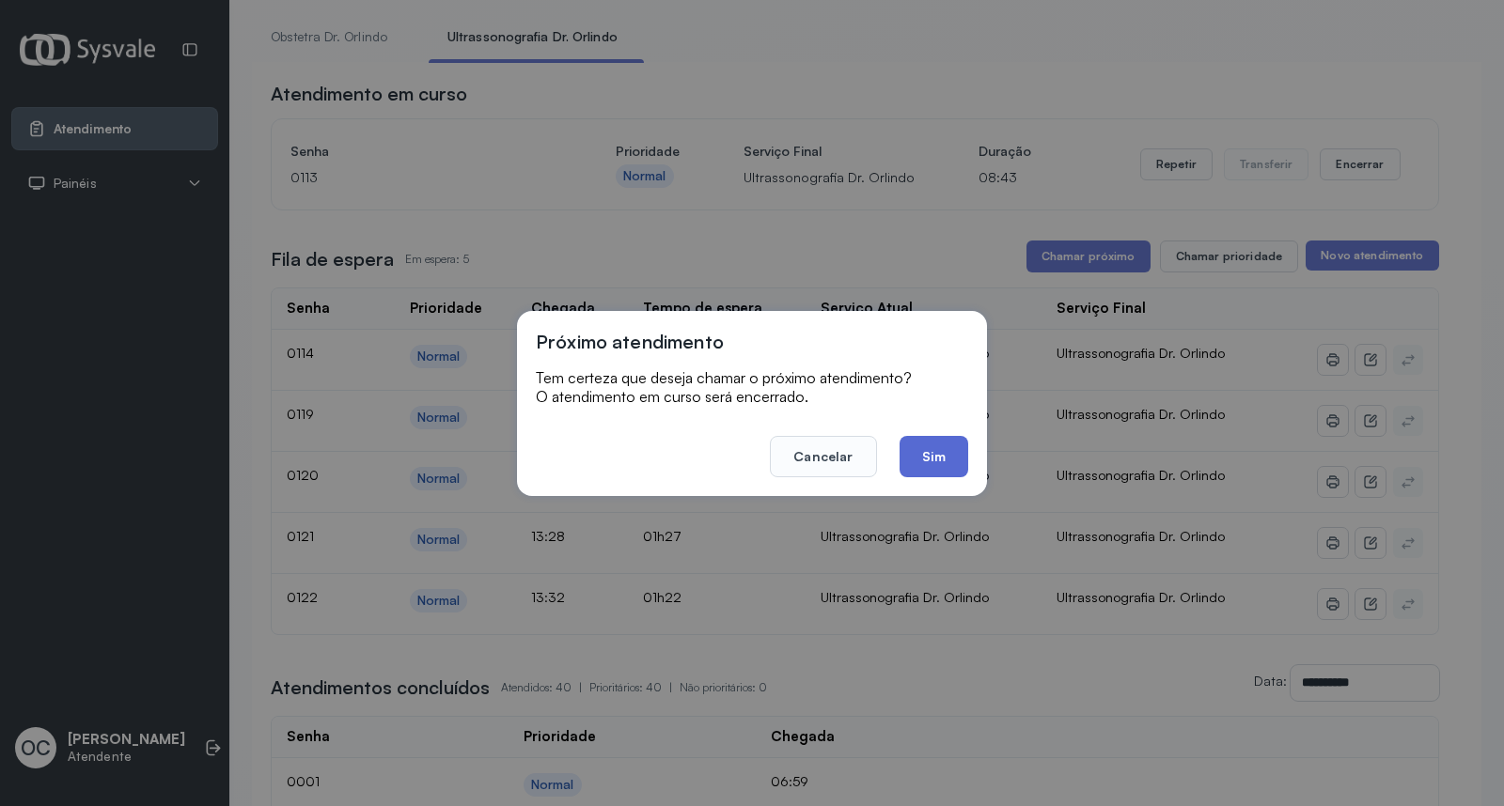
click at [944, 439] on button "Sim" at bounding box center [934, 456] width 69 height 41
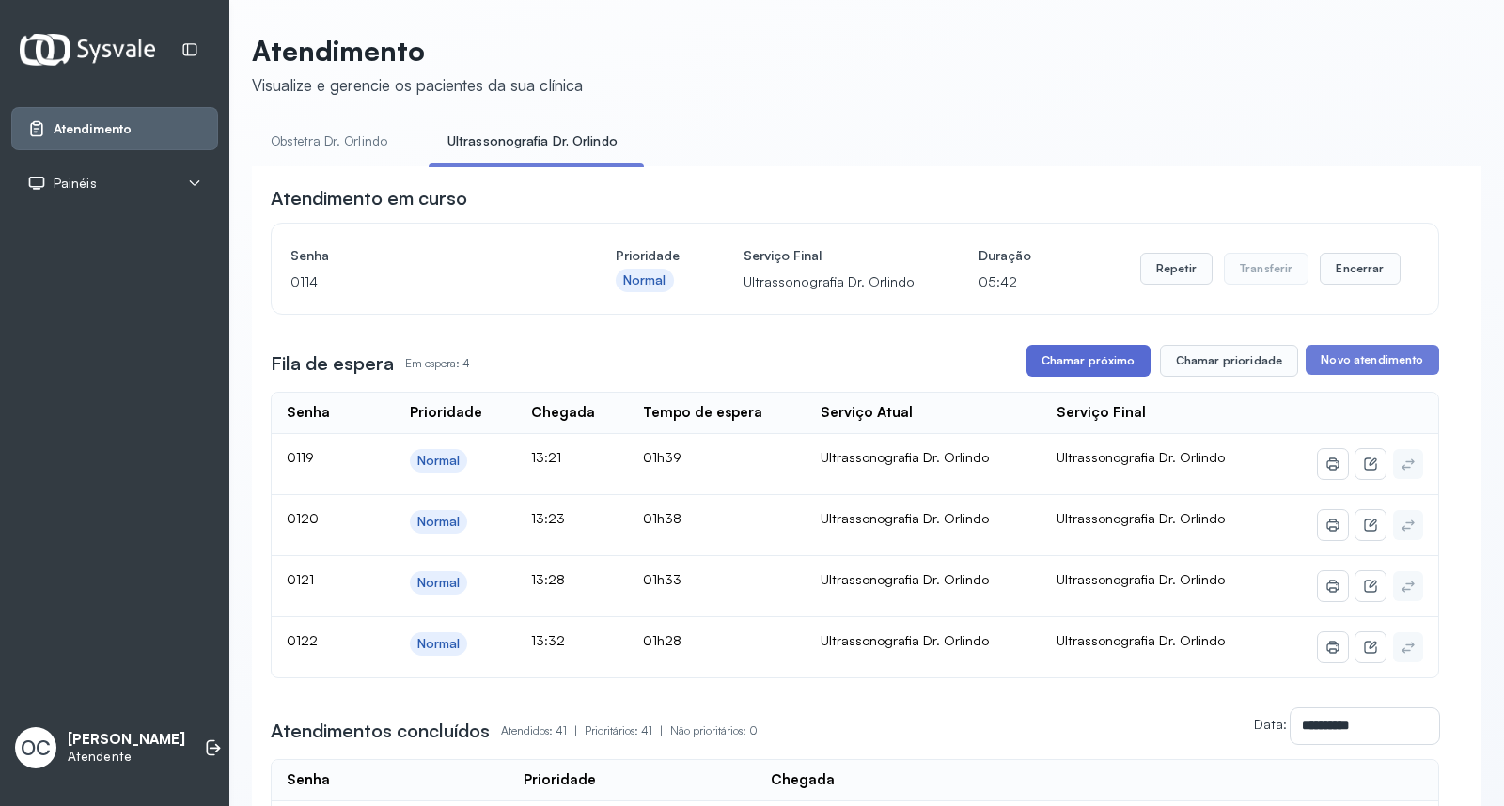
click at [1088, 370] on button "Chamar próximo" at bounding box center [1088, 361] width 124 height 32
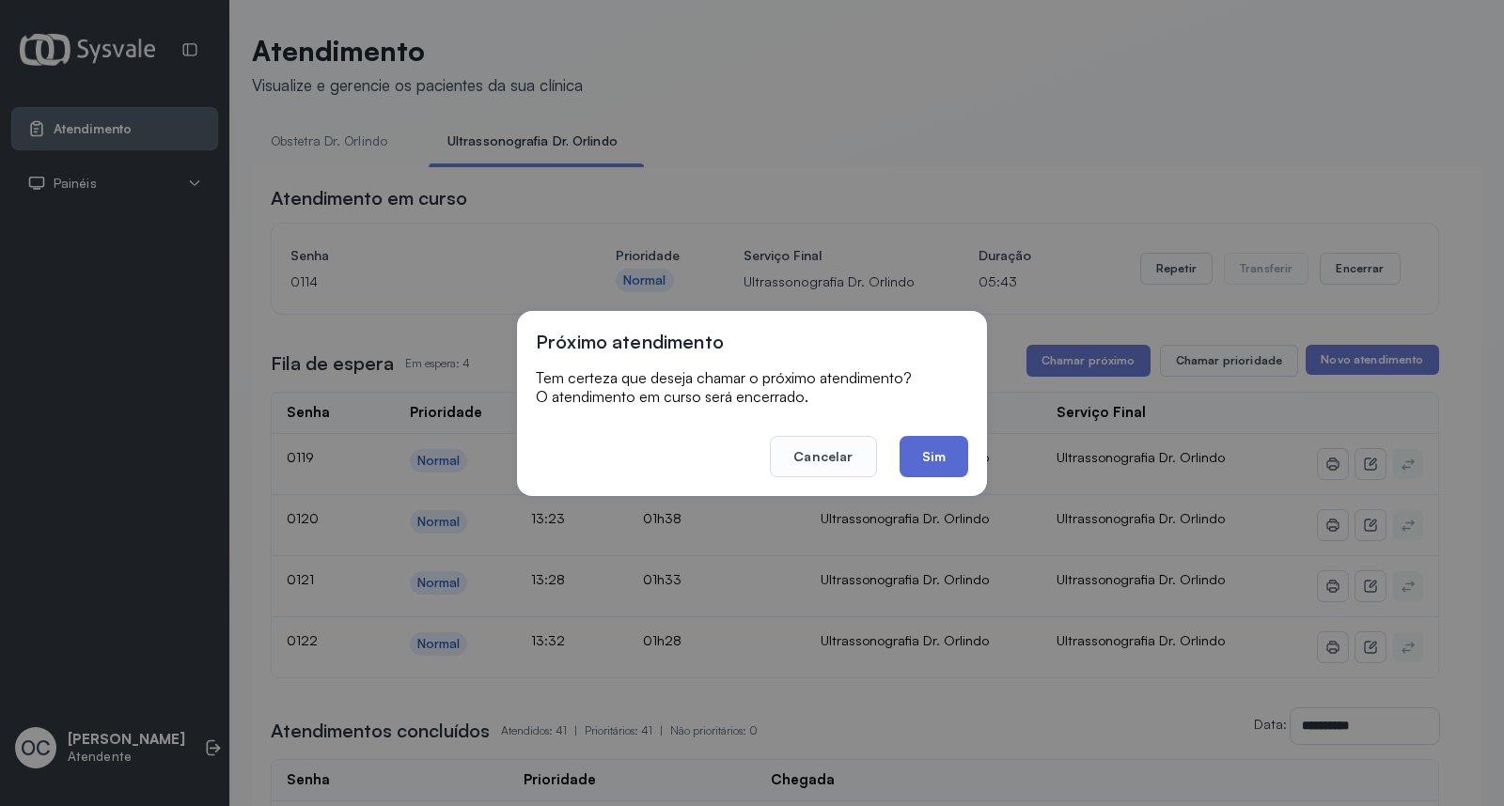
click at [946, 447] on button "Sim" at bounding box center [934, 456] width 69 height 41
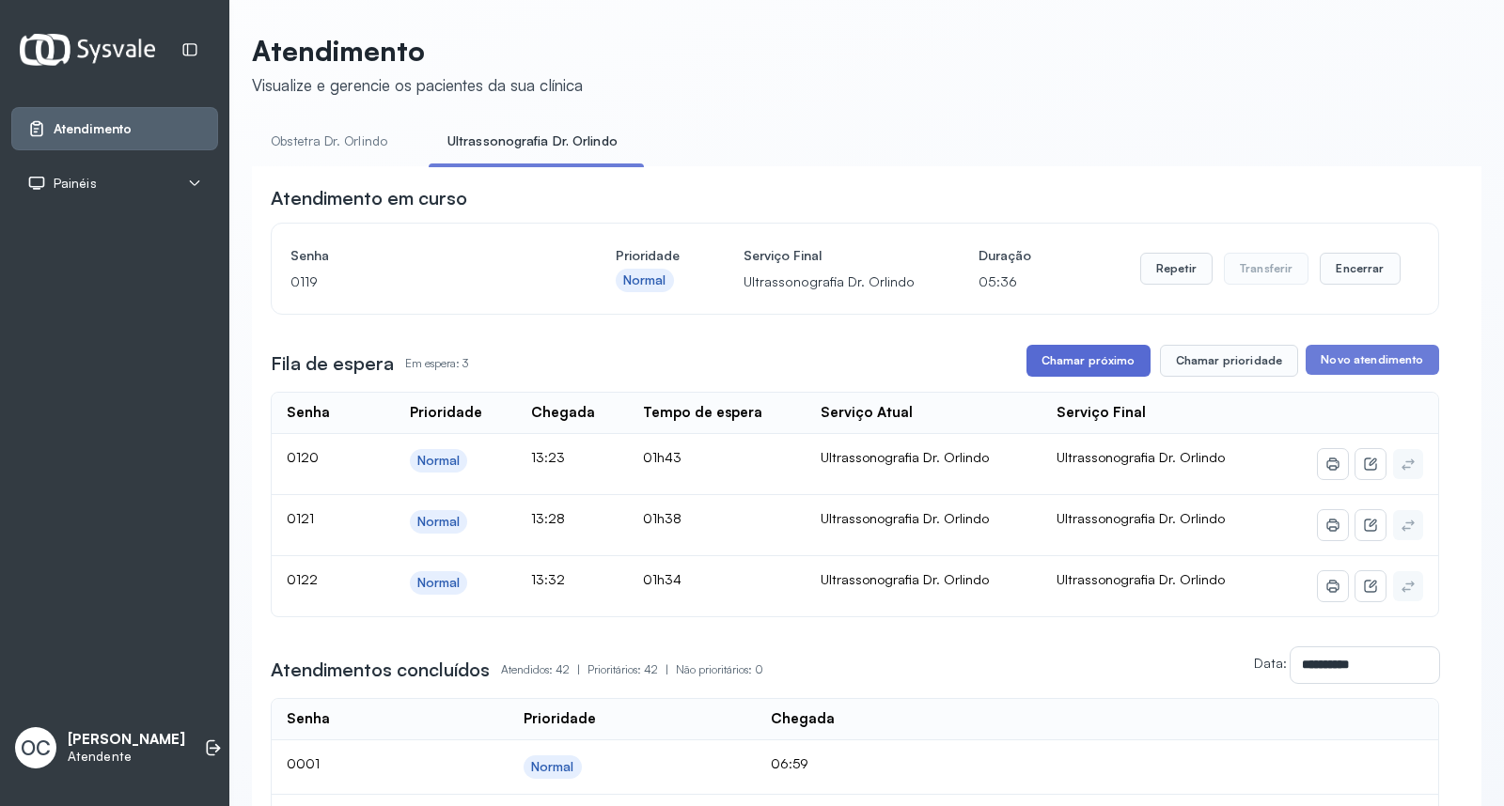
click at [1034, 368] on button "Chamar próximo" at bounding box center [1088, 361] width 124 height 32
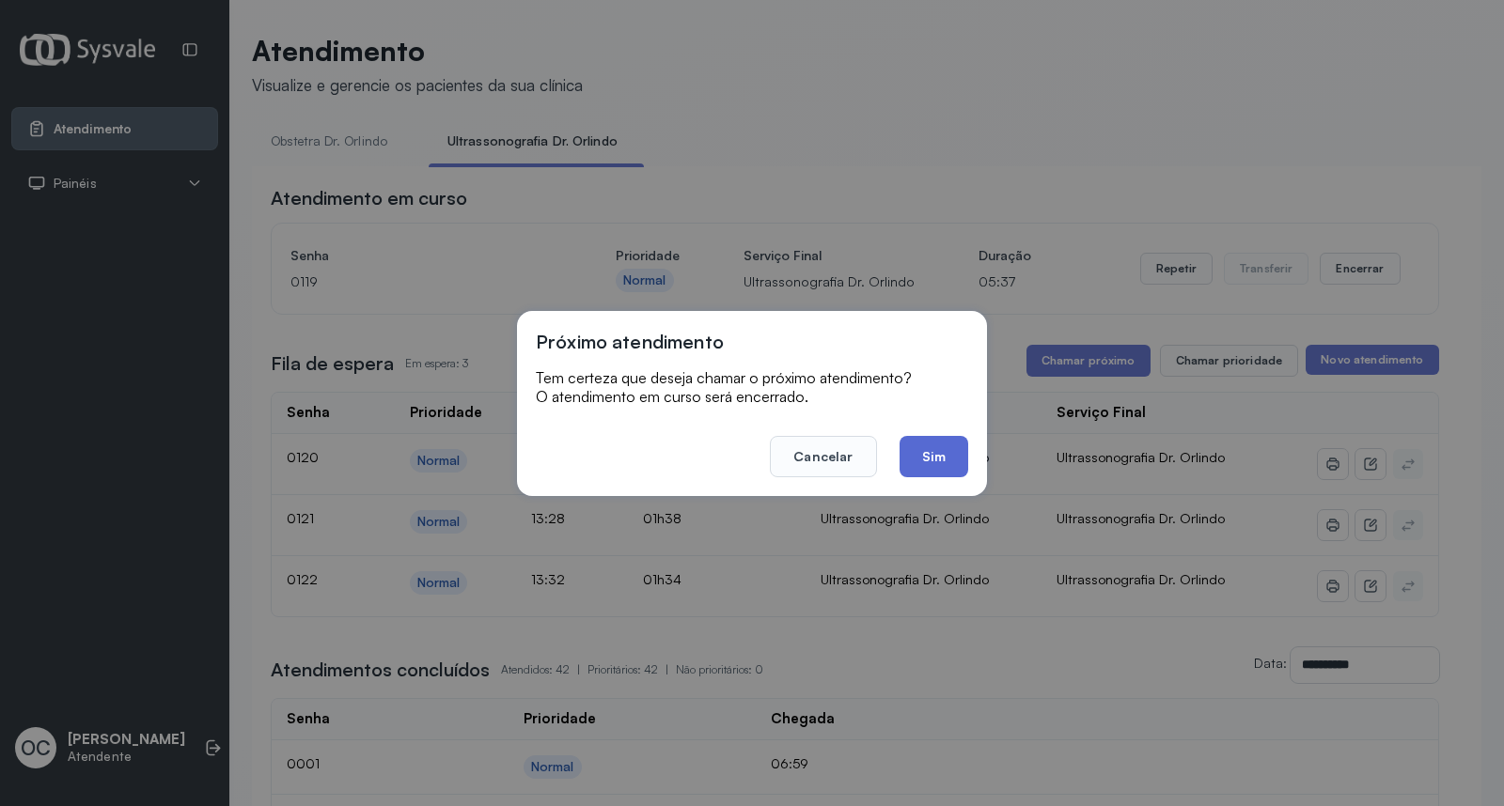
click at [929, 455] on button "Sim" at bounding box center [934, 456] width 69 height 41
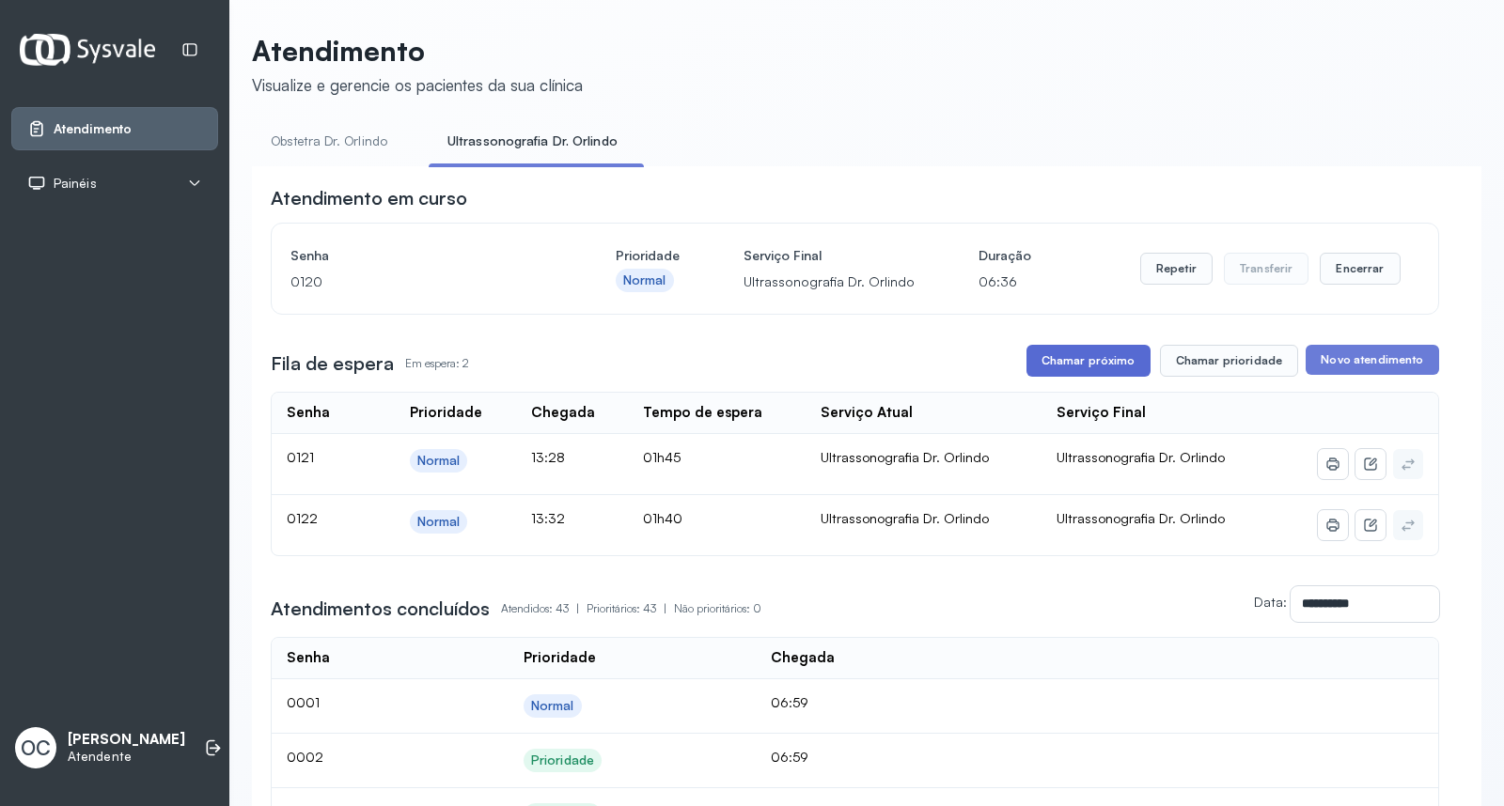
click at [1063, 357] on button "Chamar próximo" at bounding box center [1088, 361] width 124 height 32
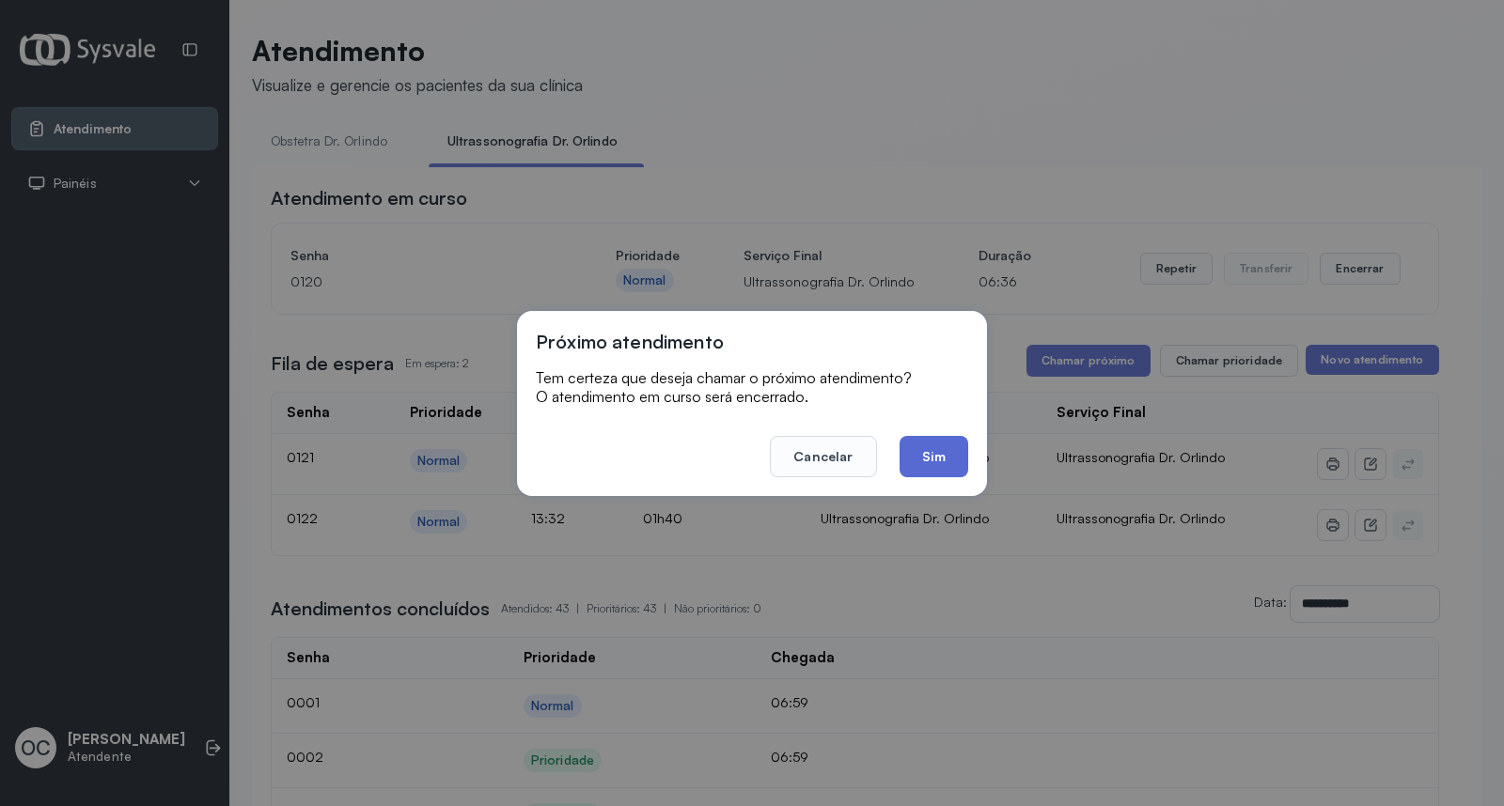
click at [938, 456] on button "Sim" at bounding box center [934, 456] width 69 height 41
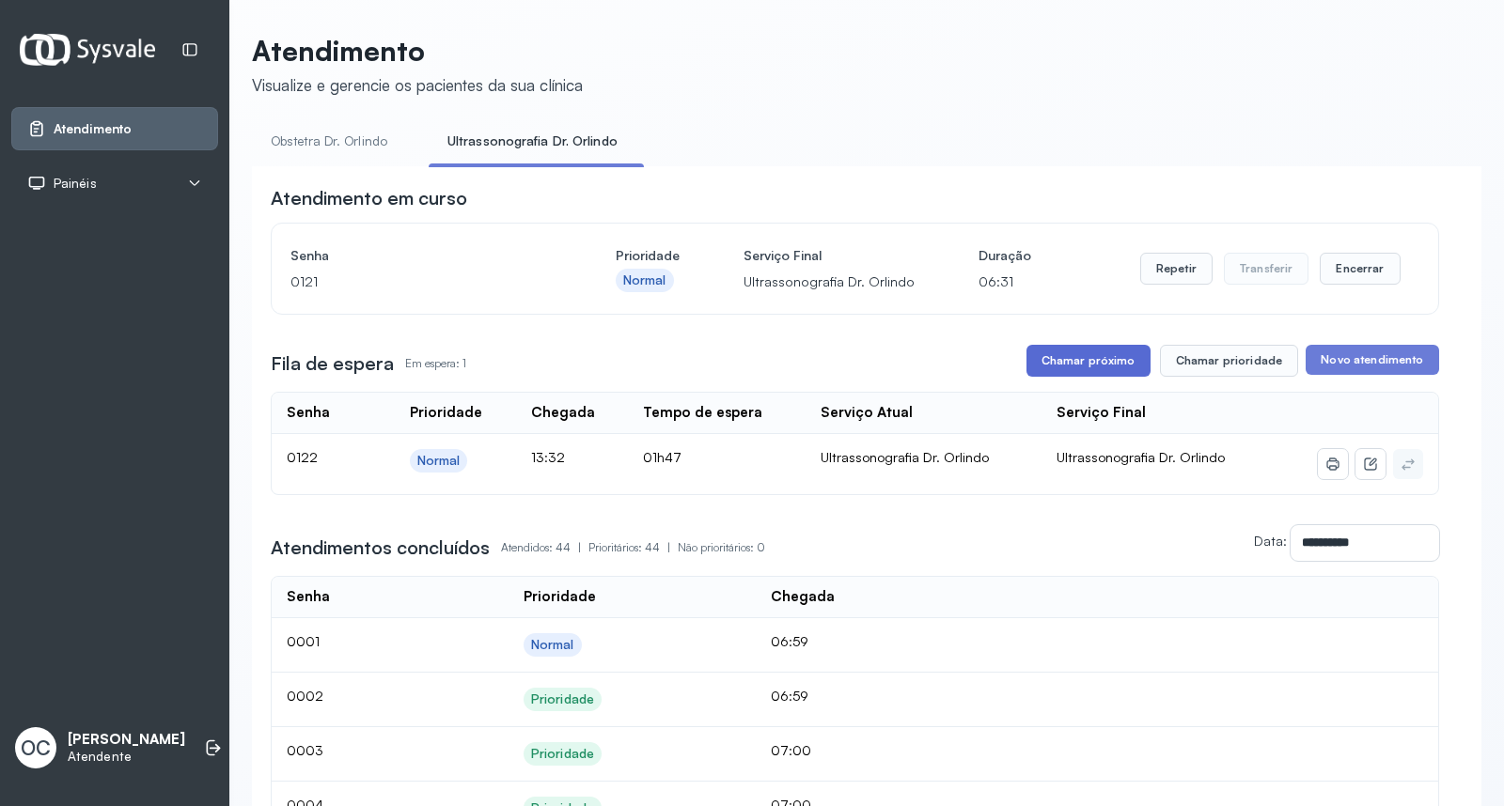
click at [1083, 364] on button "Chamar próximo" at bounding box center [1088, 361] width 124 height 32
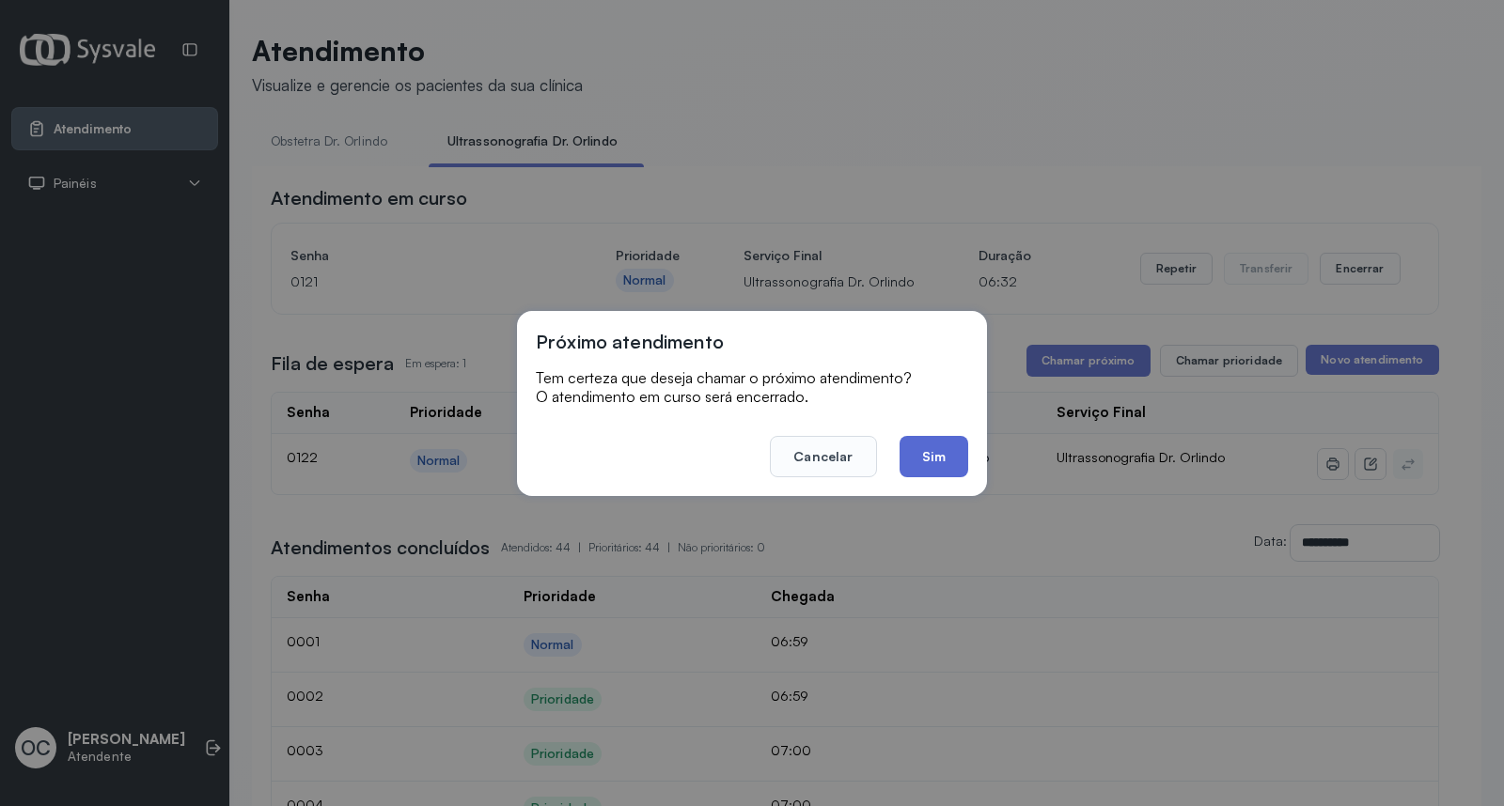
click at [936, 445] on button "Sim" at bounding box center [934, 456] width 69 height 41
